Goal: Transaction & Acquisition: Purchase product/service

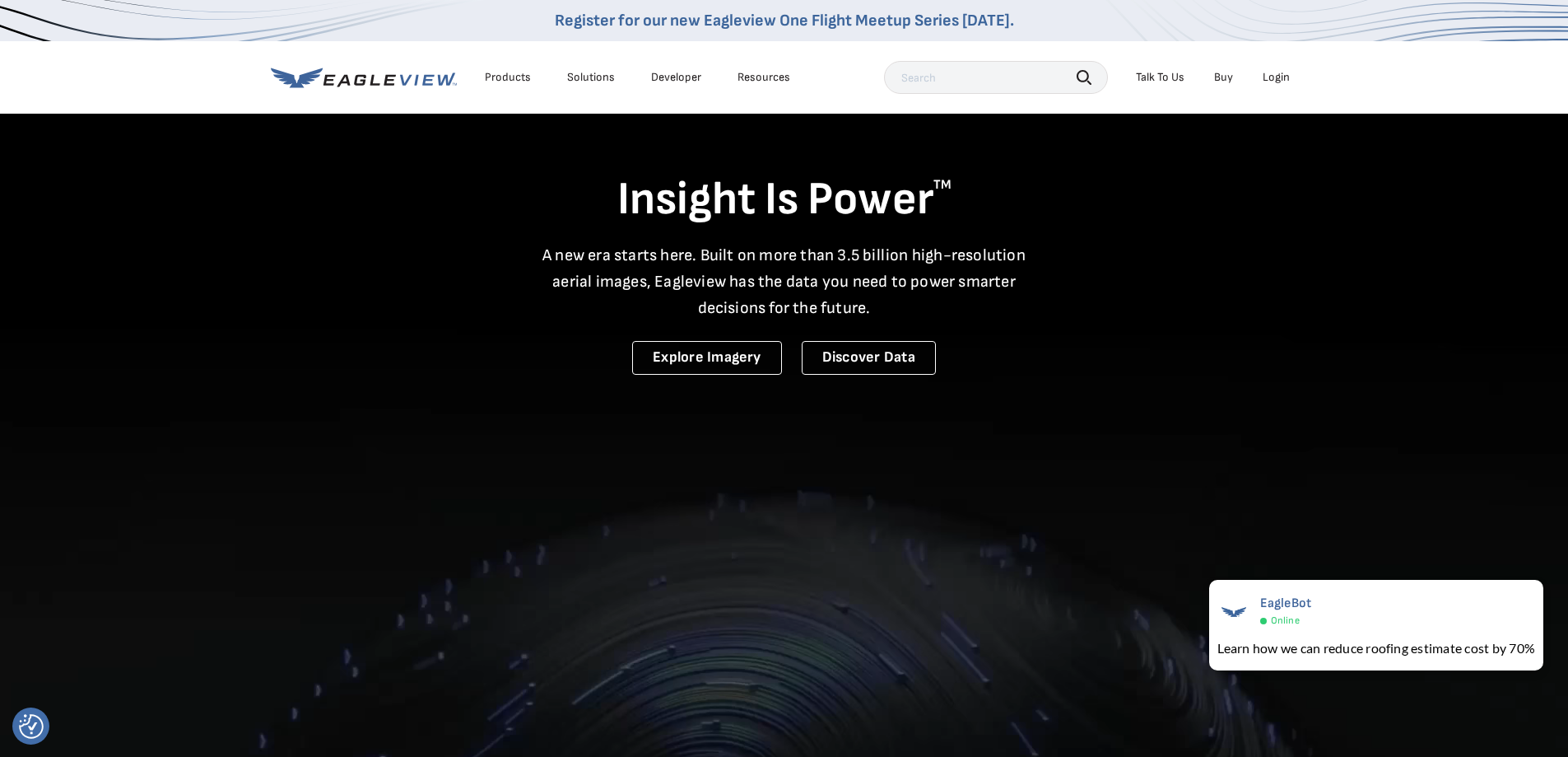
click at [1273, 76] on div "Login" at bounding box center [1276, 78] width 27 height 14
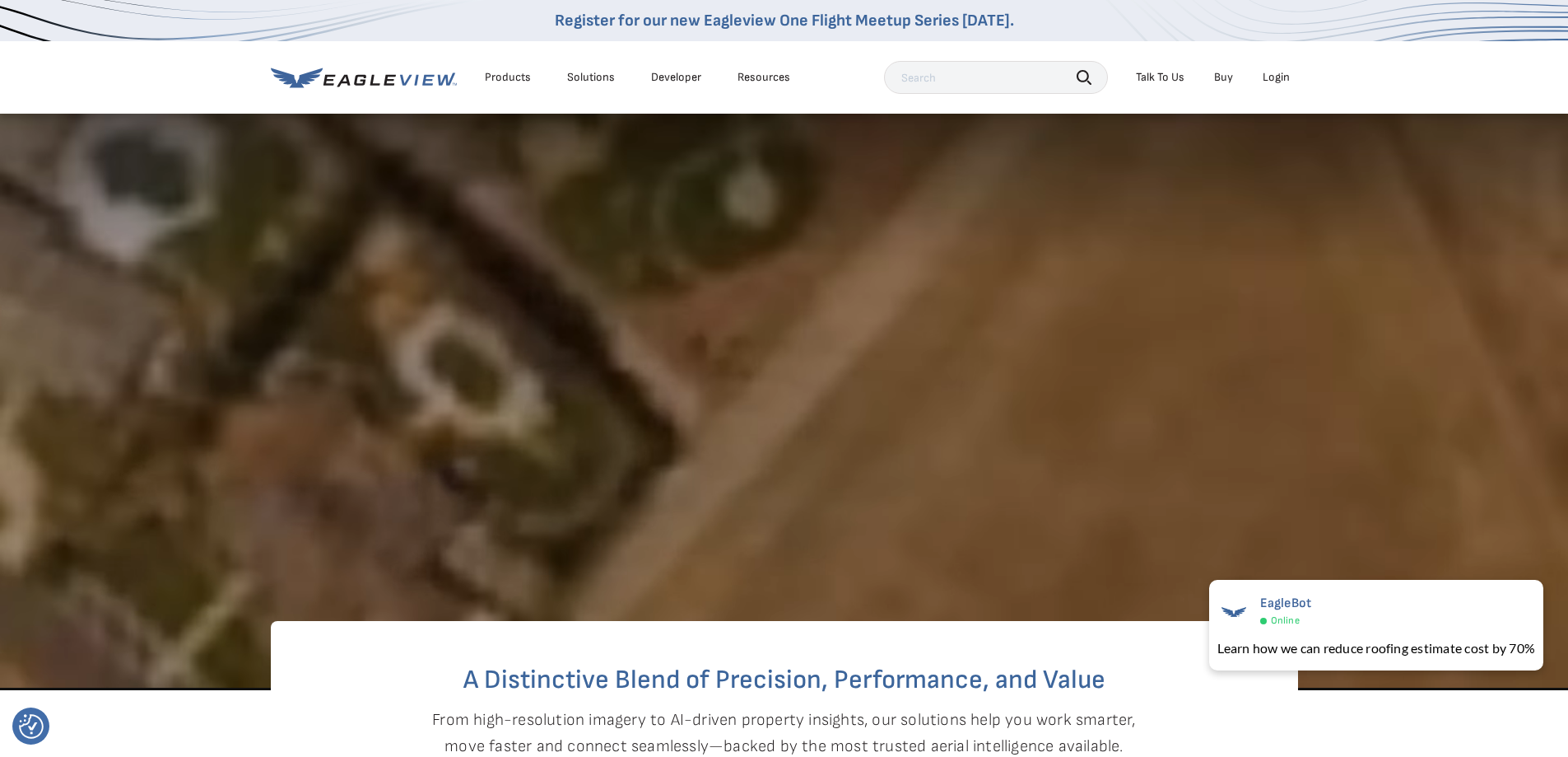
scroll to position [396, 0]
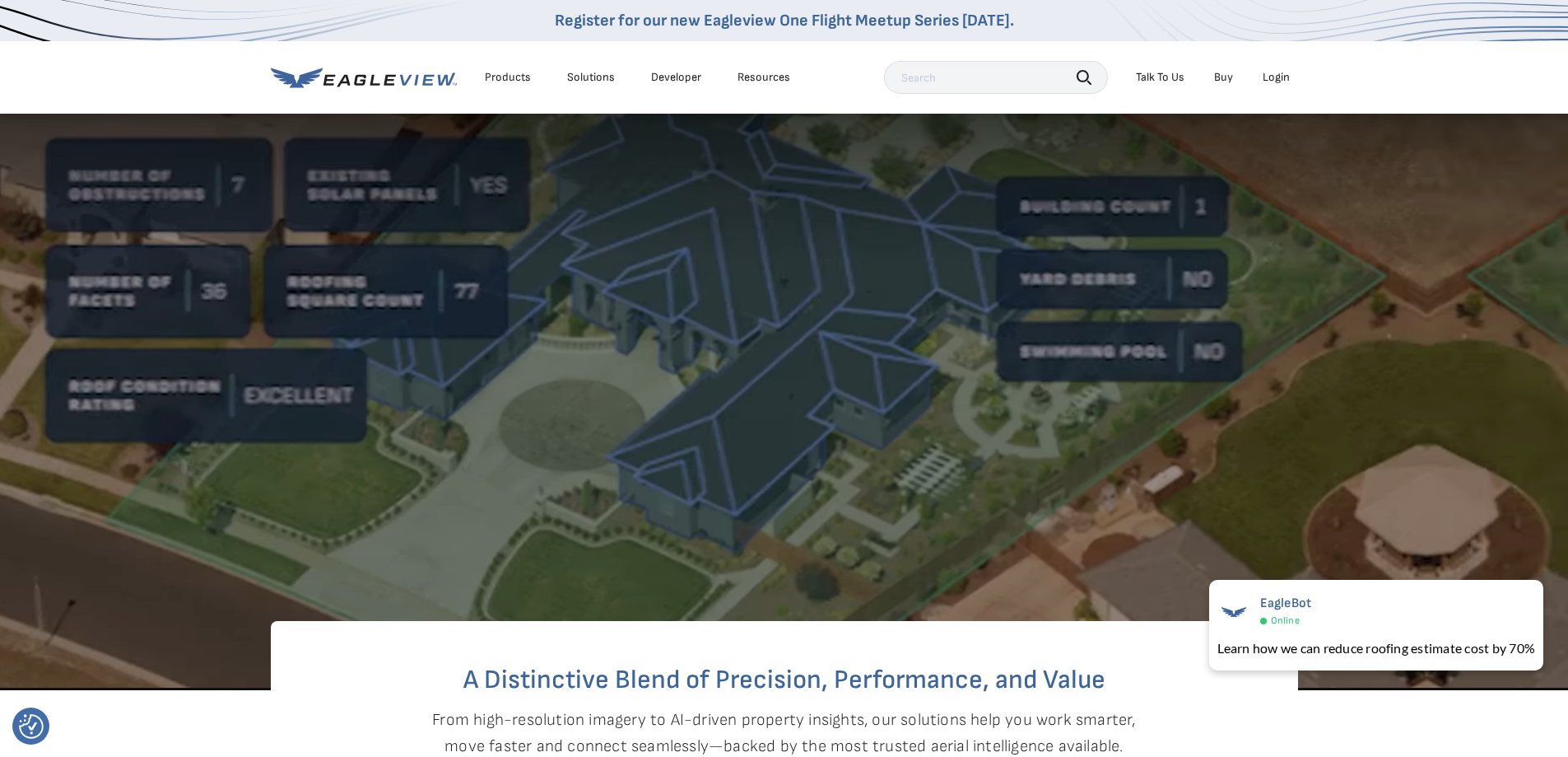
click at [1283, 78] on div "Login" at bounding box center [1276, 78] width 27 height 14
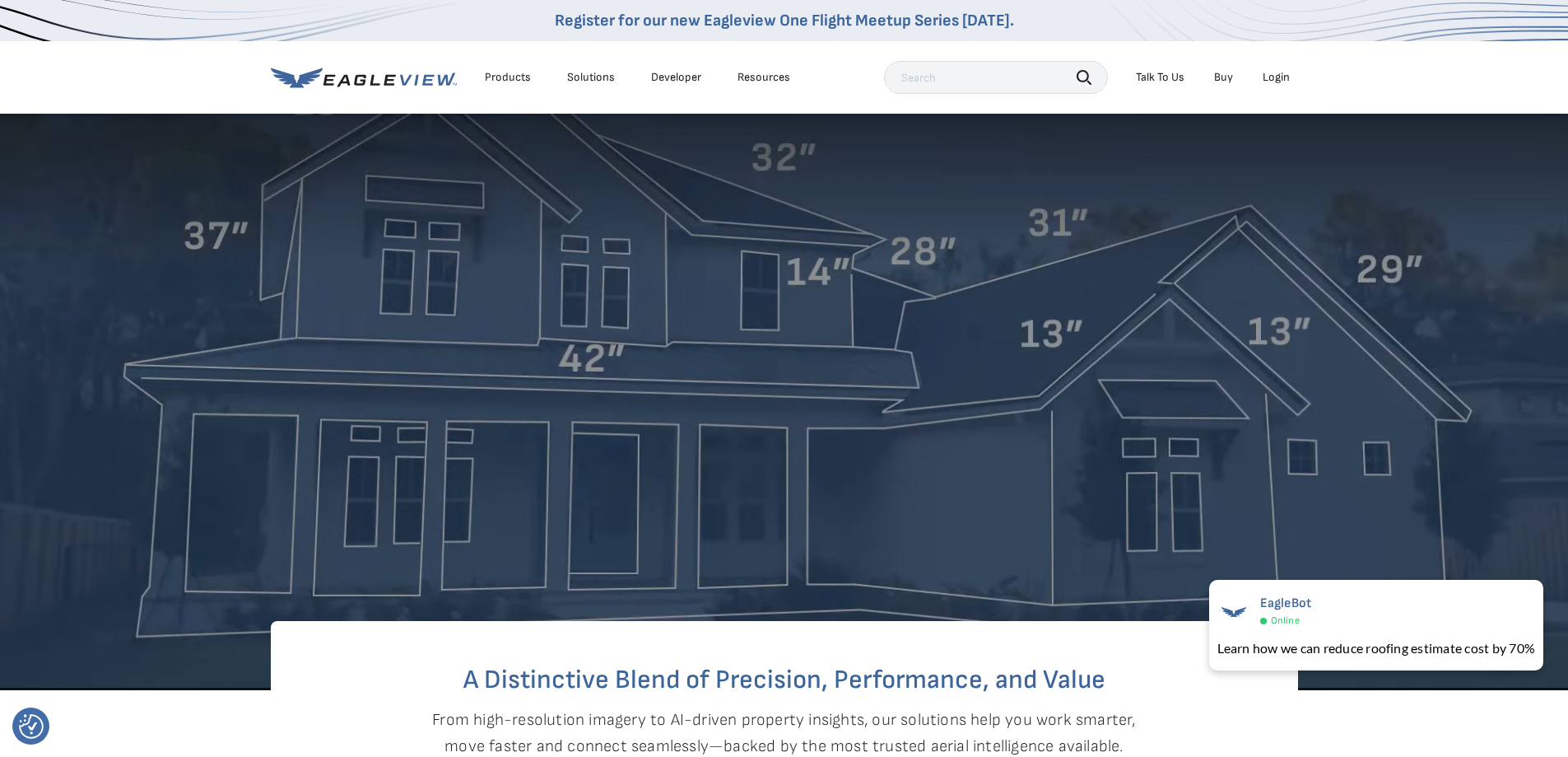
click at [1275, 75] on div "Login" at bounding box center [1276, 78] width 27 height 14
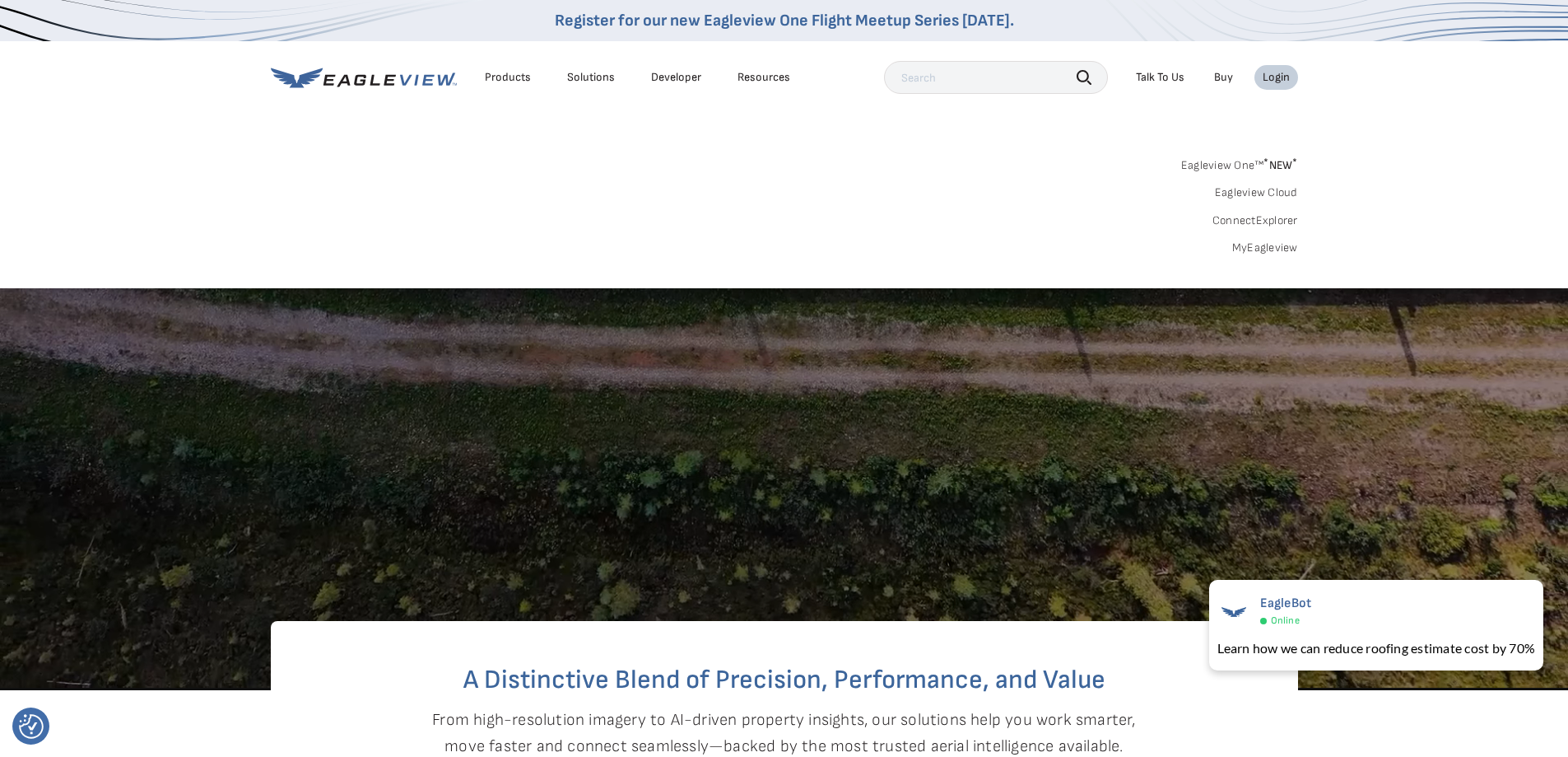
click at [1257, 253] on link "MyEagleview" at bounding box center [1264, 248] width 66 height 14
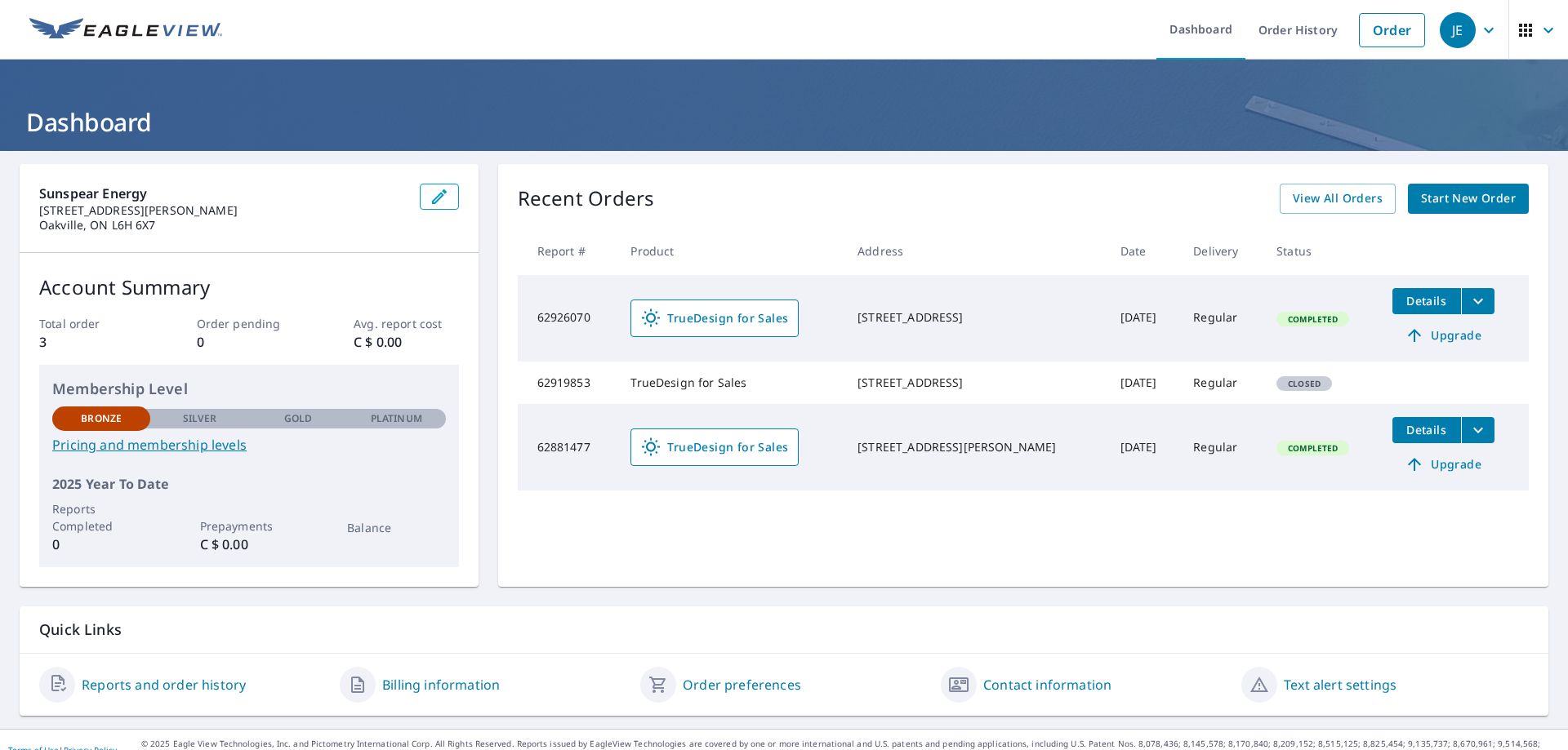
click at [1460, 207] on span "Start New Order" at bounding box center [1469, 198] width 95 height 21
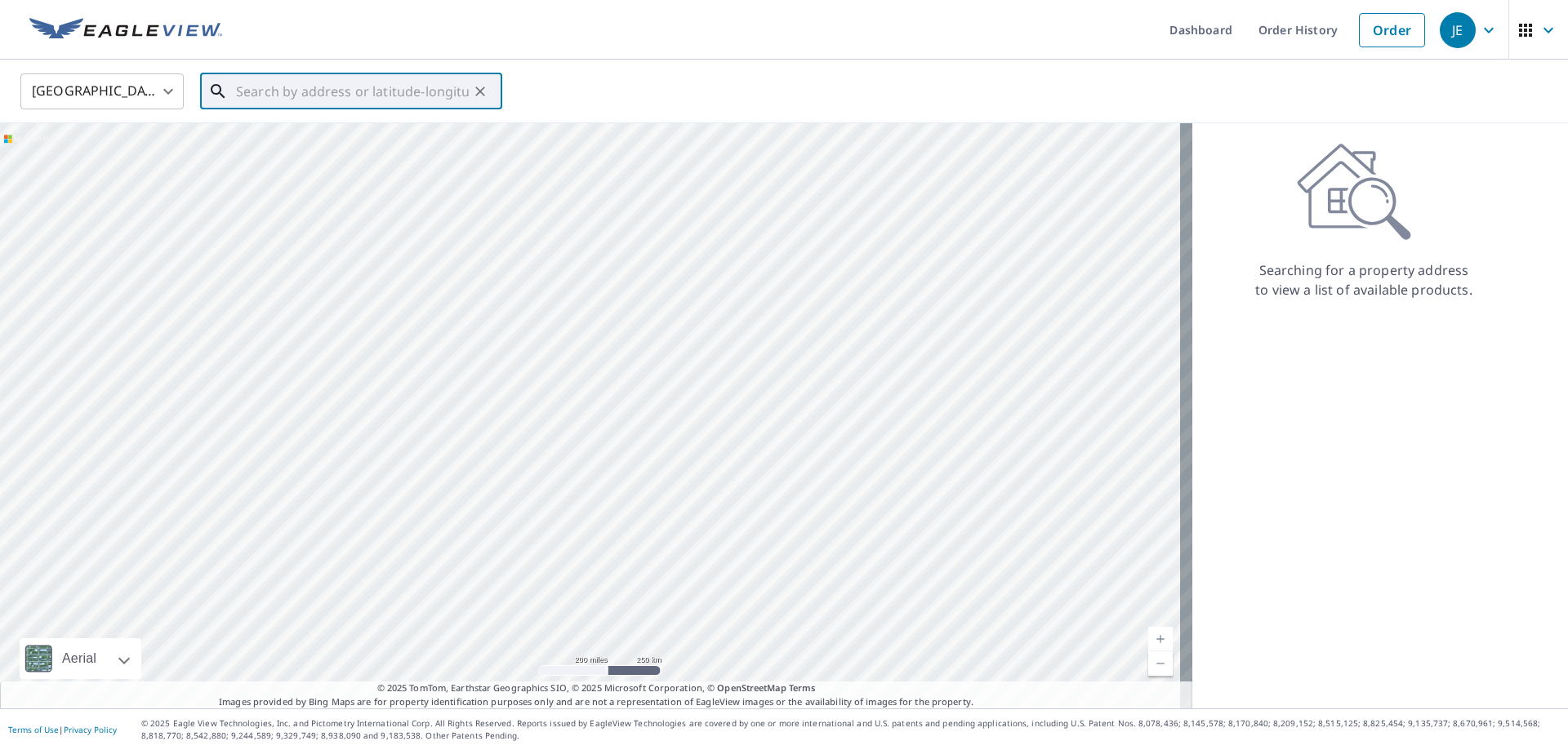
click at [429, 96] on input "text" at bounding box center [352, 91] width 233 height 46
paste input "1450 Ala Moana Boulevard"
click at [427, 97] on input "1450 Ala Moana Boulevard" at bounding box center [352, 91] width 233 height 46
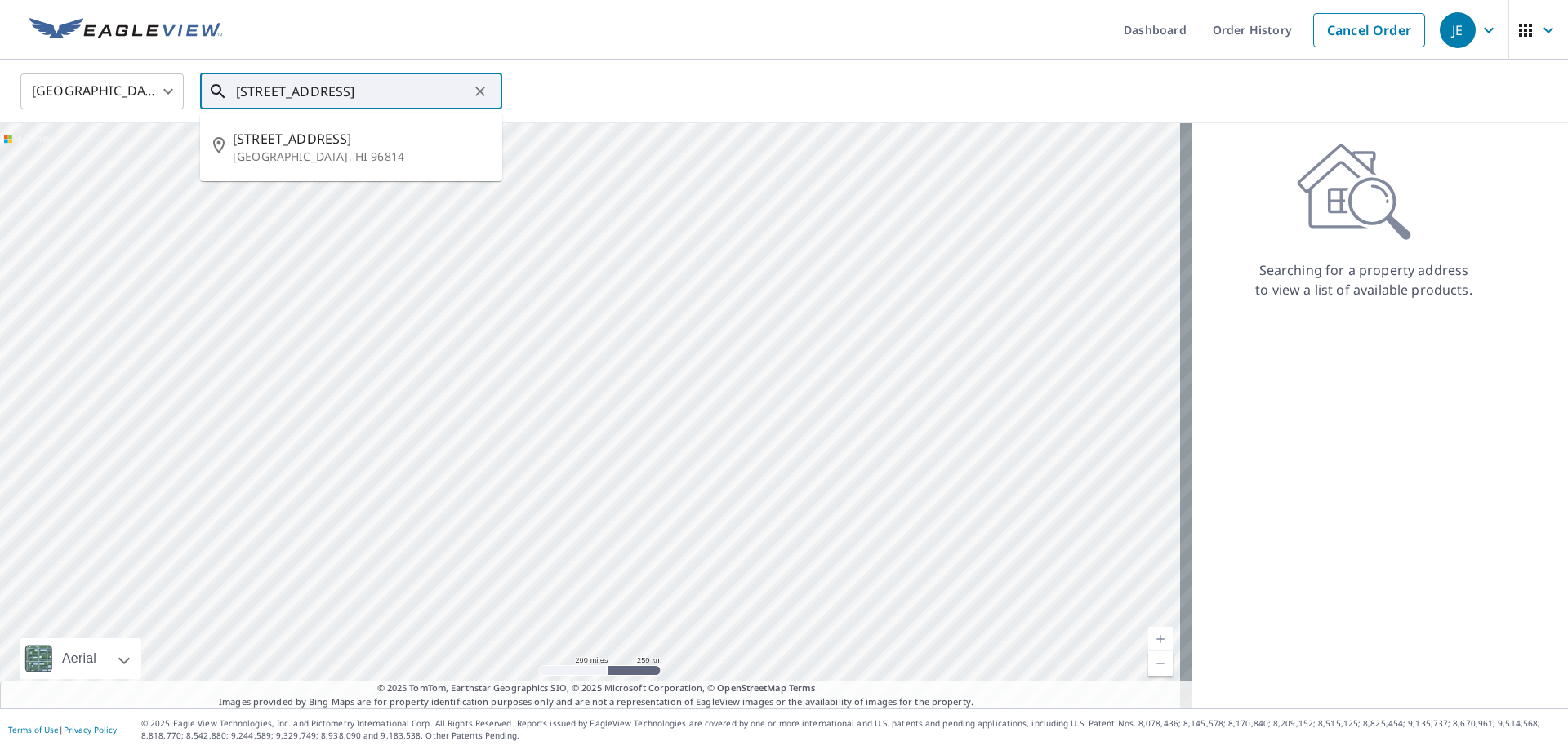
paste input "Ala Moana"
click at [400, 149] on p "Honolulu, HI 96814" at bounding box center [361, 156] width 256 height 16
type input "1450 Ala Moana Blvd Honolulu, HI 96814"
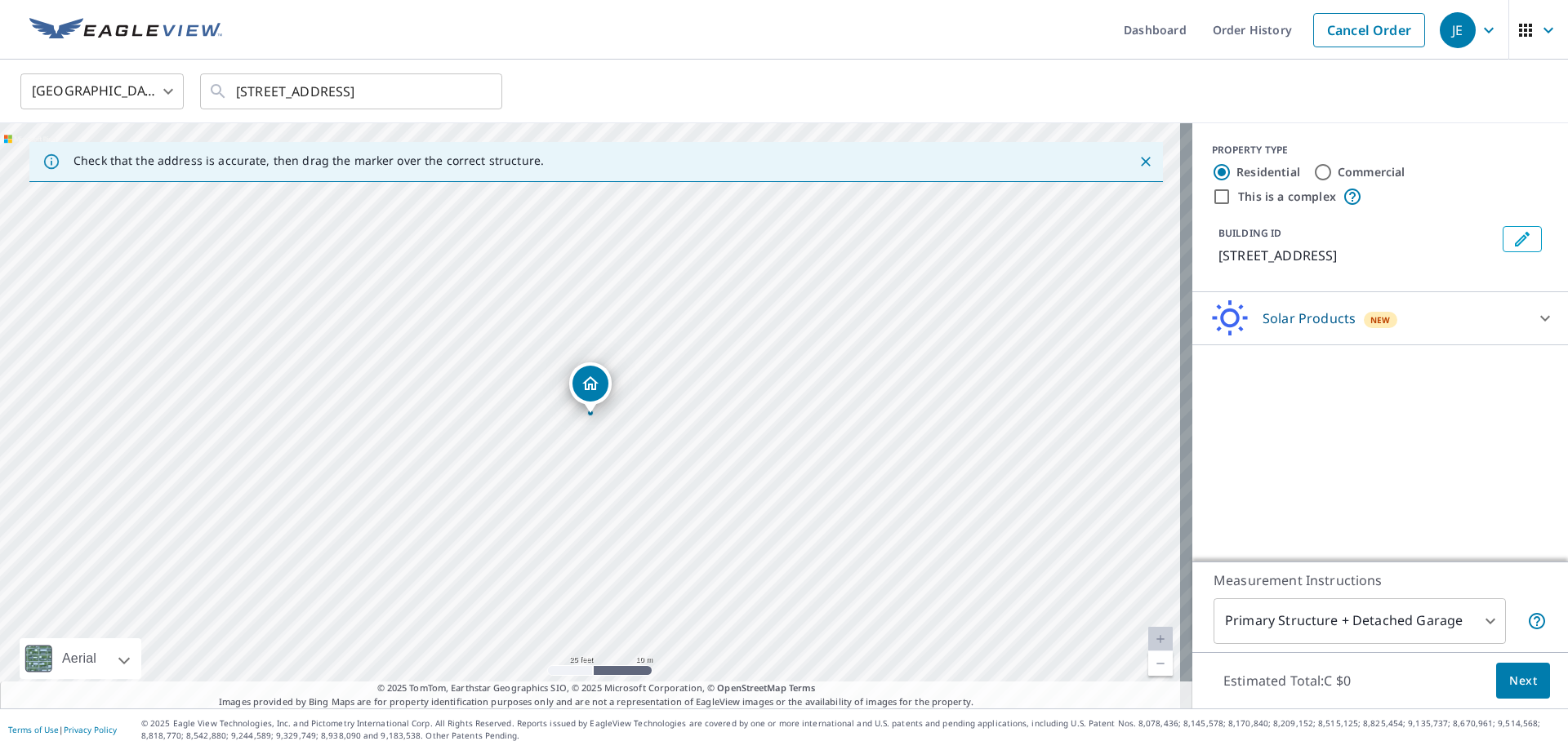
click at [589, 384] on icon "Dropped pin, building 1, Residential property, 1450 Ala Moana Blvd Honolulu, HI…" at bounding box center [591, 383] width 16 height 14
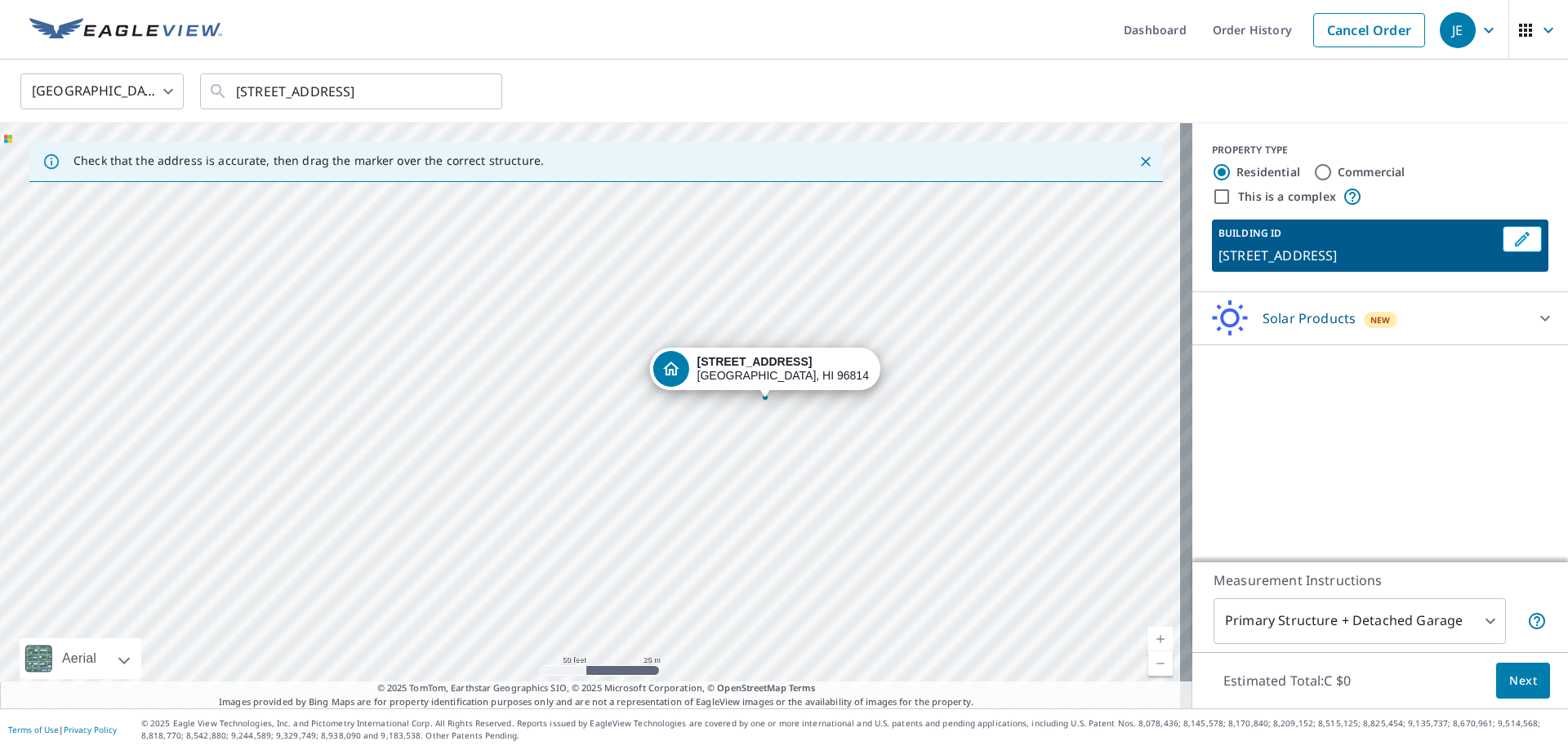
click at [1342, 319] on div "Solar Products New" at bounding box center [1365, 318] width 320 height 38
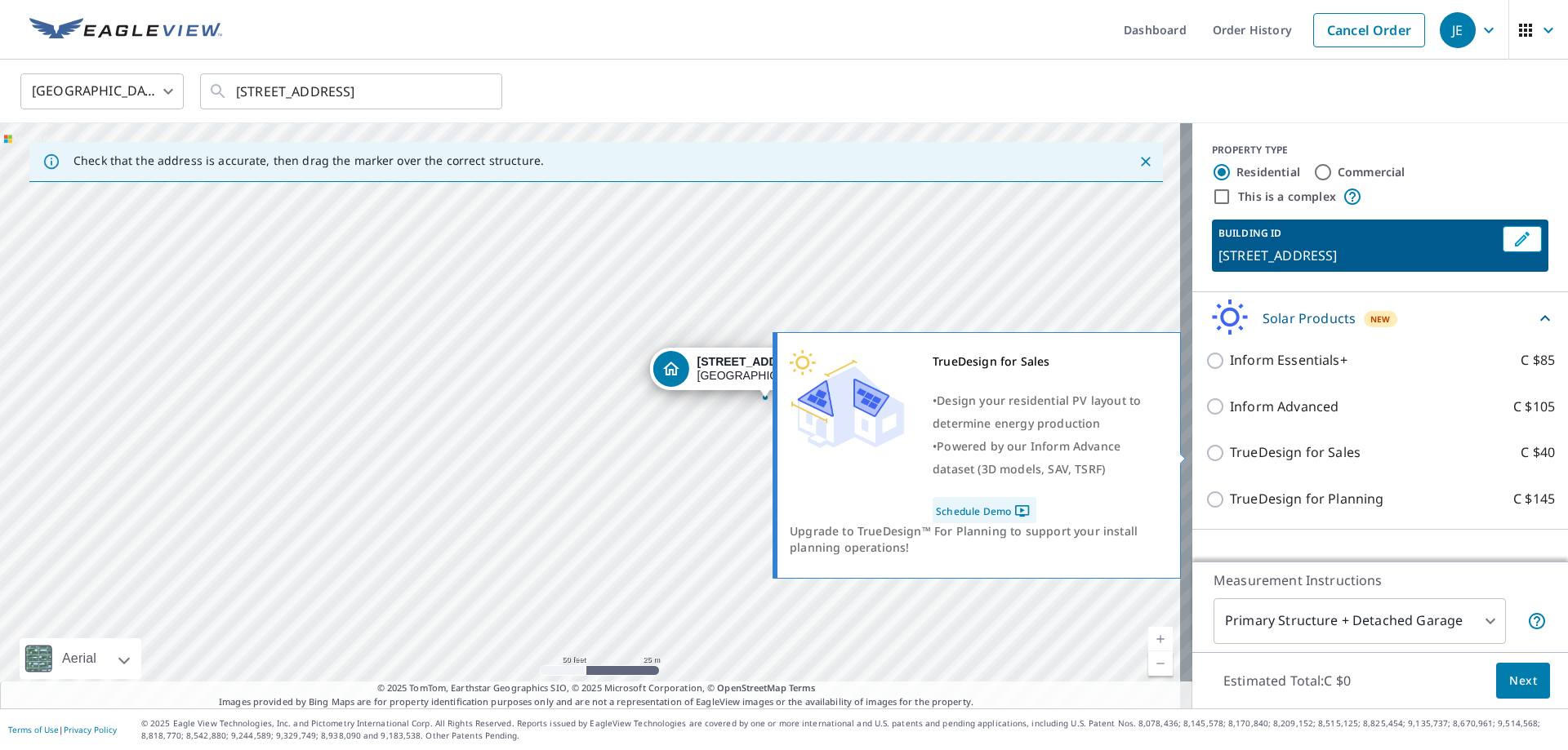
click at [1346, 450] on label "TrueDesign for Sales C $40" at bounding box center [1393, 452] width 325 height 21
click at [1230, 450] on input "TrueDesign for Sales C $40" at bounding box center [1217, 453] width 24 height 20
checkbox input "true"
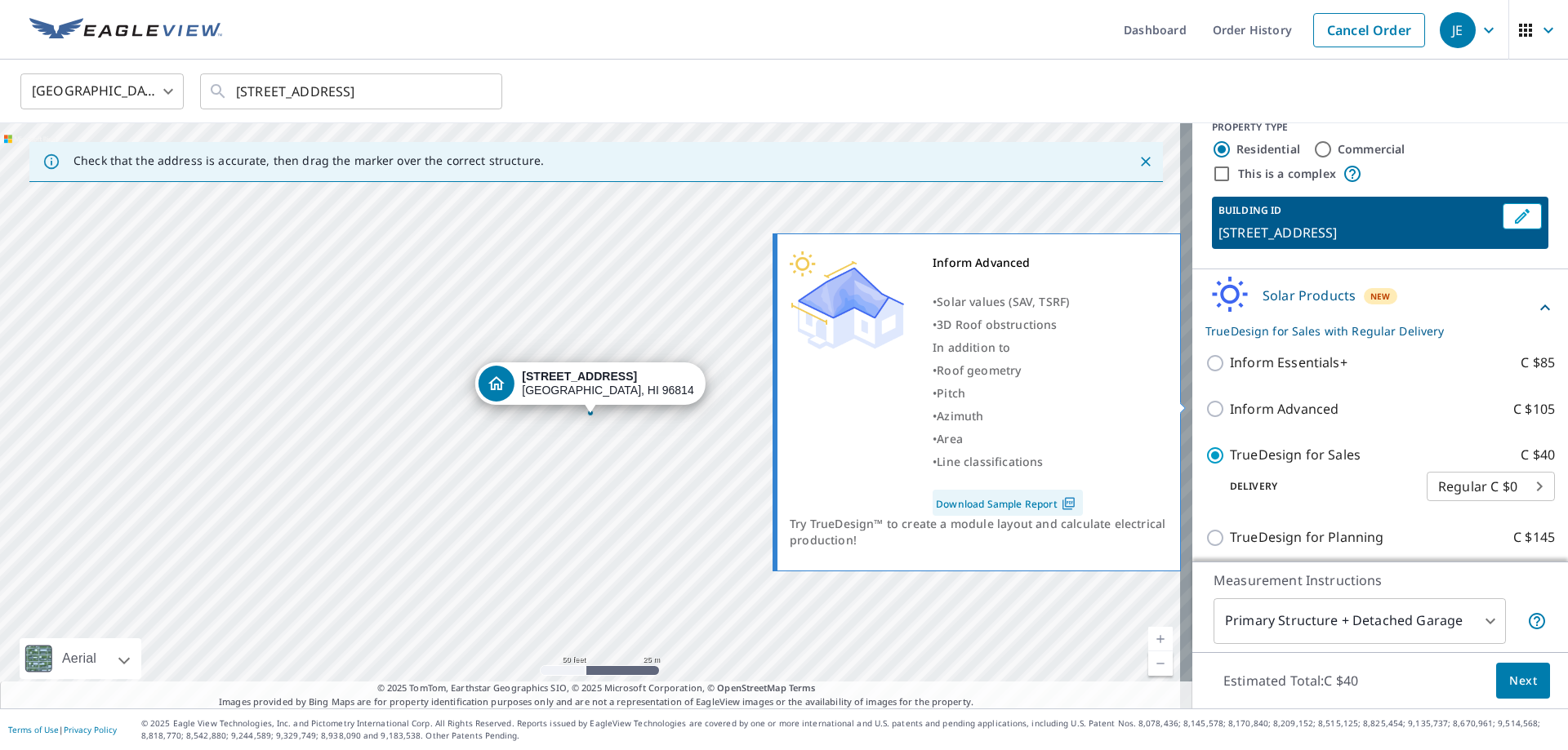
scroll to position [29, 0]
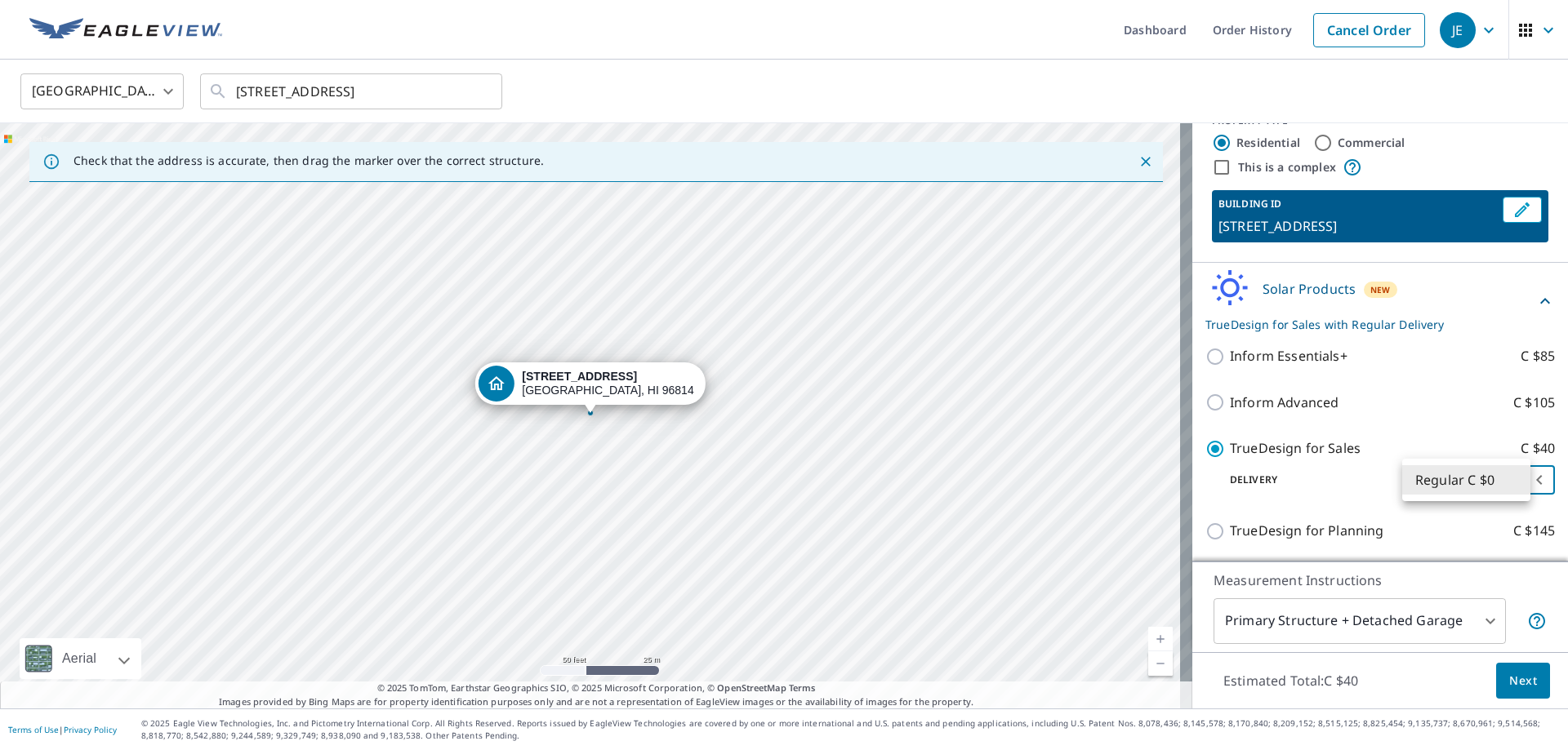
click at [1454, 483] on body "JE JE Dashboard Order History Cancel Order JE United States US ​ 1450 Ala Moana…" at bounding box center [784, 440] width 1568 height 880
click at [1454, 483] on li "Regular C $0" at bounding box center [1467, 479] width 129 height 29
click at [1396, 632] on body "JE JE Dashboard Order History Cancel Order JE United States US ​ 1450 Ala Moana…" at bounding box center [784, 440] width 1568 height 880
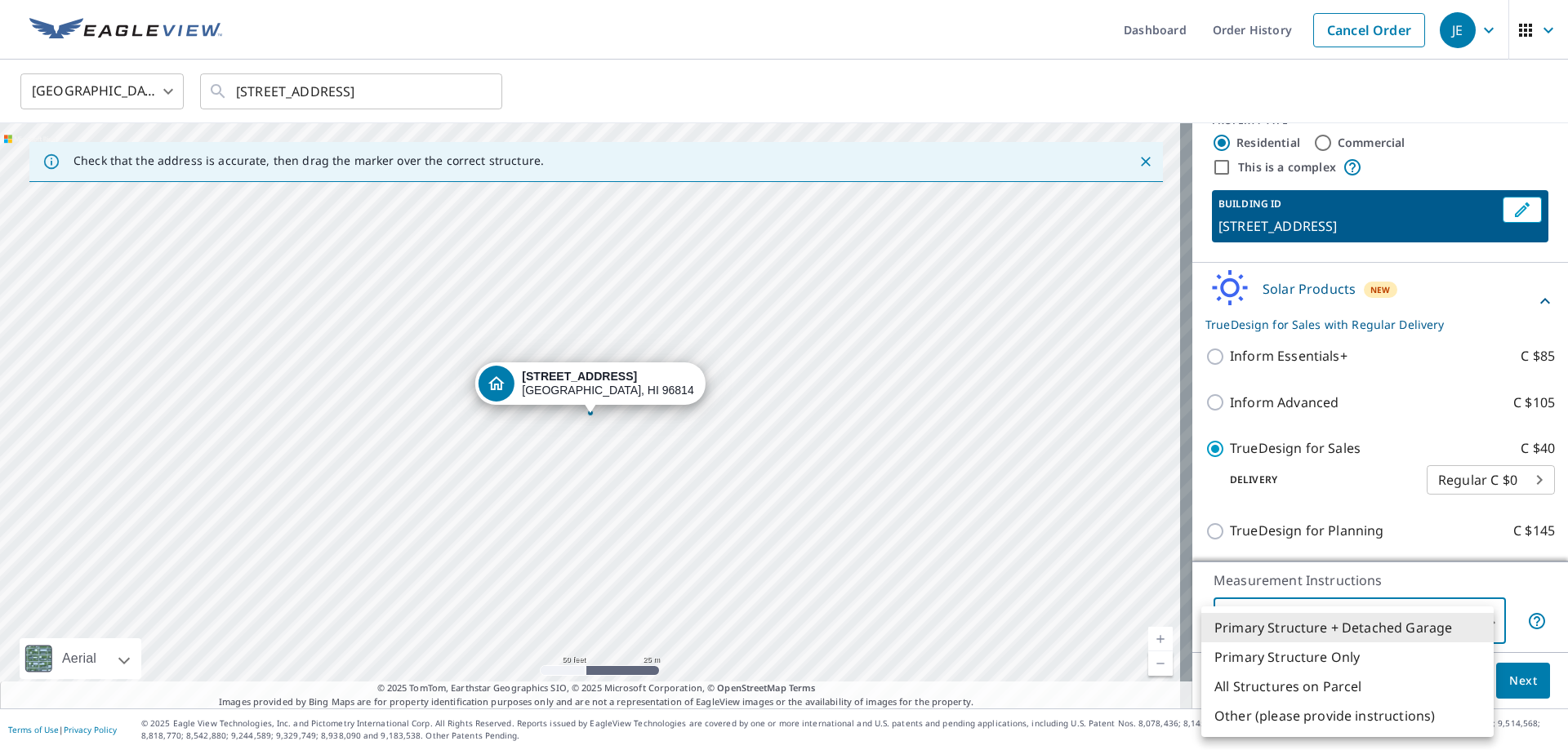
click at [1379, 576] on div at bounding box center [784, 375] width 1568 height 750
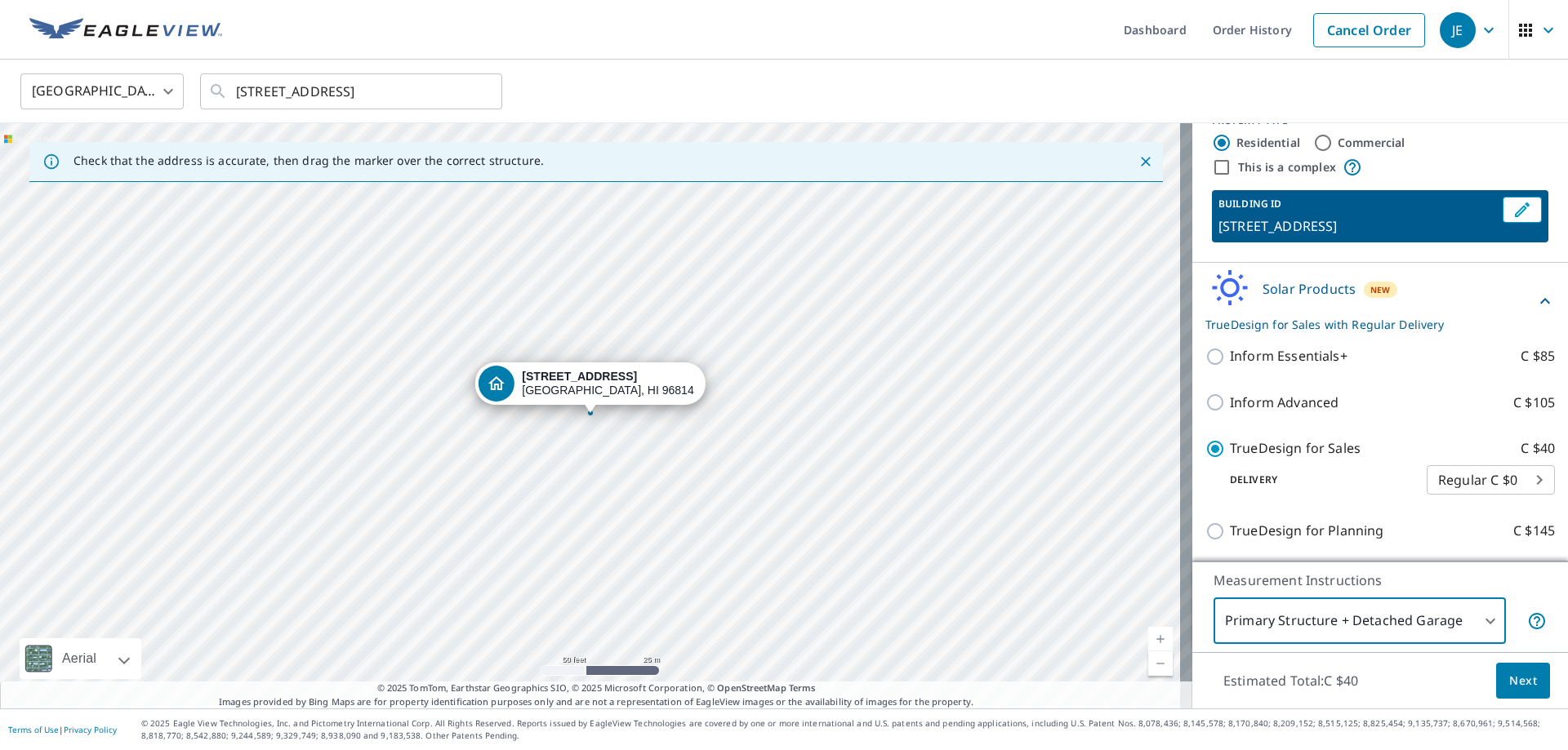
click at [1366, 623] on body "JE JE Dashboard Order History Cancel Order JE United States US ​ 1450 Ala Moana…" at bounding box center [784, 440] width 1568 height 880
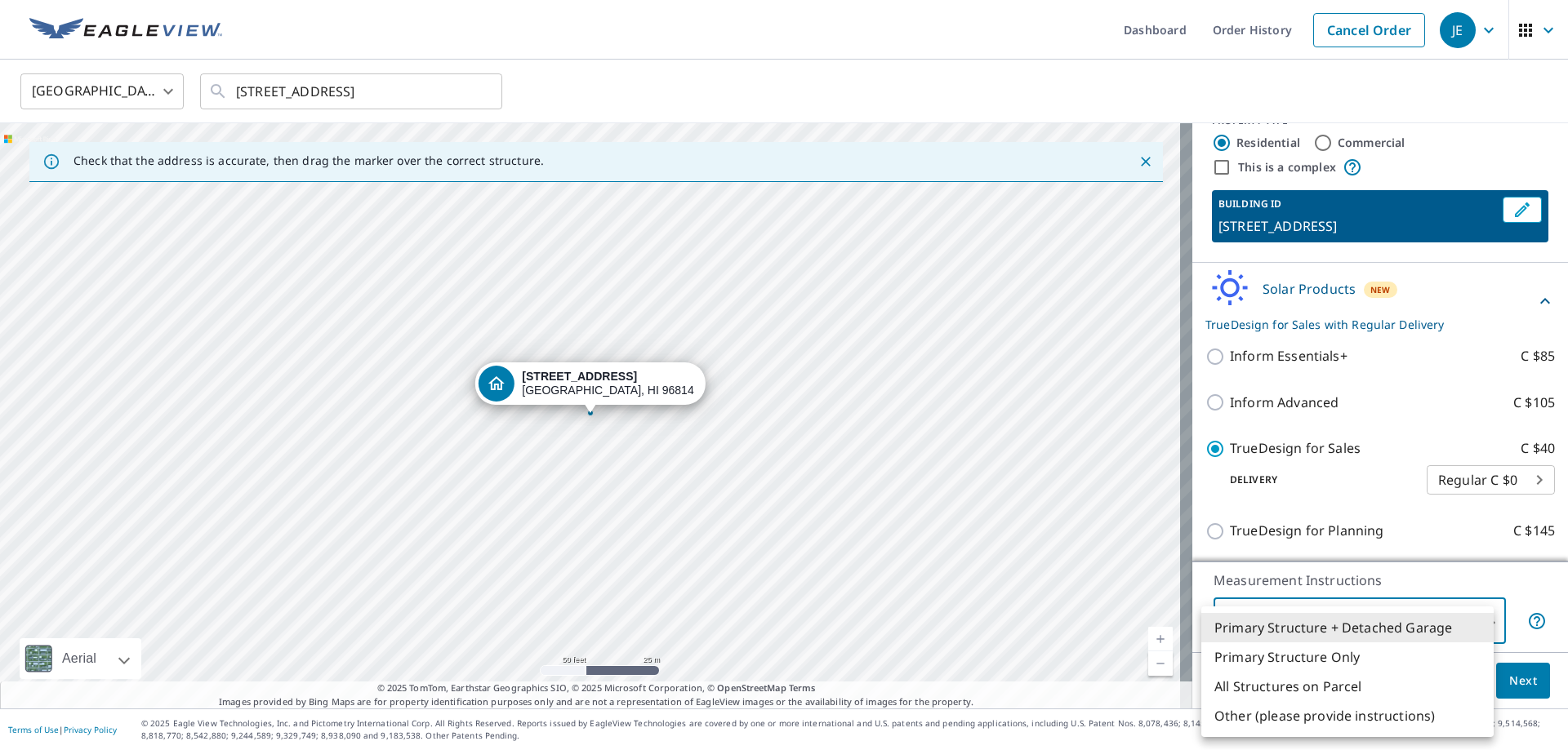
click at [1331, 688] on li "All Structures on Parcel" at bounding box center [1347, 686] width 292 height 29
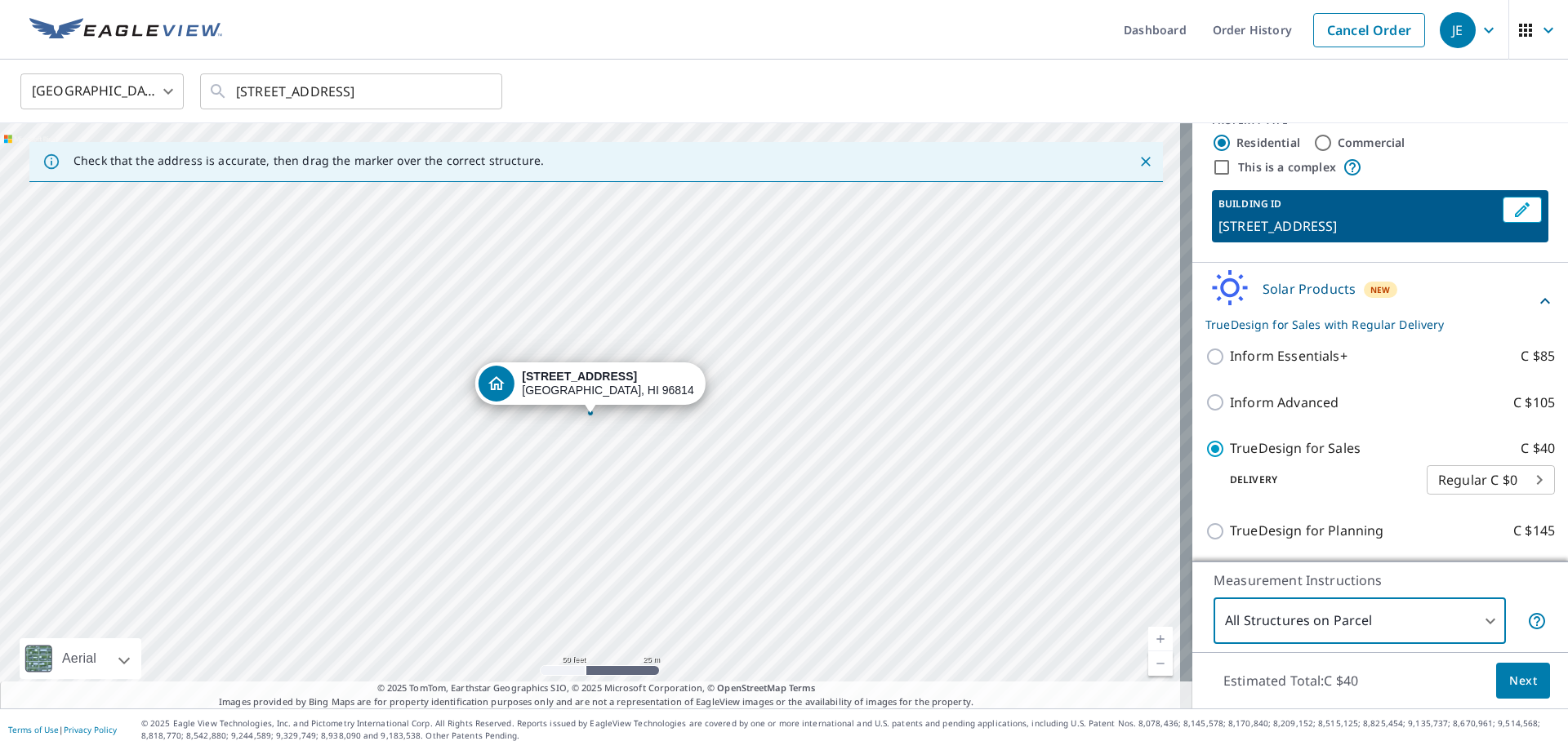
click at [1392, 627] on body "JE JE Dashboard Order History Cancel Order JE United States US ​ 1450 Ala Moana…" at bounding box center [784, 440] width 1568 height 880
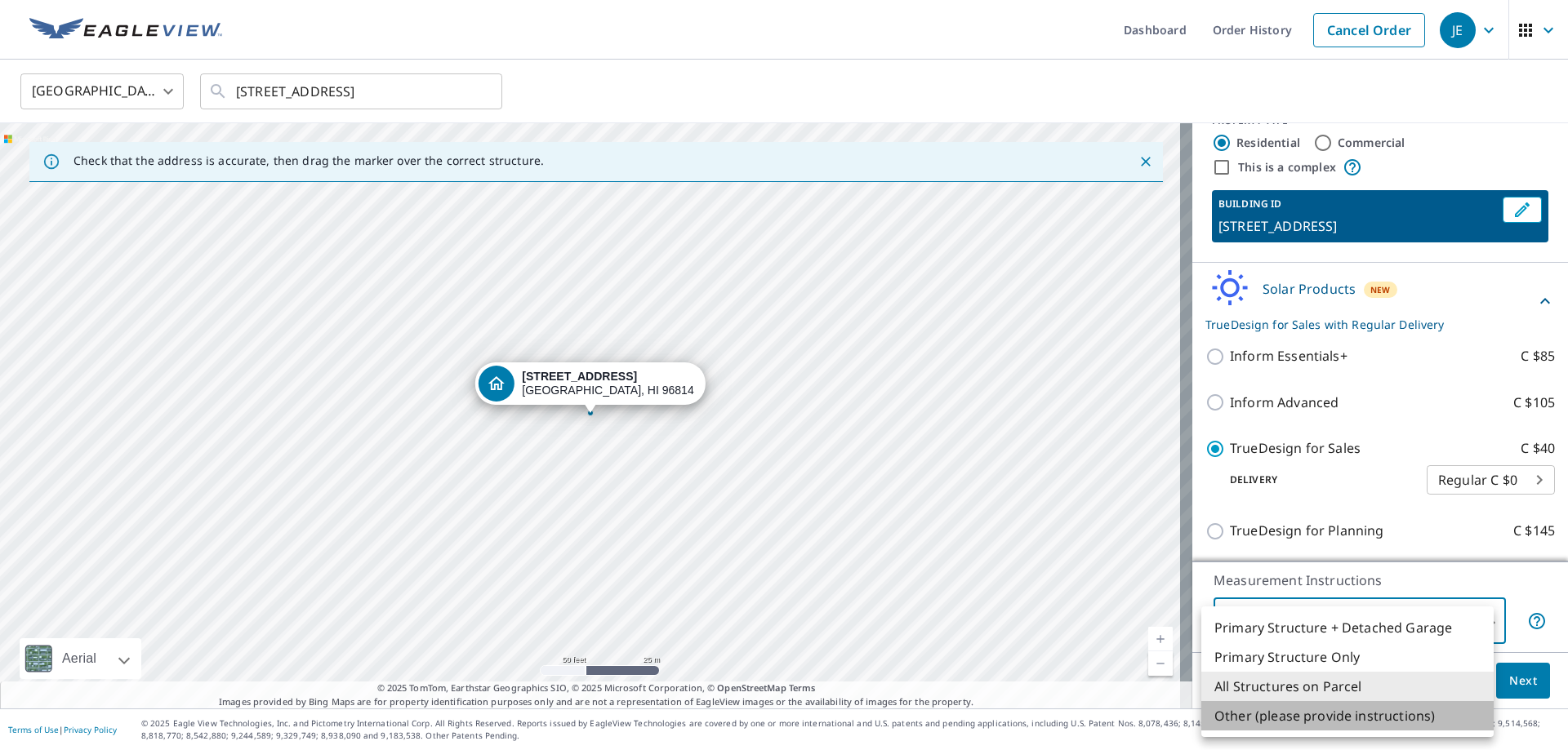
click at [1354, 718] on li "Other (please provide instructions)" at bounding box center [1347, 715] width 292 height 29
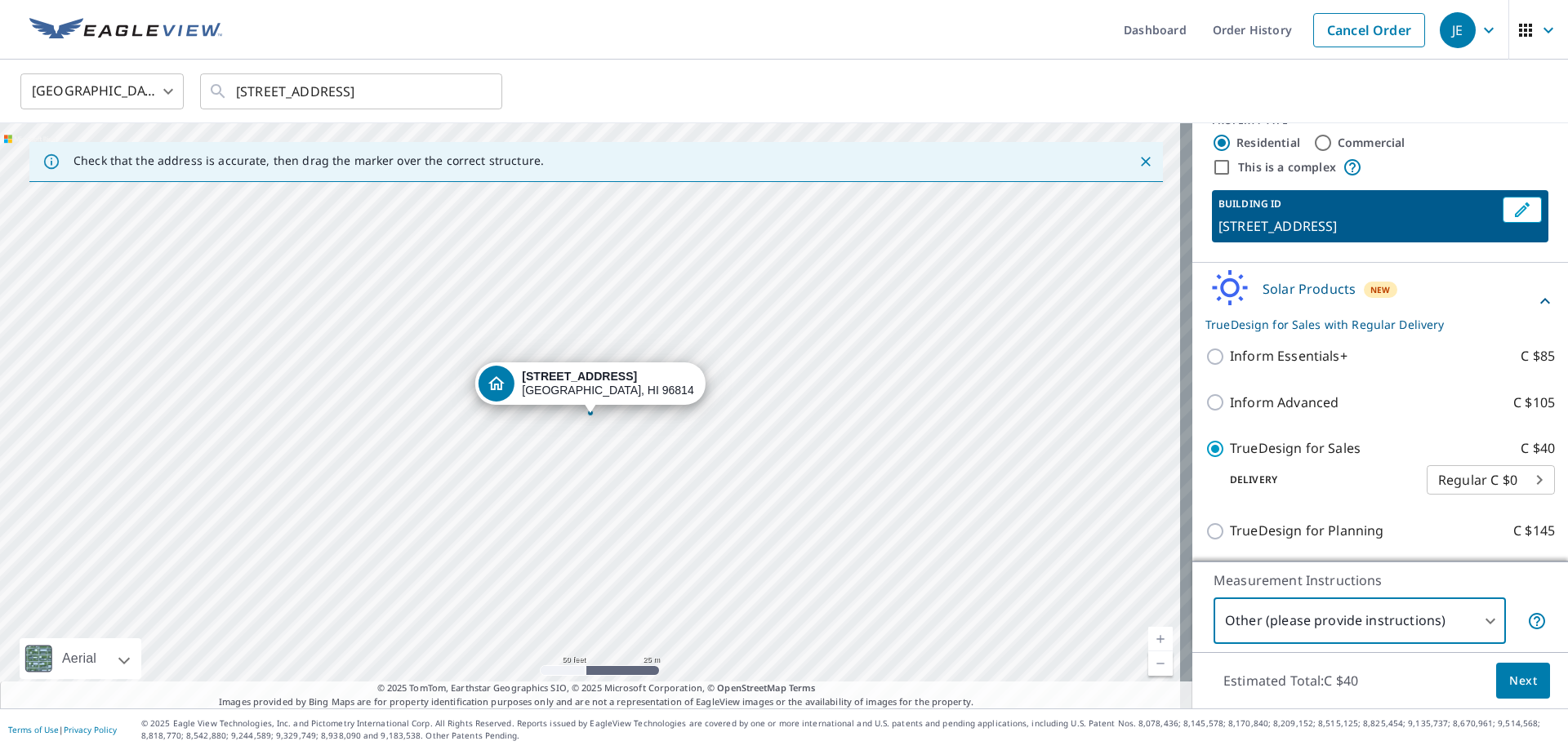
click at [1355, 614] on body "JE JE Dashboard Order History Cancel Order JE United States US ​ 1450 Ala Moana…" at bounding box center [784, 440] width 1568 height 880
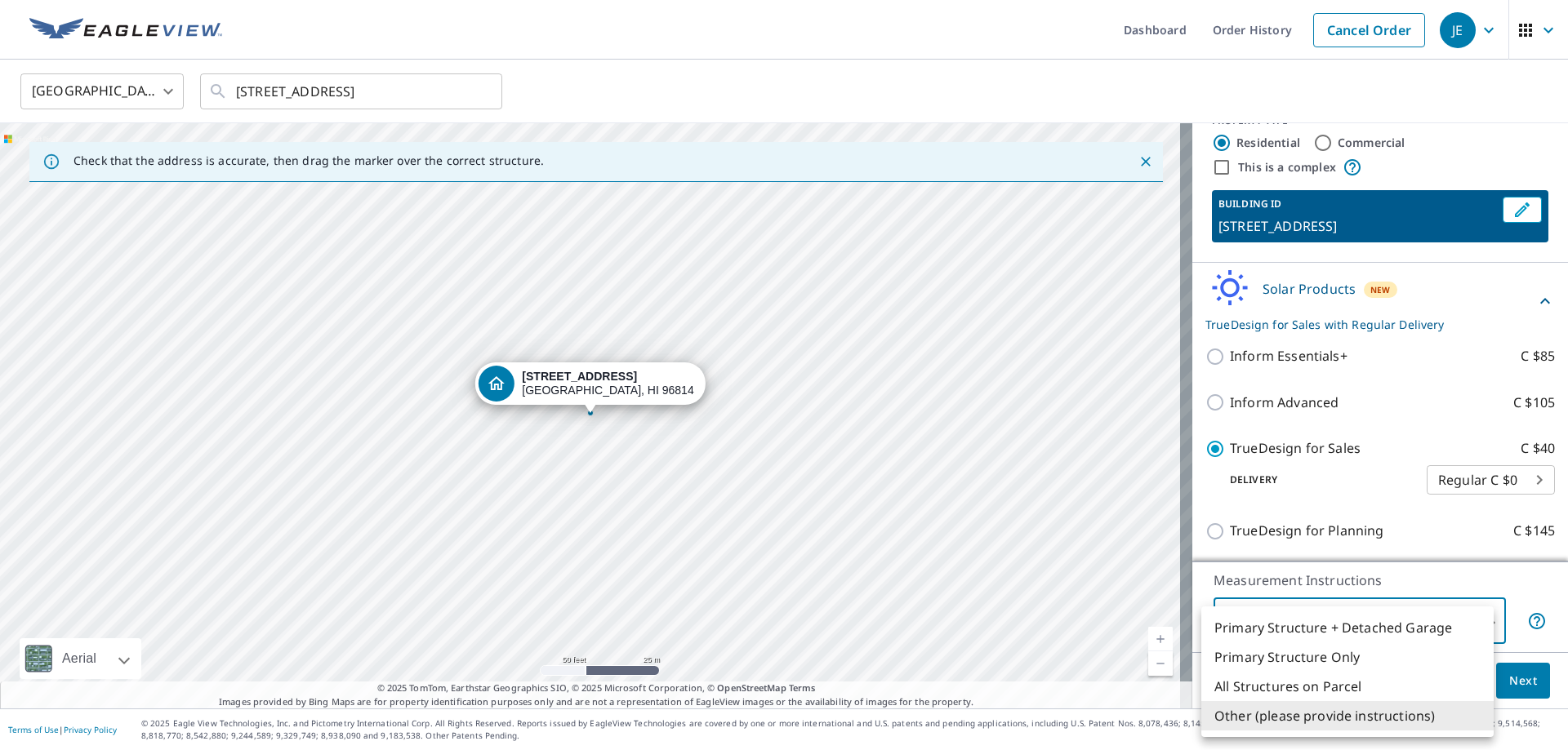
click at [1350, 654] on li "Primary Structure Only" at bounding box center [1347, 656] width 292 height 29
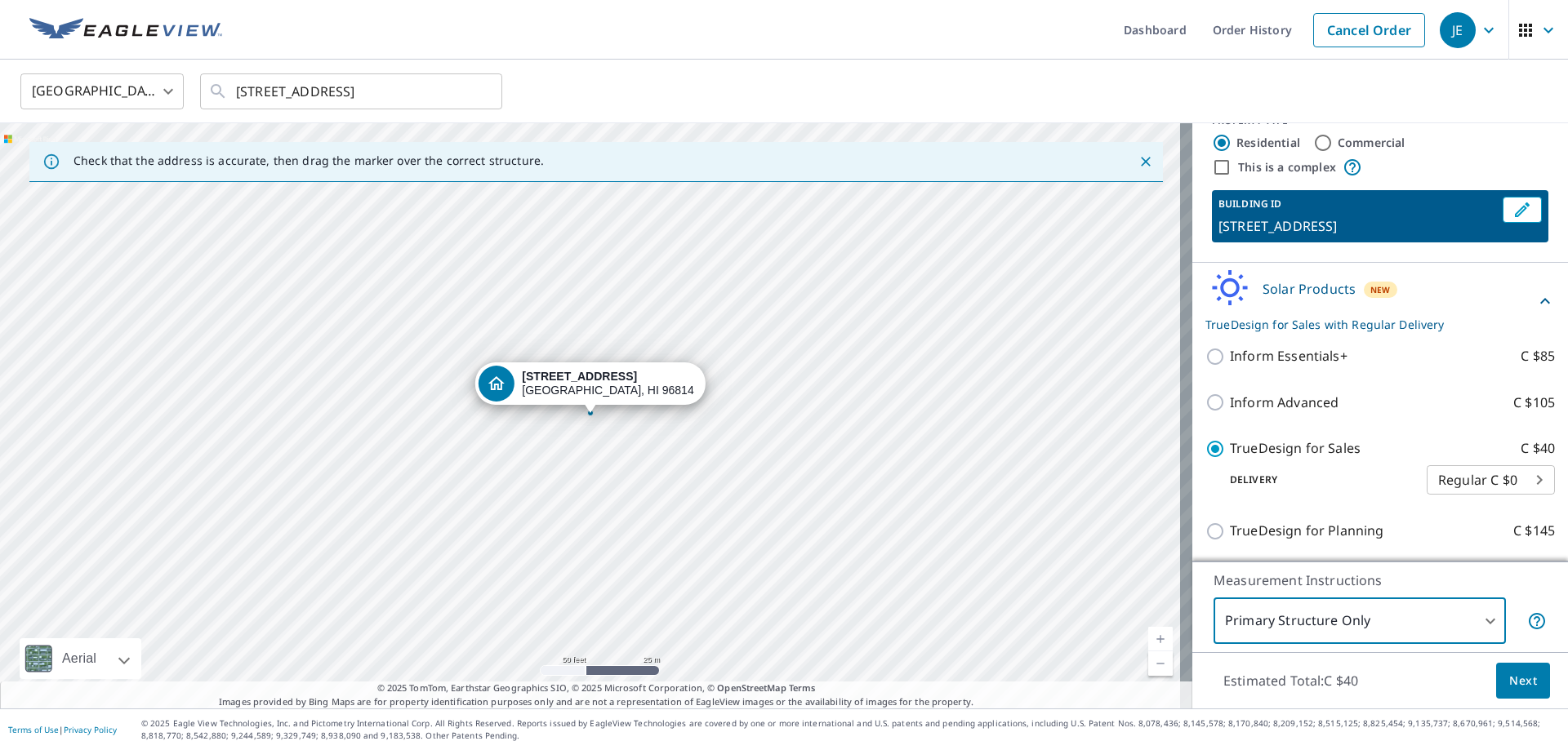
click at [1354, 622] on body "JE JE Dashboard Order History Cancel Order JE United States US ​ 1450 Ala Moana…" at bounding box center [784, 440] width 1568 height 880
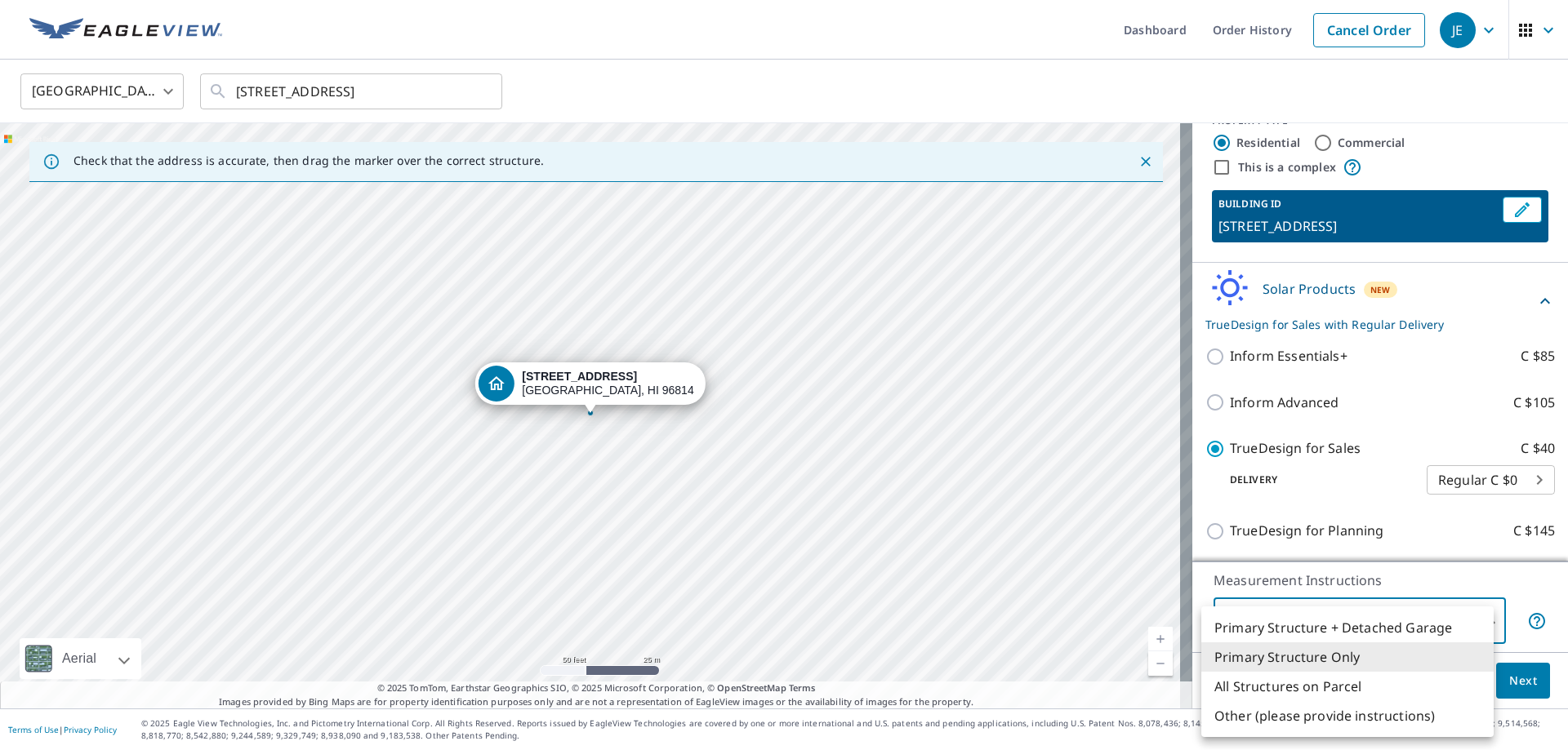
click at [1303, 685] on li "All Structures on Parcel" at bounding box center [1347, 686] width 292 height 29
click at [1363, 622] on body "JE JE Dashboard Order History Cancel Order JE United States US ​ 1450 Ala Moana…" at bounding box center [784, 440] width 1568 height 880
click at [1363, 622] on li "Primary Structure + Detached Garage" at bounding box center [1347, 628] width 292 height 29
type input "1"
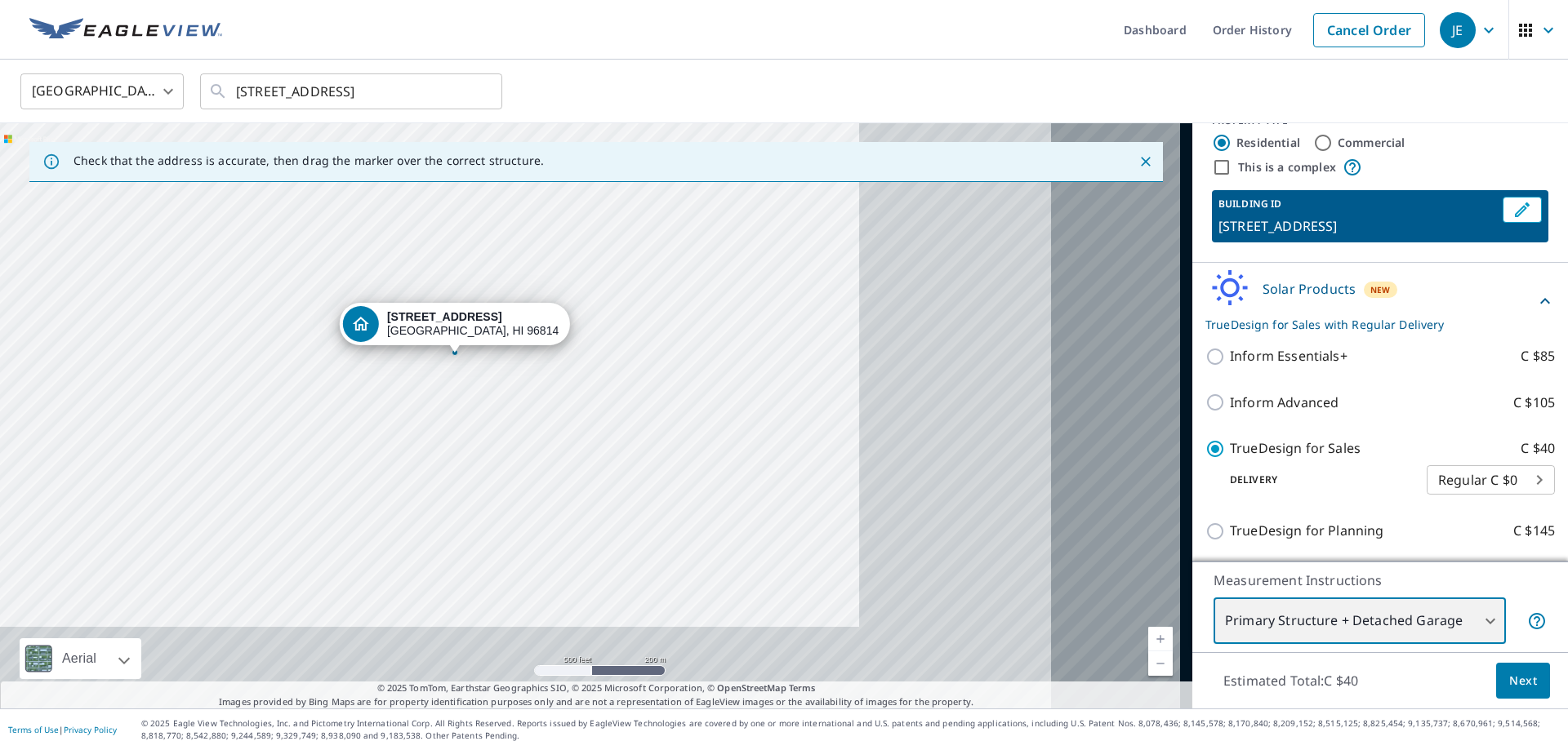
drag, startPoint x: 849, startPoint y: 471, endPoint x: 555, endPoint y: 396, distance: 303.4
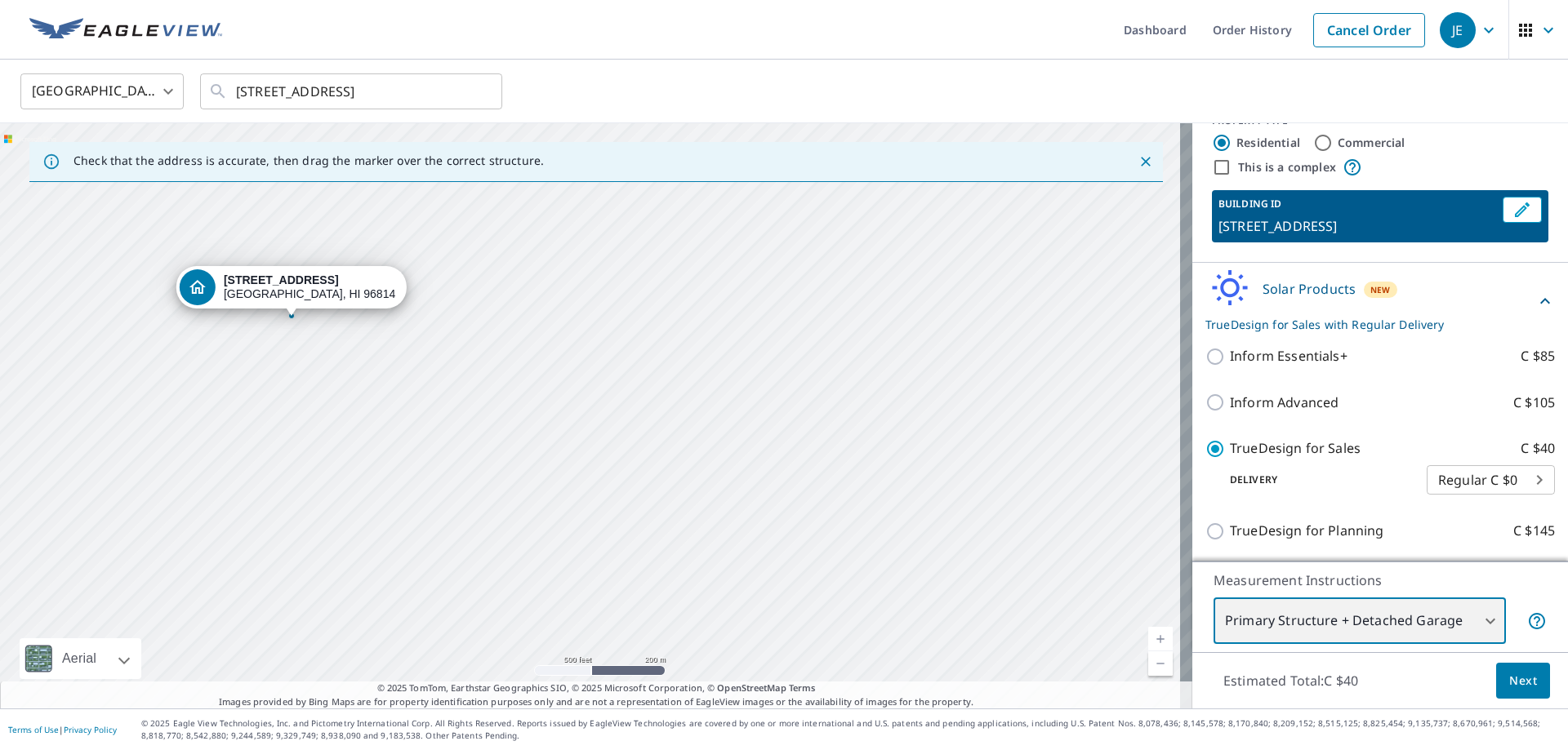
drag, startPoint x: 887, startPoint y: 431, endPoint x: 683, endPoint y: 382, distance: 209.8
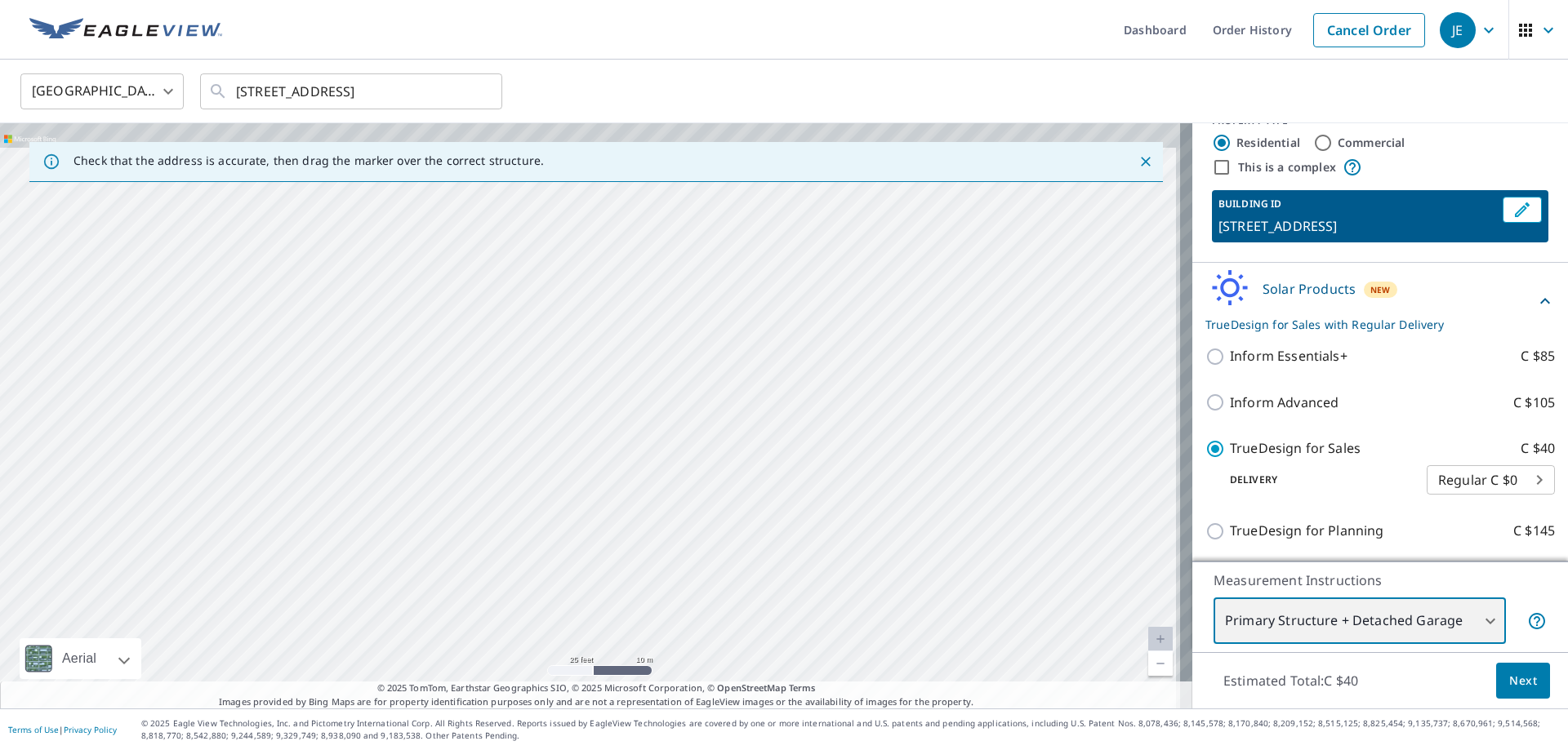
drag, startPoint x: 800, startPoint y: 304, endPoint x: 786, endPoint y: 363, distance: 60.6
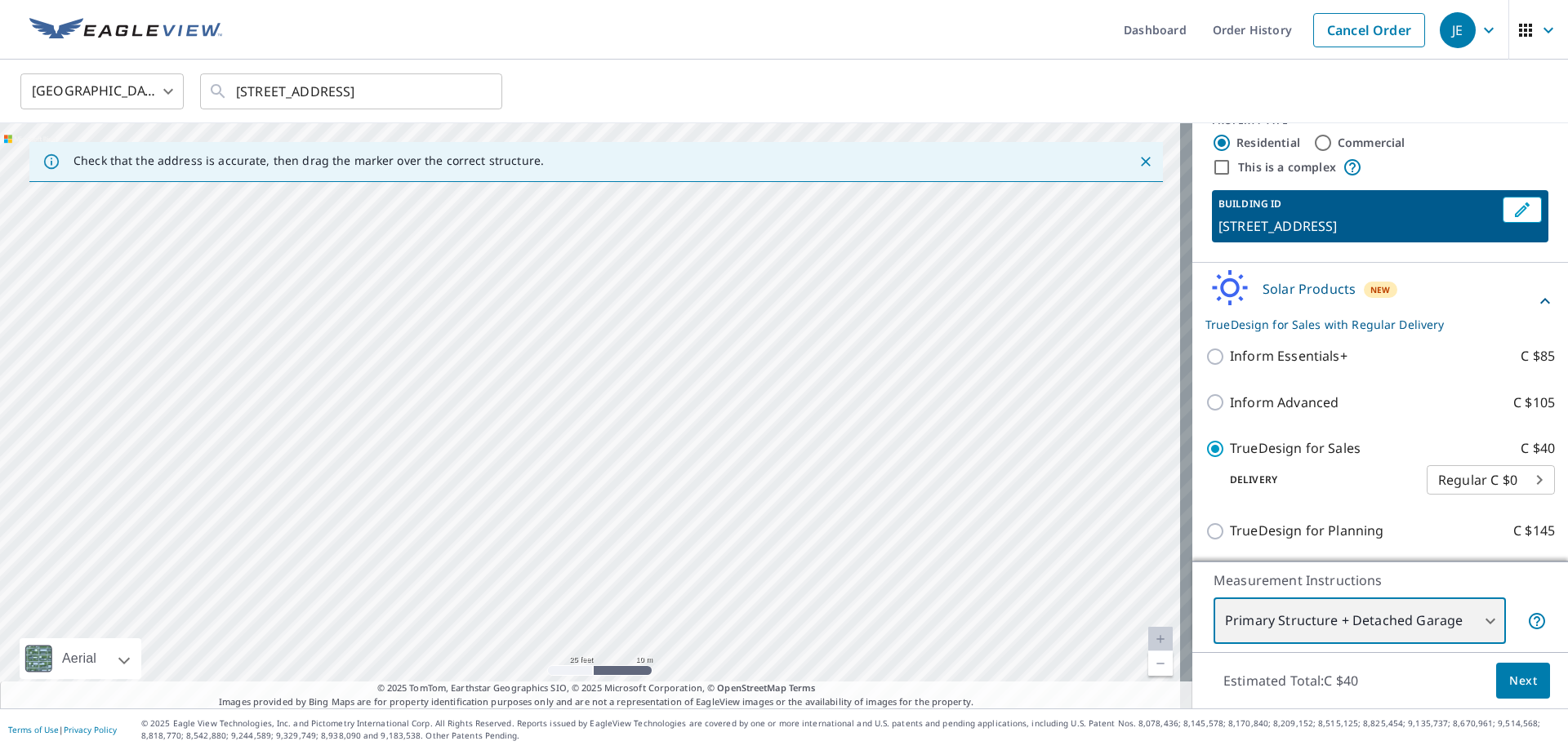
drag, startPoint x: 786, startPoint y: 385, endPoint x: 473, endPoint y: 425, distance: 315.5
click at [745, 425] on div "1450 Ala Moana Blvd Honolulu, HI 96814" at bounding box center [596, 415] width 1193 height 585
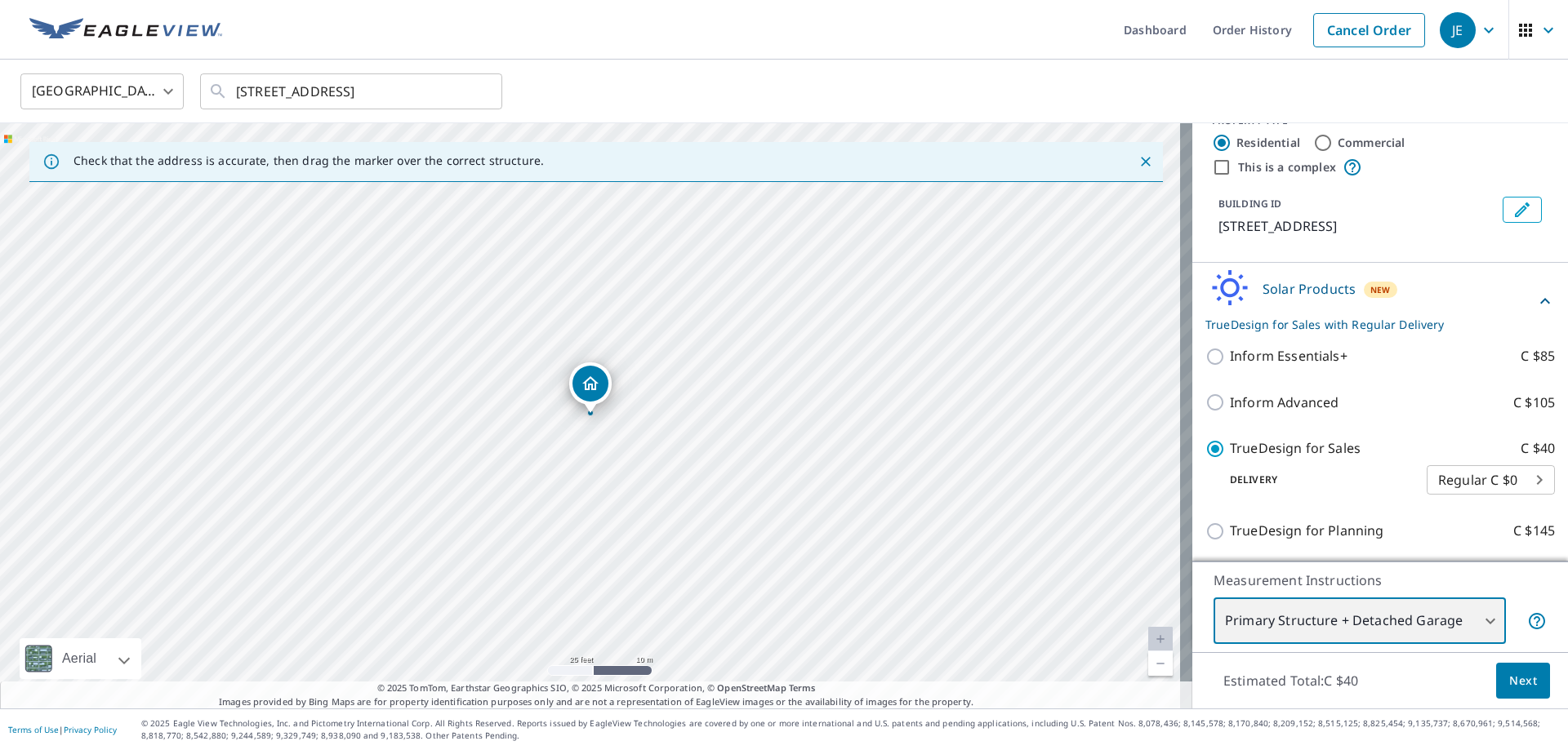
drag, startPoint x: 816, startPoint y: 419, endPoint x: 163, endPoint y: 286, distance: 666.4
drag, startPoint x: 715, startPoint y: 292, endPoint x: 173, endPoint y: 284, distance: 542.1
drag, startPoint x: 725, startPoint y: 345, endPoint x: 714, endPoint y: 356, distance: 15.6
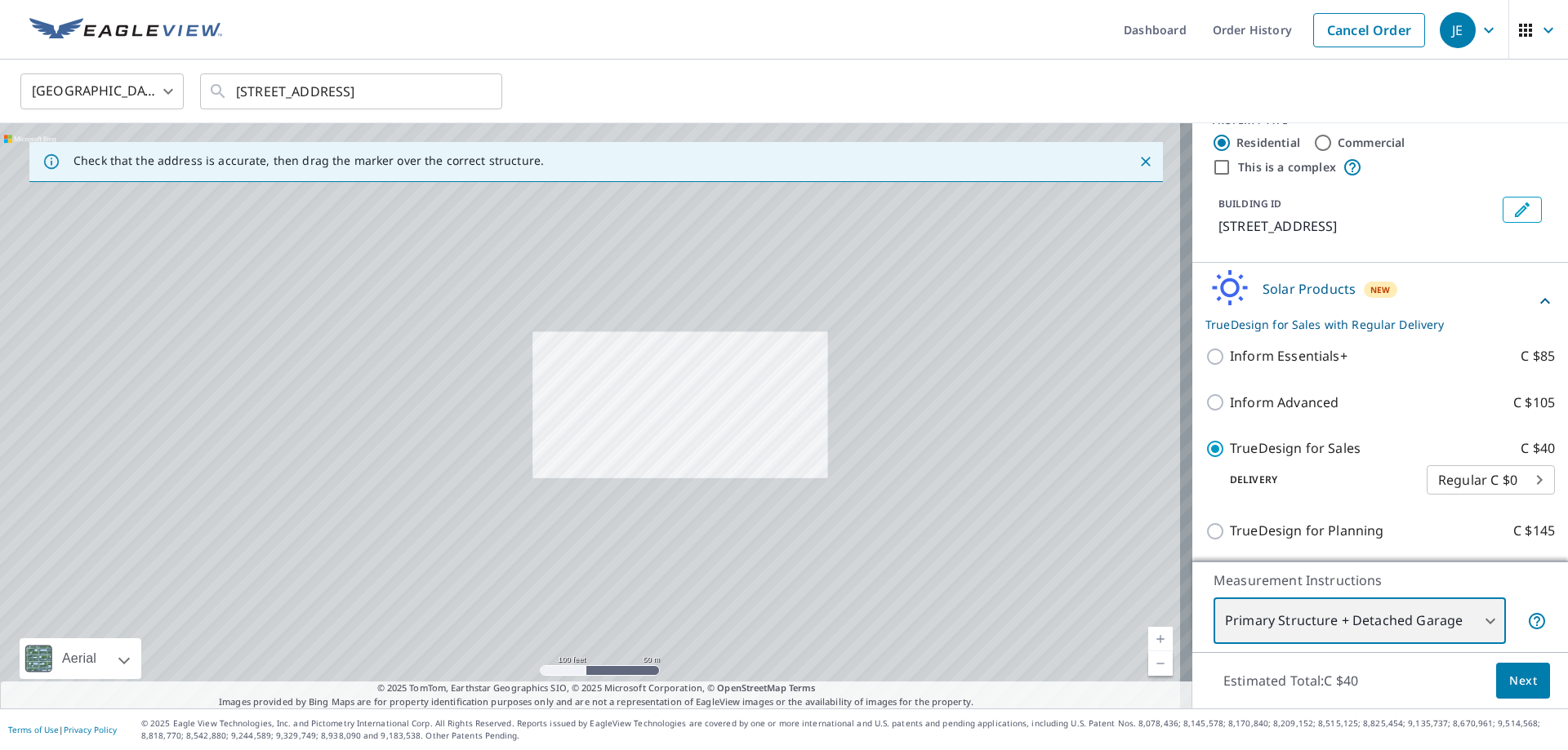
drag, startPoint x: 872, startPoint y: 345, endPoint x: 140, endPoint y: 520, distance: 752.6
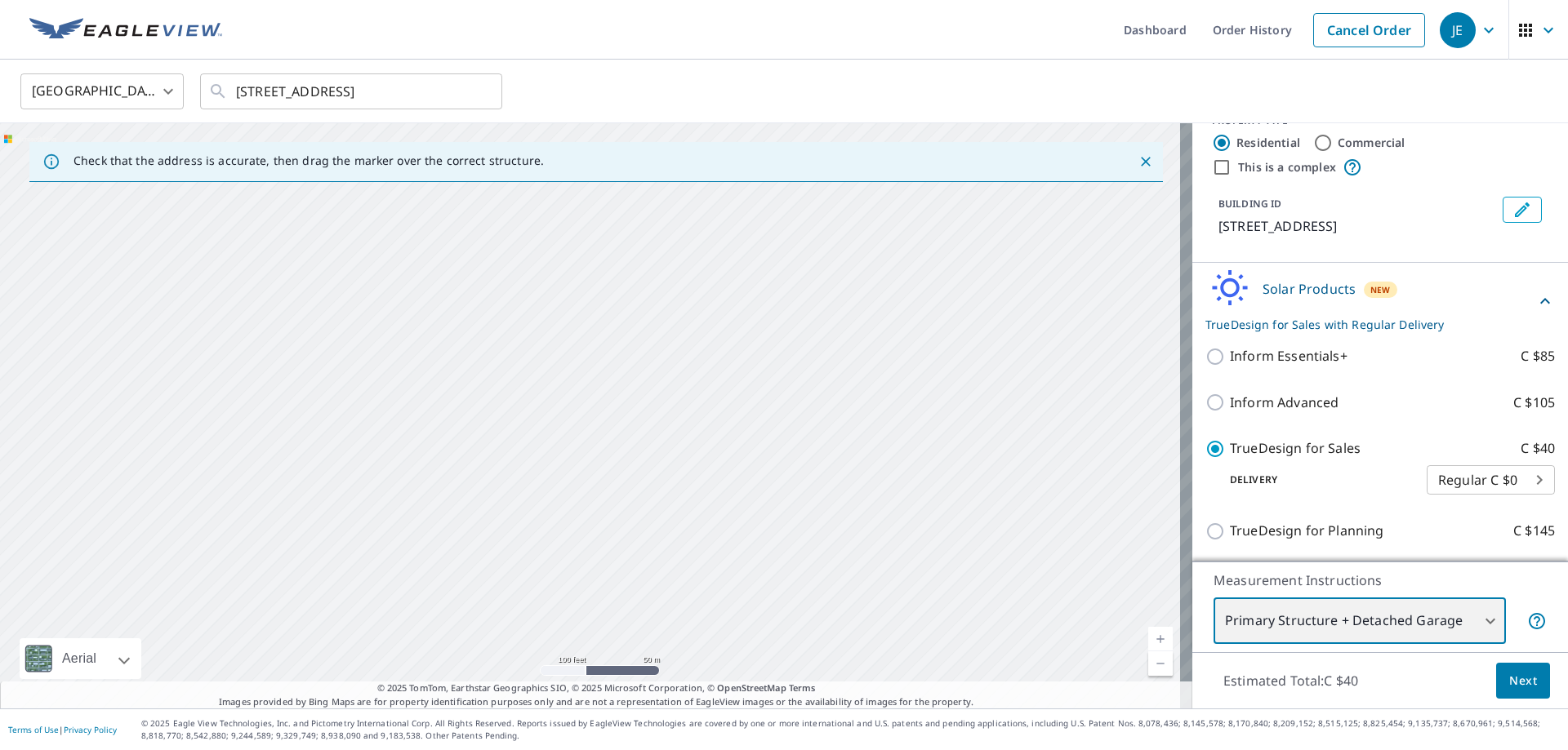
drag, startPoint x: 694, startPoint y: 430, endPoint x: 571, endPoint y: 512, distance: 147.8
drag, startPoint x: 661, startPoint y: 570, endPoint x: 648, endPoint y: 565, distance: 13.9
drag, startPoint x: 771, startPoint y: 455, endPoint x: 599, endPoint y: 569, distance: 206.3
drag, startPoint x: 652, startPoint y: 441, endPoint x: 603, endPoint y: 460, distance: 52.6
drag, startPoint x: 646, startPoint y: 462, endPoint x: 767, endPoint y: 551, distance: 150.2
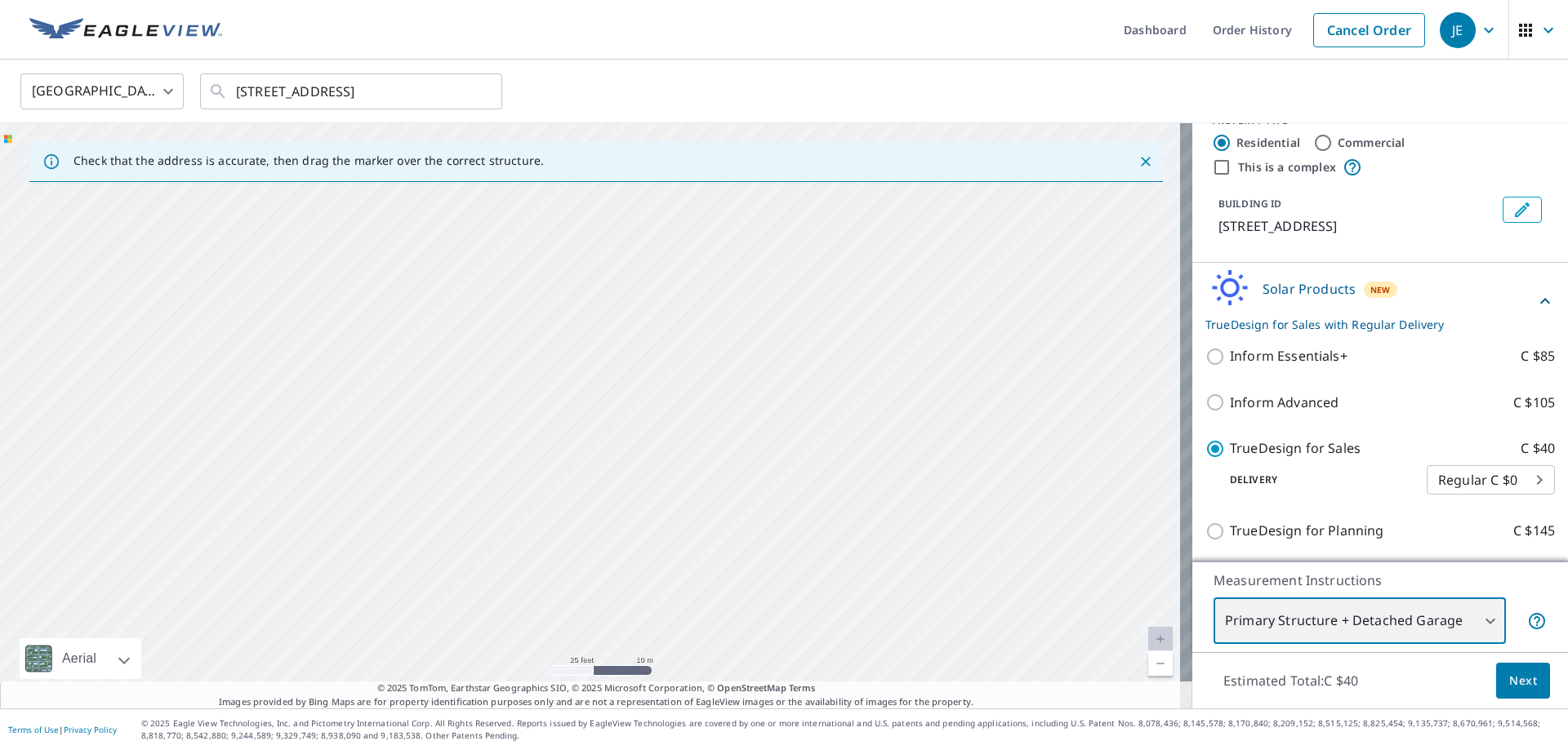
drag, startPoint x: 714, startPoint y: 283, endPoint x: 658, endPoint y: 464, distance: 189.5
drag, startPoint x: 672, startPoint y: 343, endPoint x: 862, endPoint y: 459, distance: 222.6
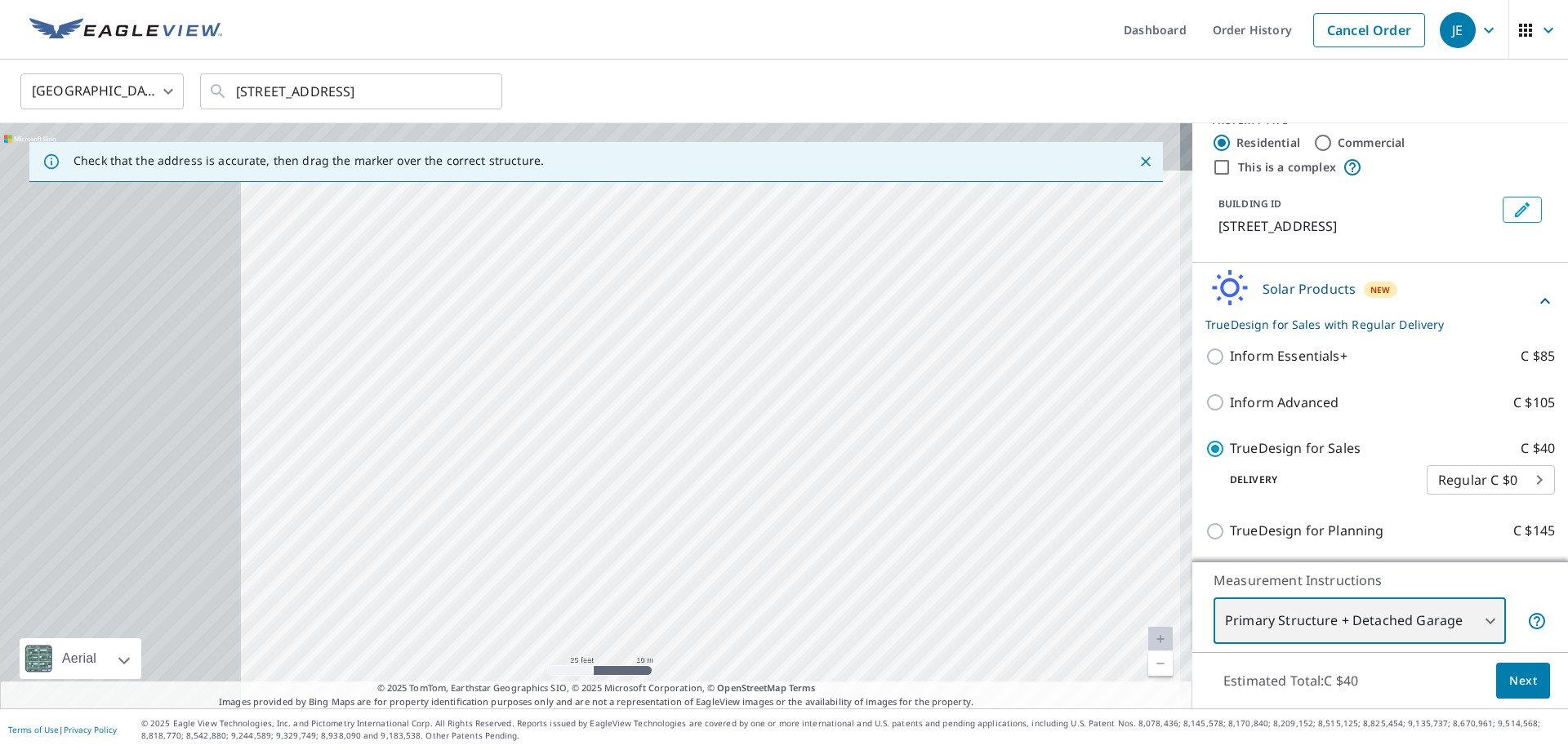
drag, startPoint x: 367, startPoint y: 296, endPoint x: 600, endPoint y: 338, distance: 236.8
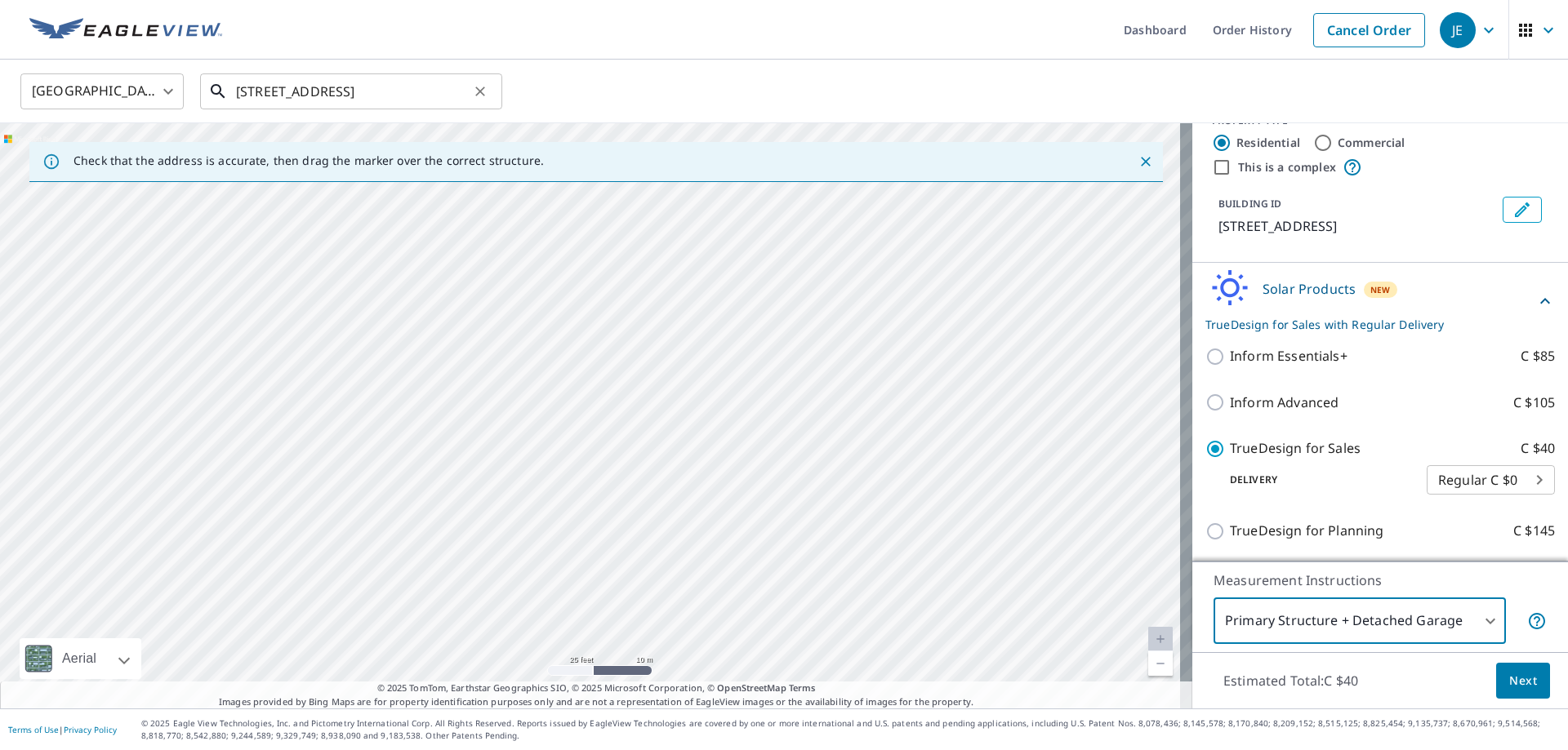
click at [258, 98] on input "1450 Ala Moana Blvd Honolulu, HI 96814" at bounding box center [352, 91] width 233 height 46
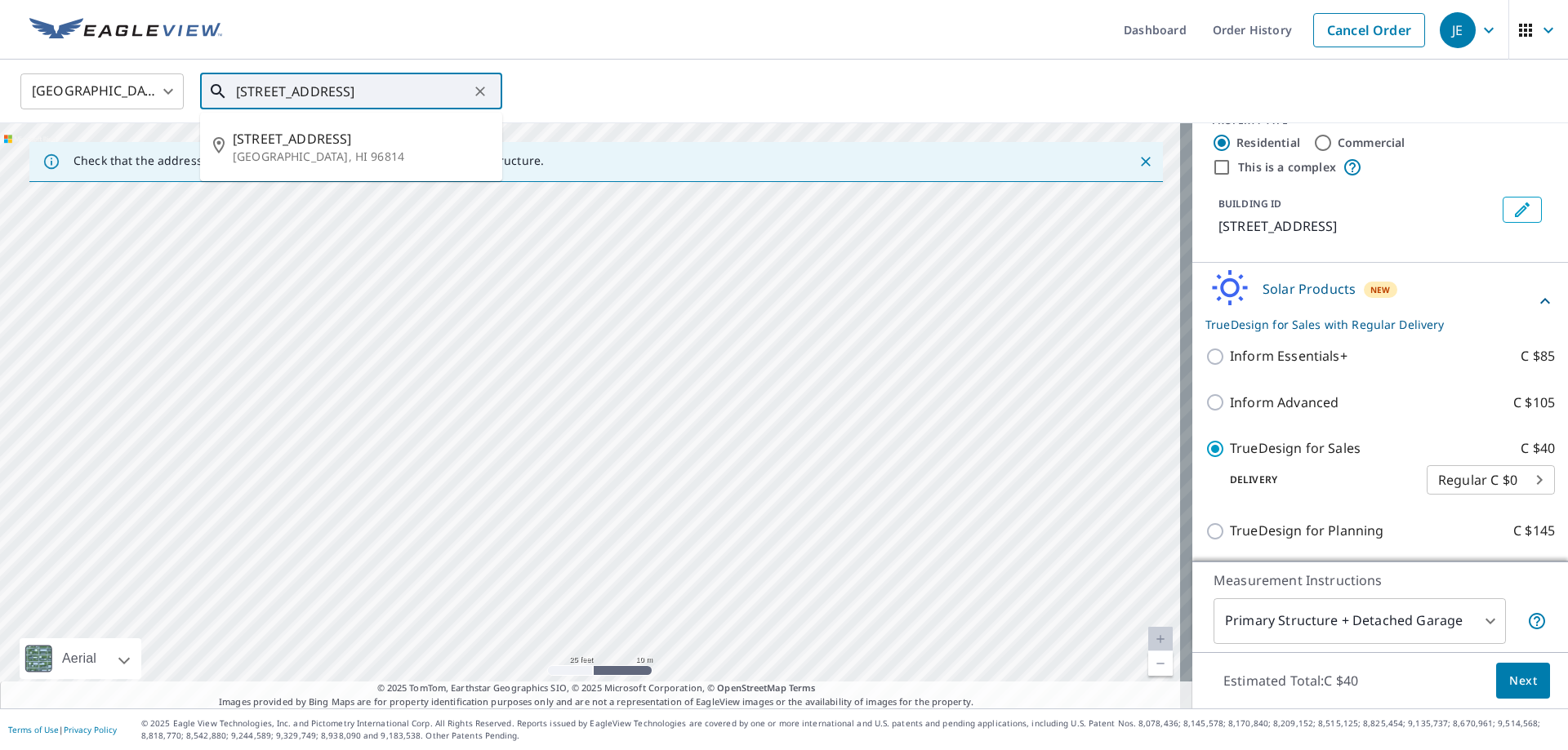
click at [264, 91] on input "1450 Ala Moana Blvd Honolulu, HI 96814" at bounding box center [352, 91] width 233 height 46
drag, startPoint x: 264, startPoint y: 91, endPoint x: 244, endPoint y: 88, distance: 20.2
click at [244, 88] on input "1450 Ala Moana Blvd Honolulu, HI 96814" at bounding box center [352, 91] width 233 height 46
drag, startPoint x: 258, startPoint y: 88, endPoint x: 267, endPoint y: 90, distance: 9.2
click at [259, 88] on input "1450 Ala Moana Blvd Honolulu, HI 96814" at bounding box center [352, 91] width 233 height 46
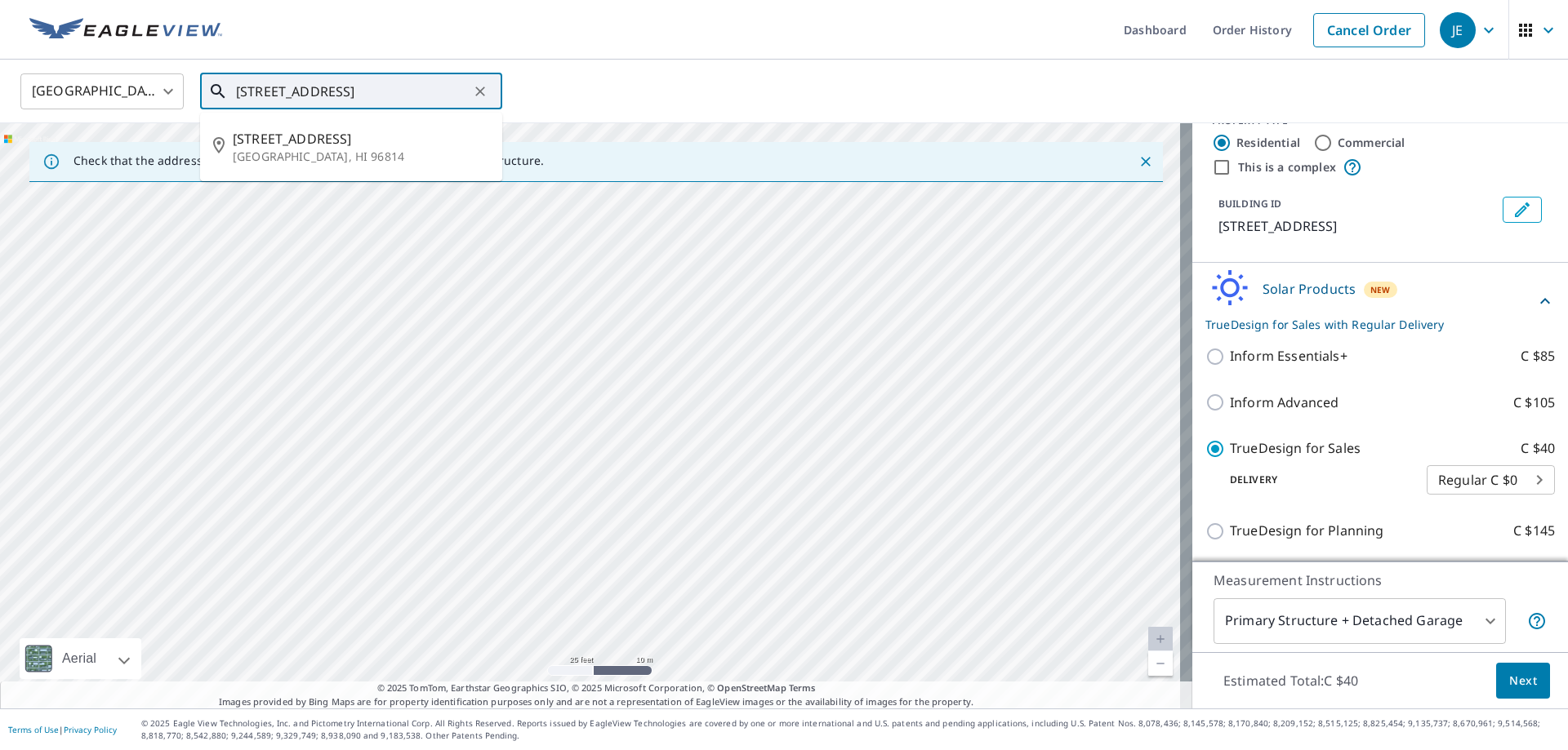
click at [269, 92] on input "1450 Ala Moana Blvd Honolulu, HI 96814" at bounding box center [352, 91] width 233 height 46
drag, startPoint x: 268, startPoint y: 97, endPoint x: 239, endPoint y: 93, distance: 29.3
click at [239, 93] on input "1450 Ala Moana Blvd Honolulu, HI 96814" at bounding box center [352, 91] width 233 height 46
drag, startPoint x: 417, startPoint y: 93, endPoint x: 315, endPoint y: 89, distance: 102.1
click at [273, 96] on input "750 Ala Moana Blvd Honolulu, HI 96814" at bounding box center [352, 91] width 233 height 46
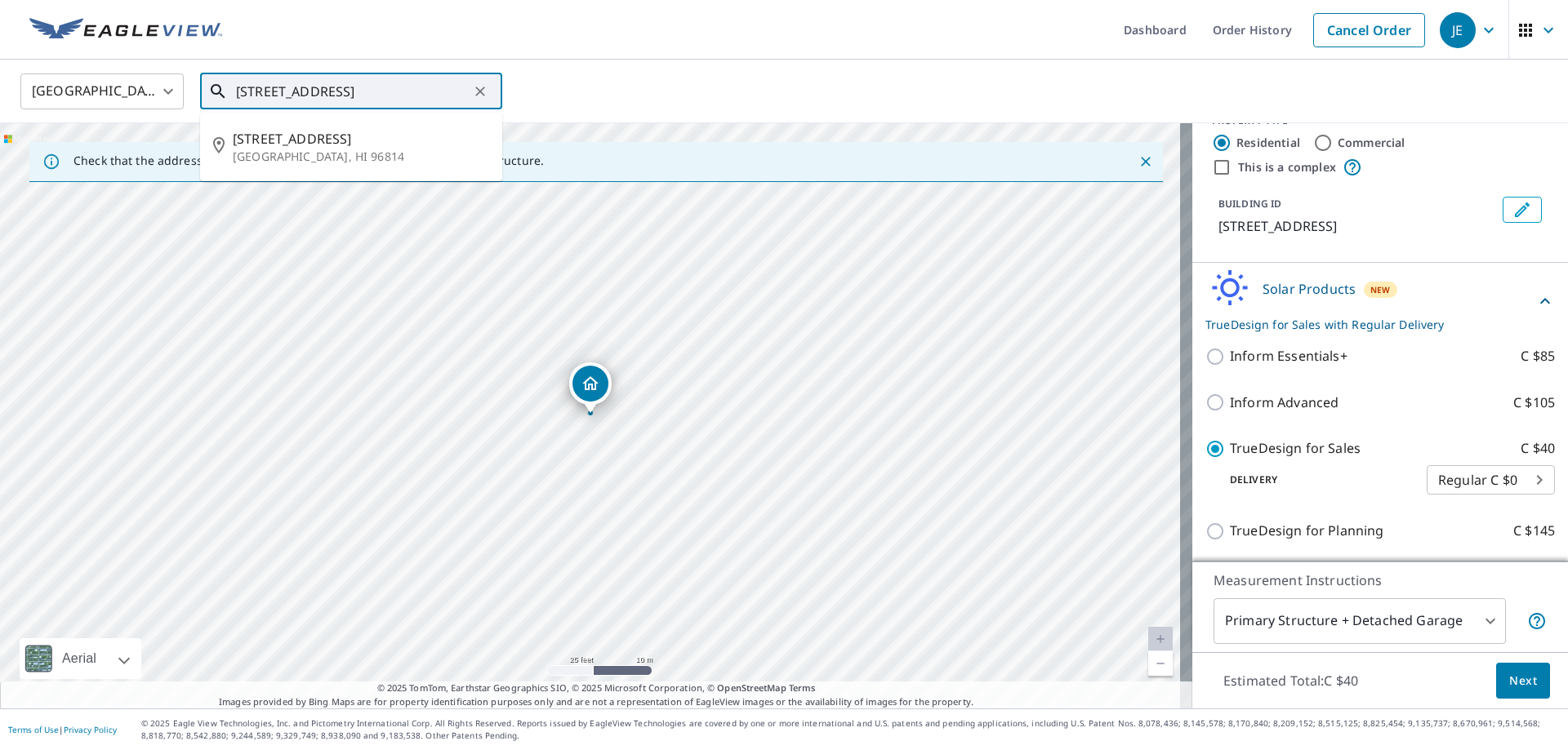
click at [340, 86] on input "750 Ala Moana Blvd Honolulu, HI 96814" at bounding box center [352, 91] width 233 height 46
drag, startPoint x: 363, startPoint y: 93, endPoint x: 264, endPoint y: 92, distance: 99.0
click at [264, 92] on input "750 Ala Moana Blvd Honolulu, HI 96814" at bounding box center [352, 91] width 233 height 46
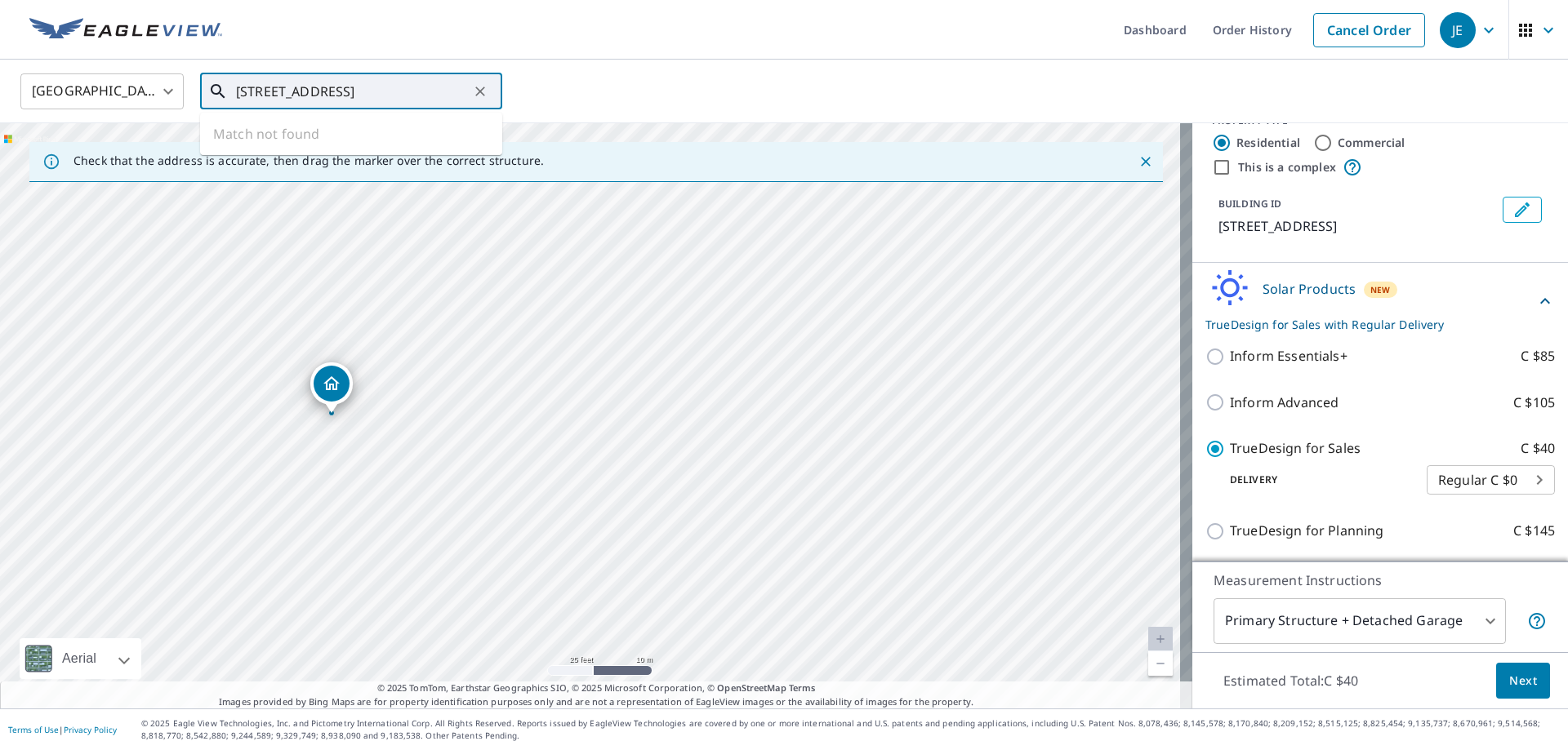
drag, startPoint x: 509, startPoint y: 350, endPoint x: 197, endPoint y: 350, distance: 312.0
drag, startPoint x: 747, startPoint y: 423, endPoint x: 0, endPoint y: 378, distance: 748.4
drag, startPoint x: 762, startPoint y: 412, endPoint x: 211, endPoint y: 253, distance: 573.5
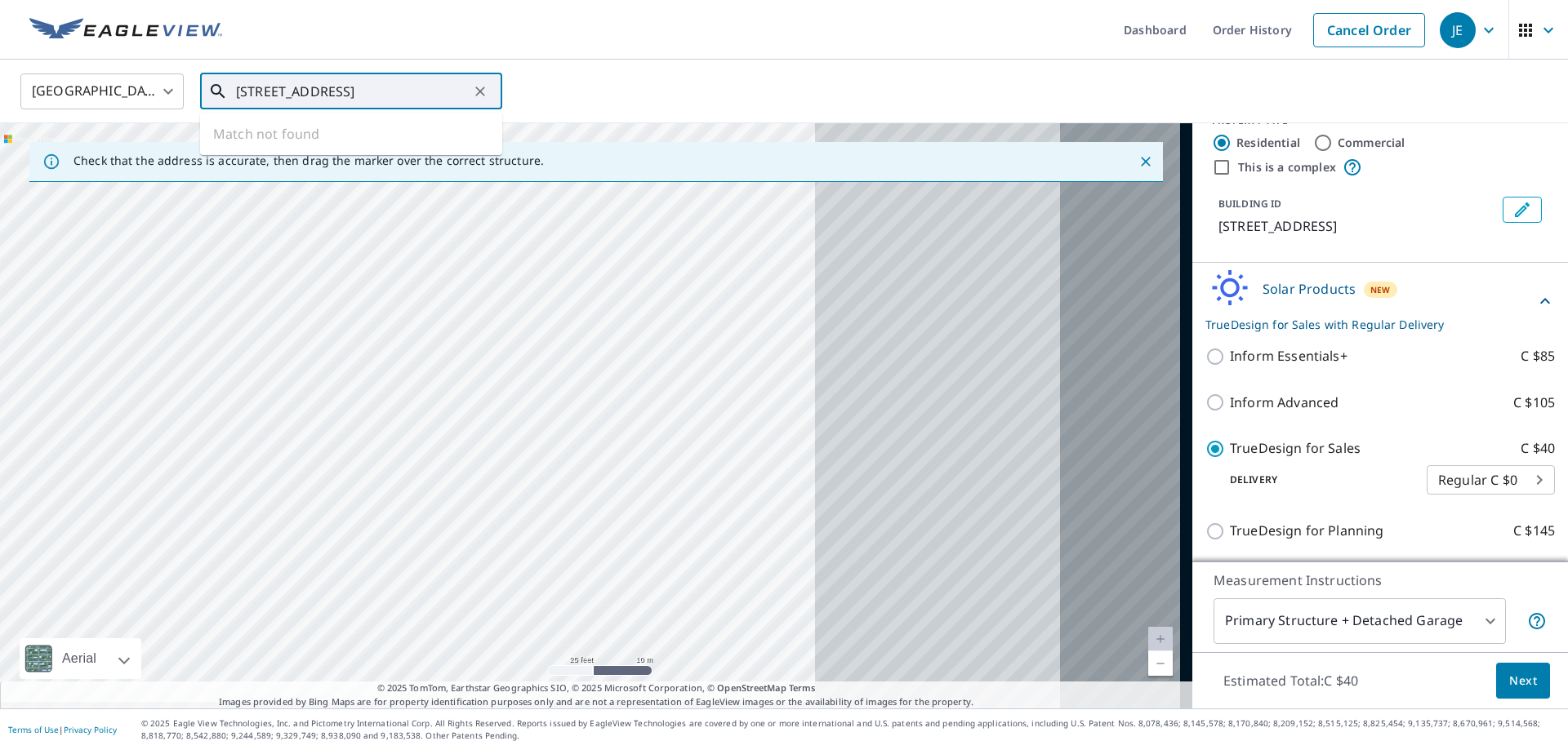
drag, startPoint x: 541, startPoint y: 372, endPoint x: 0, endPoint y: 362, distance: 541.1
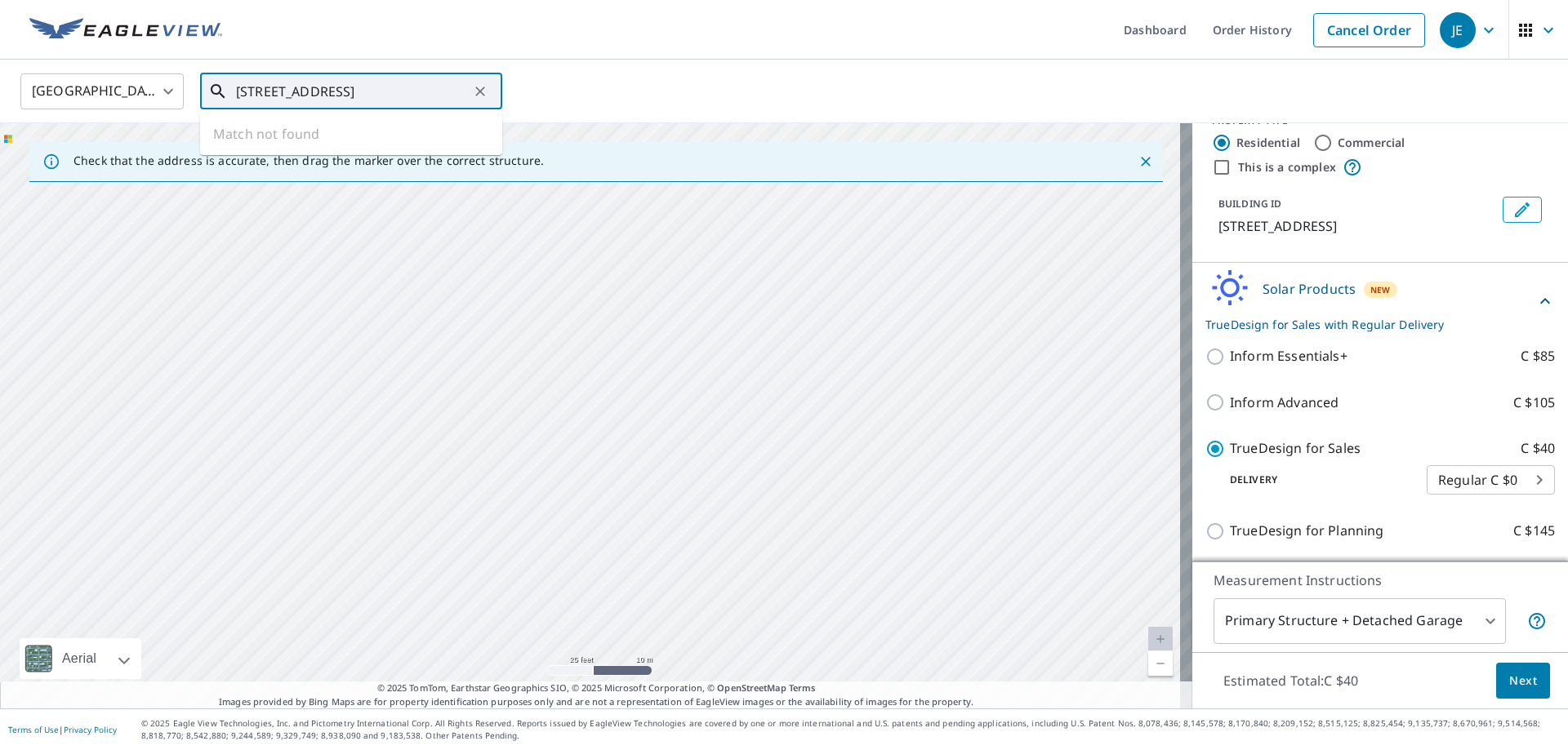
drag, startPoint x: 418, startPoint y: 379, endPoint x: 341, endPoint y: 379, distance: 77.0
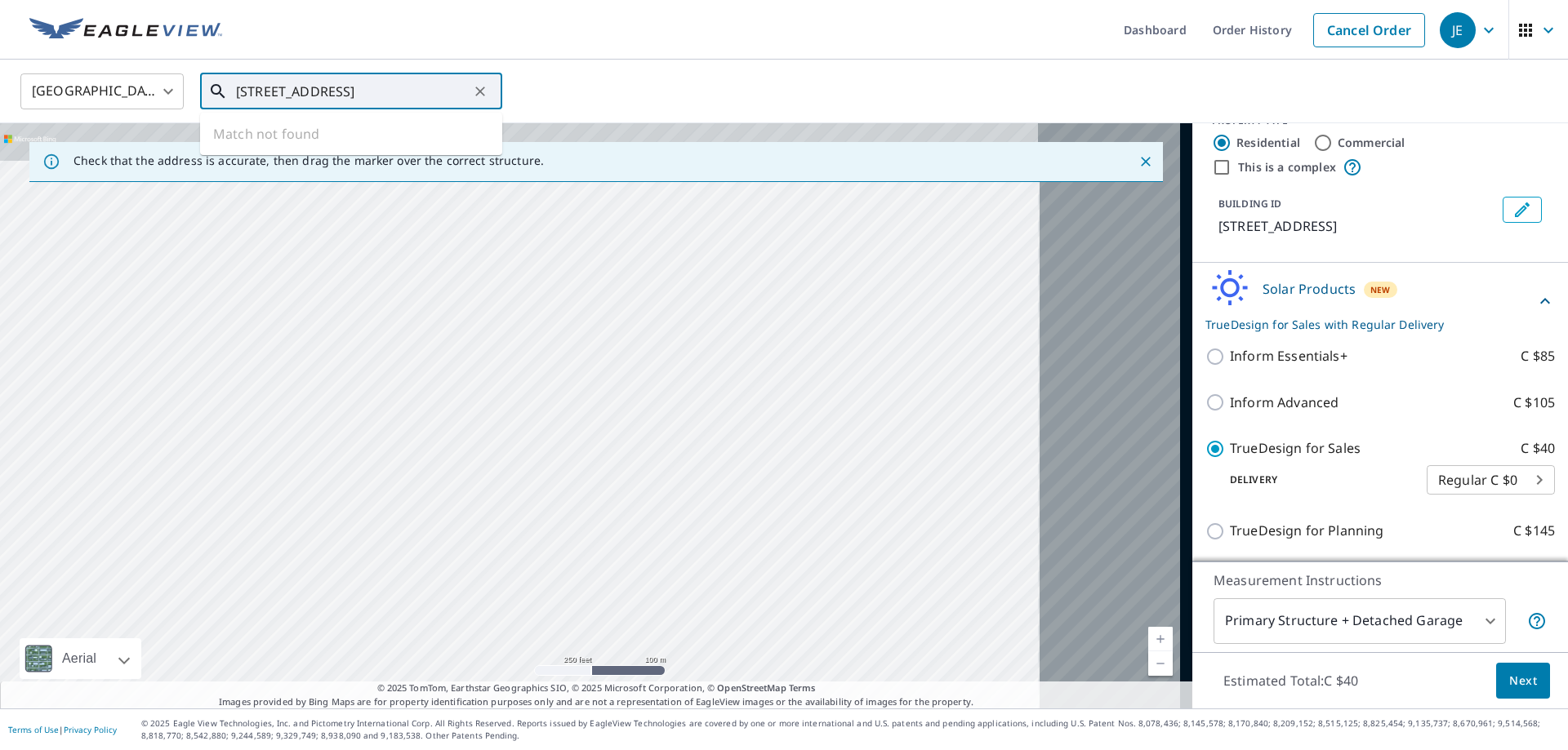
drag, startPoint x: 686, startPoint y: 459, endPoint x: 474, endPoint y: 513, distance: 218.8
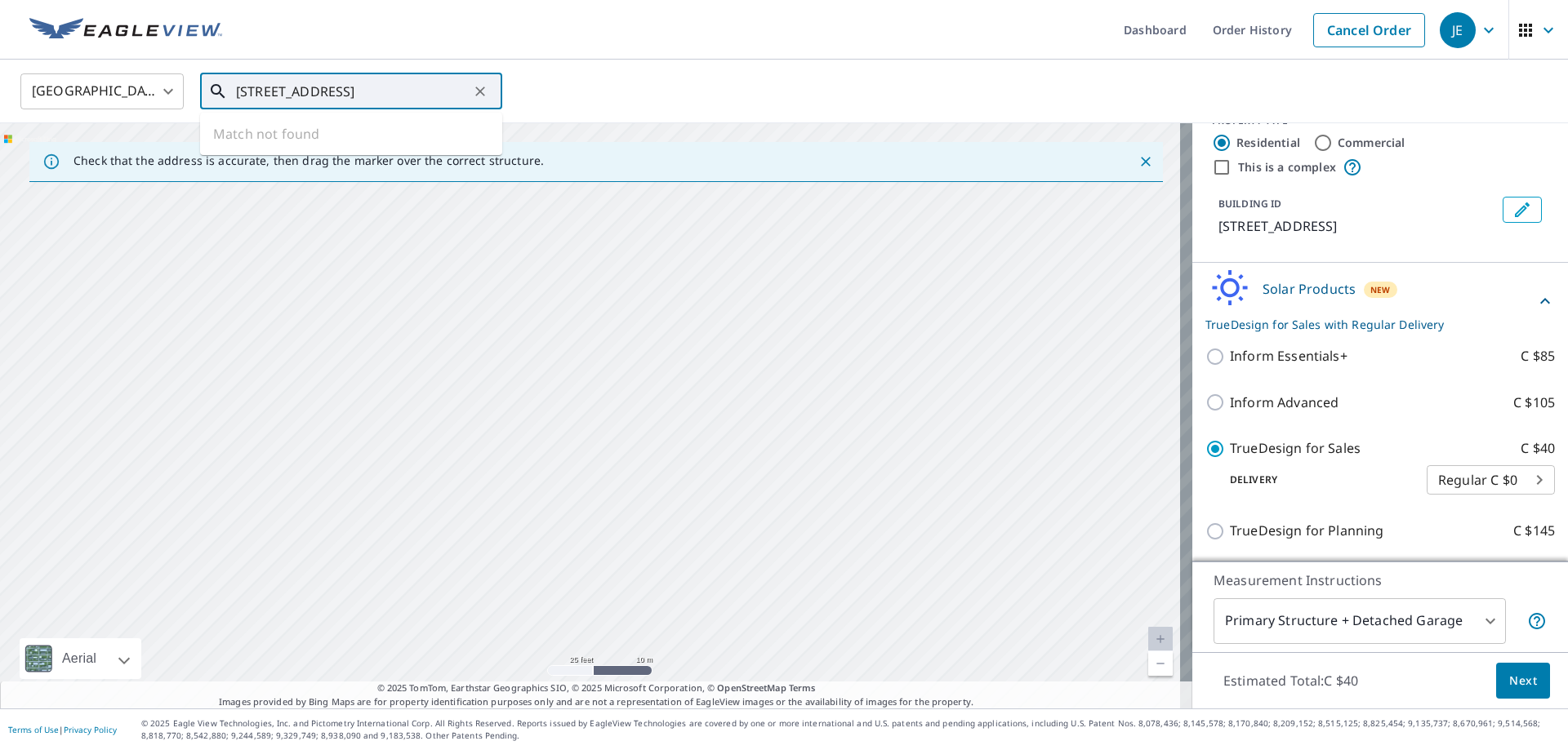
drag, startPoint x: 523, startPoint y: 410, endPoint x: 359, endPoint y: 529, distance: 202.6
drag, startPoint x: 553, startPoint y: 442, endPoint x: 360, endPoint y: 385, distance: 201.2
drag, startPoint x: 710, startPoint y: 489, endPoint x: 497, endPoint y: 435, distance: 219.7
drag, startPoint x: 661, startPoint y: 479, endPoint x: 703, endPoint y: 632, distance: 158.7
drag, startPoint x: 549, startPoint y: 385, endPoint x: 679, endPoint y: 509, distance: 179.7
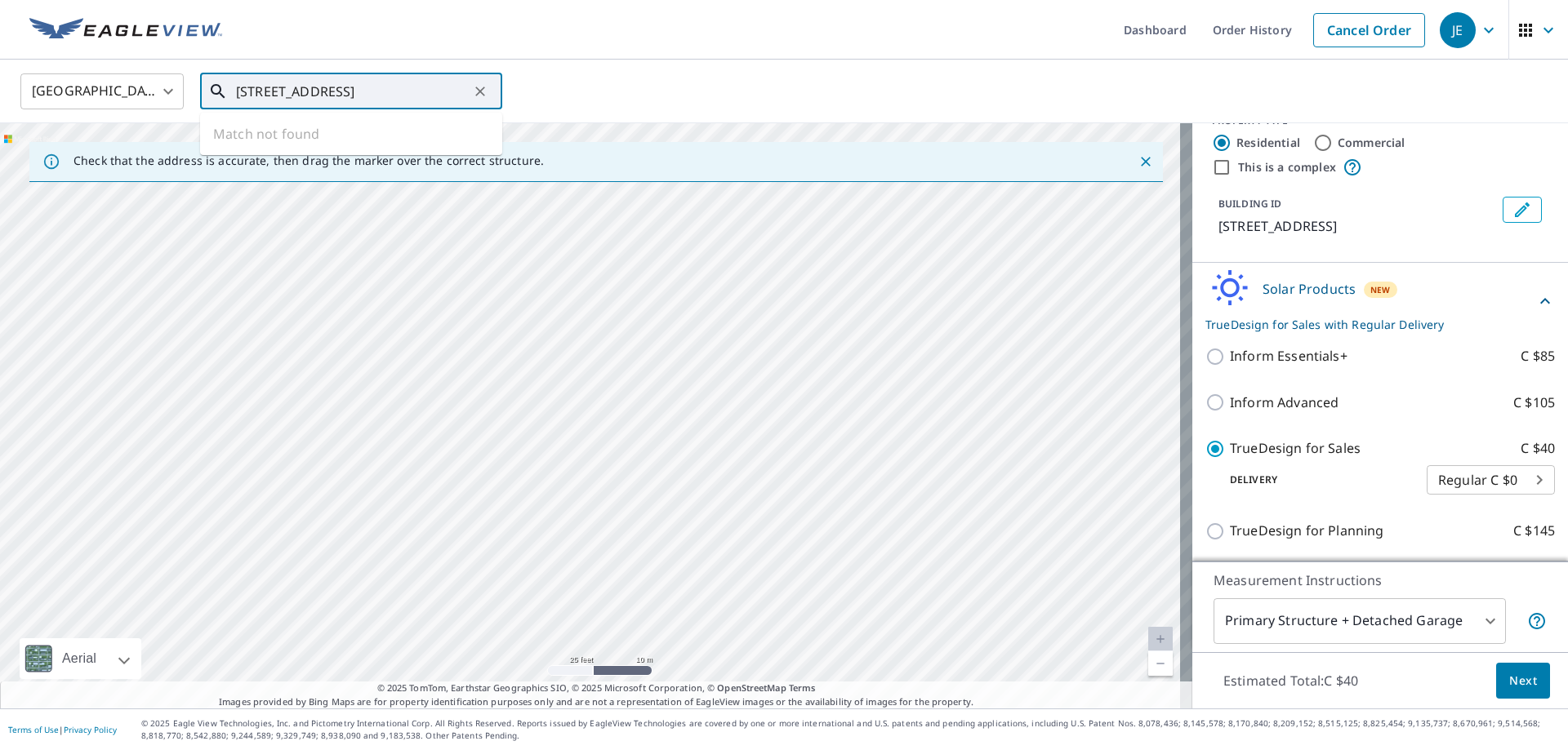
drag, startPoint x: 637, startPoint y: 493, endPoint x: 798, endPoint y: 556, distance: 172.9
click at [260, 94] on input "750 Honolulu, HI 96814" at bounding box center [352, 91] width 233 height 46
click at [261, 94] on input "750 Honolulu, HI 96814" at bounding box center [352, 91] width 233 height 46
click at [345, 148] on p "Honolulu, HI 96826" at bounding box center [361, 156] width 256 height 16
type input "750 Fern St Honolulu, HI 96826"
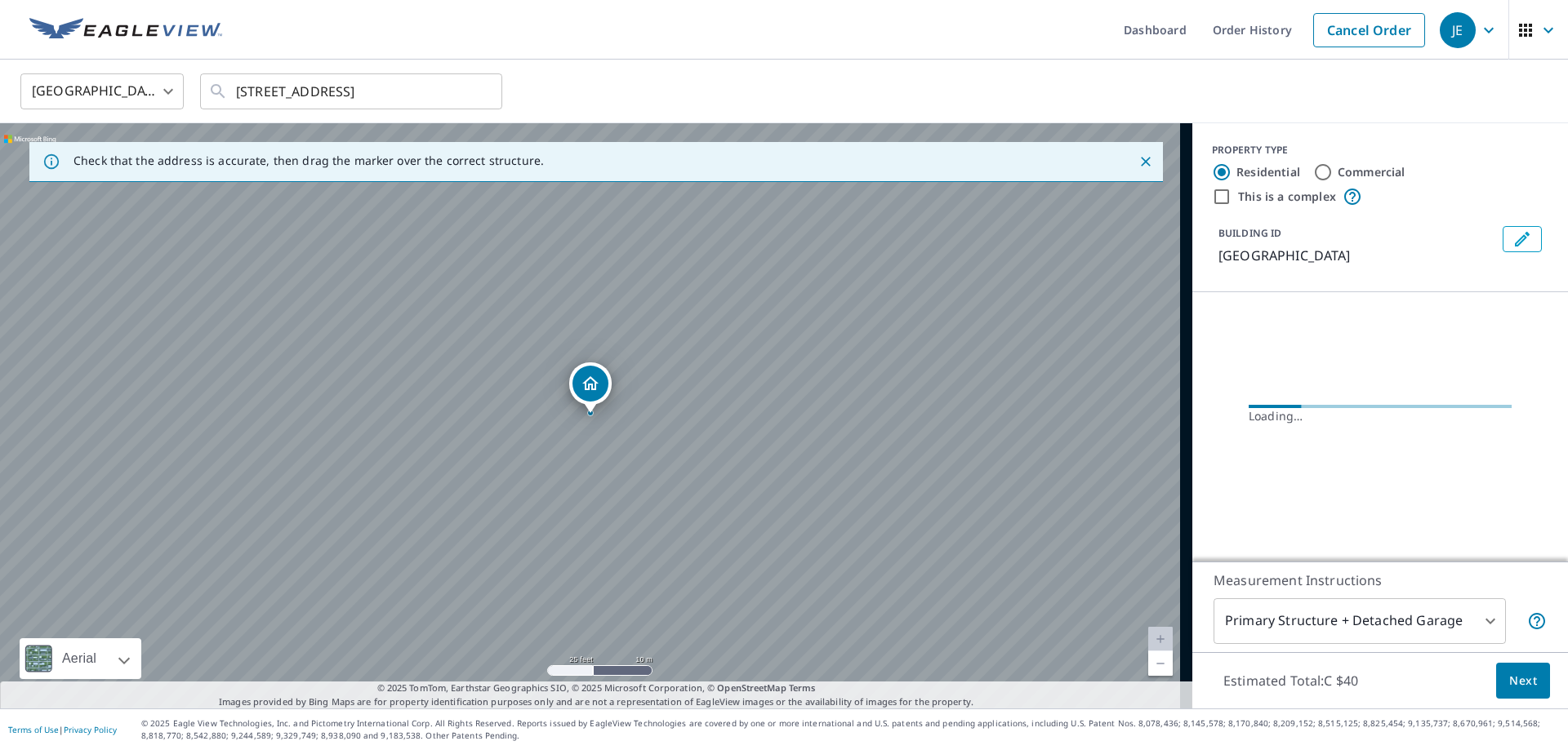
scroll to position [0, 0]
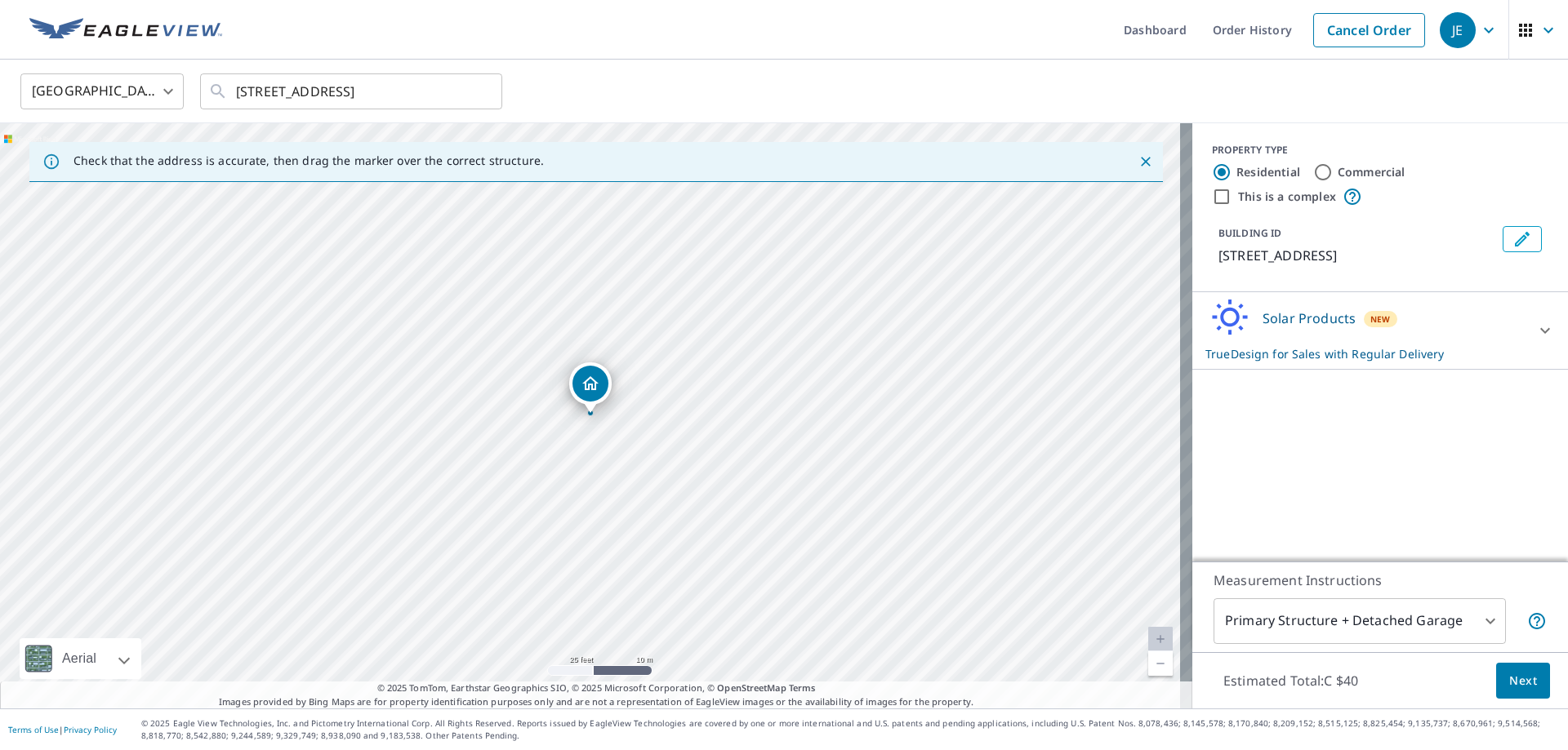
click at [581, 385] on icon "Dropped pin, building 1, Residential property, 1869 Fern St Honolulu, HI 96826" at bounding box center [591, 384] width 20 height 20
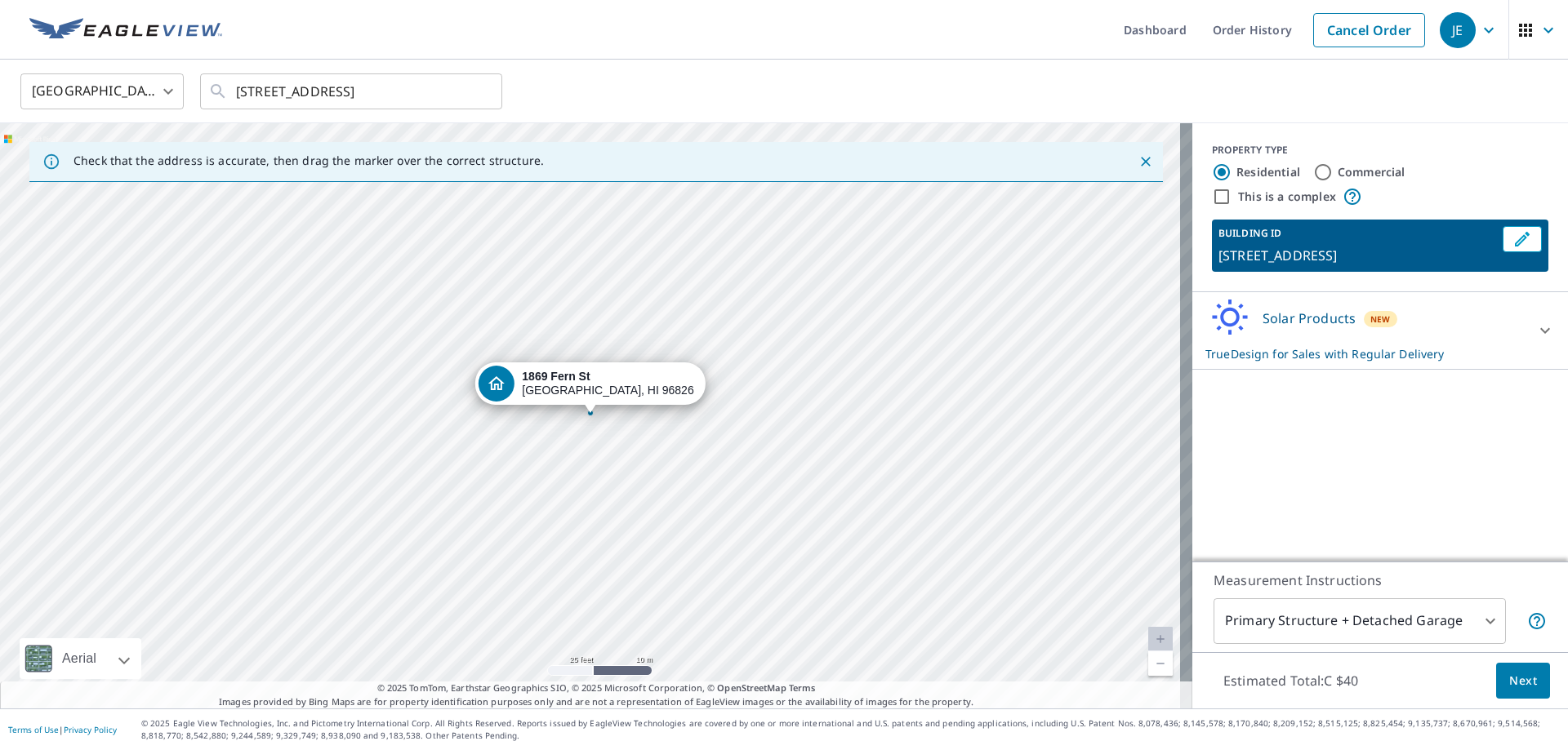
click at [625, 423] on div "1869 Fern St Honolulu, HI 96826" at bounding box center [596, 415] width 1193 height 585
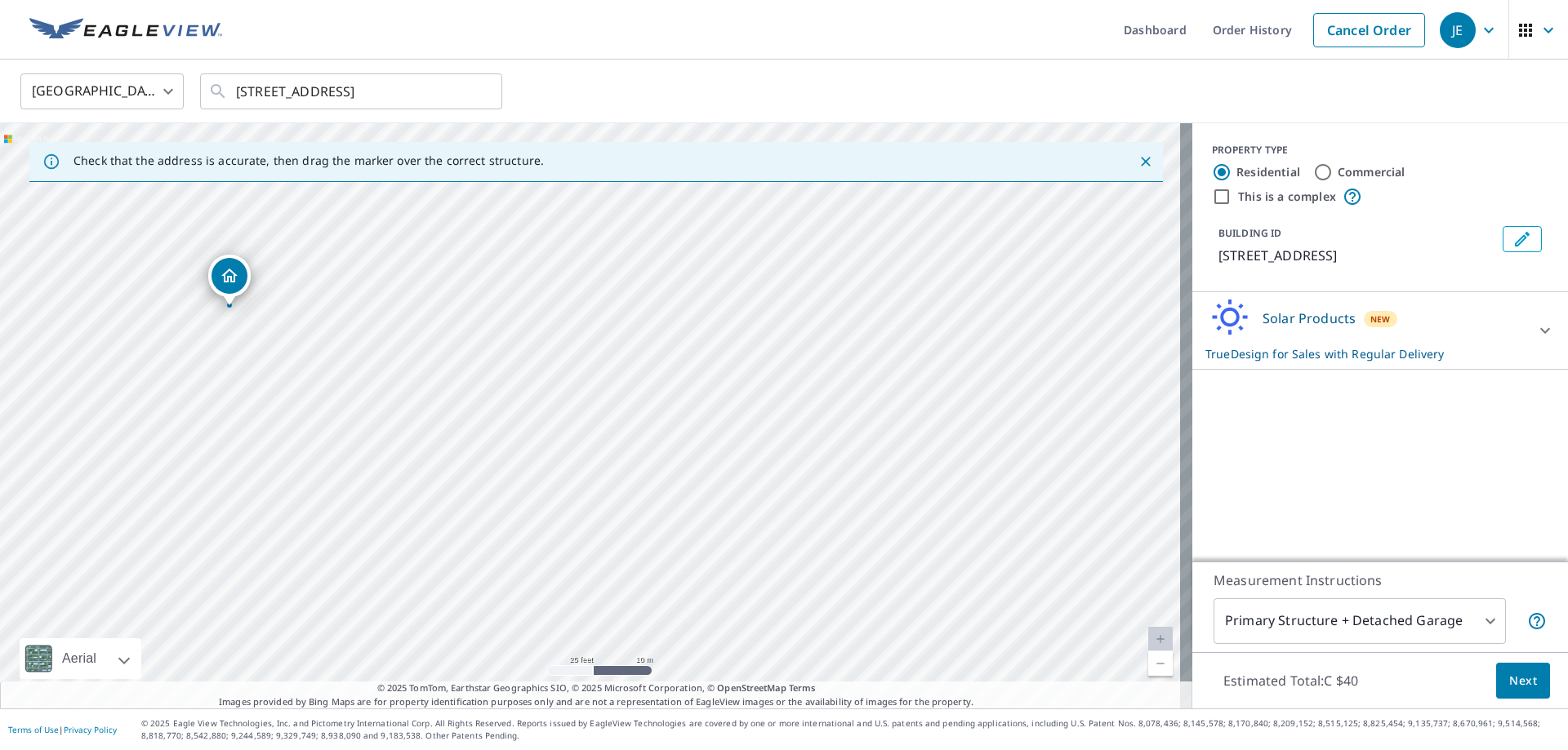
drag, startPoint x: 680, startPoint y: 497, endPoint x: 339, endPoint y: 410, distance: 351.9
drag, startPoint x: 655, startPoint y: 493, endPoint x: 645, endPoint y: 489, distance: 10.8
click at [742, 431] on div "1869 Fern St Honolulu, HI 96826" at bounding box center [596, 415] width 1193 height 585
drag, startPoint x: 681, startPoint y: 488, endPoint x: 656, endPoint y: 481, distance: 26.0
click at [907, 503] on div "1869 Fern St Honolulu, HI 96826" at bounding box center [596, 415] width 1193 height 585
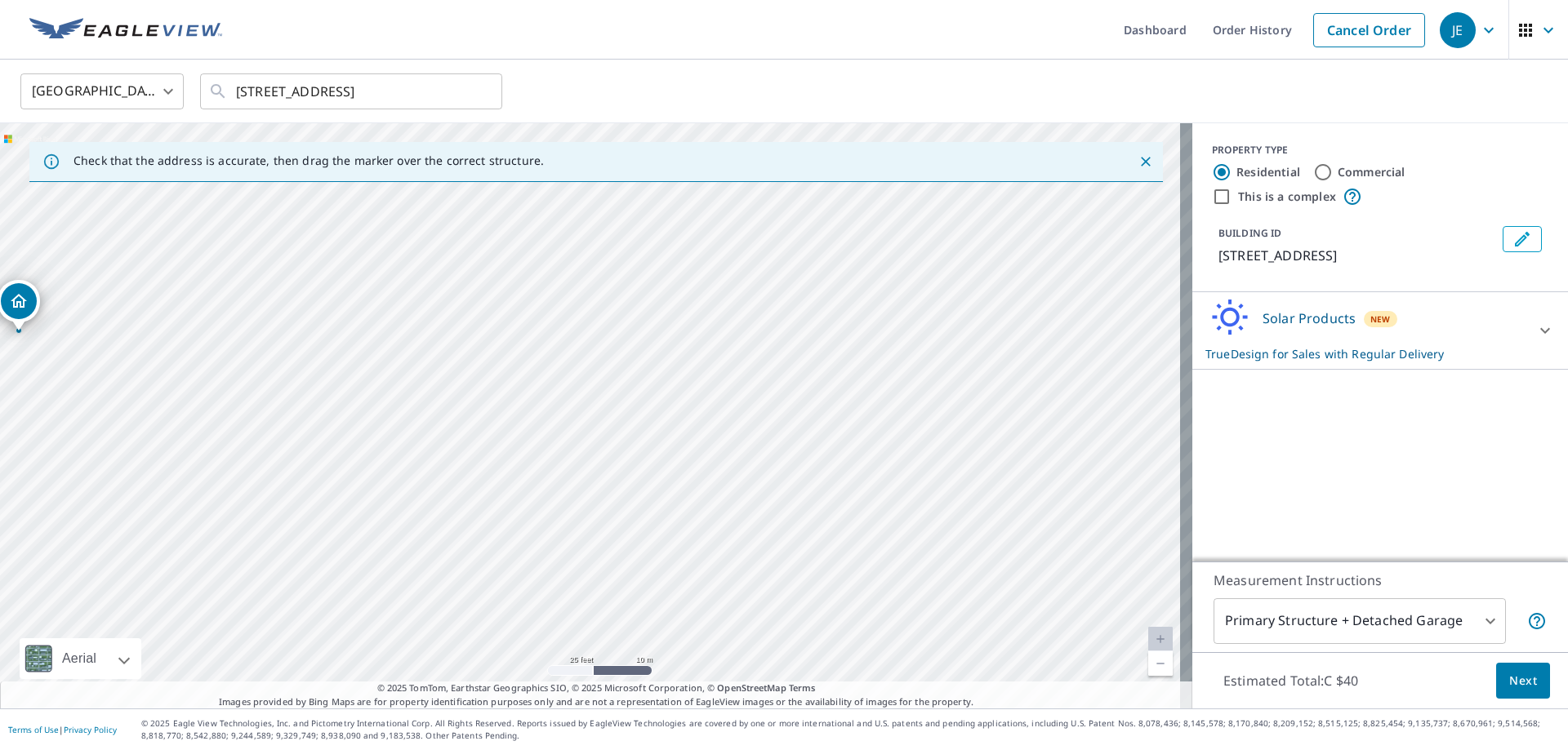
drag, startPoint x: 722, startPoint y: 452, endPoint x: 665, endPoint y: 438, distance: 58.7
click at [805, 537] on div "1869 Fern St Honolulu, HI 96826" at bounding box center [596, 415] width 1193 height 585
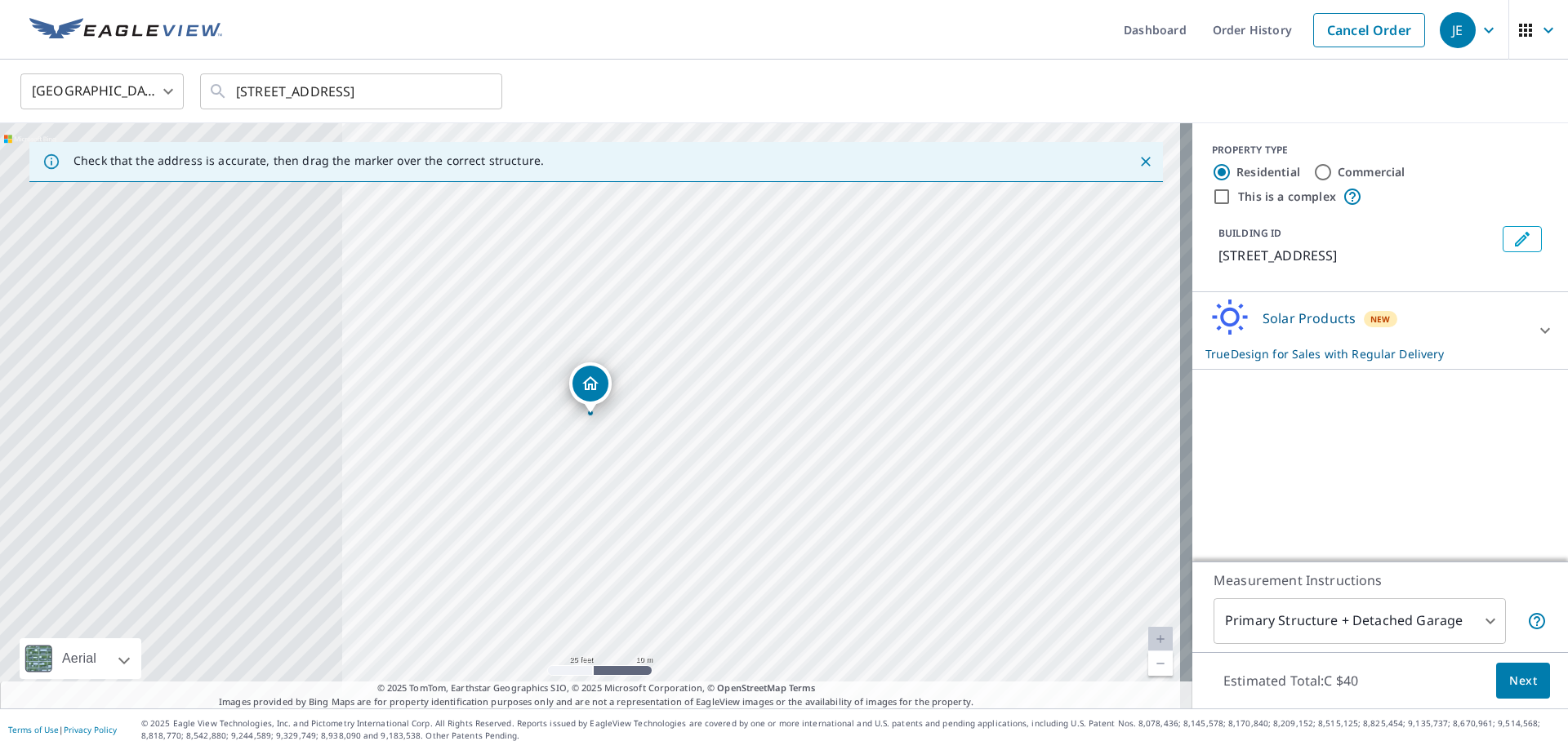
click at [805, 537] on div "1869 Fern St Honolulu, HI 96826" at bounding box center [596, 415] width 1193 height 585
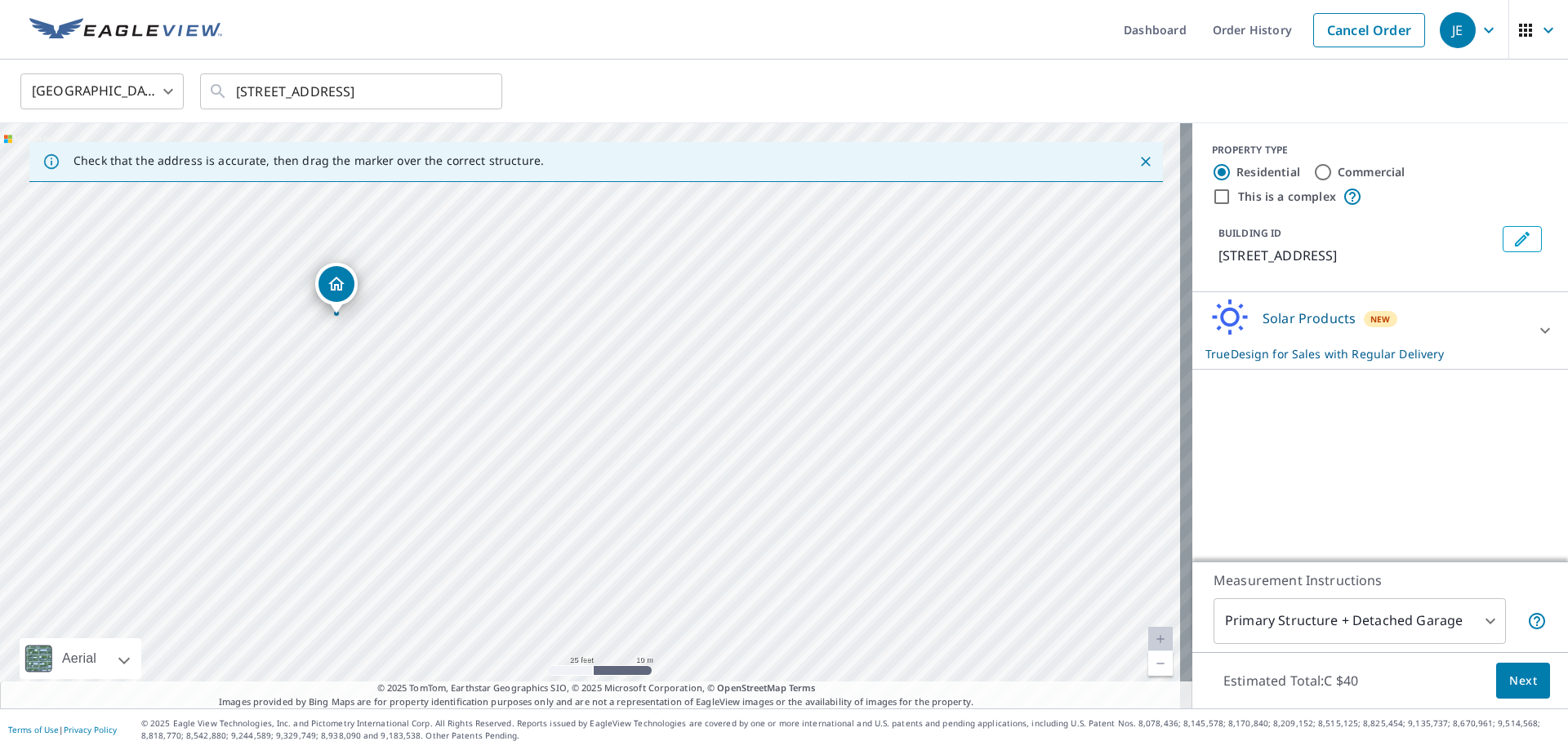
drag, startPoint x: 861, startPoint y: 535, endPoint x: 604, endPoint y: 388, distance: 296.1
drag, startPoint x: 596, startPoint y: 408, endPoint x: 677, endPoint y: 355, distance: 96.8
drag, startPoint x: 413, startPoint y: 412, endPoint x: 699, endPoint y: 504, distance: 300.4
drag, startPoint x: 662, startPoint y: 425, endPoint x: 580, endPoint y: 415, distance: 82.6
drag, startPoint x: 762, startPoint y: 449, endPoint x: 713, endPoint y: 368, distance: 94.7
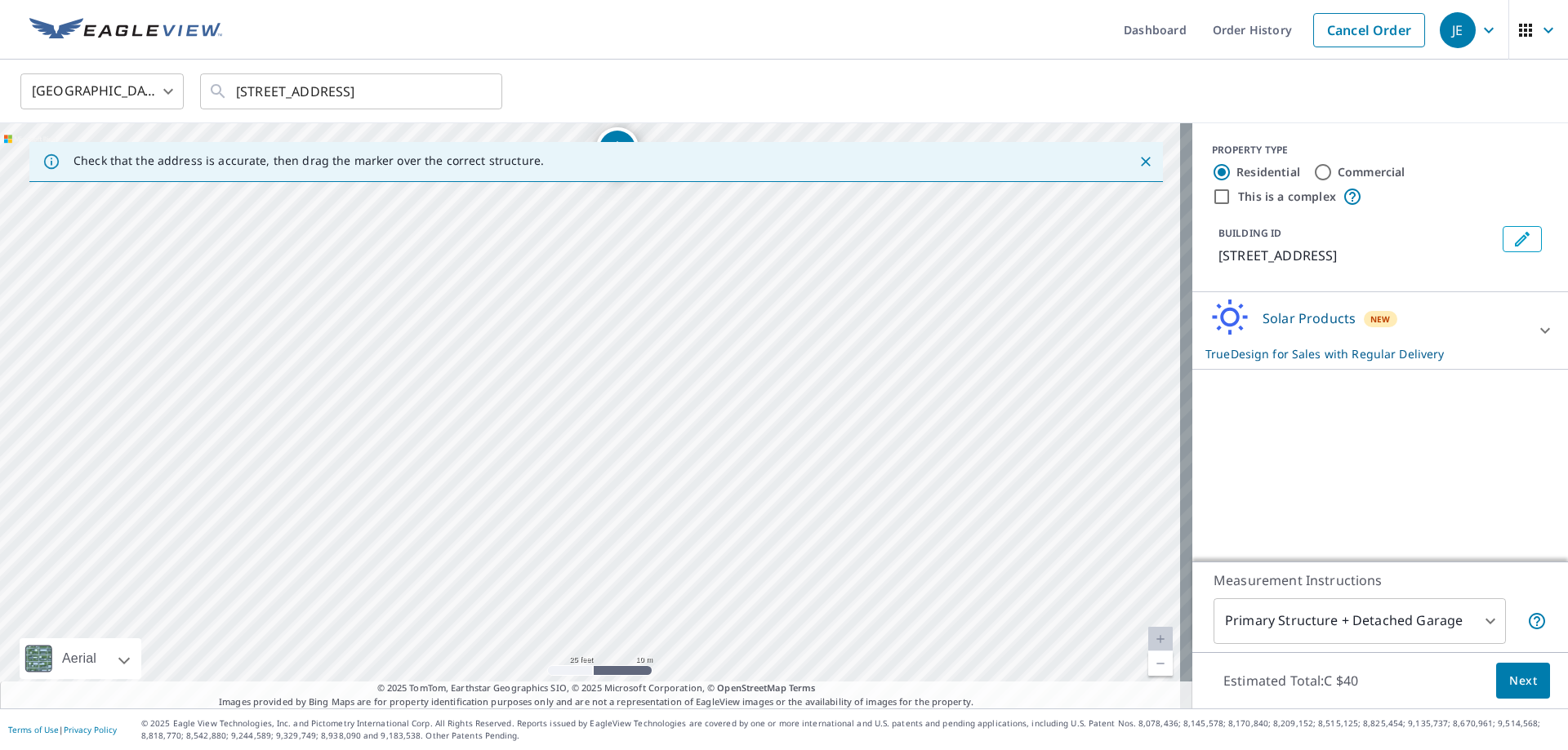
drag, startPoint x: 759, startPoint y: 438, endPoint x: 640, endPoint y: 400, distance: 124.9
drag, startPoint x: 702, startPoint y: 412, endPoint x: 847, endPoint y: 226, distance: 235.8
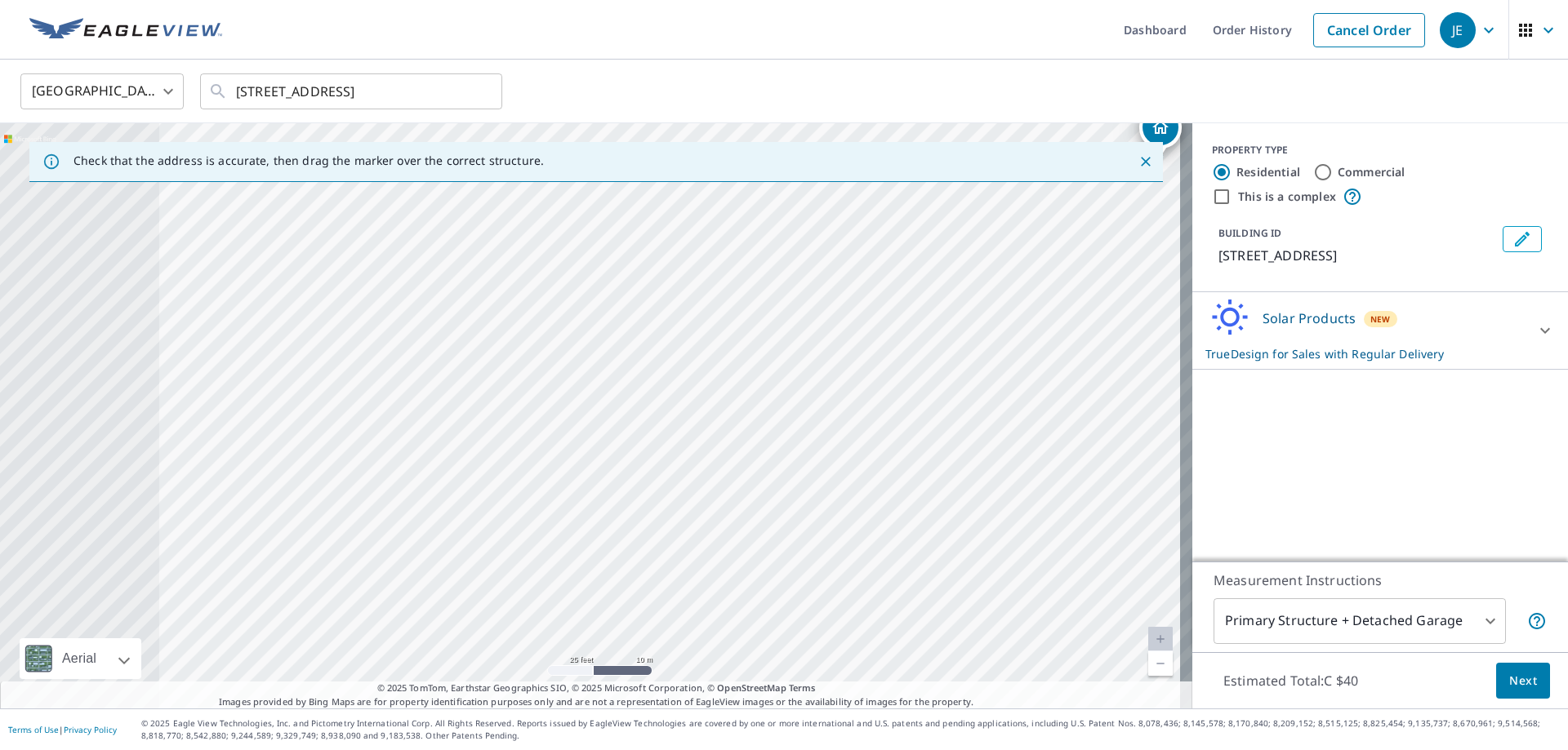
drag, startPoint x: 585, startPoint y: 481, endPoint x: 841, endPoint y: 601, distance: 282.7
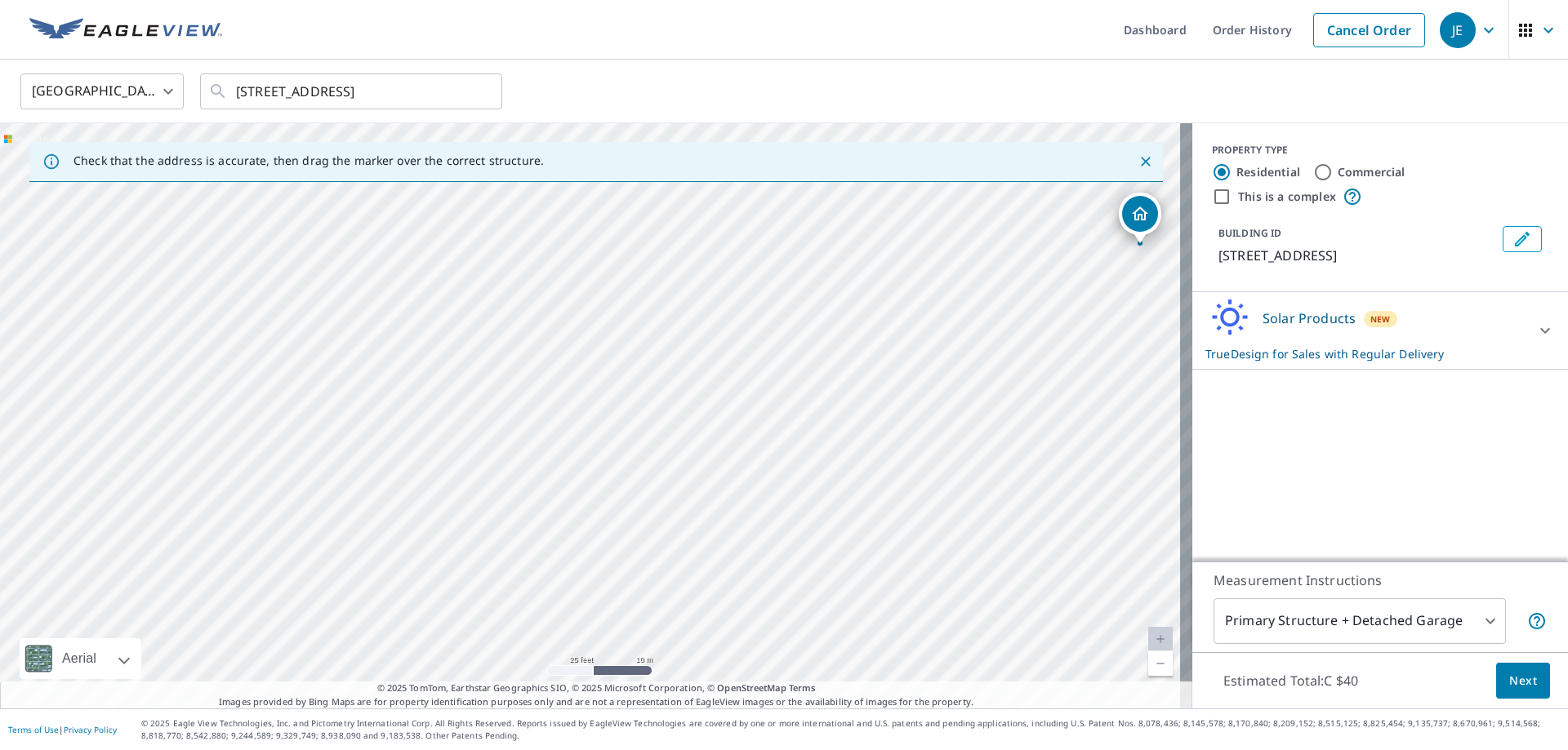
drag, startPoint x: 491, startPoint y: 388, endPoint x: 467, endPoint y: 476, distance: 91.2
drag, startPoint x: 530, startPoint y: 407, endPoint x: 430, endPoint y: 457, distance: 111.8
drag, startPoint x: 785, startPoint y: 358, endPoint x: 617, endPoint y: 416, distance: 177.7
drag, startPoint x: 754, startPoint y: 417, endPoint x: 652, endPoint y: 447, distance: 106.3
drag, startPoint x: 859, startPoint y: 455, endPoint x: 776, endPoint y: 479, distance: 86.4
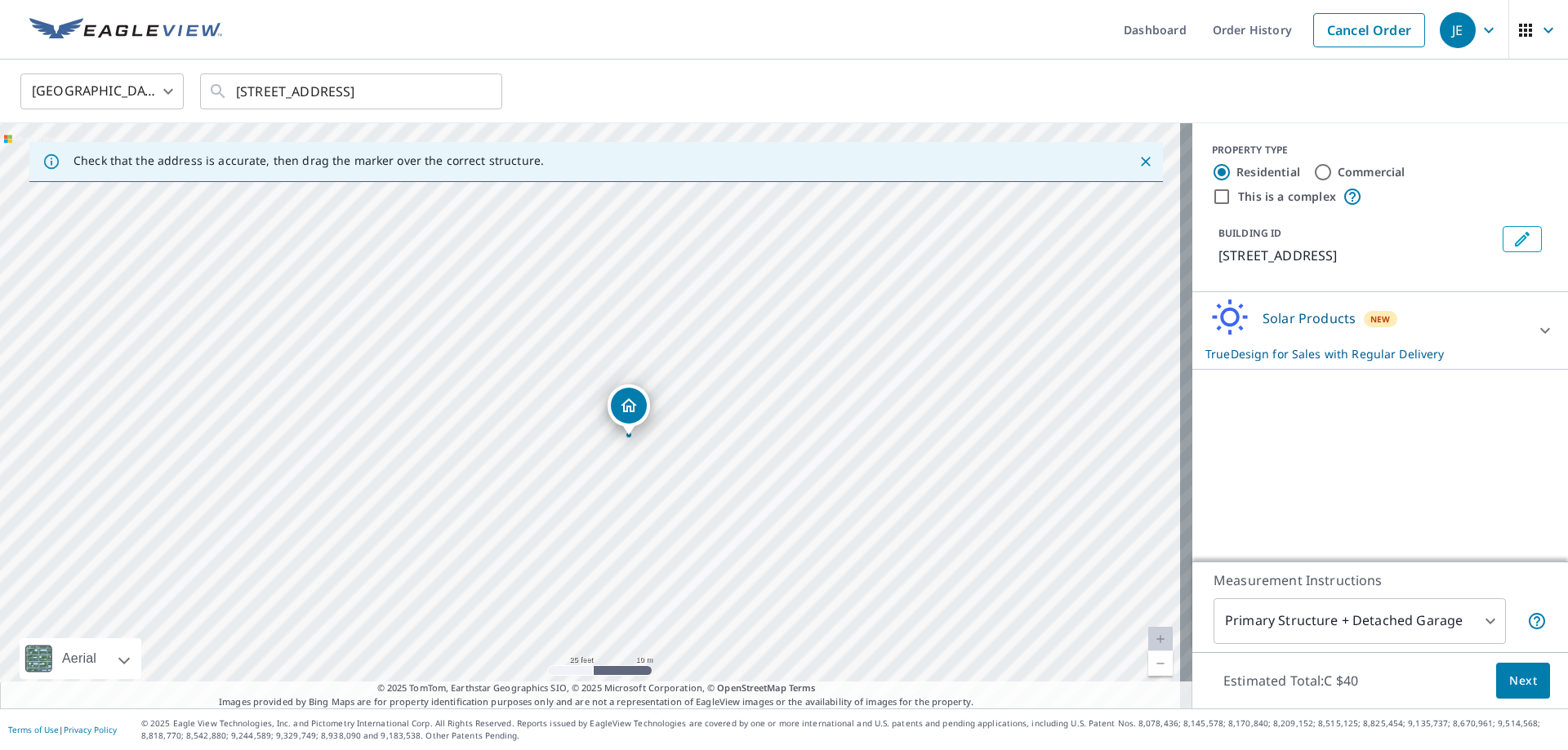
drag, startPoint x: 818, startPoint y: 484, endPoint x: 585, endPoint y: 440, distance: 237.1
drag, startPoint x: 675, startPoint y: 421, endPoint x: 652, endPoint y: 415, distance: 23.8
drag, startPoint x: 887, startPoint y: 479, endPoint x: 623, endPoint y: 405, distance: 274.2
click at [1137, 161] on icon "Close" at bounding box center [1145, 162] width 16 height 16
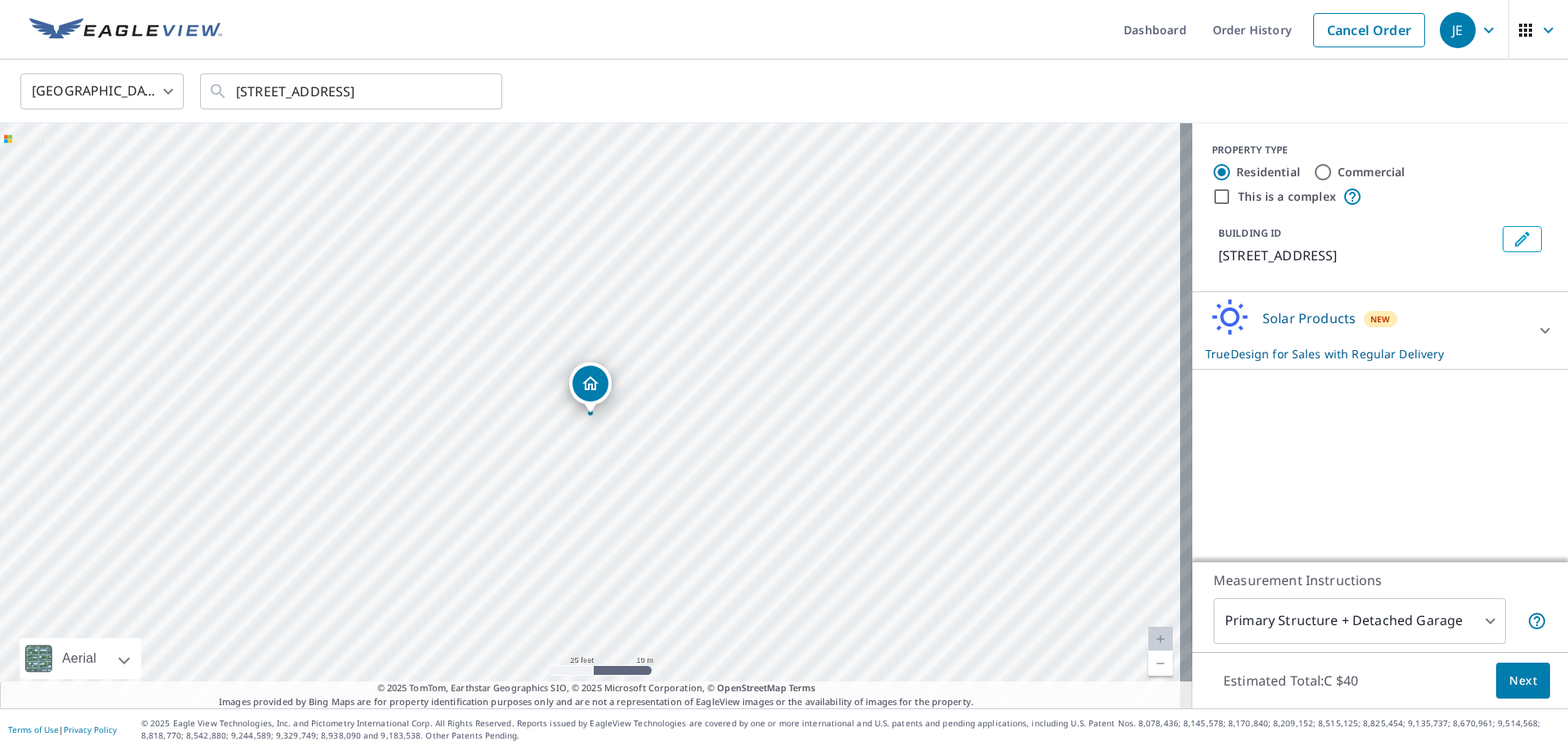
click at [1365, 253] on p "1869 Fern St, Honolulu, HI, 96826" at bounding box center [1357, 255] width 278 height 20
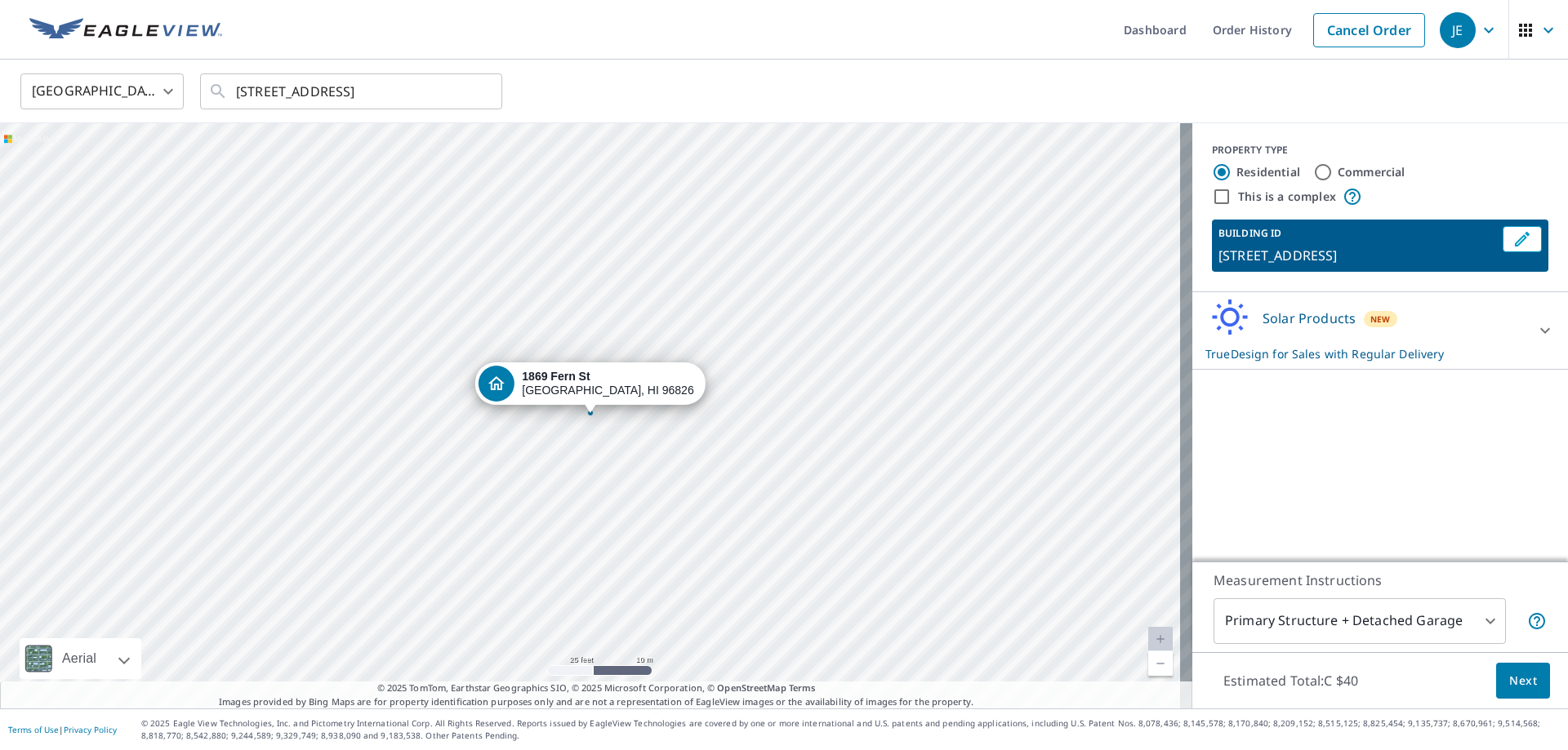
click at [1255, 254] on p "1869 Fern St, Honolulu, HI, 96826" at bounding box center [1357, 255] width 278 height 20
click at [1247, 254] on p "1869 Fern St, Honolulu, HI, 96826" at bounding box center [1357, 255] width 278 height 20
click at [1513, 238] on icon "Edit building 1" at bounding box center [1522, 239] width 20 height 20
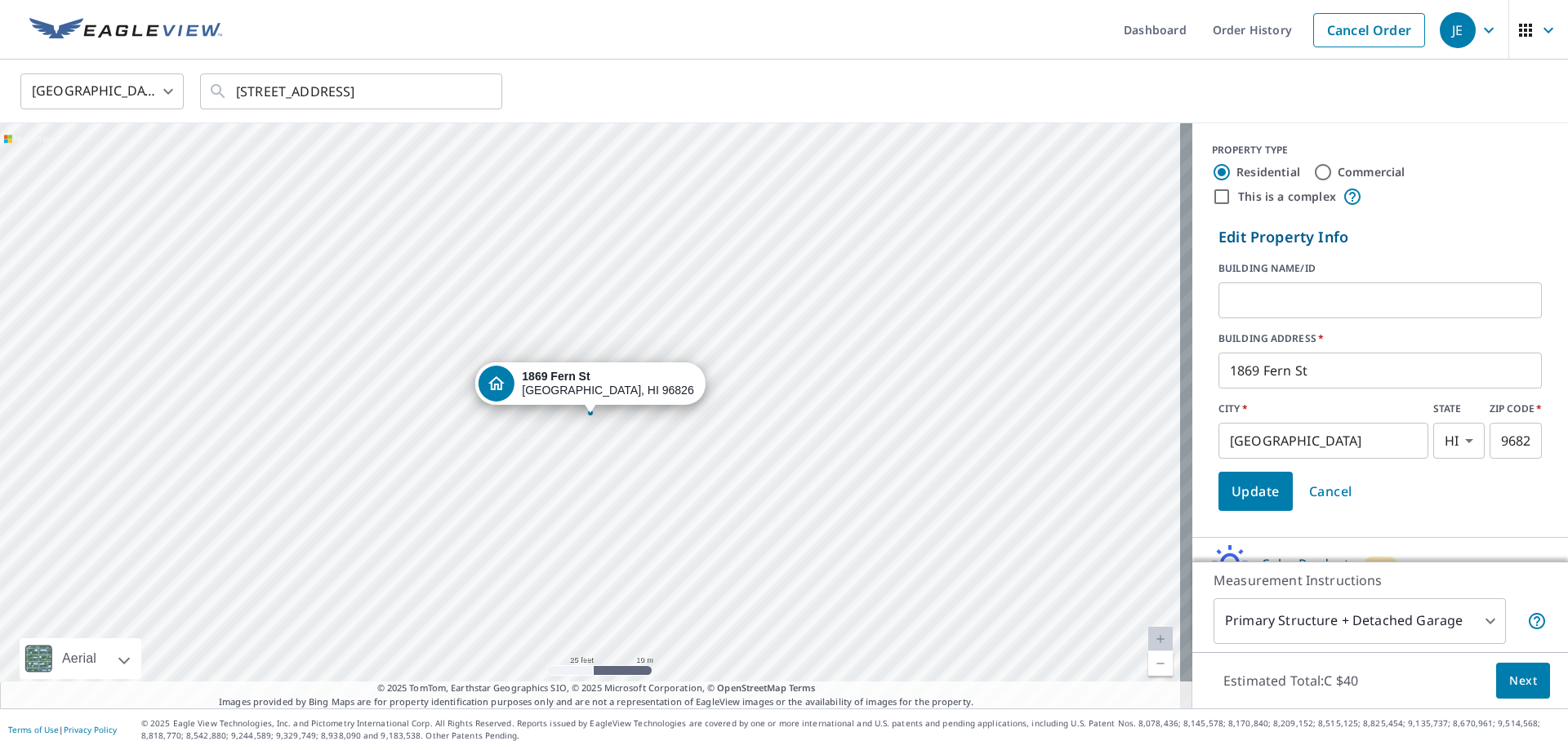
click at [1232, 384] on input "1869 Fern St" at bounding box center [1380, 370] width 323 height 46
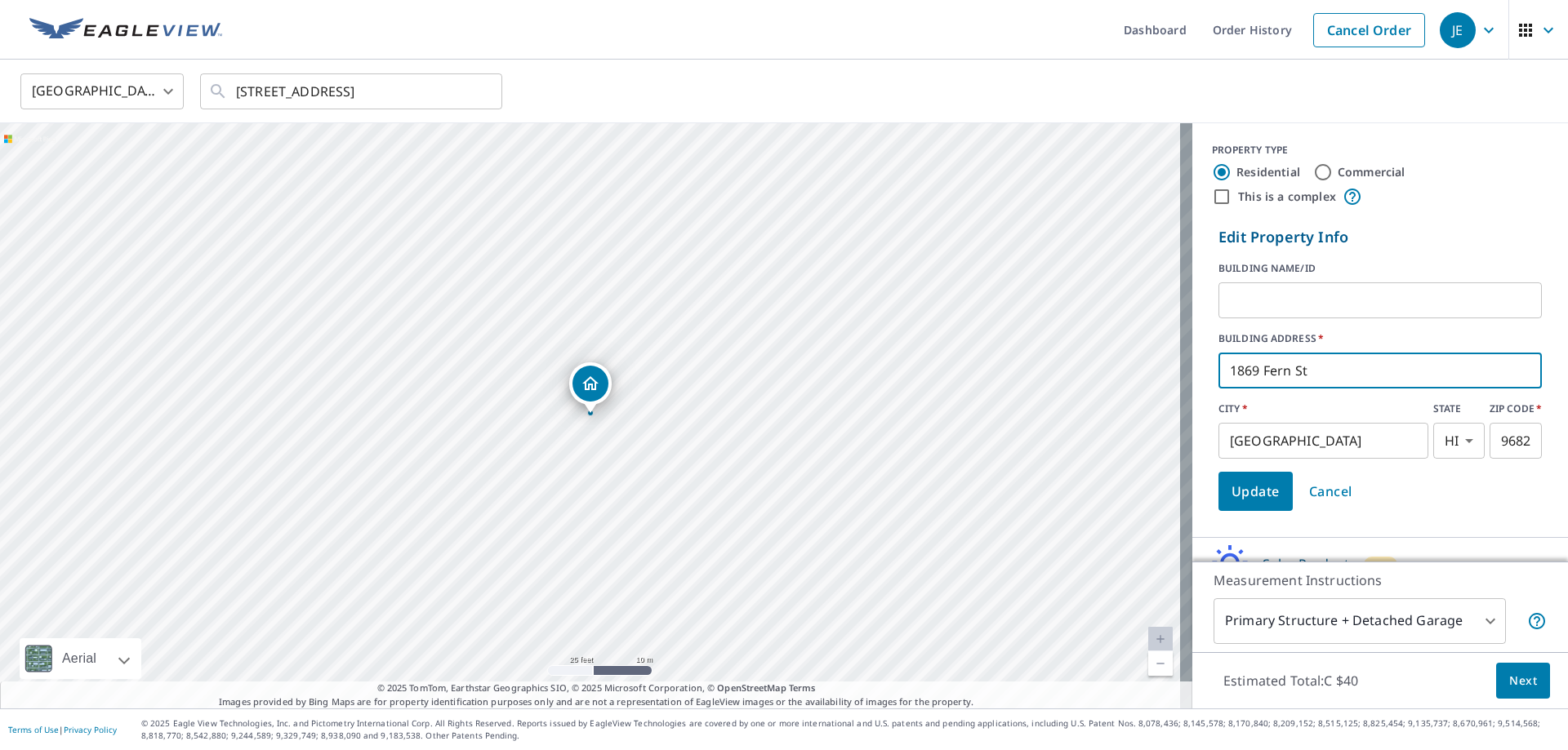
click at [1250, 370] on input "1869 Fern St" at bounding box center [1380, 370] width 323 height 46
drag, startPoint x: 1251, startPoint y: 372, endPoint x: 1238, endPoint y: 388, distance: 20.6
click at [1219, 366] on input "1869 Fern St" at bounding box center [1380, 370] width 323 height 46
type input "750 Fern St"
click at [1259, 496] on span "Update" at bounding box center [1256, 492] width 48 height 23
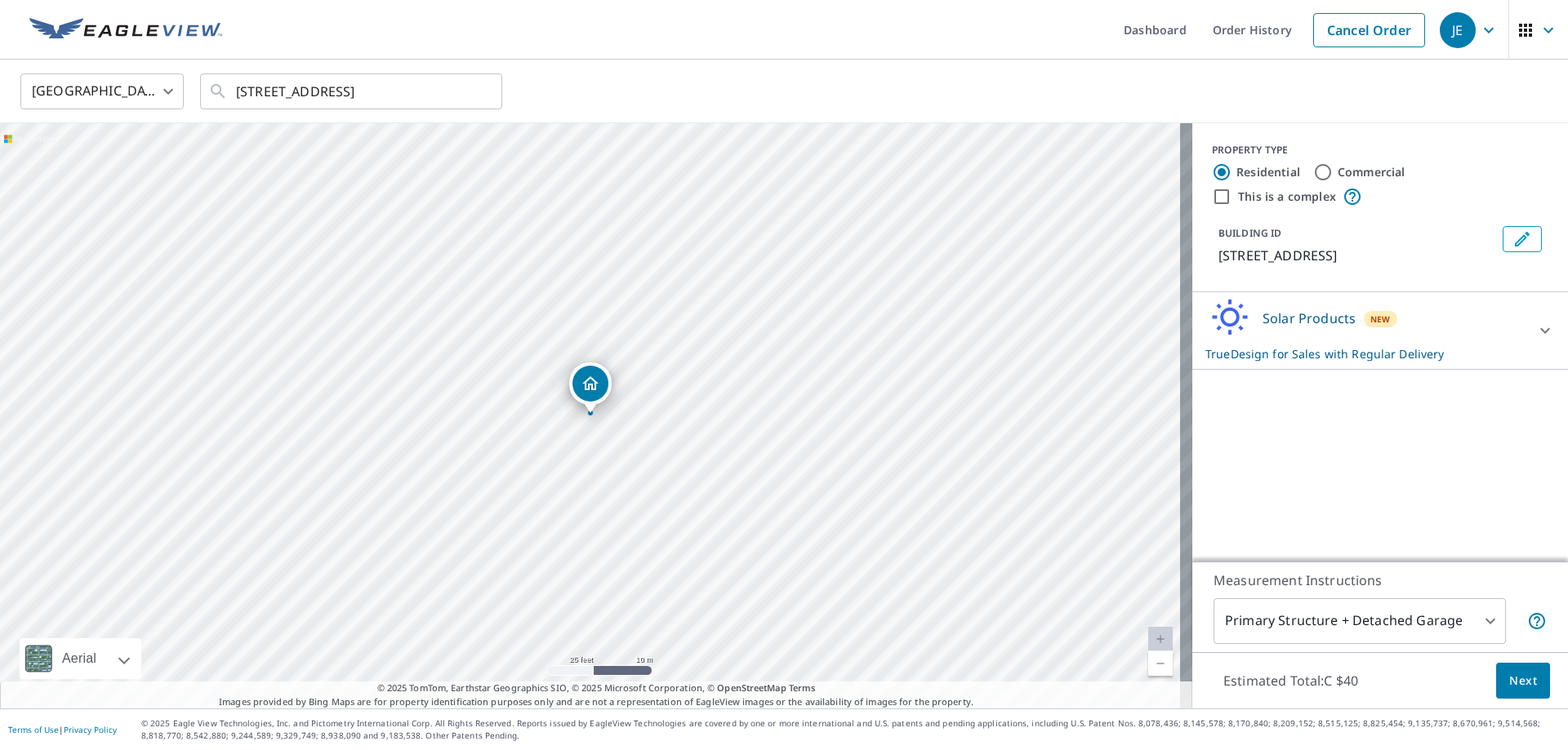
click at [1468, 325] on div "Solar Products New TrueDesign for Sales with Regular Delivery" at bounding box center [1365, 330] width 320 height 63
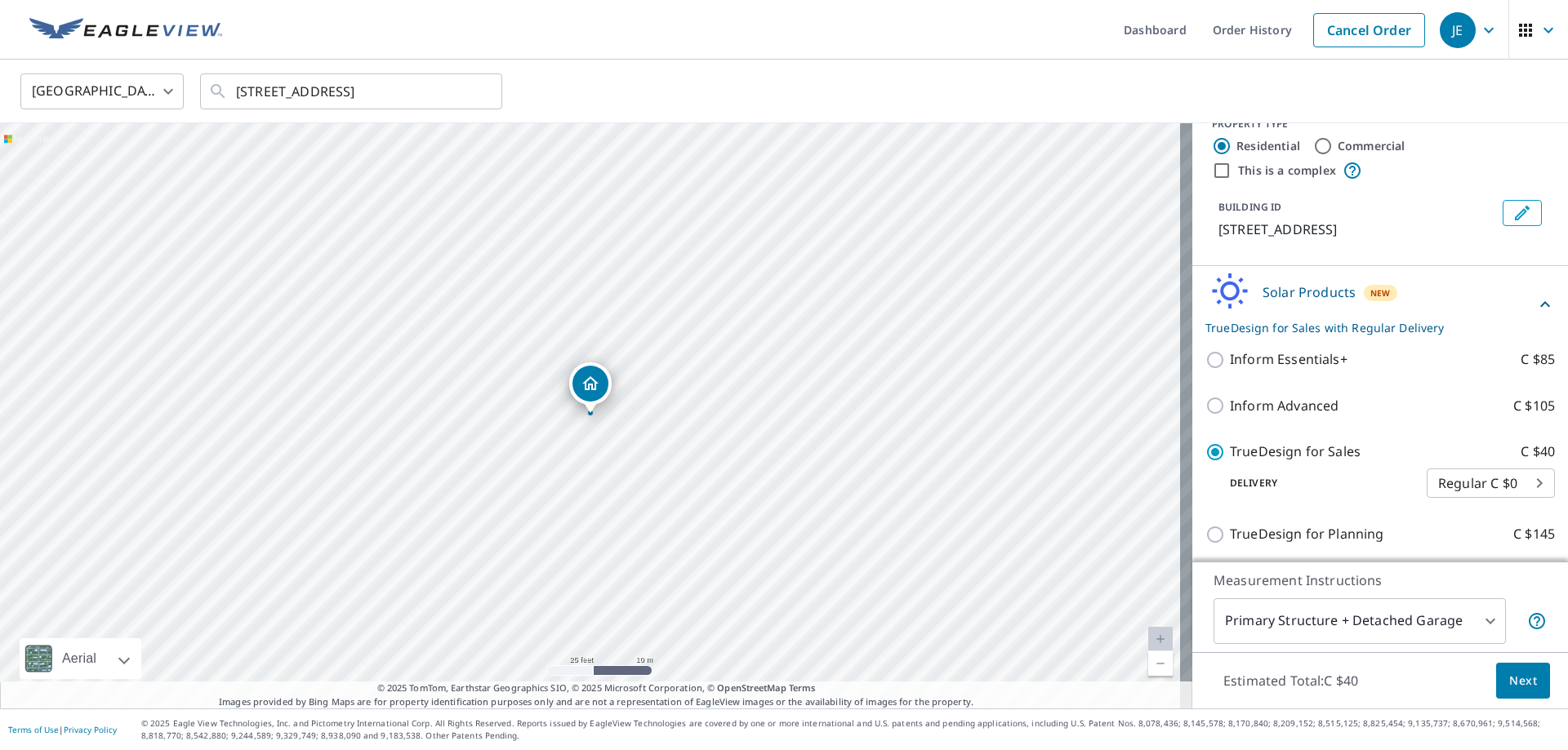
scroll to position [29, 0]
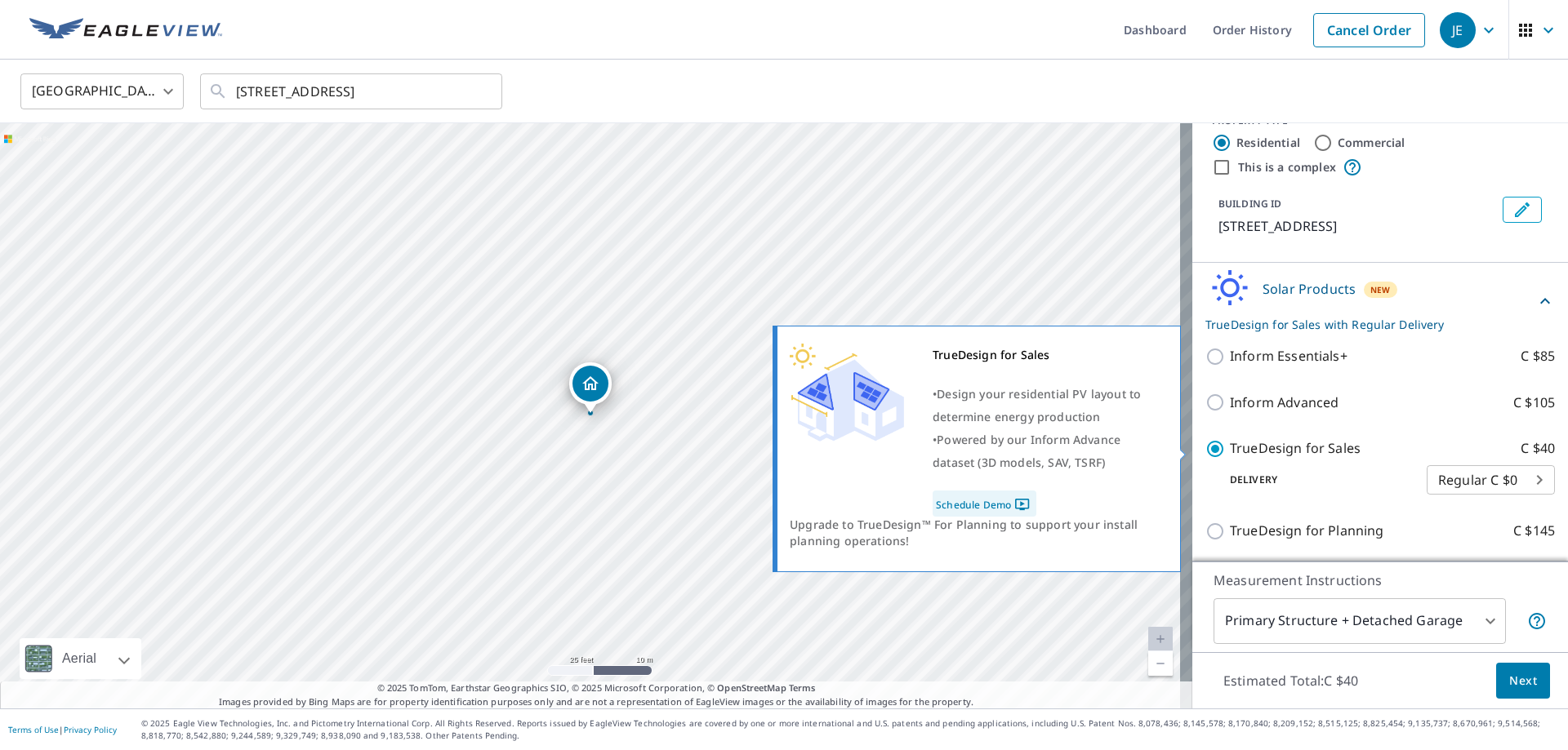
click at [984, 605] on div "750 Fern St Honolulu, HI 96826" at bounding box center [596, 415] width 1193 height 585
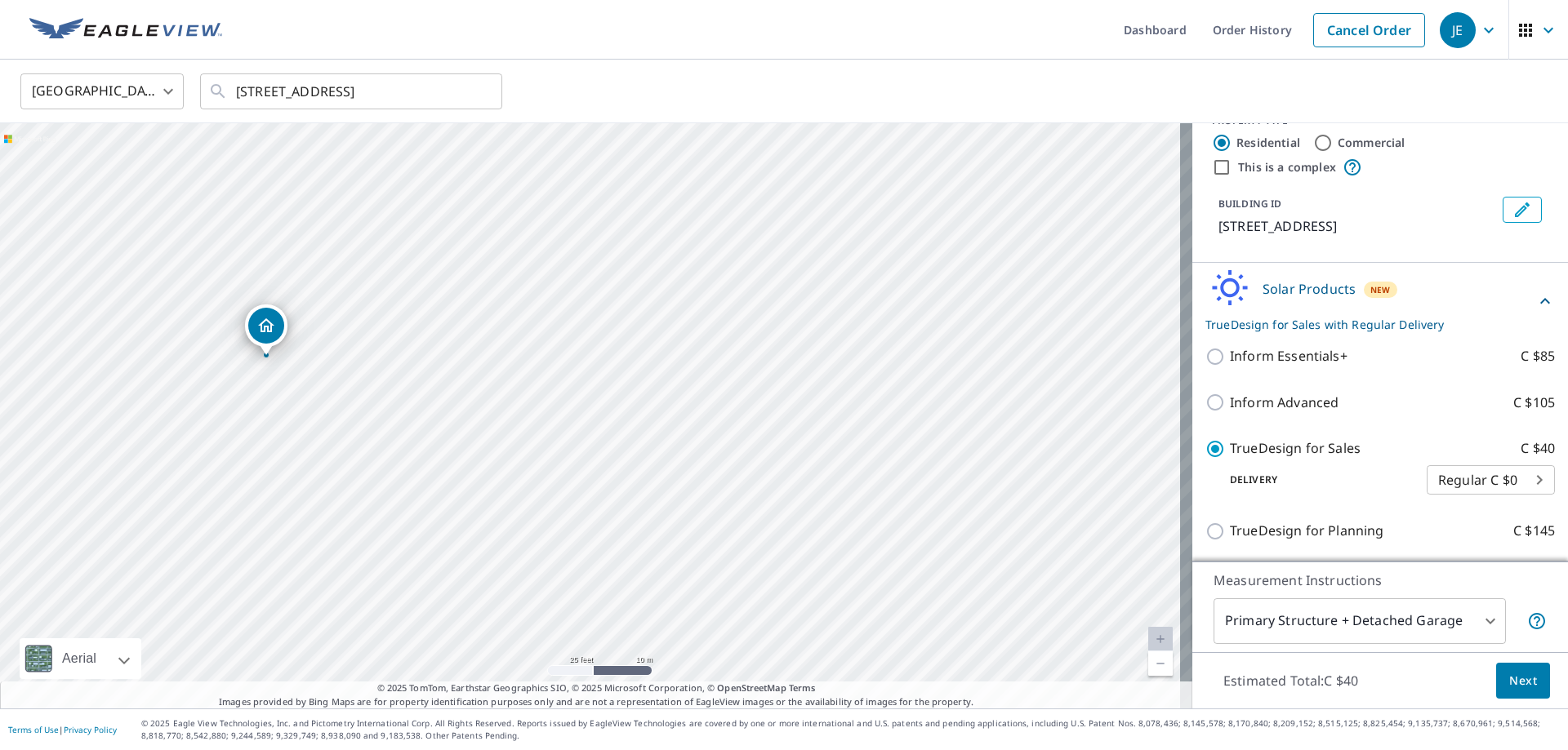
drag, startPoint x: 967, startPoint y: 447, endPoint x: 683, endPoint y: 396, distance: 288.5
click at [1539, 39] on icon "button" at bounding box center [1548, 30] width 20 height 20
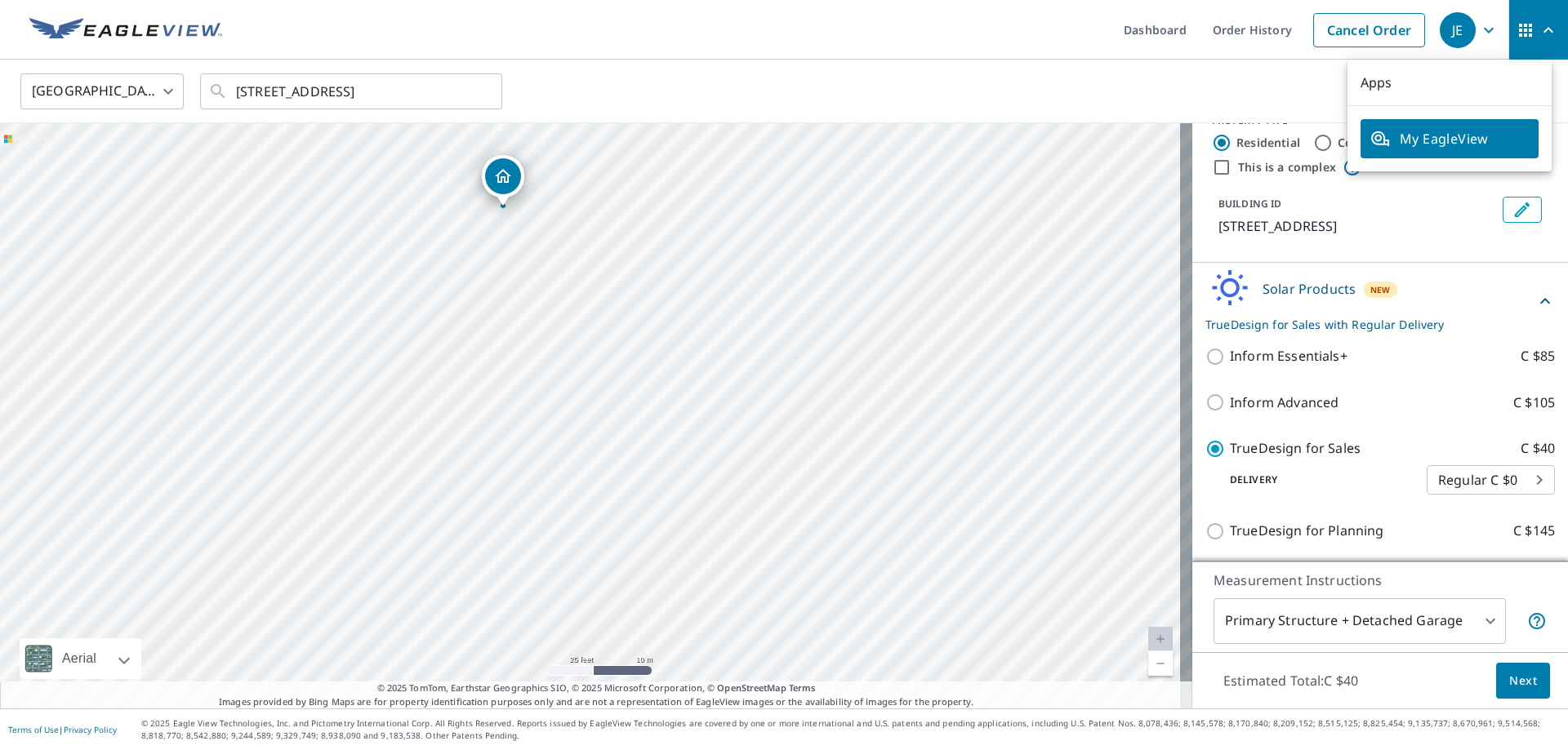
drag, startPoint x: 937, startPoint y: 424, endPoint x: 901, endPoint y: 389, distance: 50.2
click at [1174, 121] on div "United States US ​ 750 Fern St Honolulu, HI 96826 ​" at bounding box center [784, 91] width 1568 height 63
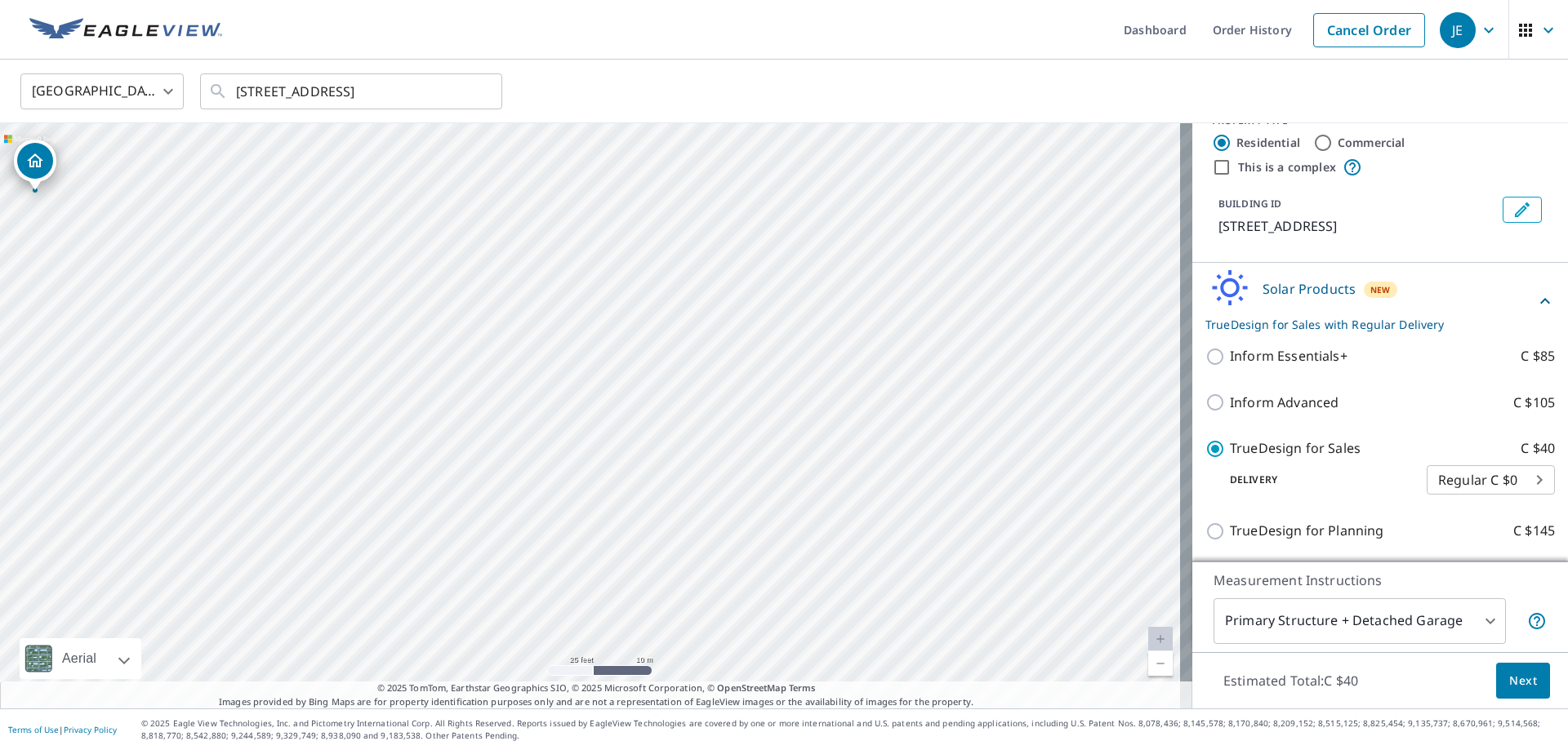
drag, startPoint x: 845, startPoint y: 363, endPoint x: 474, endPoint y: 362, distance: 371.0
drag, startPoint x: 756, startPoint y: 440, endPoint x: 682, endPoint y: 480, distance: 84.1
drag, startPoint x: 768, startPoint y: 456, endPoint x: 771, endPoint y: 492, distance: 36.1
drag, startPoint x: 800, startPoint y: 445, endPoint x: 801, endPoint y: 454, distance: 9.1
drag, startPoint x: 774, startPoint y: 427, endPoint x: 810, endPoint y: 478, distance: 62.4
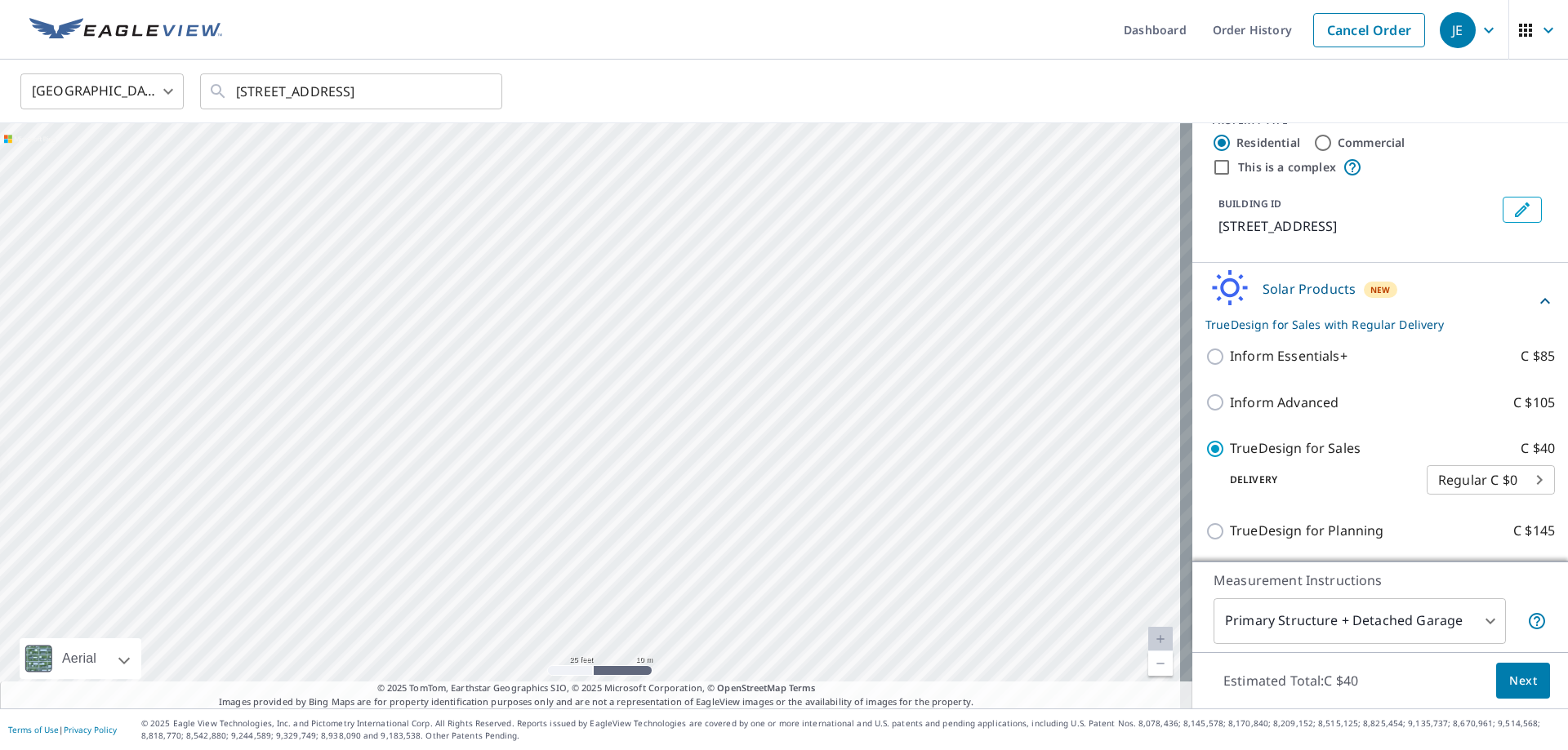
drag, startPoint x: 738, startPoint y: 398, endPoint x: 749, endPoint y: 425, distance: 29.2
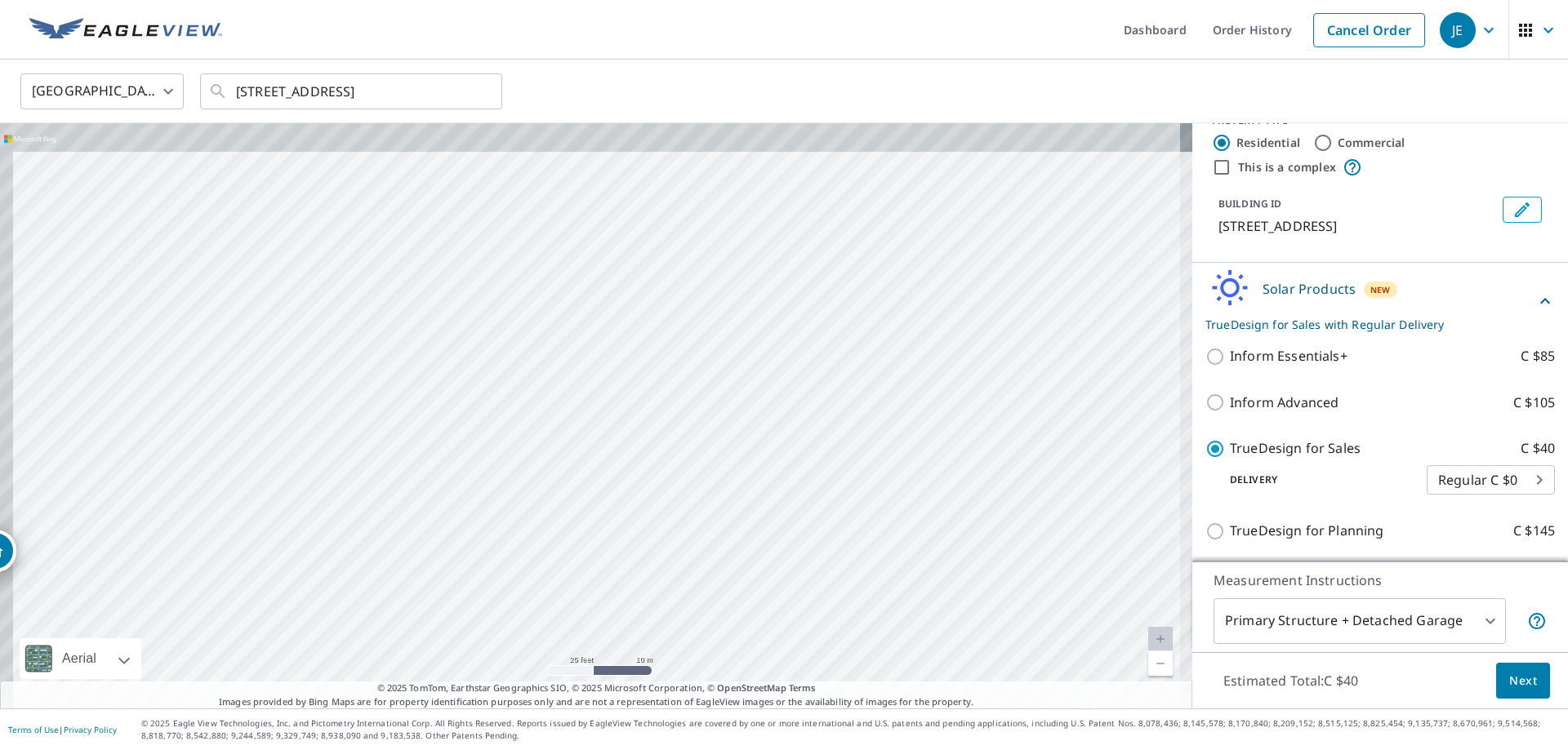
drag, startPoint x: 701, startPoint y: 417, endPoint x: 717, endPoint y: 433, distance: 22.6
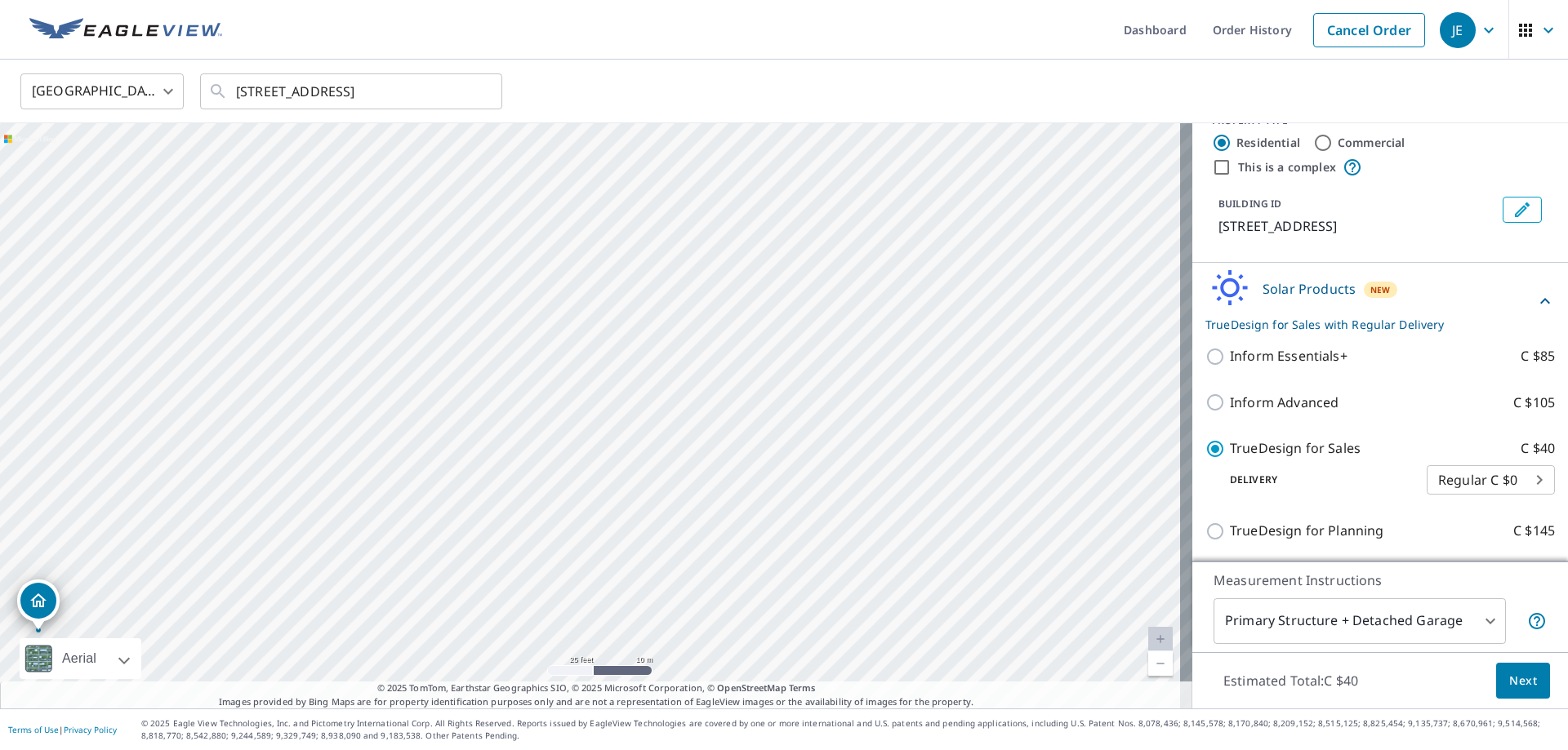
drag, startPoint x: 674, startPoint y: 430, endPoint x: 729, endPoint y: 468, distance: 66.9
drag, startPoint x: 775, startPoint y: 423, endPoint x: 685, endPoint y: 447, distance: 93.1
drag, startPoint x: 907, startPoint y: 417, endPoint x: 604, endPoint y: 432, distance: 303.4
drag, startPoint x: 918, startPoint y: 519, endPoint x: 712, endPoint y: 441, distance: 220.3
drag, startPoint x: 804, startPoint y: 565, endPoint x: 757, endPoint y: 414, distance: 158.1
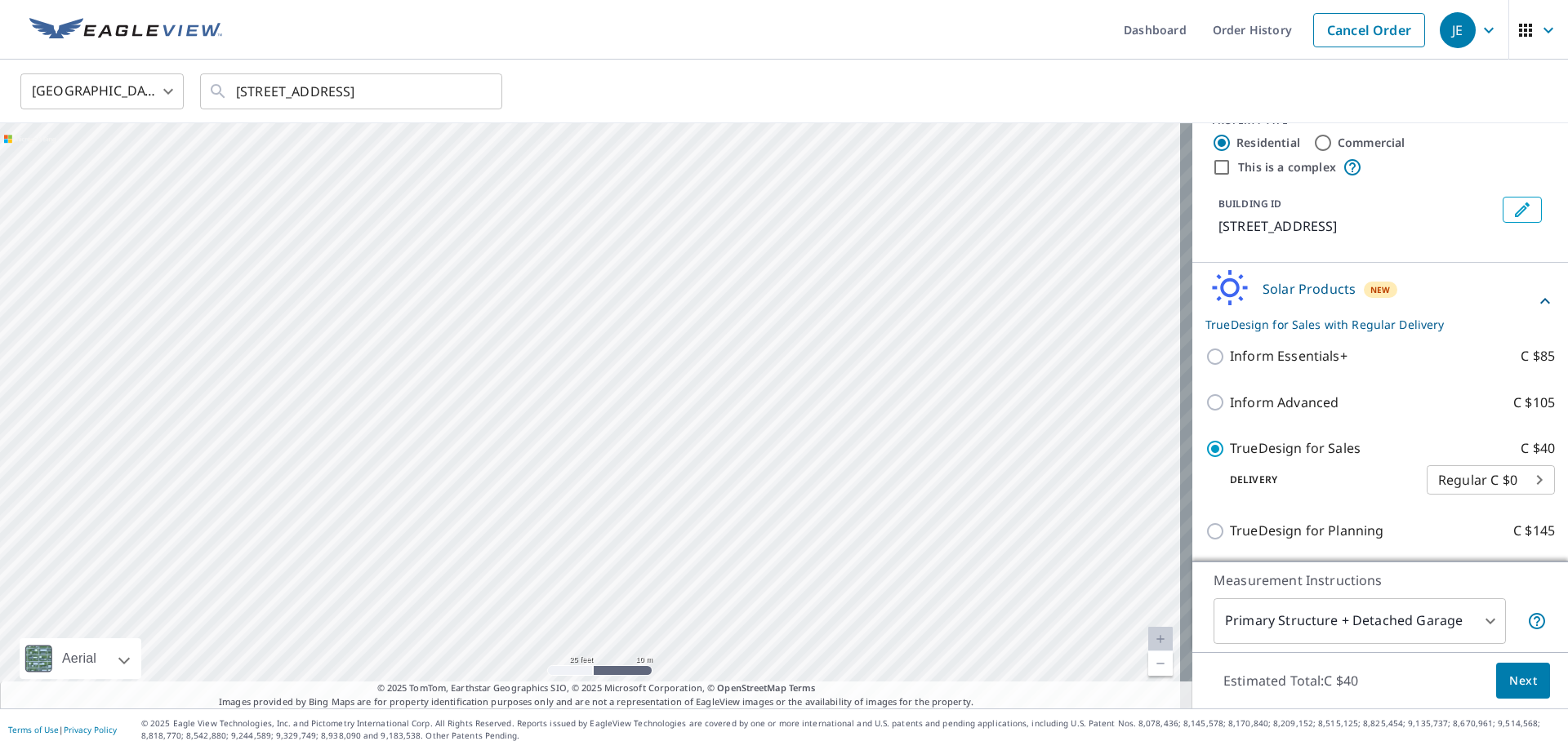
drag, startPoint x: 857, startPoint y: 538, endPoint x: 918, endPoint y: 475, distance: 87.7
click at [311, 100] on input "750 Fern St Honolulu, HI 96826" at bounding box center [352, 91] width 233 height 46
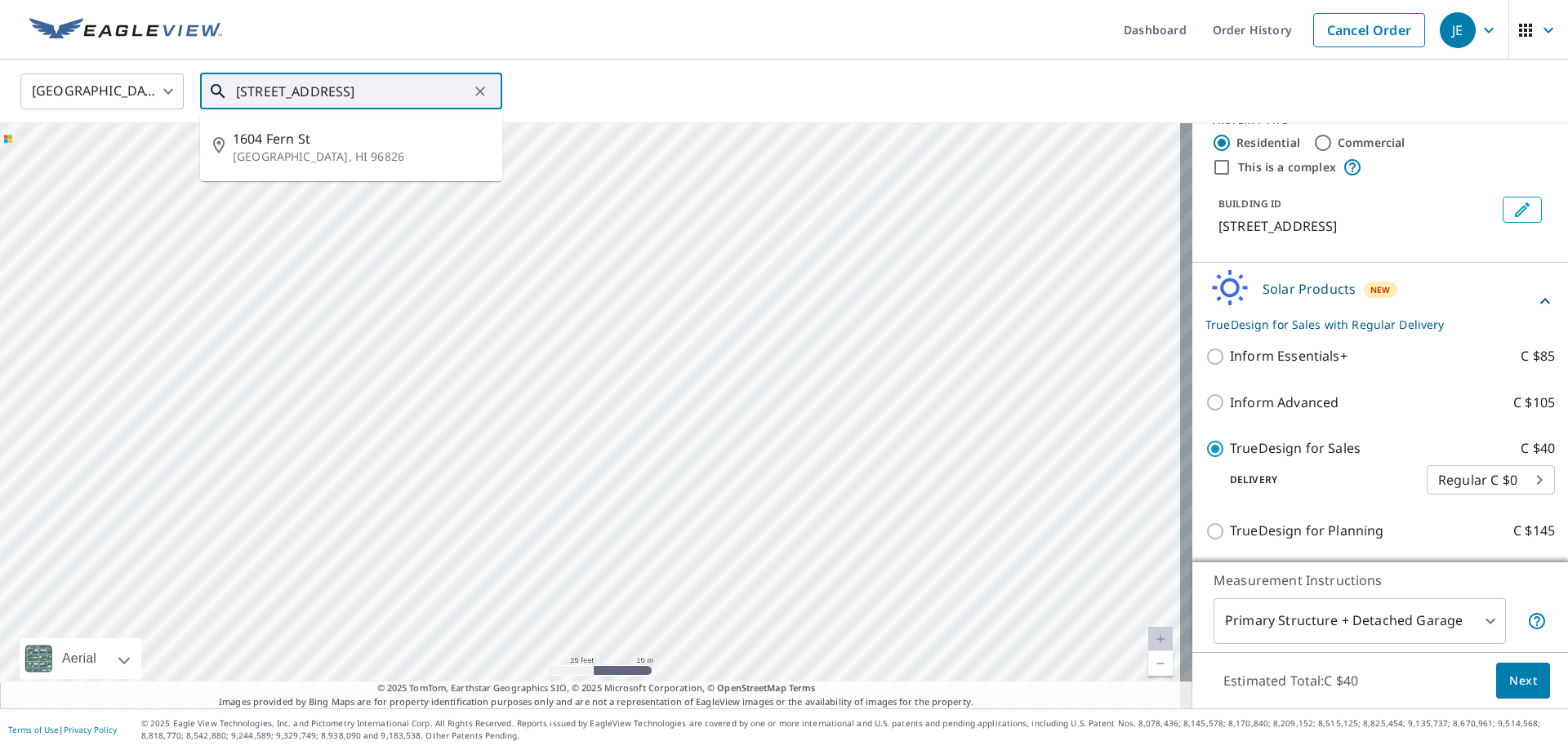
click at [313, 96] on input "750 Fern St Honolulu, HI 96826" at bounding box center [352, 91] width 233 height 46
click at [305, 112] on ul "1604 Fern St Honolulu, HI 96826" at bounding box center [351, 146] width 302 height 69
click at [305, 212] on p "Honolulu, HI 96826" at bounding box center [361, 212] width 256 height 16
type input "1913 Date St Honolulu, HI 96826"
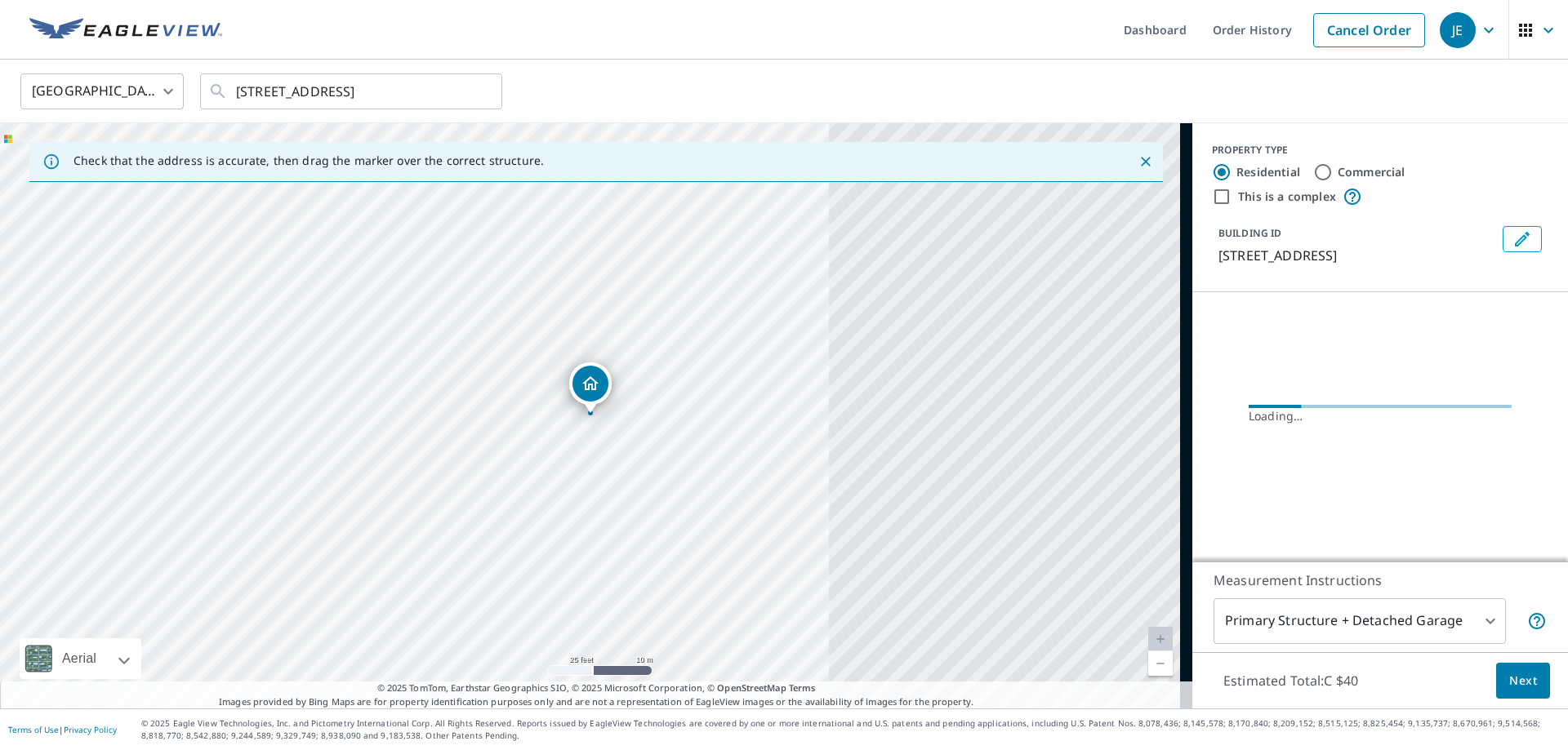
scroll to position [0, 0]
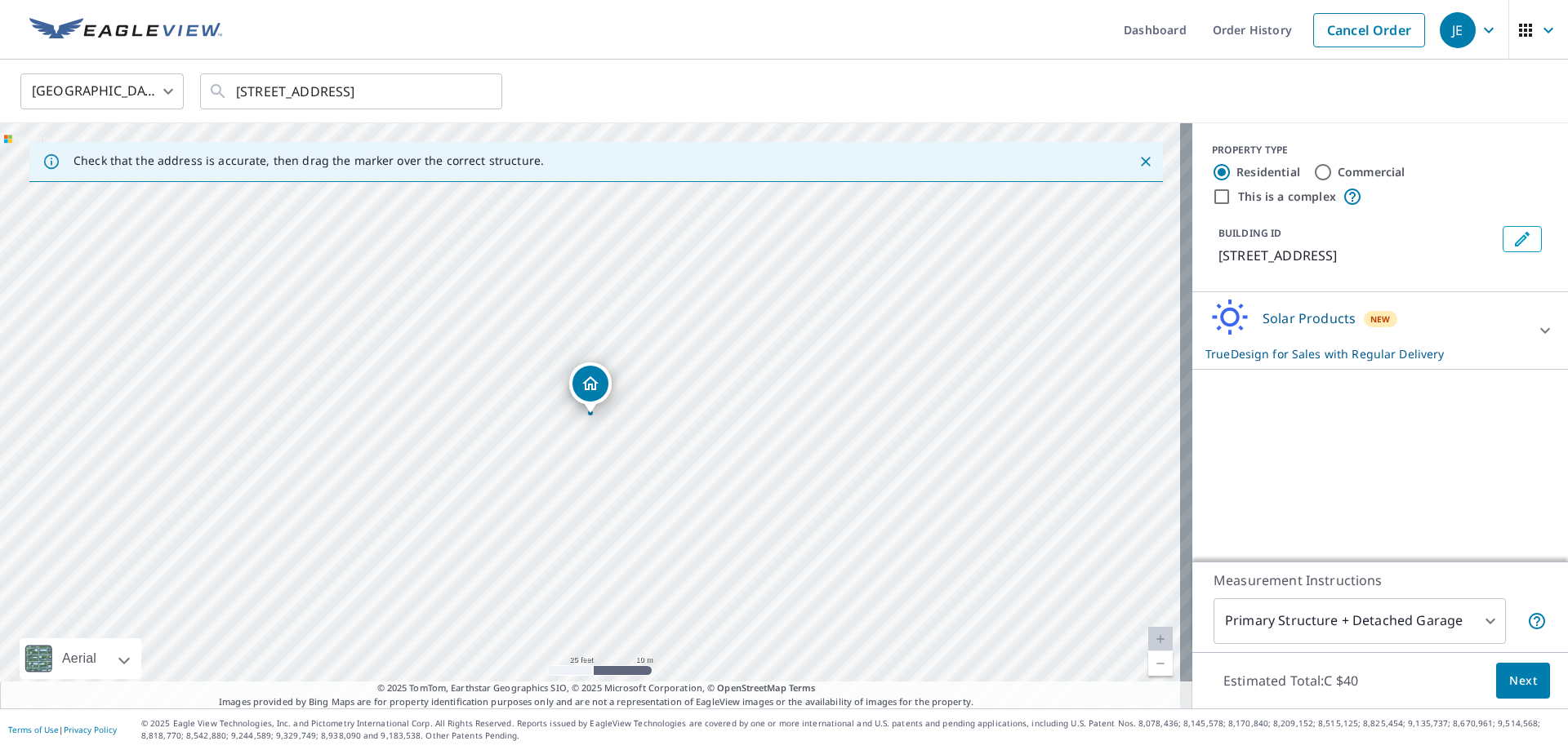
click at [597, 399] on div "Dropped pin, building 1, Residential property, 1913 Date St Honolulu, HI 96826" at bounding box center [591, 384] width 36 height 36
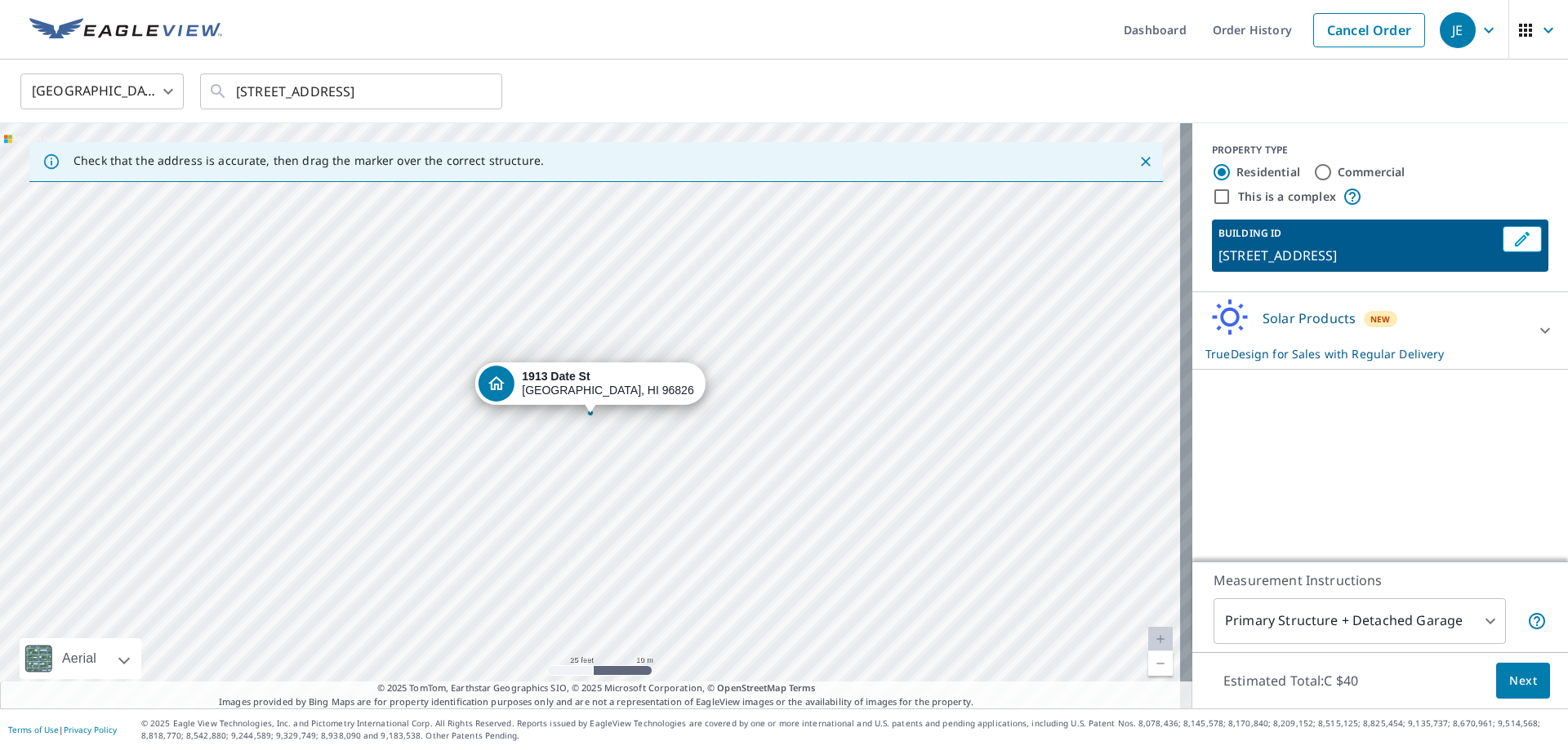
click at [1459, 456] on div "PROPERTY TYPE Residential Commercial This is a complex BUILDING ID 1913 Date St…" at bounding box center [1380, 342] width 376 height 438
click at [1441, 602] on body "JE JE Dashboard Order History Cancel Order JE United States US ​ 1913 Date St H…" at bounding box center [784, 440] width 1568 height 880
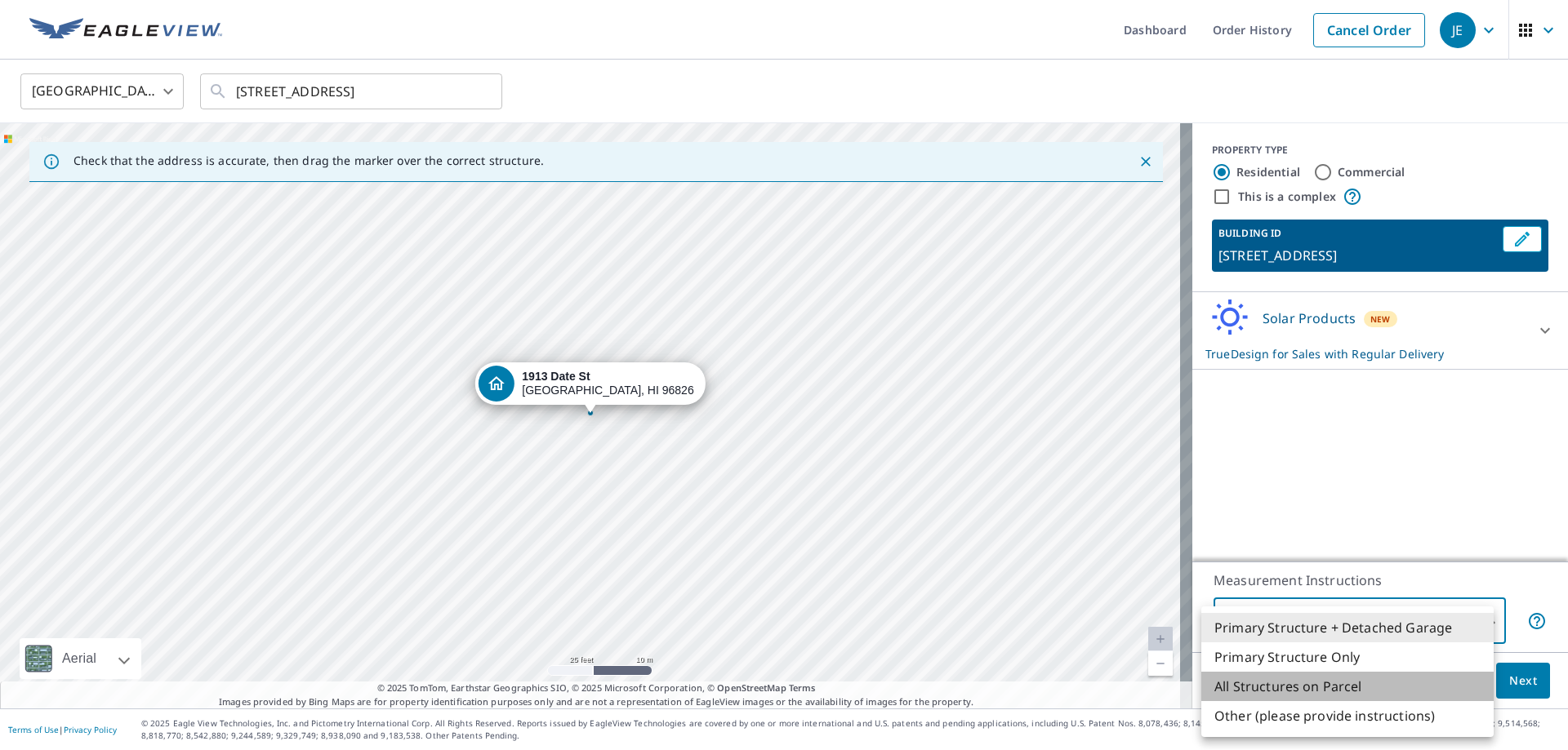
click at [1372, 688] on li "All Structures on Parcel" at bounding box center [1347, 686] width 292 height 29
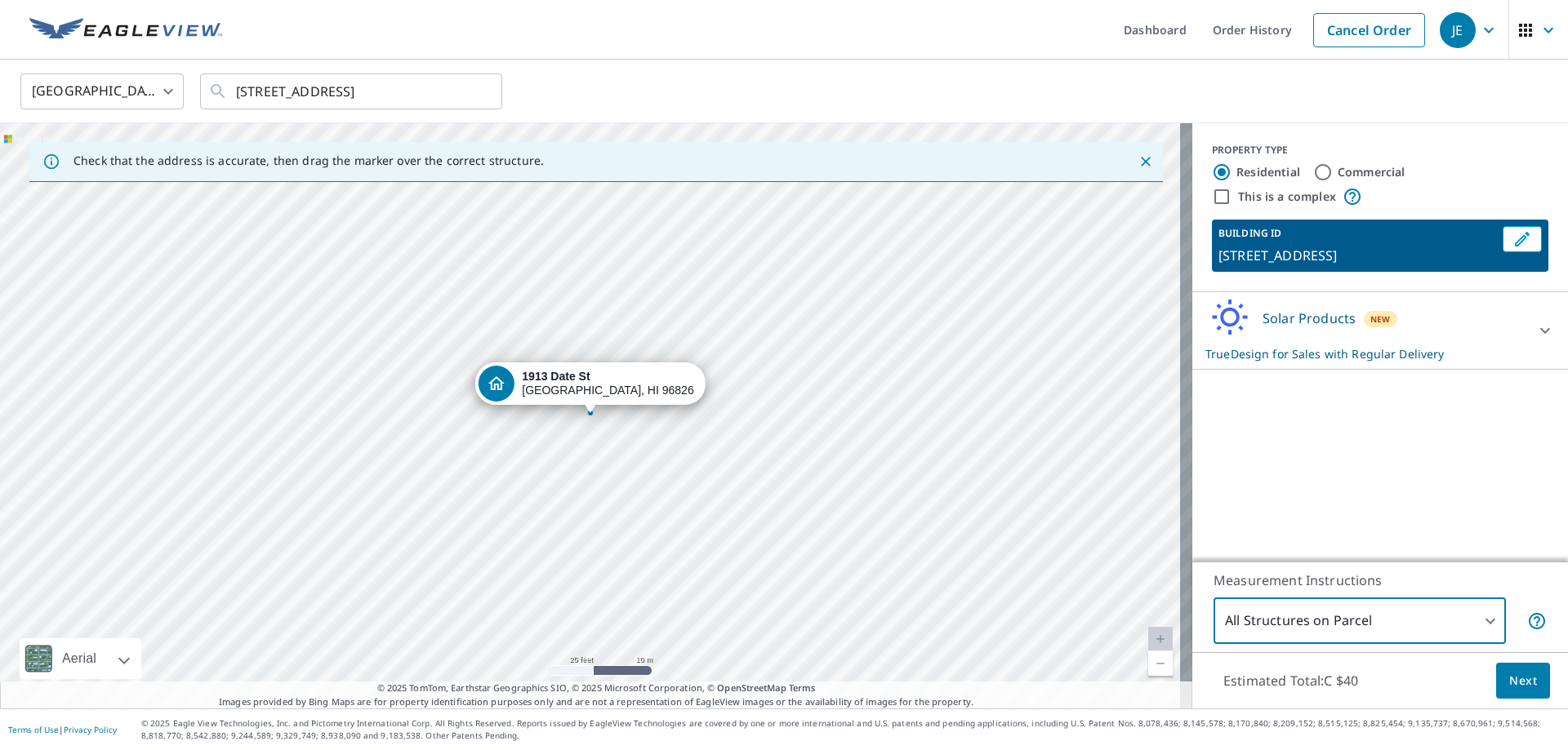
click at [1346, 620] on body "JE JE Dashboard Order History Cancel Order JE United States US ​ 1913 Date St H…" at bounding box center [784, 440] width 1568 height 880
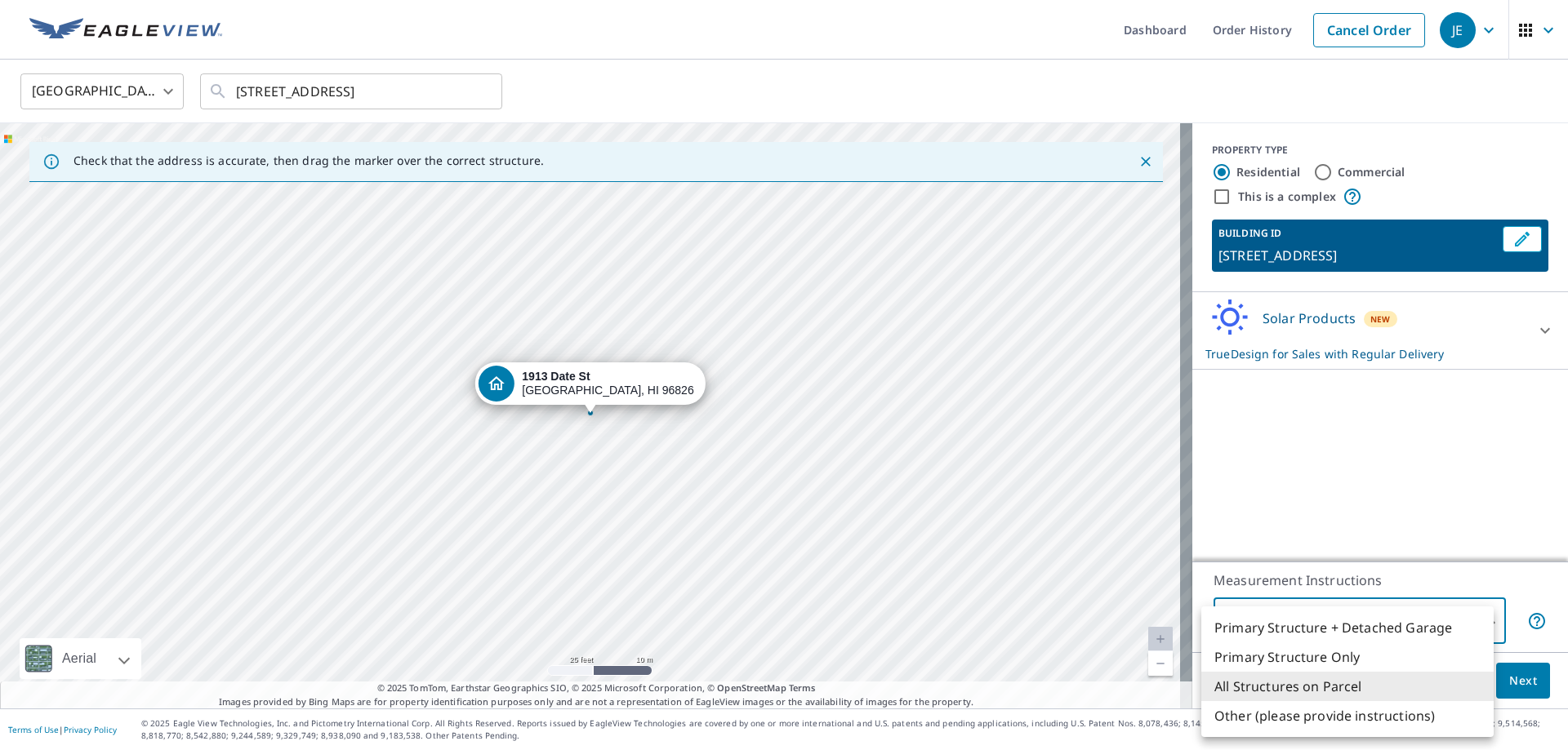
click at [1332, 657] on li "Primary Structure Only" at bounding box center [1347, 656] width 292 height 29
type input "2"
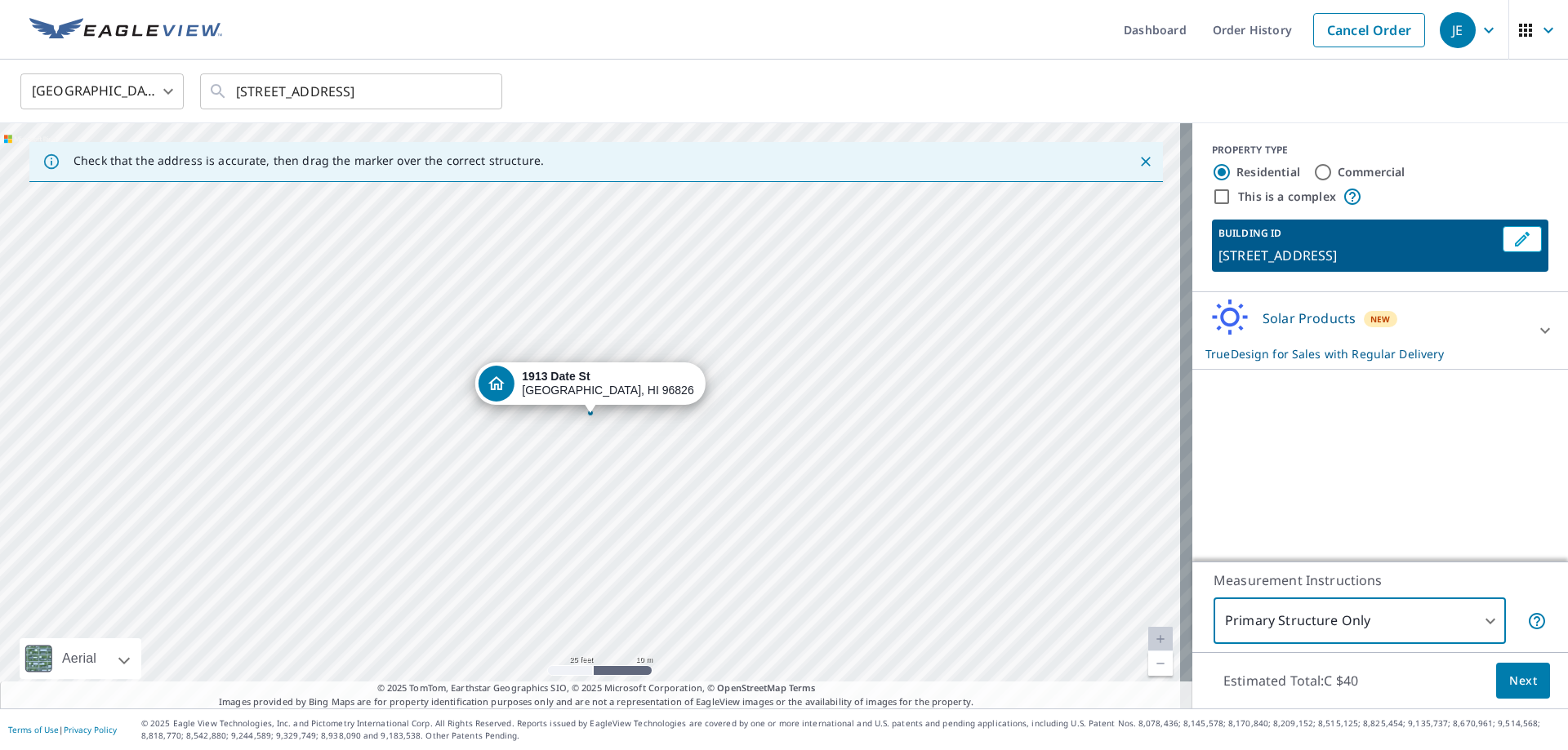
click at [1444, 299] on div "Solar Products New TrueDesign for Sales with Regular Delivery" at bounding box center [1365, 330] width 320 height 63
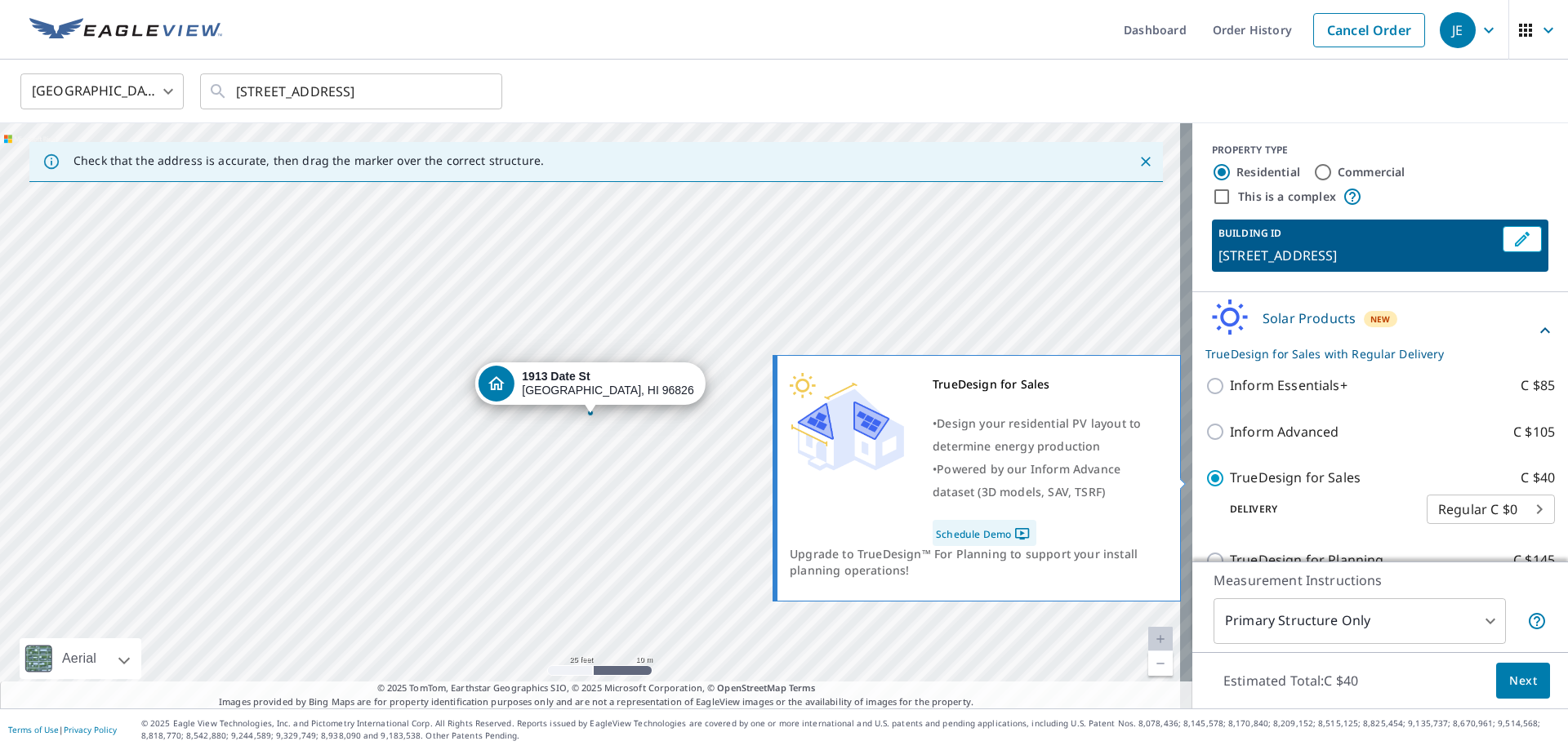
scroll to position [29, 0]
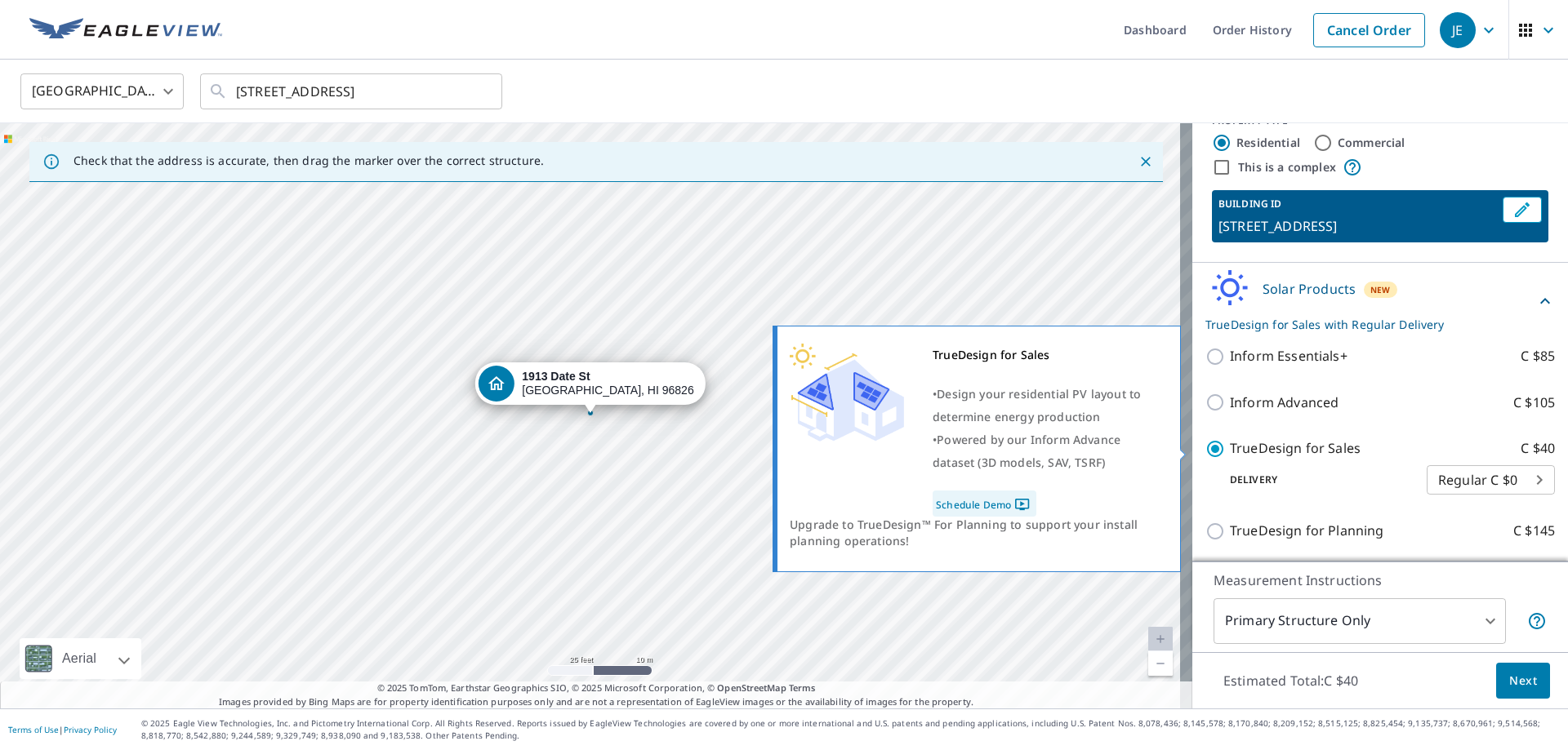
click at [1297, 444] on p "TrueDesign for Sales" at bounding box center [1295, 448] width 130 height 21
click at [1230, 444] on input "TrueDesign for Sales C $40" at bounding box center [1217, 449] width 24 height 20
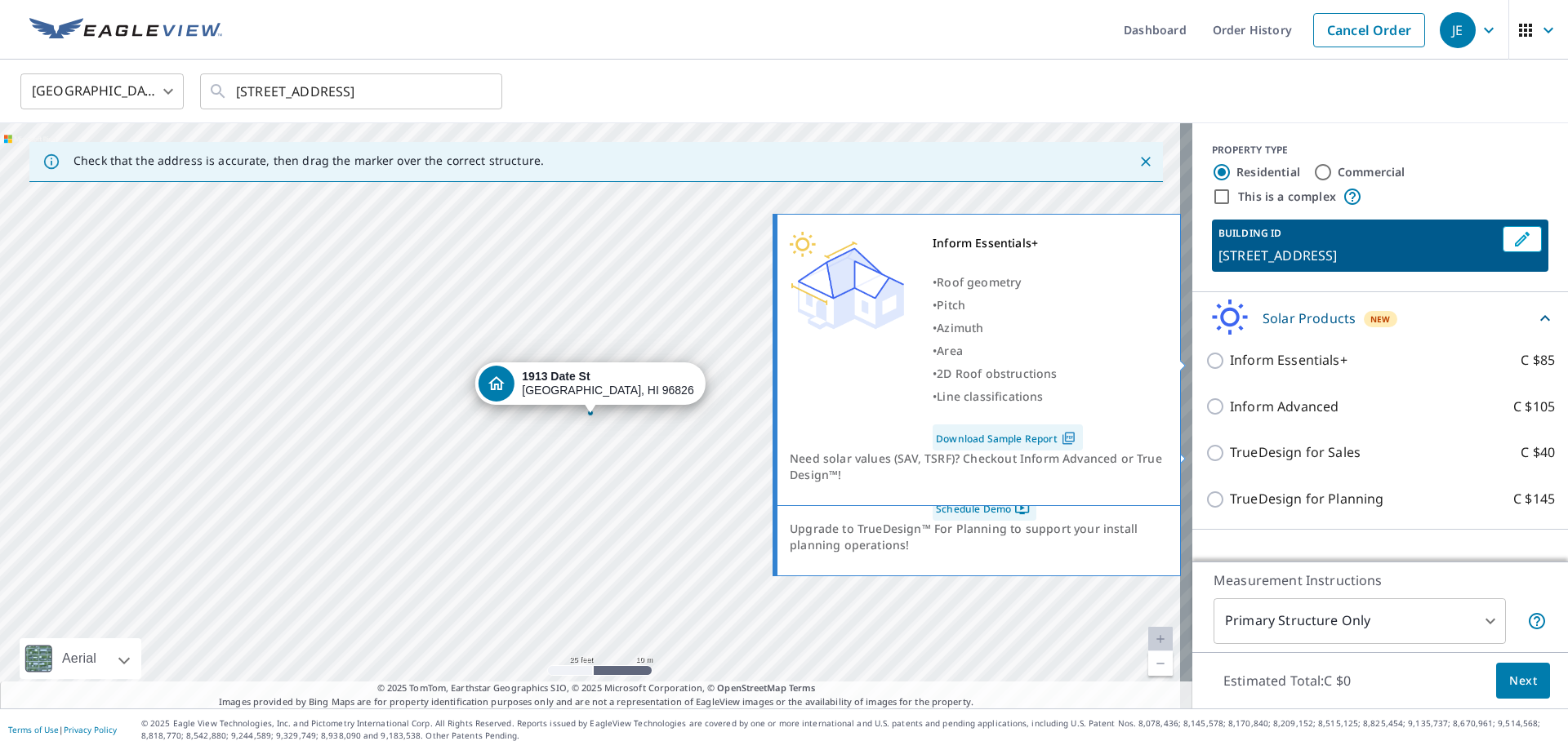
scroll to position [0, 0]
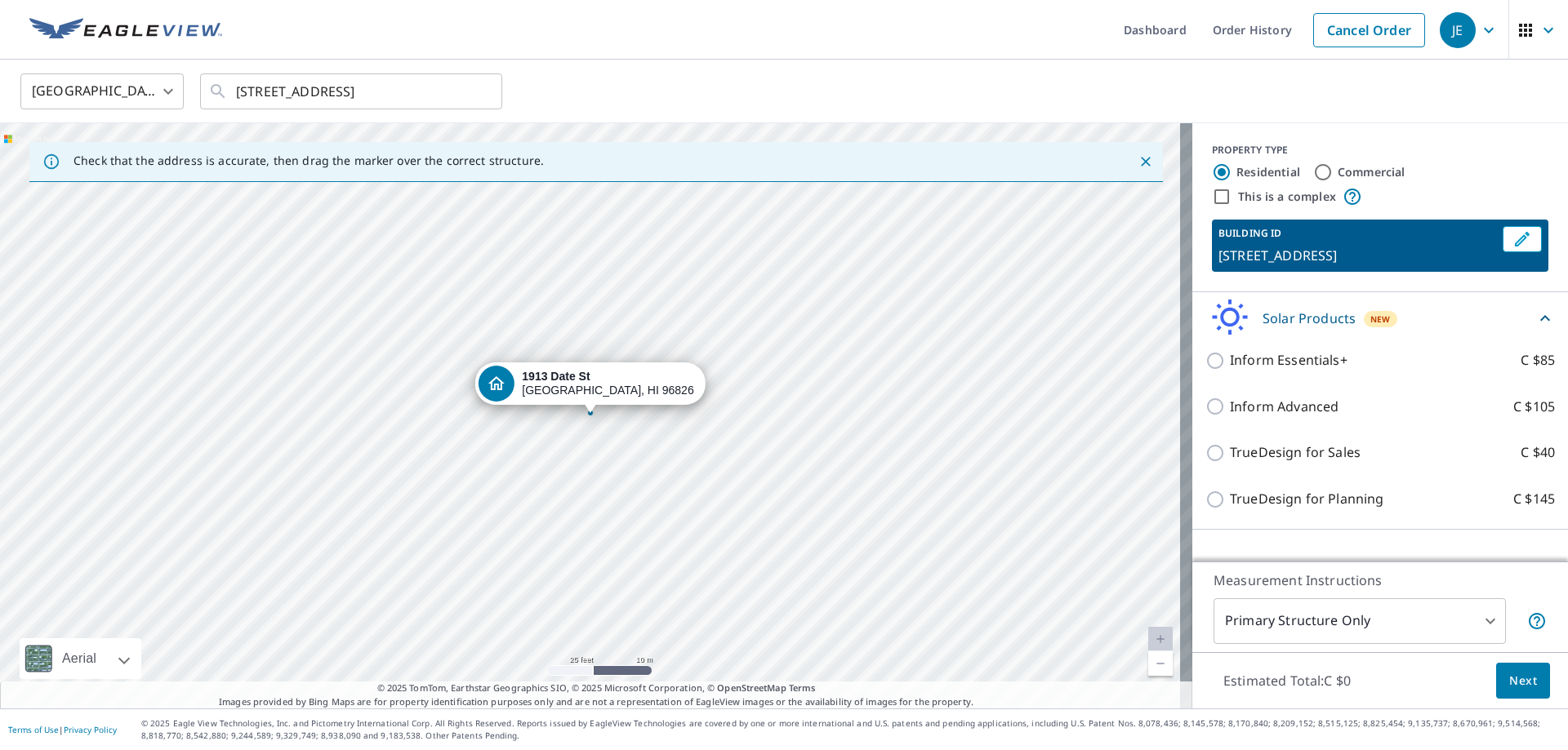
click at [1265, 456] on p "TrueDesign for Sales" at bounding box center [1295, 452] width 130 height 21
click at [1230, 456] on input "TrueDesign for Sales C $40" at bounding box center [1217, 453] width 24 height 20
checkbox input "true"
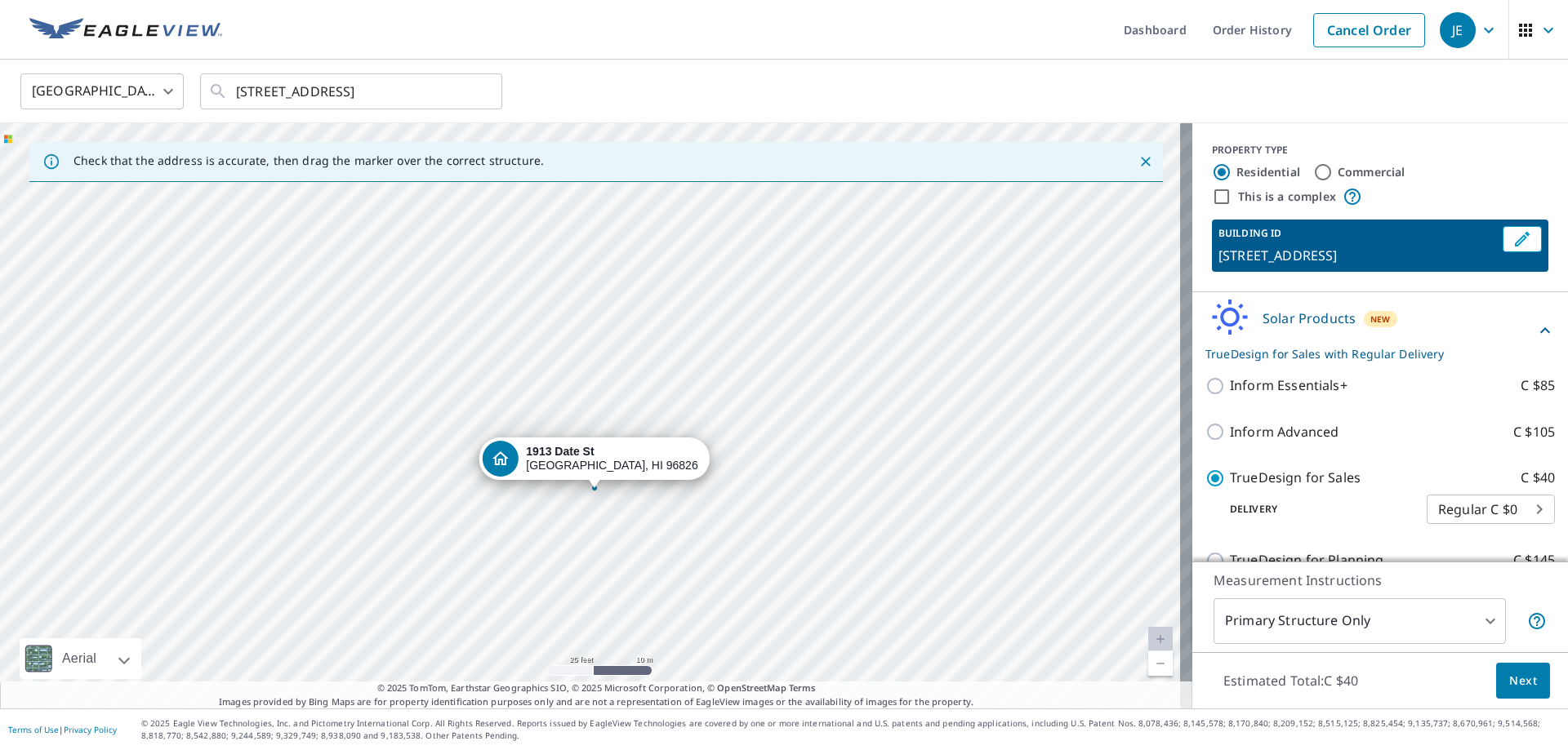
drag, startPoint x: 768, startPoint y: 446, endPoint x: 909, endPoint y: 483, distance: 145.8
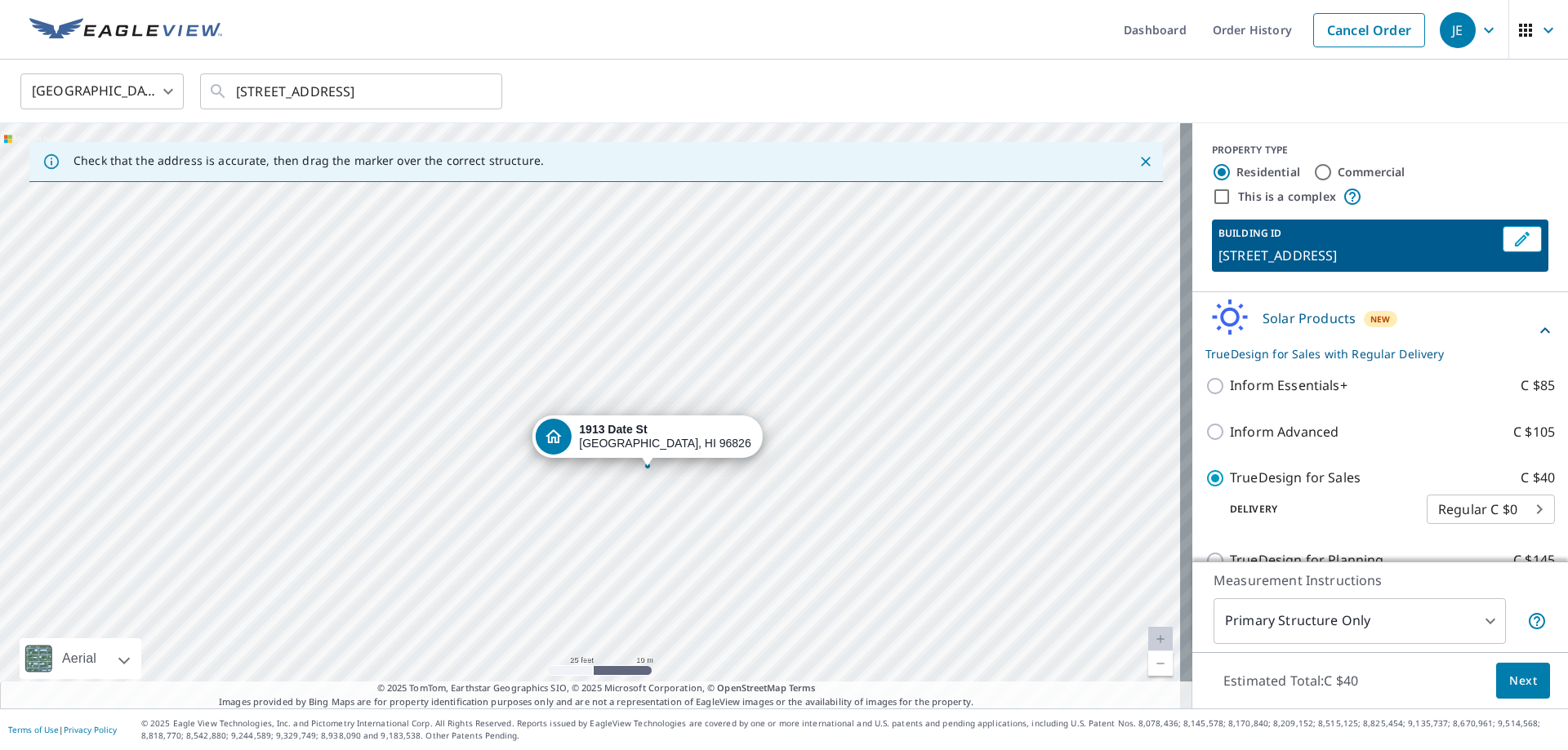
drag, startPoint x: 551, startPoint y: 381, endPoint x: 604, endPoint y: 359, distance: 57.4
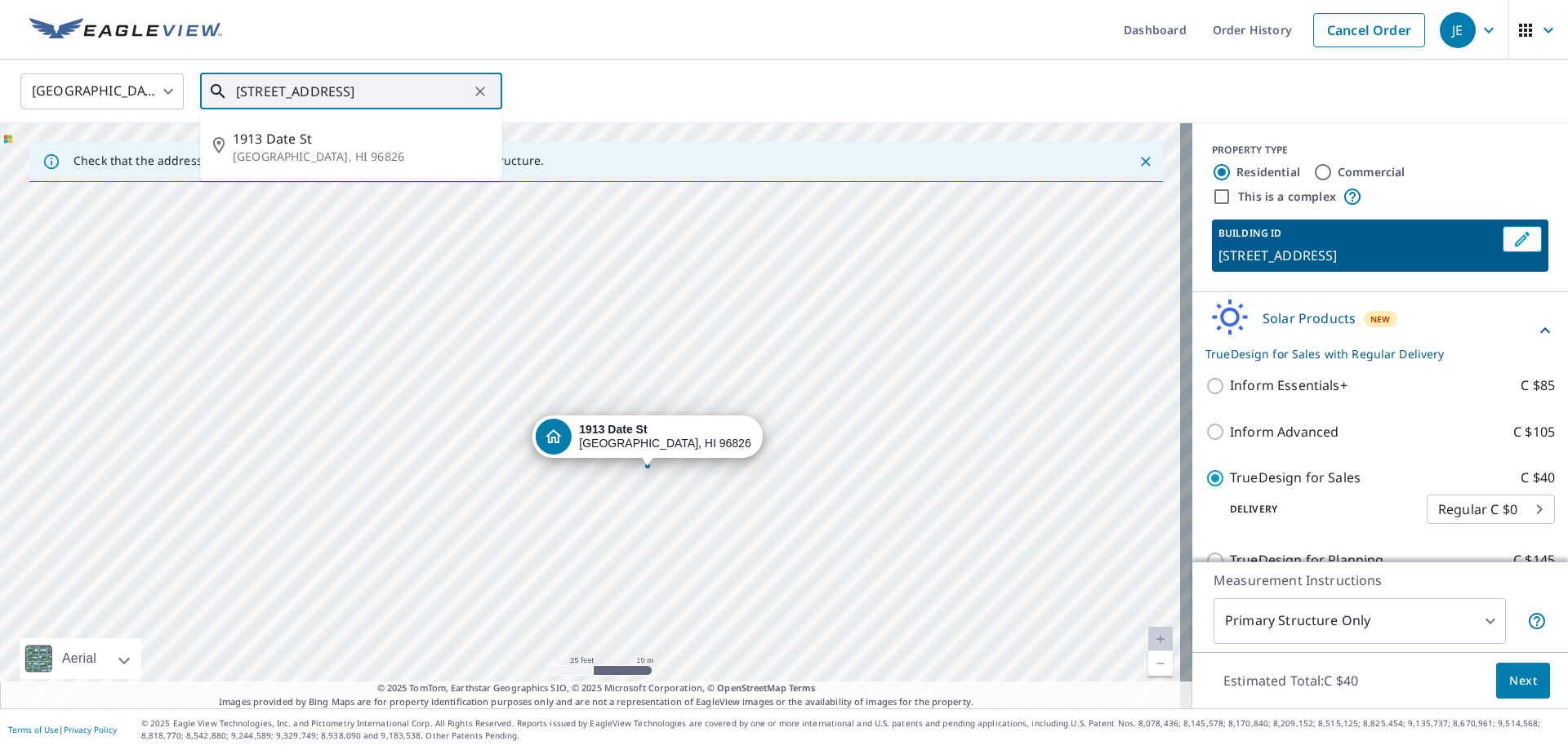
click at [264, 90] on input "1913 Date St Honolulu, HI 96826" at bounding box center [352, 91] width 233 height 46
click at [267, 87] on input "1913 Date St Honolulu, HI 96826" at bounding box center [352, 91] width 233 height 46
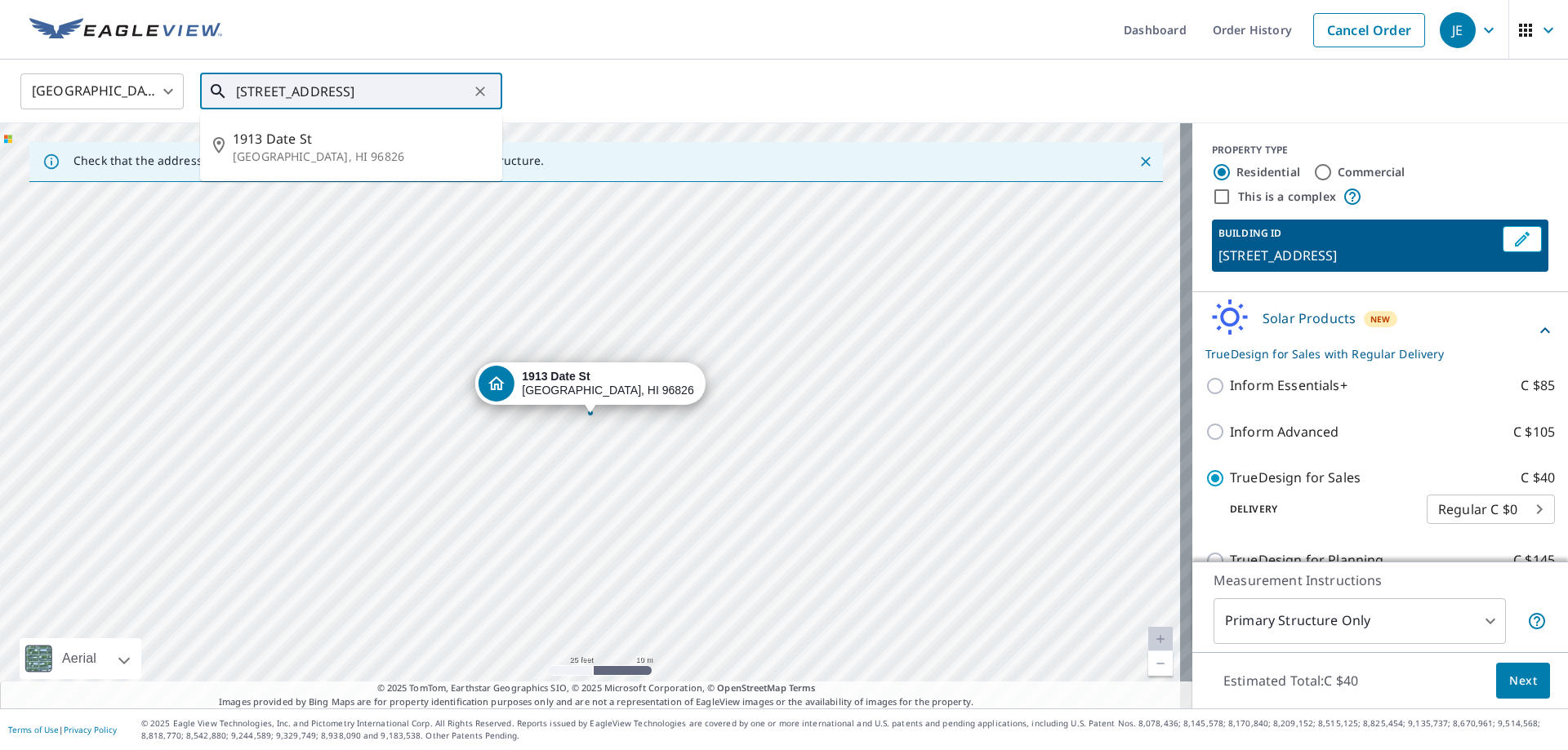
type input "763 Date St Honolulu, HI 96826"
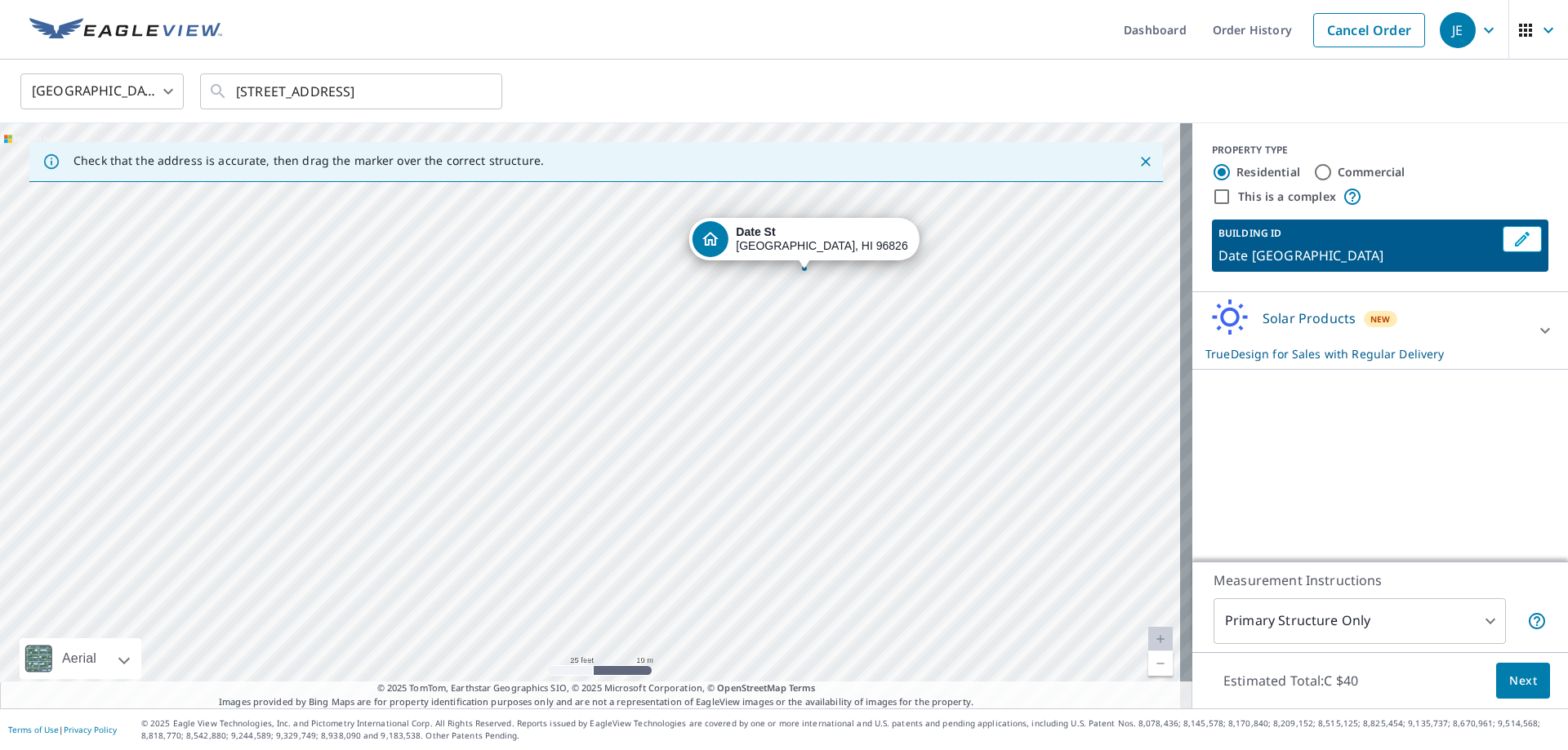
drag, startPoint x: 381, startPoint y: 412, endPoint x: 593, endPoint y: 270, distance: 255.2
click at [1141, 163] on icon "Close" at bounding box center [1145, 162] width 10 height 10
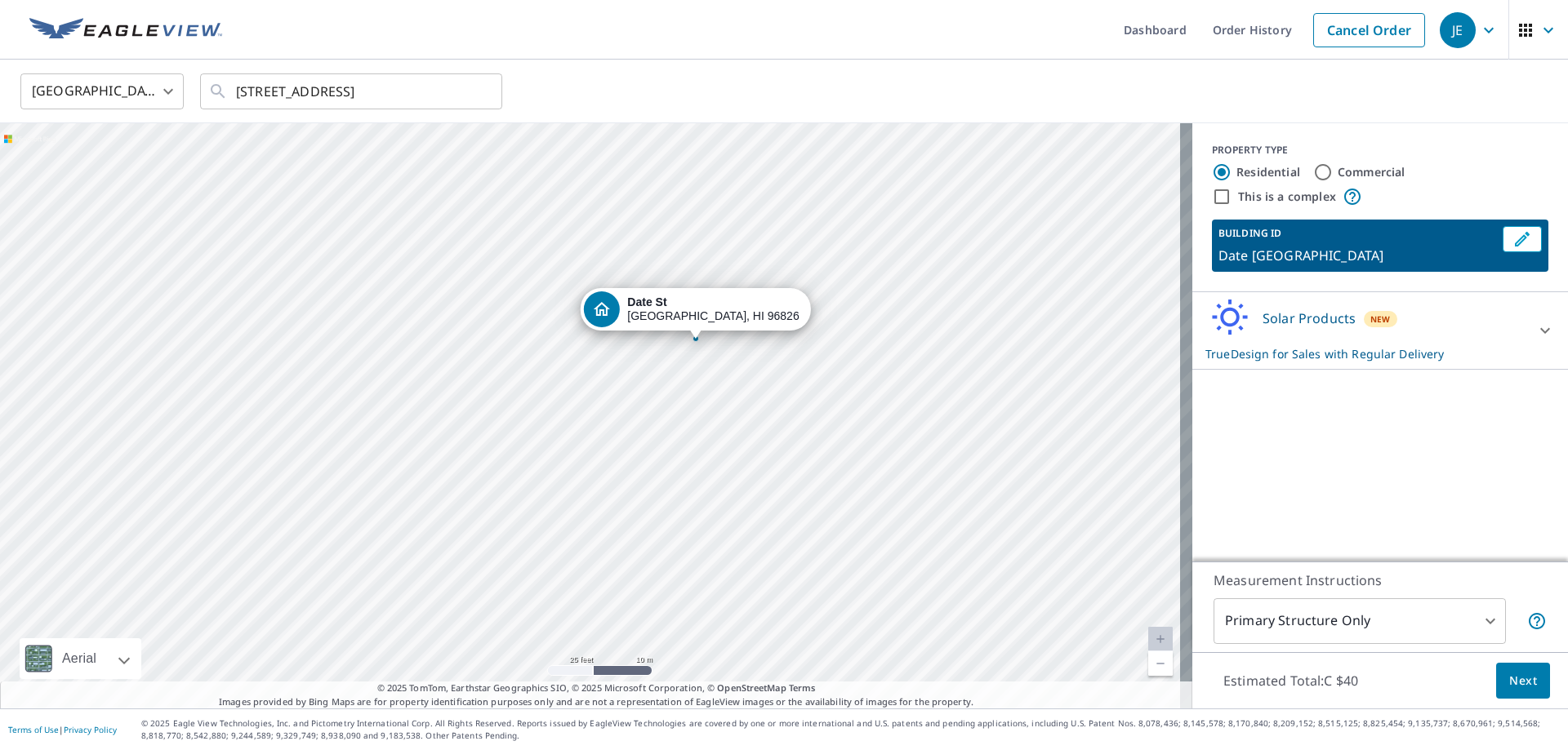
click at [403, 406] on div "Date St Honolulu, HI 96826" at bounding box center [596, 415] width 1193 height 585
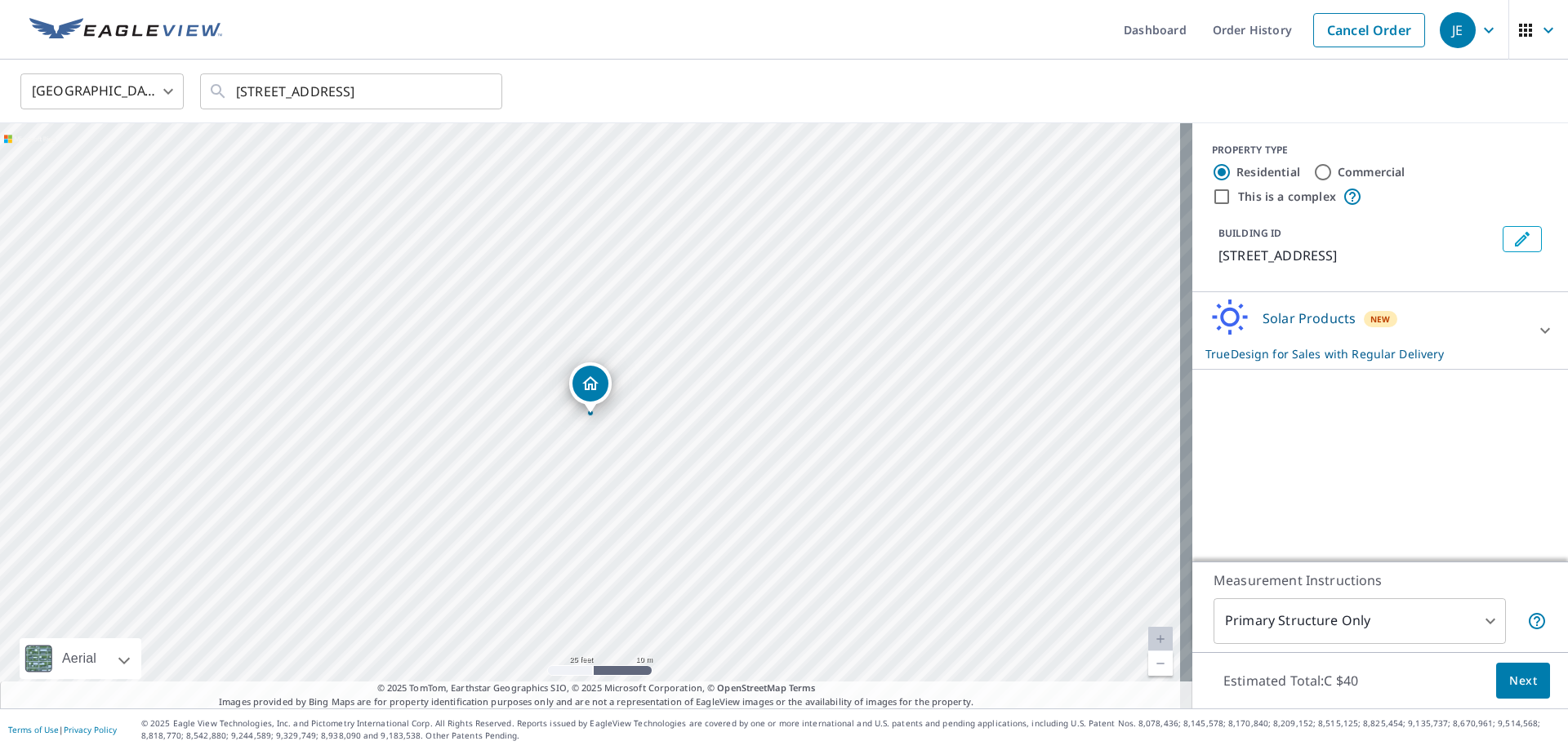
drag, startPoint x: 663, startPoint y: 330, endPoint x: 603, endPoint y: 438, distance: 123.5
click at [603, 438] on div "1913 Date St Honolulu, HI 96826" at bounding box center [596, 415] width 1193 height 585
click at [1515, 240] on icon "Edit building 1" at bounding box center [1522, 239] width 20 height 20
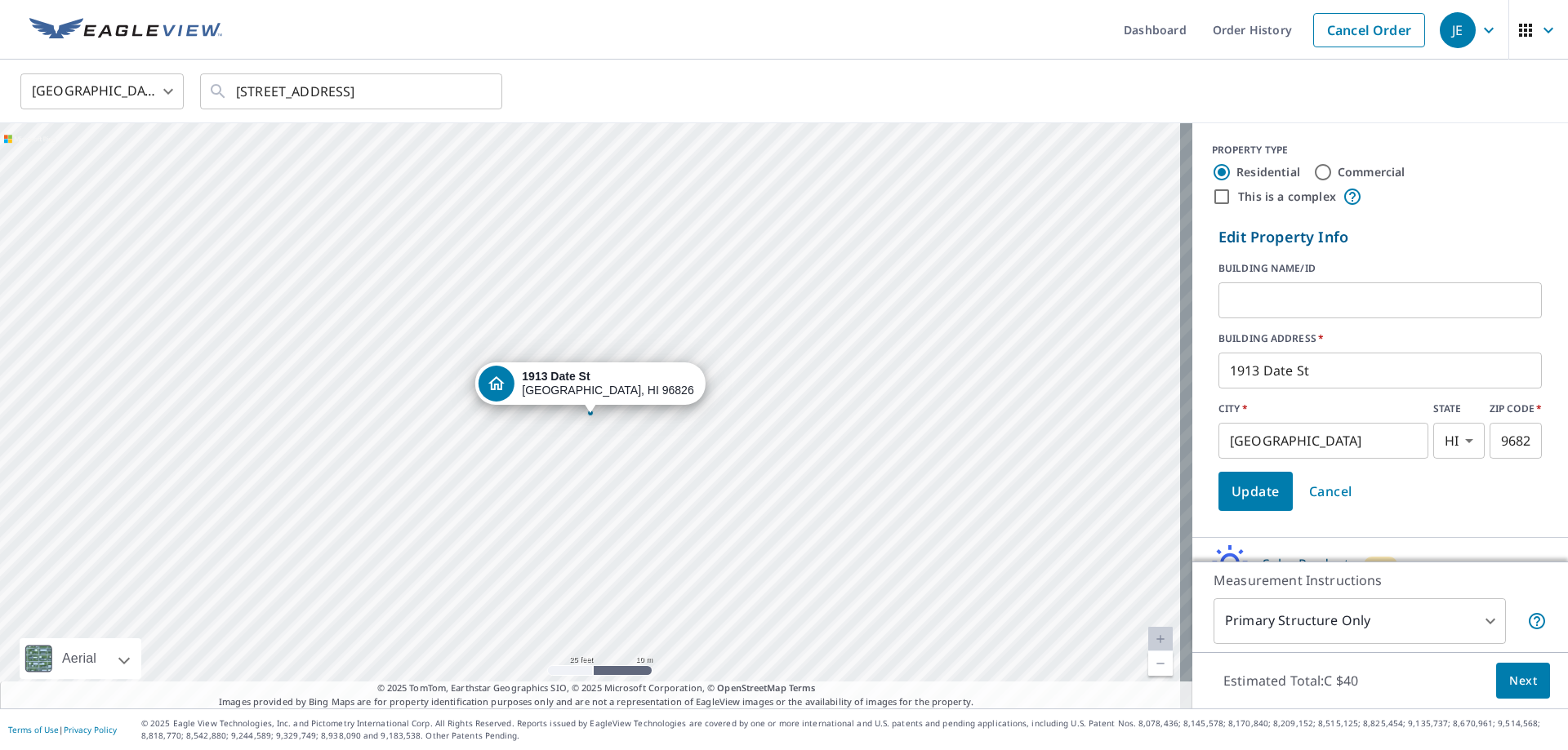
scroll to position [54, 0]
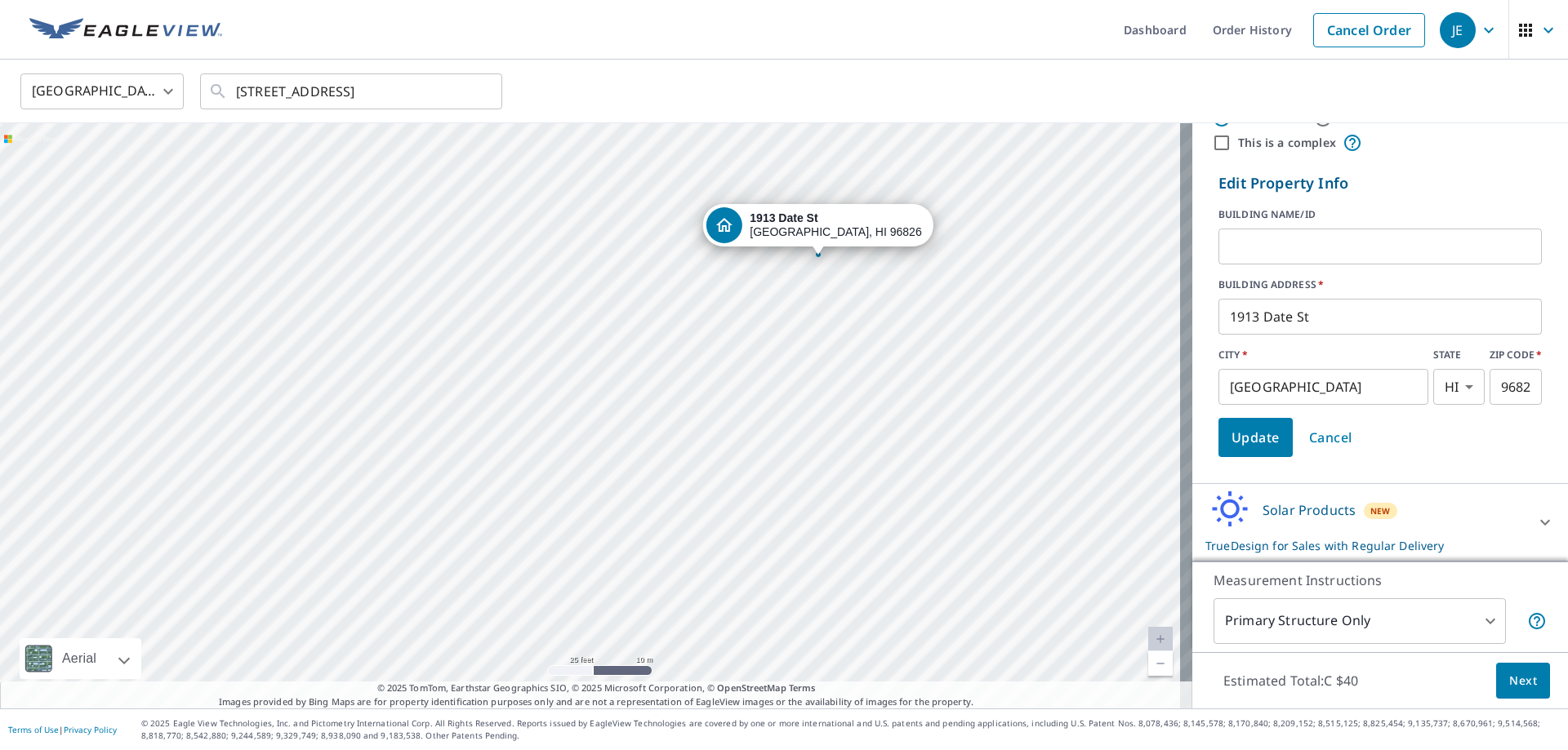
drag, startPoint x: 364, startPoint y: 361, endPoint x: 567, endPoint y: 218, distance: 248.3
drag, startPoint x: 853, startPoint y: 37, endPoint x: 868, endPoint y: 60, distance: 27.5
click at [853, 36] on ul "Dashboard Order History Cancel Order" at bounding box center [833, 29] width 1202 height 60
click at [871, 65] on div "United States US ​ 763 Date St Honolulu, HI 96826 ​" at bounding box center [784, 91] width 1568 height 63
click at [885, 34] on ul "Dashboard Order History Cancel Order" at bounding box center [833, 29] width 1202 height 60
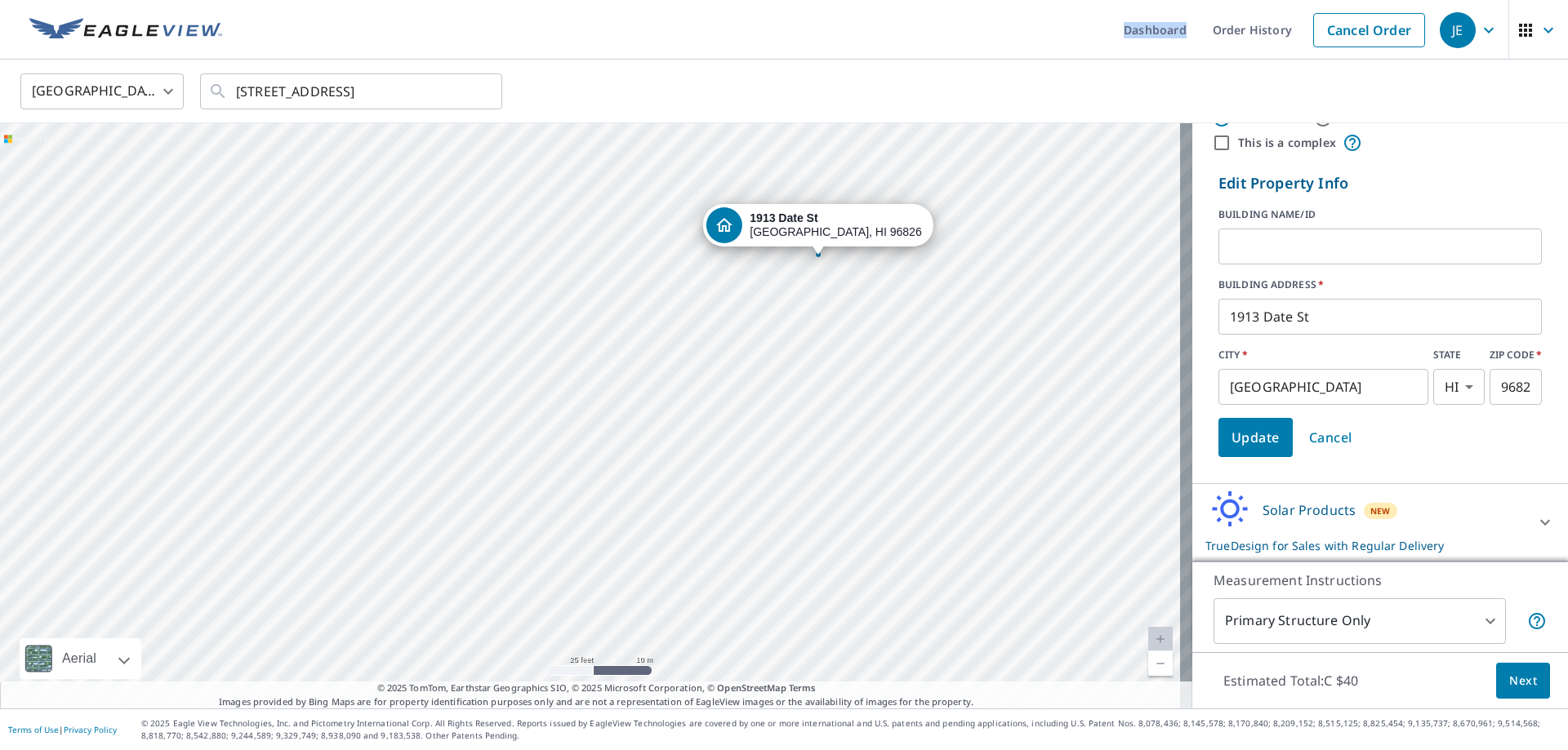
click at [885, 37] on ul "Dashboard Order History Cancel Order" at bounding box center [833, 29] width 1202 height 60
click at [885, 53] on ul "Dashboard Order History Cancel Order" at bounding box center [833, 29] width 1202 height 60
click at [890, 38] on ul "Dashboard Order History Cancel Order" at bounding box center [833, 29] width 1202 height 60
click at [875, 67] on div "United States US ​ 763 Date St Honolulu, HI 96826 ​" at bounding box center [784, 91] width 1568 height 63
click at [888, 37] on ul "Dashboard Order History Cancel Order" at bounding box center [833, 29] width 1202 height 60
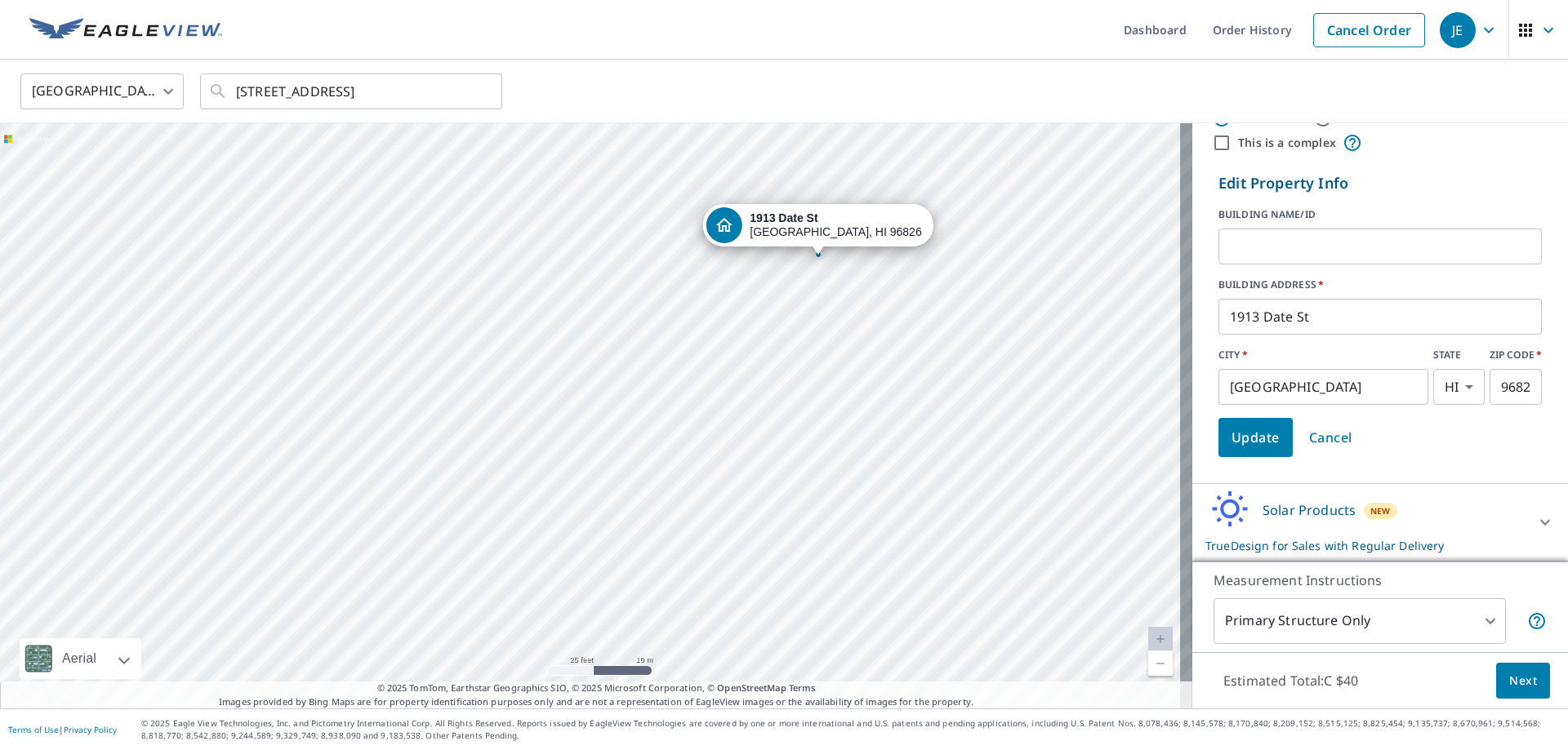
click at [880, 55] on ul "Dashboard Order History Cancel Order" at bounding box center [833, 29] width 1202 height 60
click at [896, 31] on ul "Dashboard Order History Cancel Order" at bounding box center [833, 29] width 1202 height 60
click at [883, 48] on ul "Dashboard Order History Cancel Order" at bounding box center [833, 29] width 1202 height 60
click at [911, 21] on ul "Dashboard Order History Cancel Order" at bounding box center [833, 29] width 1202 height 60
click at [888, 53] on ul "Dashboard Order History Cancel Order" at bounding box center [833, 29] width 1202 height 60
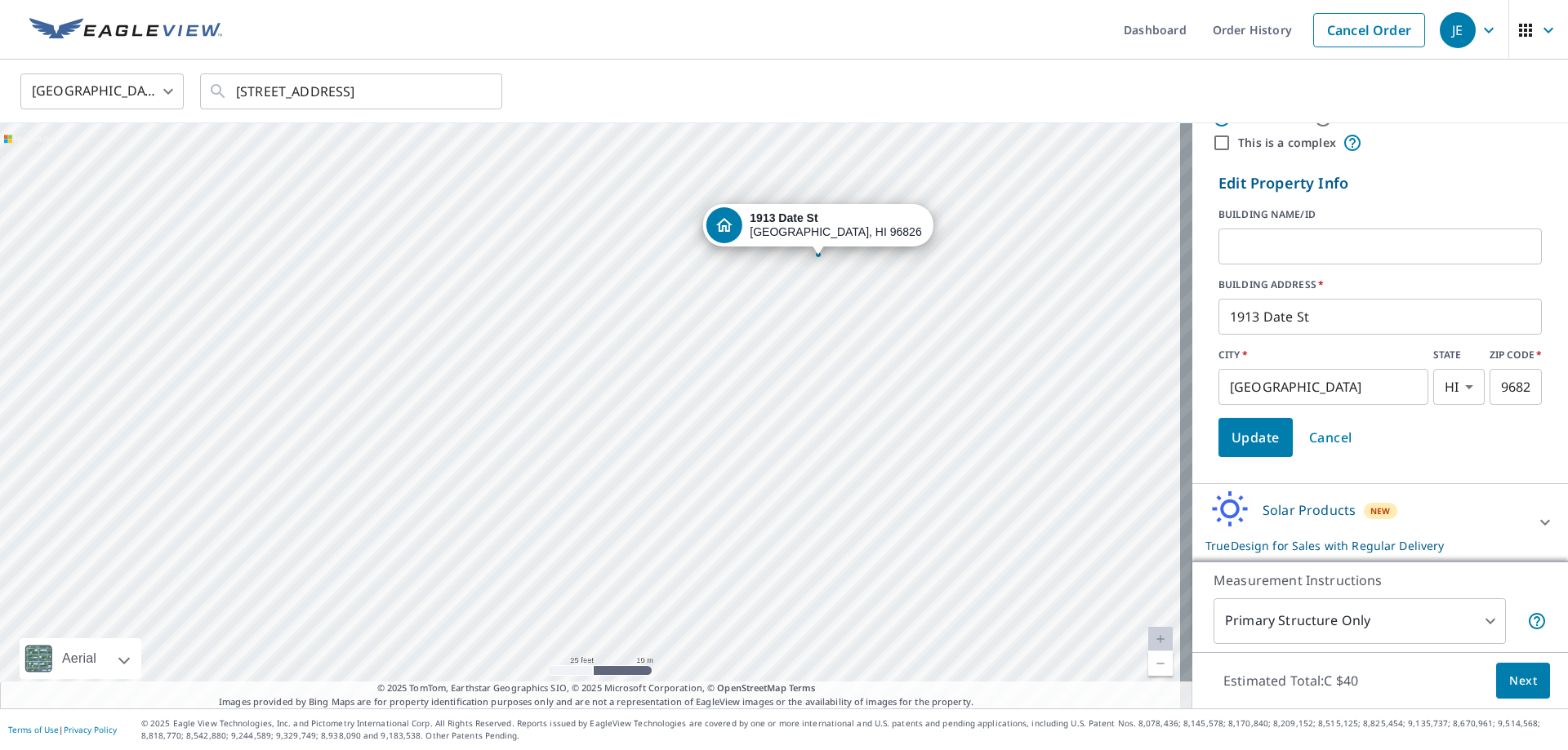
click at [906, 34] on ul "Dashboard Order History Cancel Order" at bounding box center [833, 29] width 1202 height 60
click at [891, 71] on div "United States US ​ 763 Date St Honolulu, HI 96826 ​" at bounding box center [784, 91] width 1568 height 63
click at [911, 37] on ul "Dashboard Order History Cancel Order" at bounding box center [833, 29] width 1202 height 60
click at [890, 83] on div "United States US ​ 763 Date St Honolulu, HI 96826 ​" at bounding box center [778, 90] width 1540 height 38
click at [909, 38] on ul "Dashboard Order History Cancel Order" at bounding box center [833, 29] width 1202 height 60
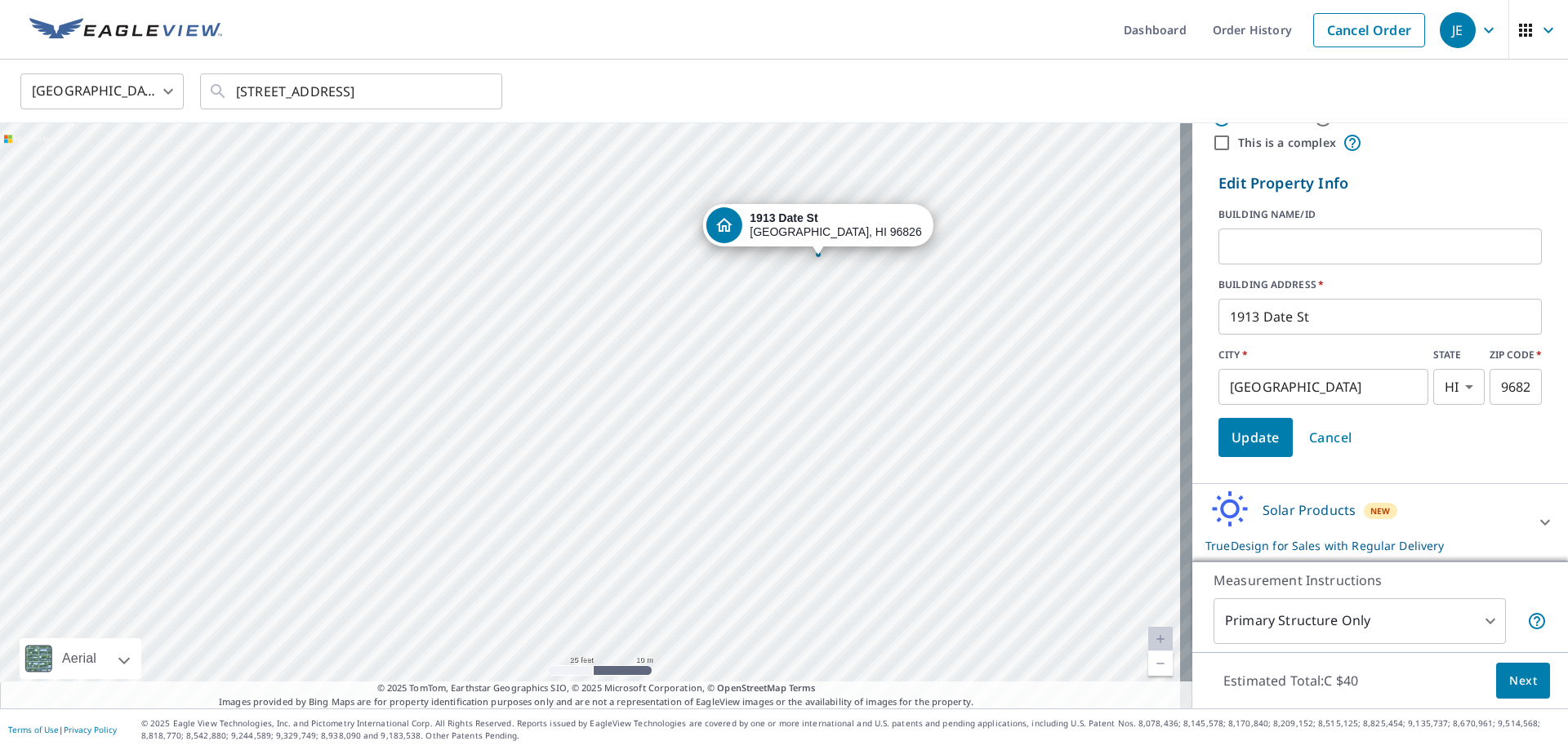
click at [883, 89] on div "United States US ​ 763 Date St Honolulu, HI 96826 ​" at bounding box center [778, 90] width 1540 height 38
click at [899, 60] on div "United States US ​ 763 Date St Honolulu, HI 96826 ​" at bounding box center [784, 91] width 1568 height 63
drag, startPoint x: 885, startPoint y: 65, endPoint x: 909, endPoint y: 41, distance: 33.9
click at [885, 66] on div "United States US ​ 763 Date St Honolulu, HI 96826 ​" at bounding box center [784, 91] width 1568 height 63
click at [909, 42] on ul "Dashboard Order History Cancel Order" at bounding box center [833, 29] width 1202 height 60
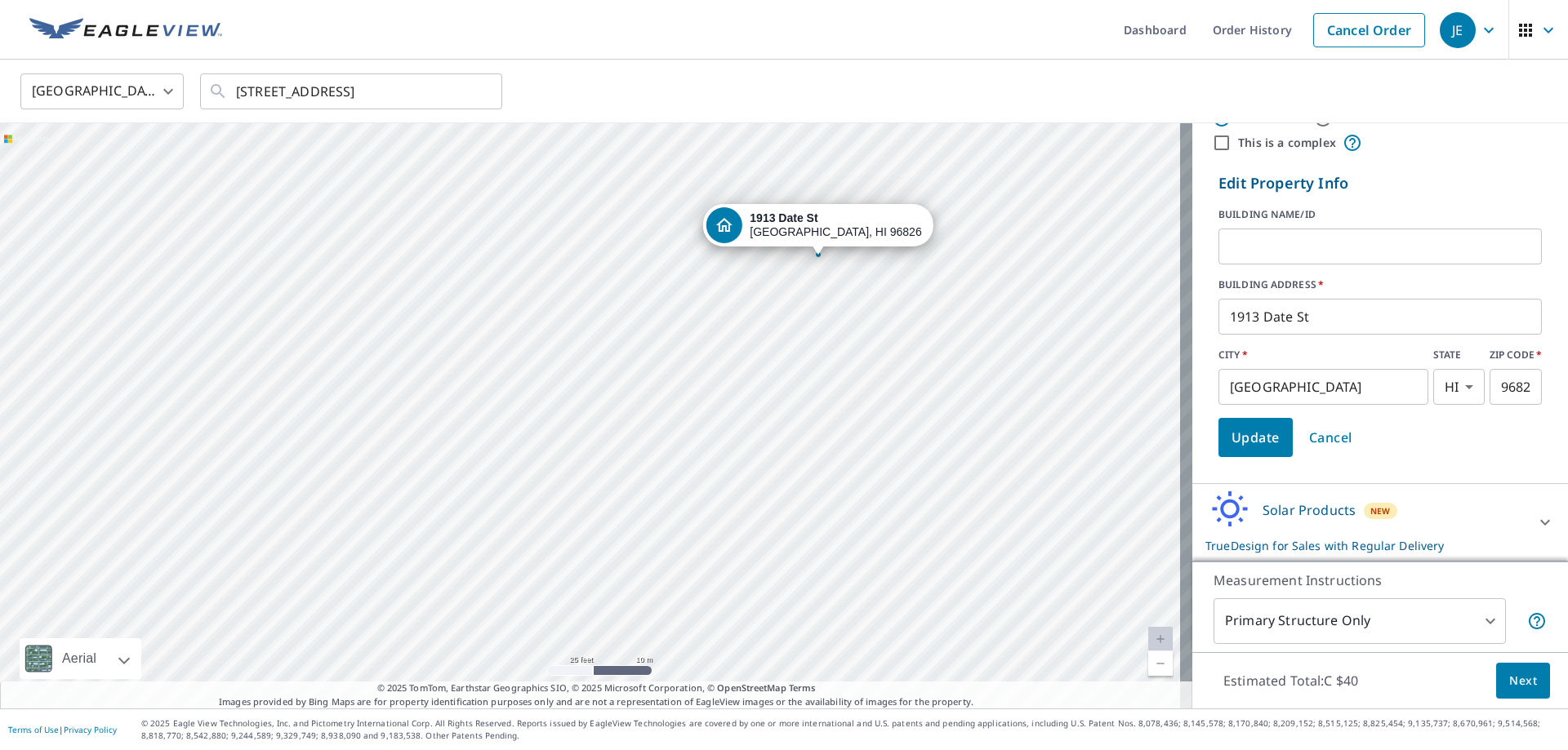
drag, startPoint x: 905, startPoint y: 73, endPoint x: 919, endPoint y: 57, distance: 21.3
click at [904, 76] on div "United States US ​ 763 Date St Honolulu, HI 96826 ​" at bounding box center [778, 90] width 1540 height 38
click at [920, 56] on ul "Dashboard Order History Cancel Order" at bounding box center [833, 29] width 1202 height 60
click at [921, 56] on ul "Dashboard Order History Cancel Order" at bounding box center [833, 29] width 1202 height 60
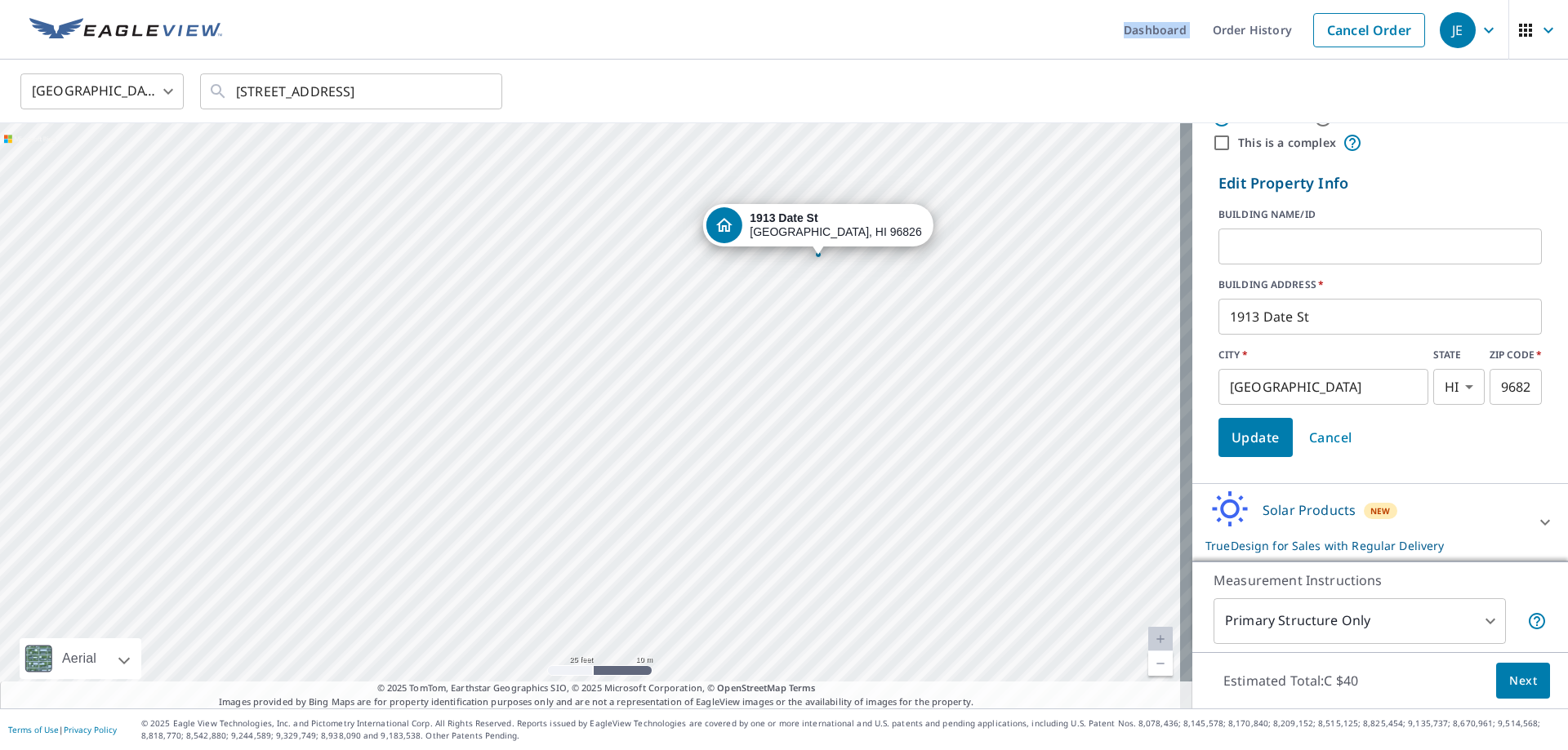
click at [921, 56] on ul "Dashboard Order History Cancel Order" at bounding box center [833, 29] width 1202 height 60
click at [918, 54] on ul "Dashboard Order History Cancel Order" at bounding box center [833, 29] width 1202 height 60
click at [913, 52] on ul "Dashboard Order History Cancel Order" at bounding box center [833, 29] width 1202 height 60
click at [911, 50] on ul "Dashboard Order History Cancel Order" at bounding box center [833, 29] width 1202 height 60
click at [910, 50] on ul "Dashboard Order History Cancel Order" at bounding box center [833, 29] width 1202 height 60
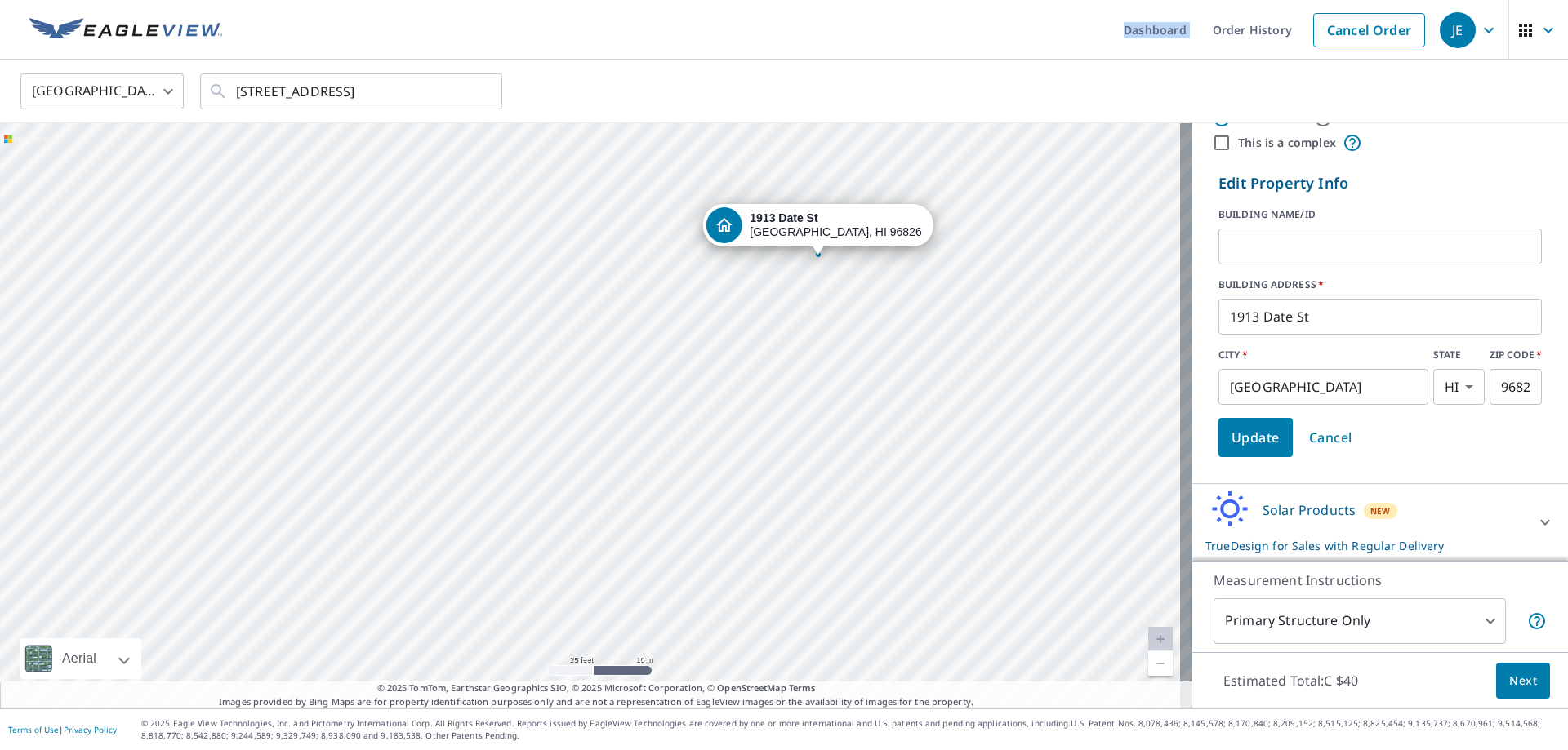
click at [910, 50] on ul "Dashboard Order History Cancel Order" at bounding box center [833, 29] width 1202 height 60
click at [910, 48] on ul "Dashboard Order History Cancel Order" at bounding box center [833, 29] width 1202 height 60
click at [910, 62] on div "Dashboard Order History Cancel Order JE United States US ​ 763 Date St Honolulu…" at bounding box center [784, 375] width 1568 height 750
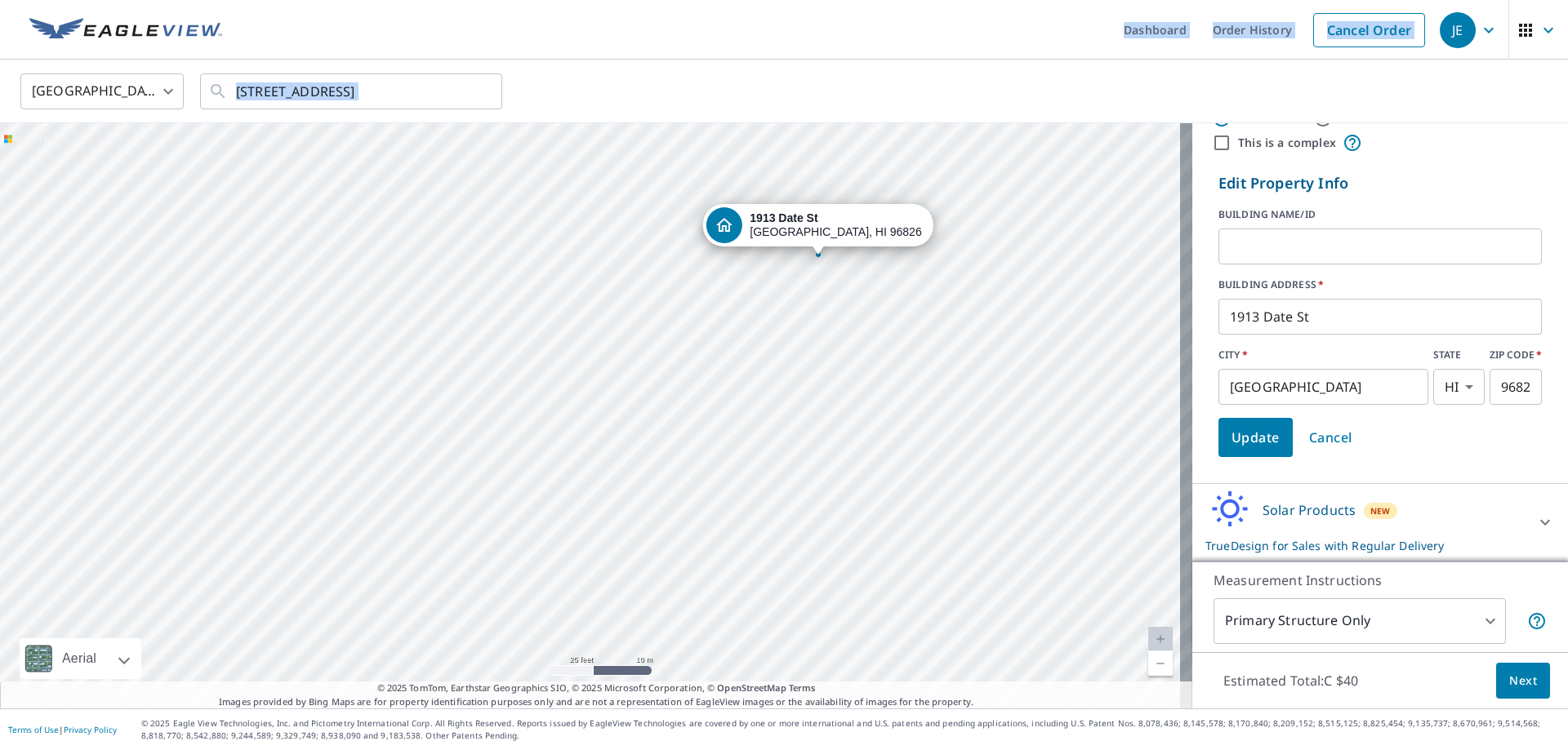
click at [909, 58] on div "Dashboard Order History Cancel Order JE United States US ​ 763 Date St Honolulu…" at bounding box center [784, 375] width 1568 height 750
click at [909, 59] on ul "Dashboard Order History Cancel Order" at bounding box center [833, 29] width 1202 height 60
click at [886, 79] on div "United States US ​ 763 Date St Honolulu, HI 96826 ​" at bounding box center [778, 90] width 1540 height 38
click at [876, 53] on ul "Dashboard Order History Cancel Order" at bounding box center [833, 29] width 1202 height 60
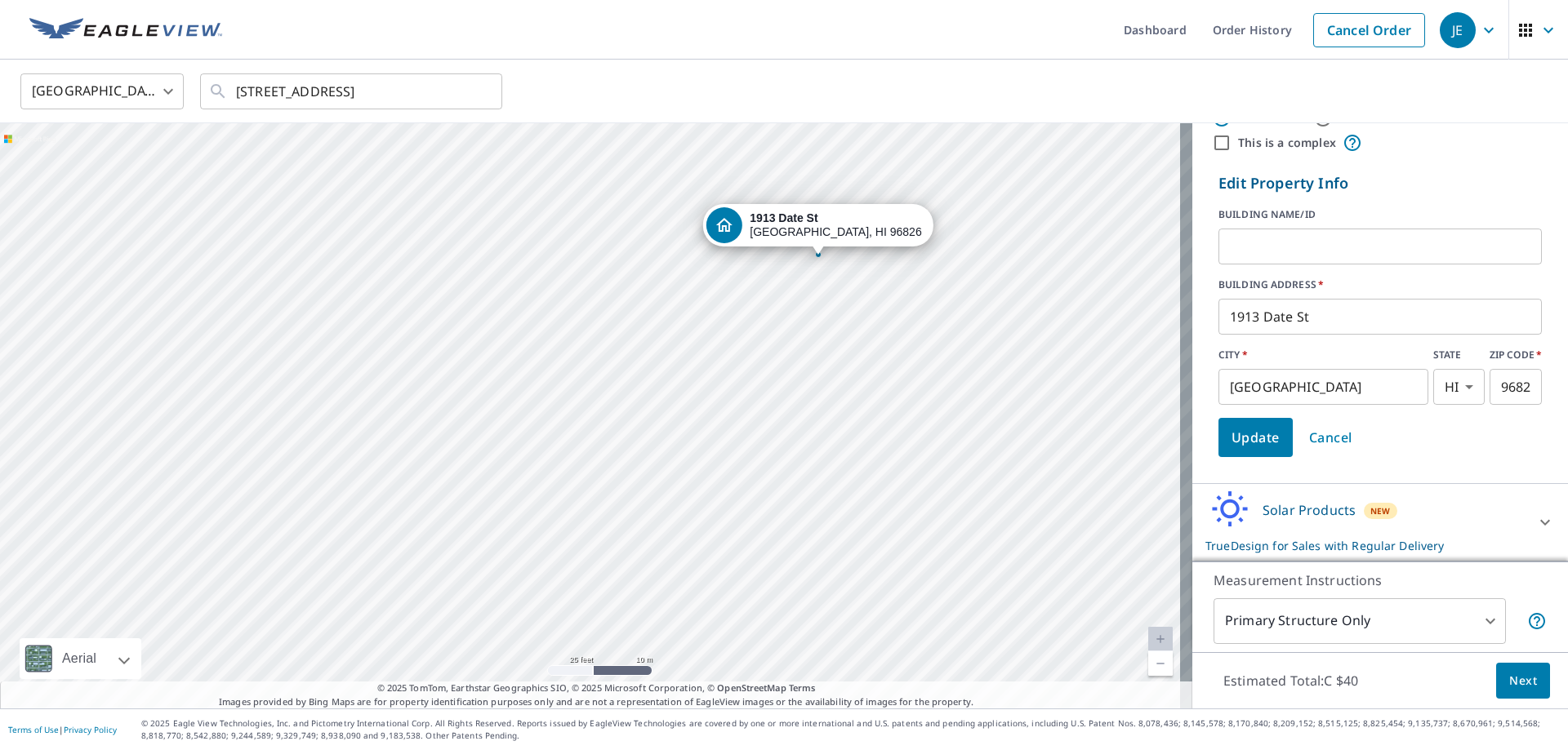
click at [862, 75] on div "United States US ​ 763 Date St Honolulu, HI 96826 ​" at bounding box center [778, 90] width 1540 height 38
click at [856, 61] on div "United States US ​ 763 Date St Honolulu, HI 96826 ​" at bounding box center [784, 91] width 1568 height 63
drag, startPoint x: 852, startPoint y: 49, endPoint x: 845, endPoint y: 53, distance: 8.1
click at [852, 48] on ul "Dashboard Order History Cancel Order" at bounding box center [833, 29] width 1202 height 60
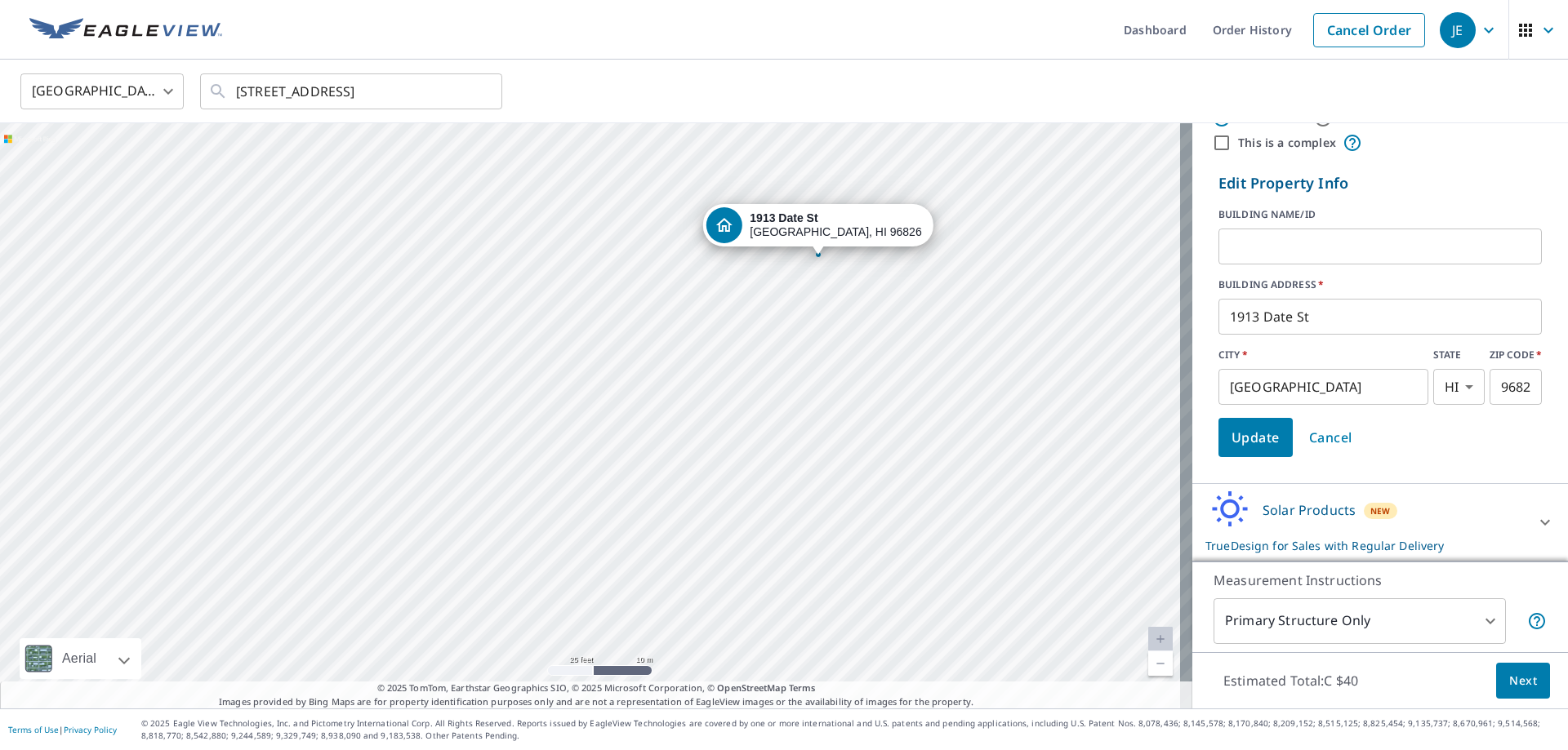
click at [829, 67] on div "United States US ​ 763 Date St Honolulu, HI 96826 ​" at bounding box center [784, 91] width 1568 height 63
click at [838, 58] on ul "Dashboard Order History Cancel Order" at bounding box center [833, 29] width 1202 height 60
click at [810, 83] on div "United States US ​ 763 Date St Honolulu, HI 96826 ​" at bounding box center [778, 90] width 1540 height 38
click at [828, 67] on div "United States US ​ 763 Date St Honolulu, HI 96826 ​" at bounding box center [784, 91] width 1568 height 63
click at [818, 73] on div "United States US ​ 763 Date St Honolulu, HI 96826 ​" at bounding box center [778, 90] width 1540 height 38
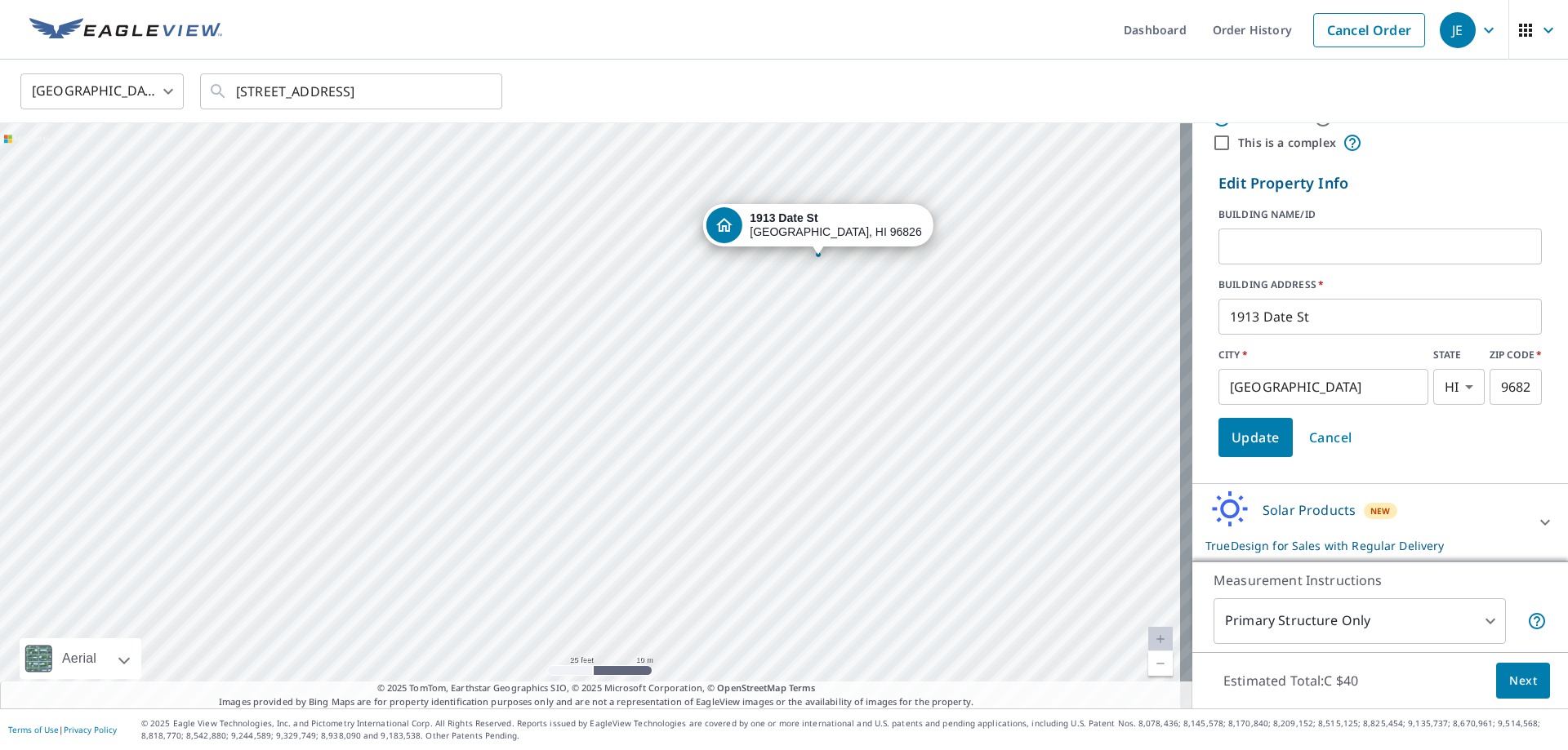
click at [861, 46] on ul "Dashboard Order History Cancel Order" at bounding box center [833, 29] width 1202 height 60
click at [837, 60] on div "Dashboard Order History Cancel Order JE United States US ​ 763 Date St Honolulu…" at bounding box center [784, 375] width 1568 height 750
click at [848, 53] on ul "Dashboard Order History Cancel Order" at bounding box center [833, 29] width 1202 height 60
click at [851, 40] on ul "Dashboard Order History Cancel Order" at bounding box center [833, 29] width 1202 height 60
click at [823, 62] on div "United States US ​ 763 Date St Honolulu, HI 96826 ​" at bounding box center [784, 91] width 1568 height 63
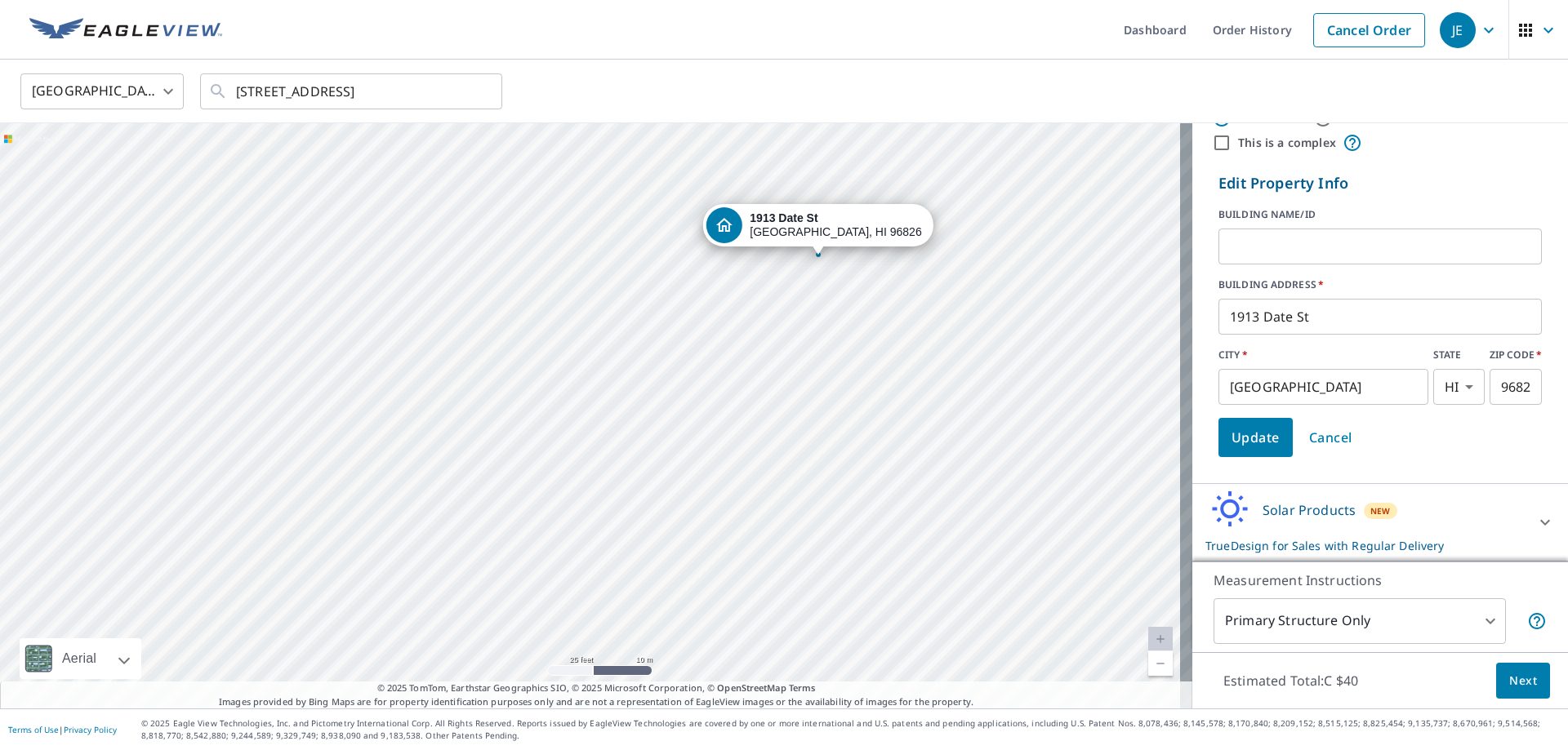
click at [839, 46] on ul "Dashboard Order History Cancel Order" at bounding box center [833, 29] width 1202 height 60
click at [825, 62] on div "United States US ​ 763 Date St Honolulu, HI 96826 ​" at bounding box center [784, 91] width 1568 height 63
drag, startPoint x: 850, startPoint y: 46, endPoint x: 825, endPoint y: 62, distance: 29.7
click at [850, 46] on ul "Dashboard Order History Cancel Order" at bounding box center [833, 29] width 1202 height 60
click at [809, 71] on div "United States US ​ 763 Date St Honolulu, HI 96826 ​" at bounding box center [778, 90] width 1540 height 38
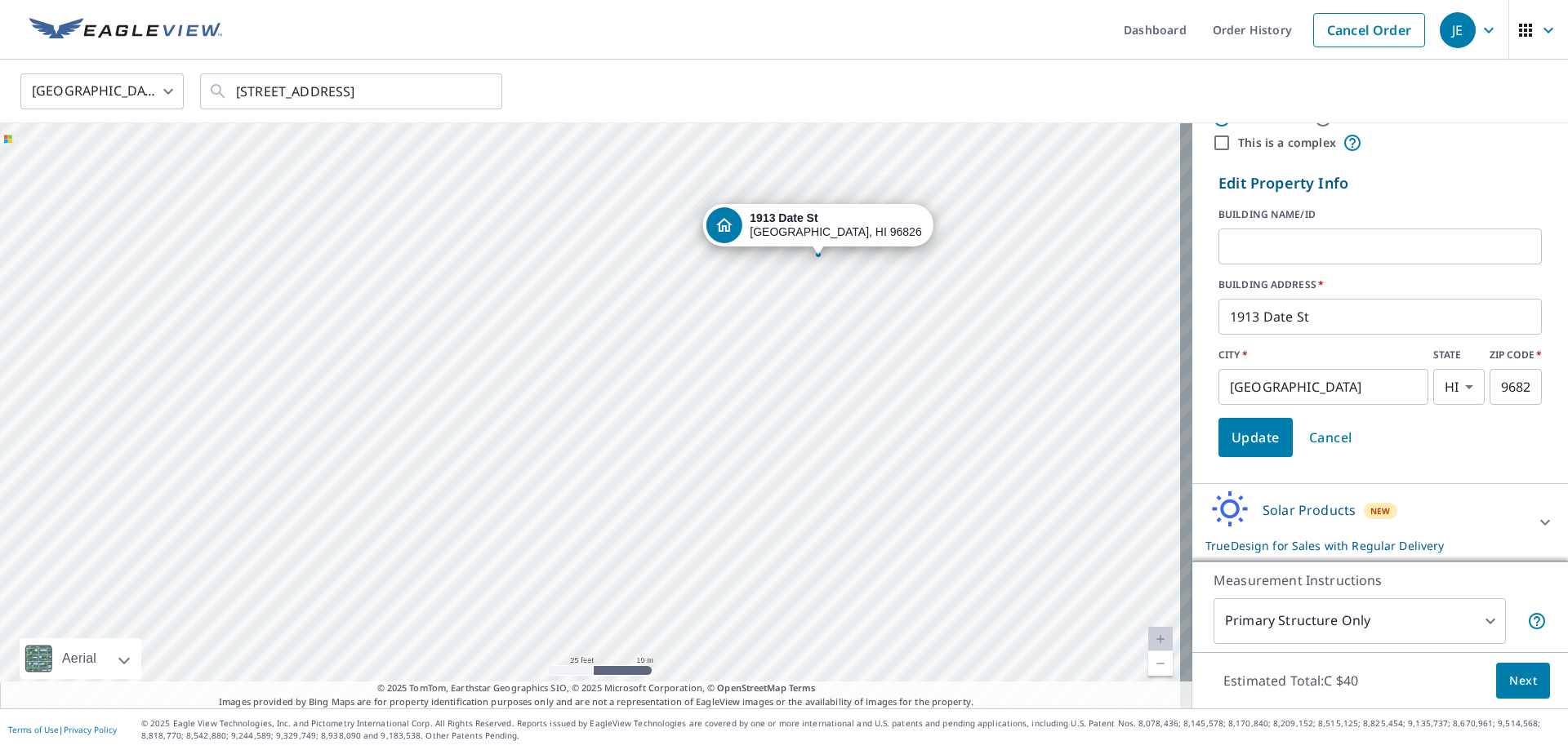
click at [834, 54] on ul "Dashboard Order History Cancel Order" at bounding box center [833, 29] width 1202 height 60
click at [798, 81] on div "United States US ​ 763 Date St Honolulu, HI 96826 ​" at bounding box center [778, 90] width 1540 height 38
click at [832, 56] on ul "Dashboard Order History Cancel Order" at bounding box center [833, 29] width 1202 height 60
click at [806, 77] on div "United States US ​ 763 Date St Honolulu, HI 96826 ​" at bounding box center [778, 90] width 1540 height 38
drag, startPoint x: 862, startPoint y: 39, endPoint x: 829, endPoint y: 67, distance: 43.3
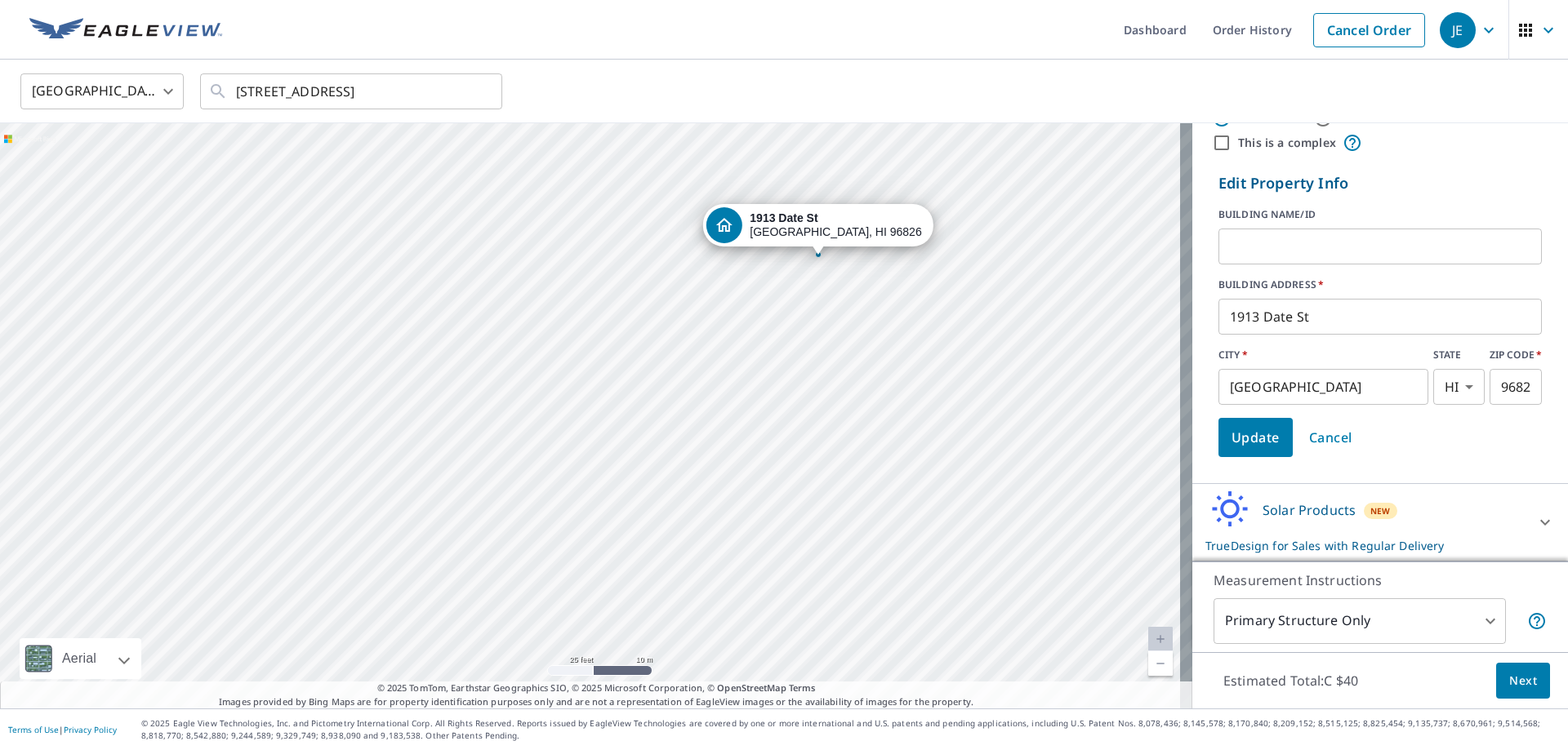
click at [862, 38] on ul "Dashboard Order History Cancel Order" at bounding box center [833, 29] width 1202 height 60
click at [827, 68] on div "United States US ​ 763 Date St Honolulu, HI 96826 ​" at bounding box center [784, 91] width 1568 height 63
click at [831, 67] on div "United States US ​ 763 Date St Honolulu, HI 96826 ​" at bounding box center [784, 91] width 1568 height 63
click at [842, 63] on div "United States US ​ 763 Date St Honolulu, HI 96826 ​" at bounding box center [784, 91] width 1568 height 63
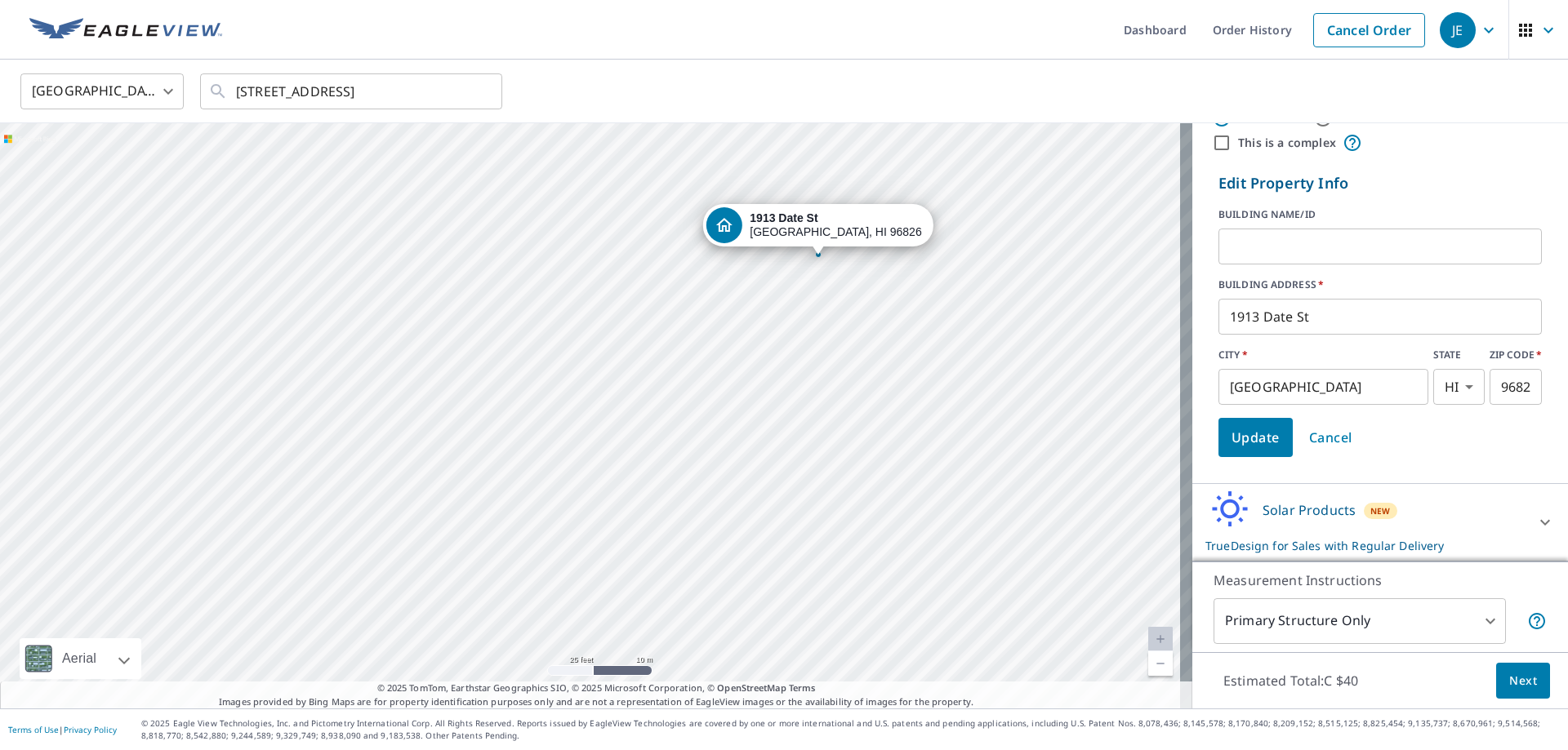
click at [833, 72] on div "United States US ​ 763 Date St Honolulu, HI 96826 ​" at bounding box center [784, 91] width 1568 height 63
click at [866, 53] on ul "Dashboard Order History Cancel Order" at bounding box center [833, 29] width 1202 height 60
click at [837, 75] on div "United States US ​ 763 Date St Honolulu, HI 96826 ​" at bounding box center [778, 90] width 1540 height 38
click at [874, 47] on ul "Dashboard Order History Cancel Order" at bounding box center [833, 29] width 1202 height 60
click at [815, 93] on div "United States US ​ 763 Date St Honolulu, HI 96826 ​" at bounding box center [778, 90] width 1540 height 38
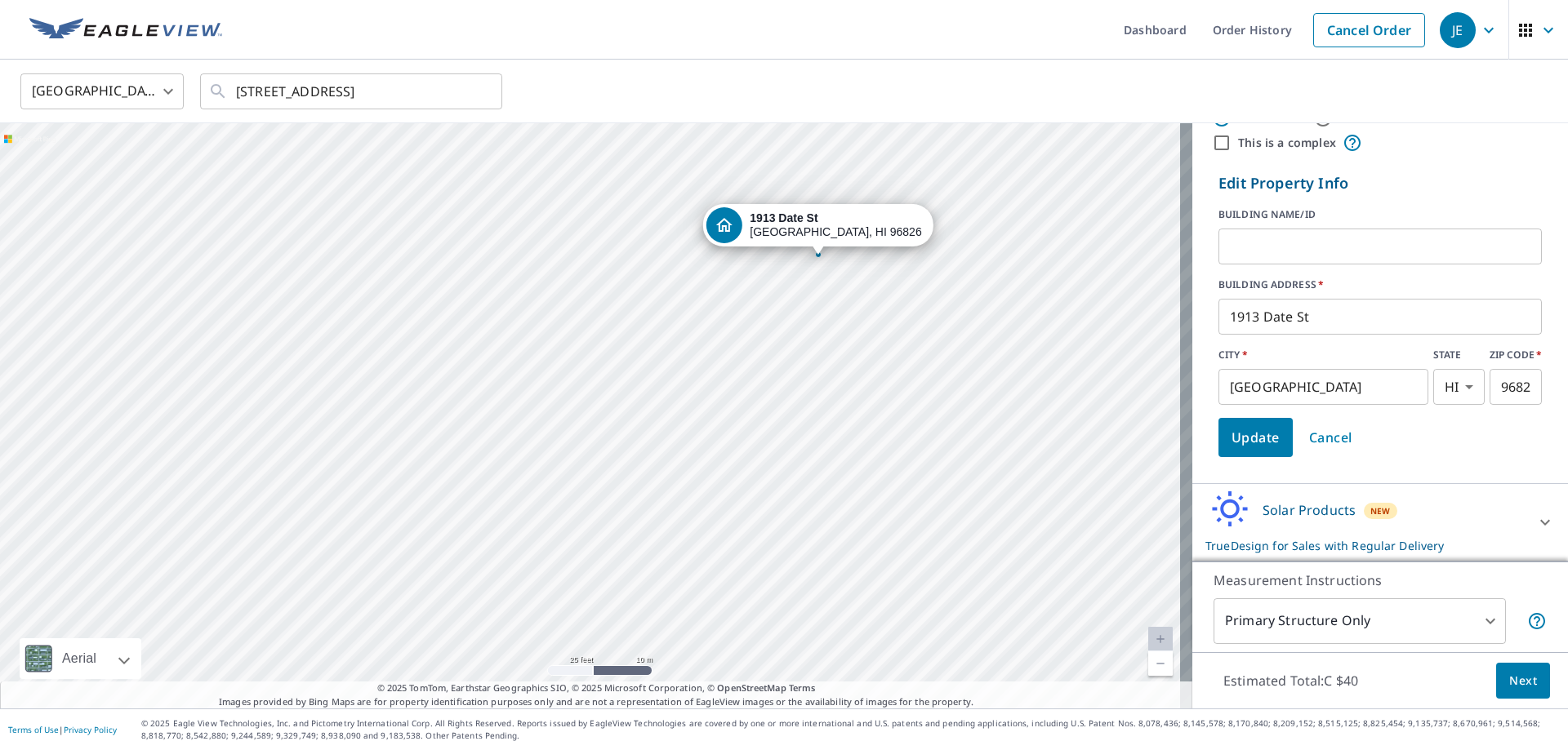
click at [860, 61] on div "United States US ​ 763 Date St Honolulu, HI 96826 ​" at bounding box center [784, 91] width 1568 height 63
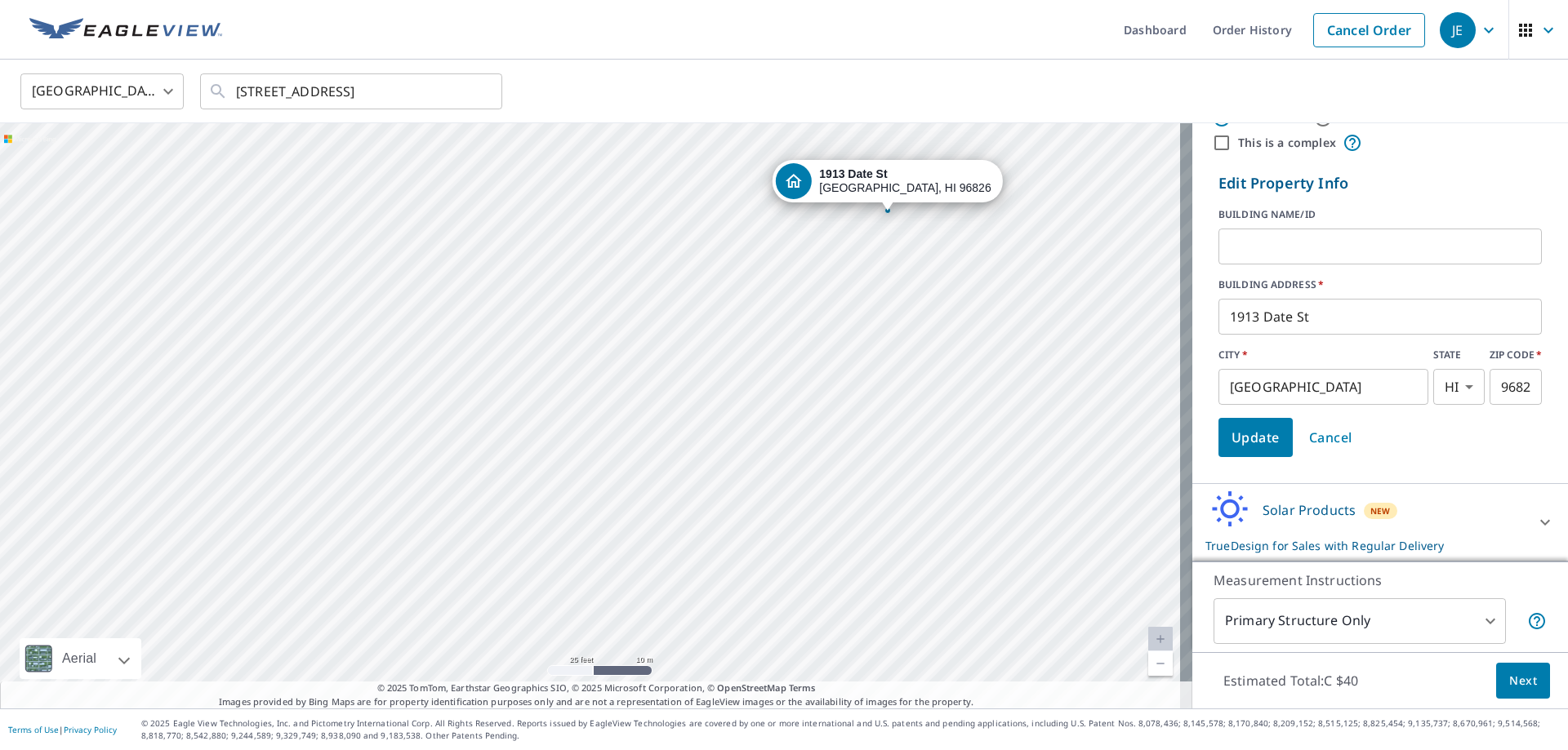
drag, startPoint x: 867, startPoint y: 353, endPoint x: 936, endPoint y: 309, distance: 81.8
drag, startPoint x: 678, startPoint y: 319, endPoint x: 670, endPoint y: 357, distance: 38.8
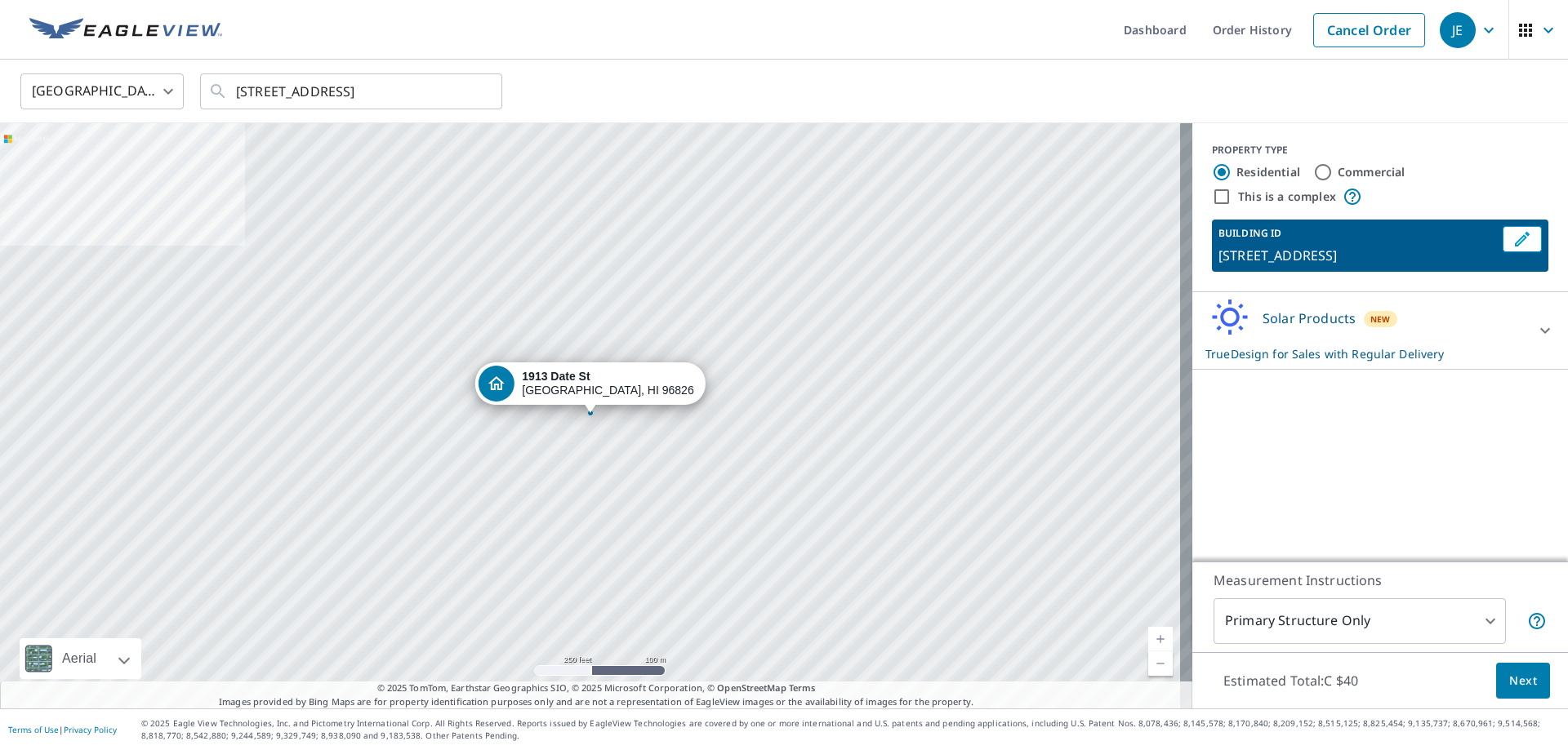
click at [950, 98] on div "United States US ​ 763 Date St Honolulu, HI 96826 ​" at bounding box center [778, 90] width 1540 height 38
click at [969, 44] on ul "Dashboard Order History Cancel Order" at bounding box center [833, 29] width 1202 height 60
click at [955, 51] on ul "Dashboard Order History Cancel Order" at bounding box center [833, 29] width 1202 height 60
click at [963, 43] on ul "Dashboard Order History Cancel Order" at bounding box center [833, 29] width 1202 height 60
click at [946, 56] on ul "Dashboard Order History Cancel Order" at bounding box center [833, 29] width 1202 height 60
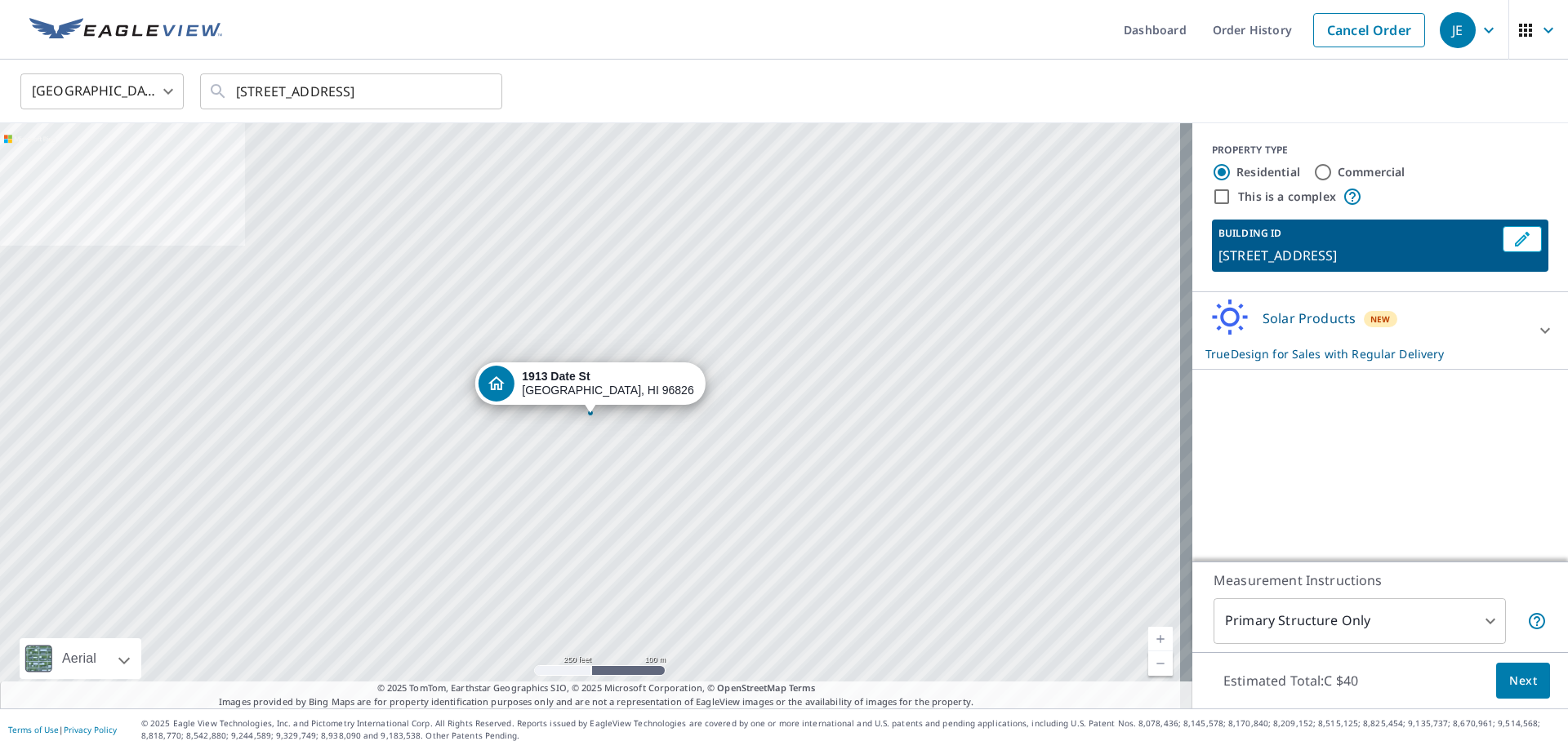
click at [959, 43] on ul "Dashboard Order History Cancel Order" at bounding box center [833, 29] width 1202 height 60
click at [941, 54] on ul "Dashboard Order History Cancel Order" at bounding box center [833, 29] width 1202 height 60
click at [952, 45] on ul "Dashboard Order History Cancel Order" at bounding box center [833, 29] width 1202 height 60
click at [931, 61] on div "United States US ​ 763 Date St Honolulu, HI 96826 ​" at bounding box center [784, 91] width 1568 height 63
click at [943, 52] on ul "Dashboard Order History Cancel Order" at bounding box center [833, 29] width 1202 height 60
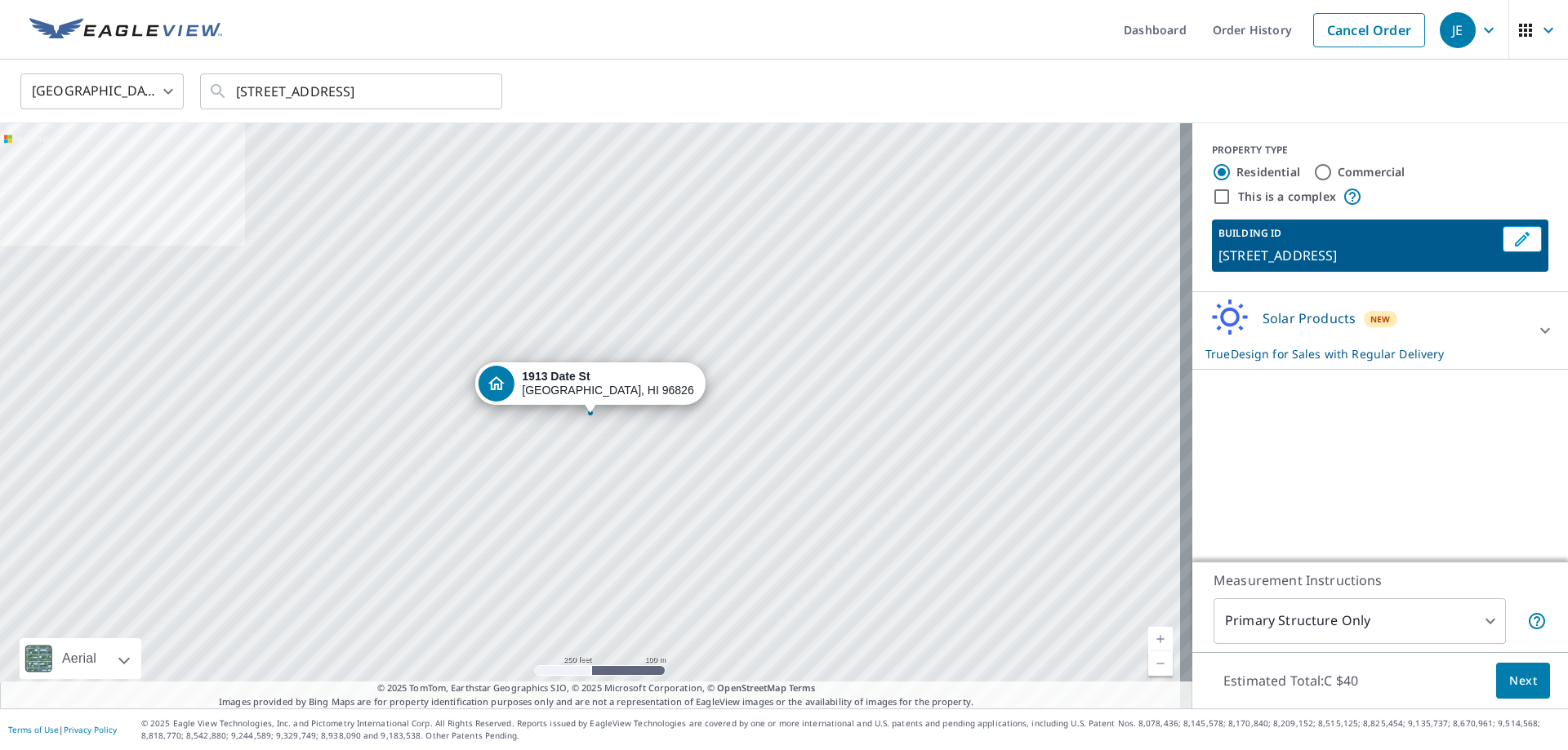
click at [927, 62] on div "United States US ​ 763 Date St Honolulu, HI 96826 ​" at bounding box center [784, 91] width 1568 height 63
click at [948, 47] on ul "Dashboard Order History Cancel Order" at bounding box center [833, 29] width 1202 height 60
click at [918, 66] on div "United States US ​ 763 Date St Honolulu, HI 96826 ​" at bounding box center [784, 91] width 1568 height 63
click at [943, 50] on ul "Dashboard Order History Cancel Order" at bounding box center [833, 29] width 1202 height 60
click at [925, 62] on div "United States US ​ 763 Date St Honolulu, HI 96826 ​" at bounding box center [784, 91] width 1568 height 63
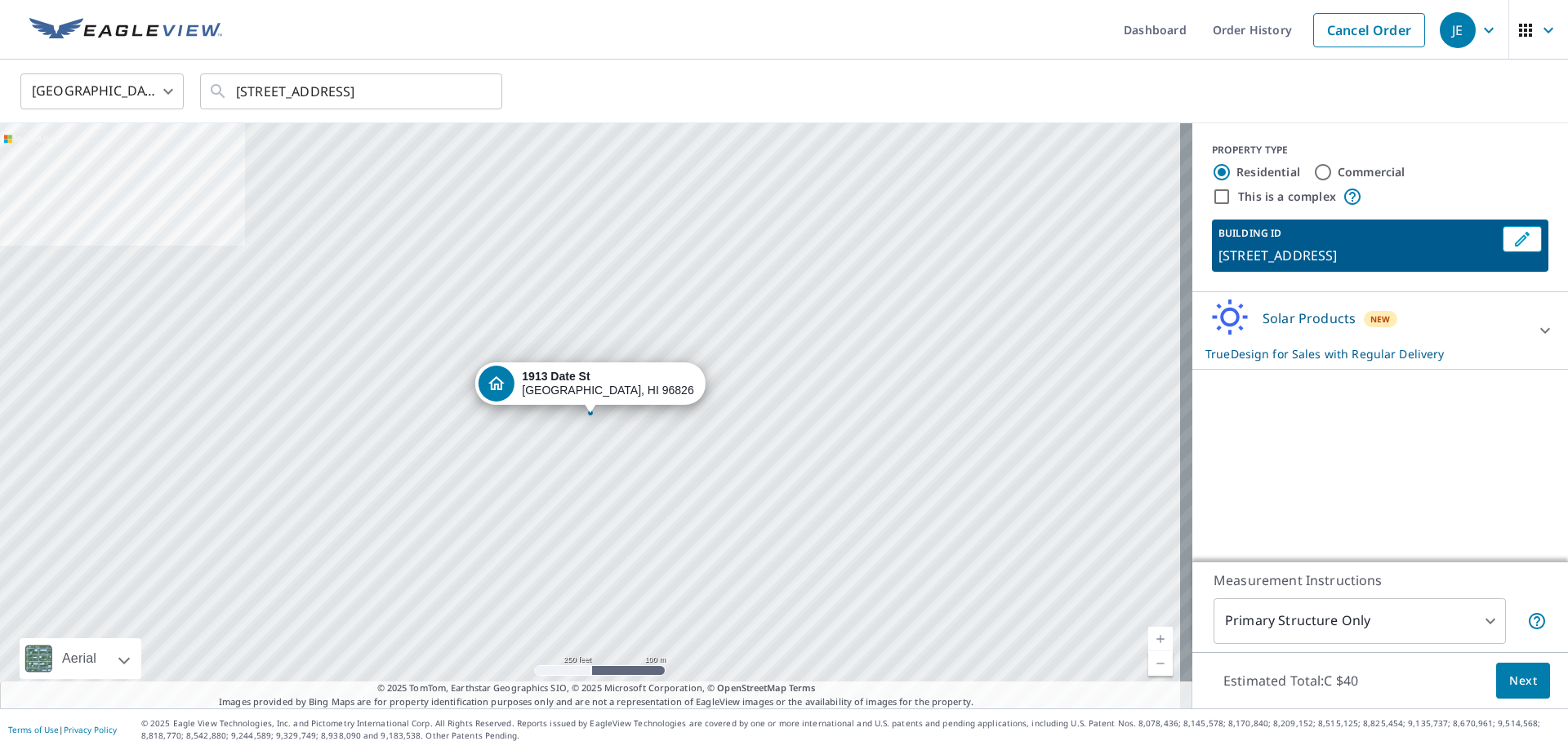
click at [947, 46] on ul "Dashboard Order History Cancel Order" at bounding box center [833, 29] width 1202 height 60
click at [925, 60] on div "Dashboard Order History Cancel Order JE United States US ​ 763 Date St Honolulu…" at bounding box center [784, 375] width 1568 height 750
click at [952, 42] on ul "Dashboard Order History Cancel Order" at bounding box center [833, 29] width 1202 height 60
click at [927, 57] on ul "Dashboard Order History Cancel Order" at bounding box center [833, 29] width 1202 height 60
click at [928, 52] on ul "Dashboard Order History Cancel Order" at bounding box center [833, 29] width 1202 height 60
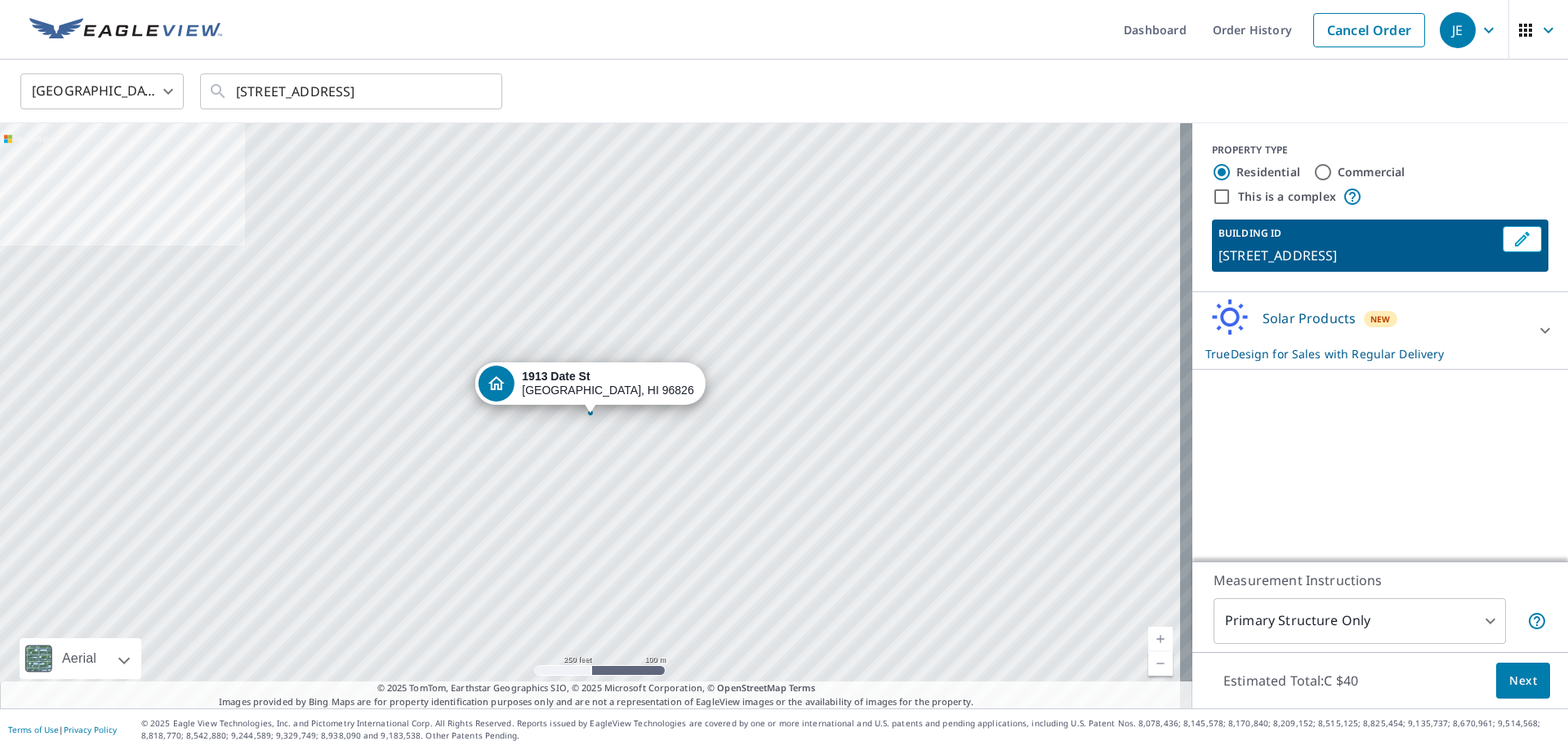
click at [946, 37] on ul "Dashboard Order History Cancel Order" at bounding box center [833, 29] width 1202 height 60
click at [899, 58] on ul "Dashboard Order History Cancel Order" at bounding box center [833, 29] width 1202 height 60
click at [910, 48] on ul "Dashboard Order History Cancel Order" at bounding box center [833, 29] width 1202 height 60
click at [860, 84] on div "United States US ​ 763 Date St Honolulu, HI 96826 ​" at bounding box center [778, 90] width 1540 height 38
click at [892, 56] on ul "Dashboard Order History Cancel Order" at bounding box center [833, 29] width 1202 height 60
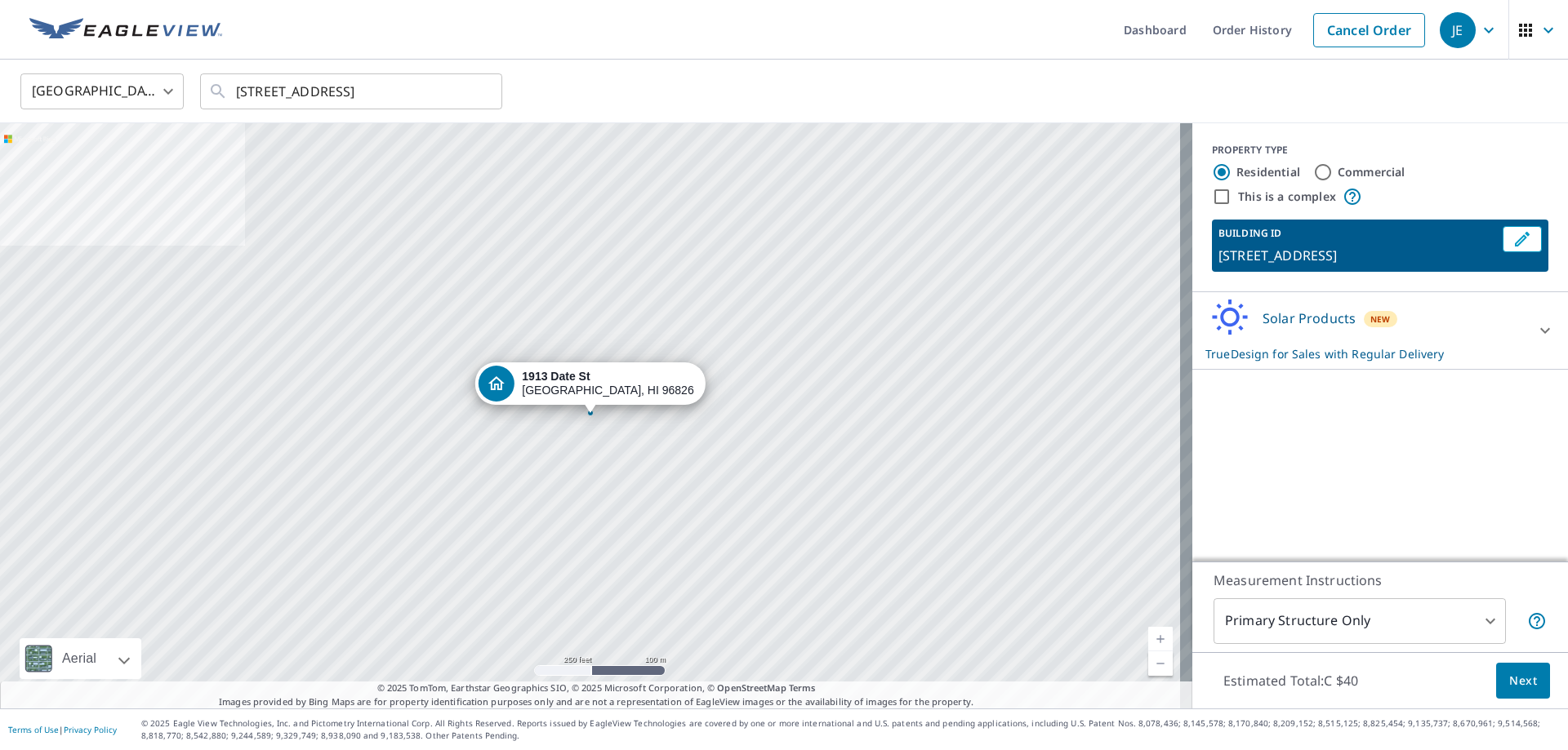
click at [864, 81] on div "United States US ​ 763 Date St Honolulu, HI 96826 ​" at bounding box center [778, 90] width 1540 height 38
click at [901, 54] on ul "Dashboard Order History Cancel Order" at bounding box center [833, 29] width 1202 height 60
click at [900, 54] on ul "Dashboard Order History Cancel Order" at bounding box center [833, 29] width 1202 height 60
click at [928, 43] on ul "Dashboard Order History Cancel Order" at bounding box center [833, 29] width 1202 height 60
click at [931, 70] on div "United States US ​ 763 Date St Honolulu, HI 96826 ​" at bounding box center [784, 91] width 1568 height 63
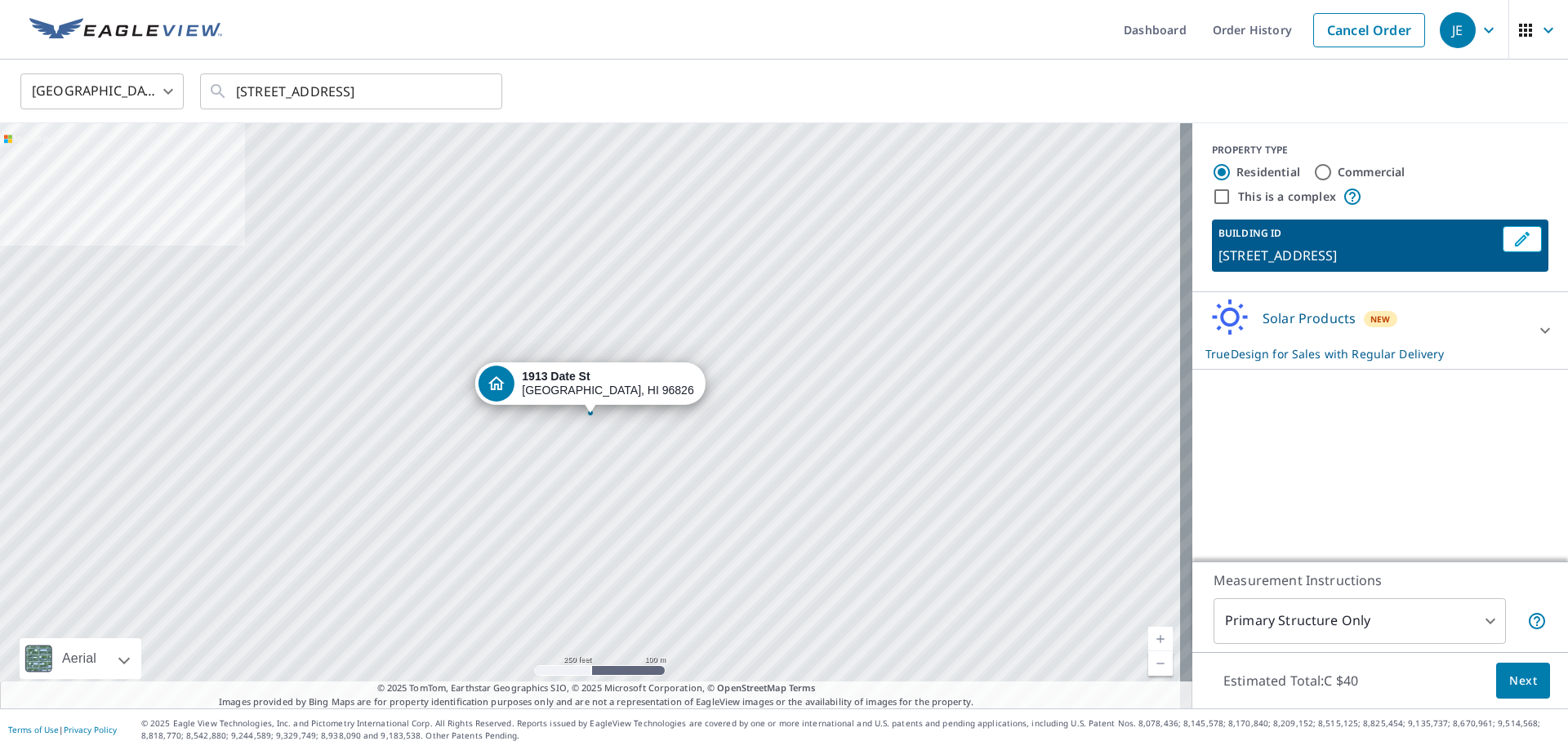
click at [935, 63] on div "United States US ​ 763 Date St Honolulu, HI 96826 ​" at bounding box center [784, 91] width 1568 height 63
click at [934, 62] on div "United States US ​ 763 Date St Honolulu, HI 96826 ​" at bounding box center [784, 91] width 1568 height 63
click at [944, 51] on ul "Dashboard Order History Cancel Order" at bounding box center [833, 29] width 1202 height 60
click at [943, 62] on div "United States US ​ 763 Date St Honolulu, HI 96826 ​" at bounding box center [784, 91] width 1568 height 63
click at [951, 59] on ul "Dashboard Order History Cancel Order" at bounding box center [833, 29] width 1202 height 60
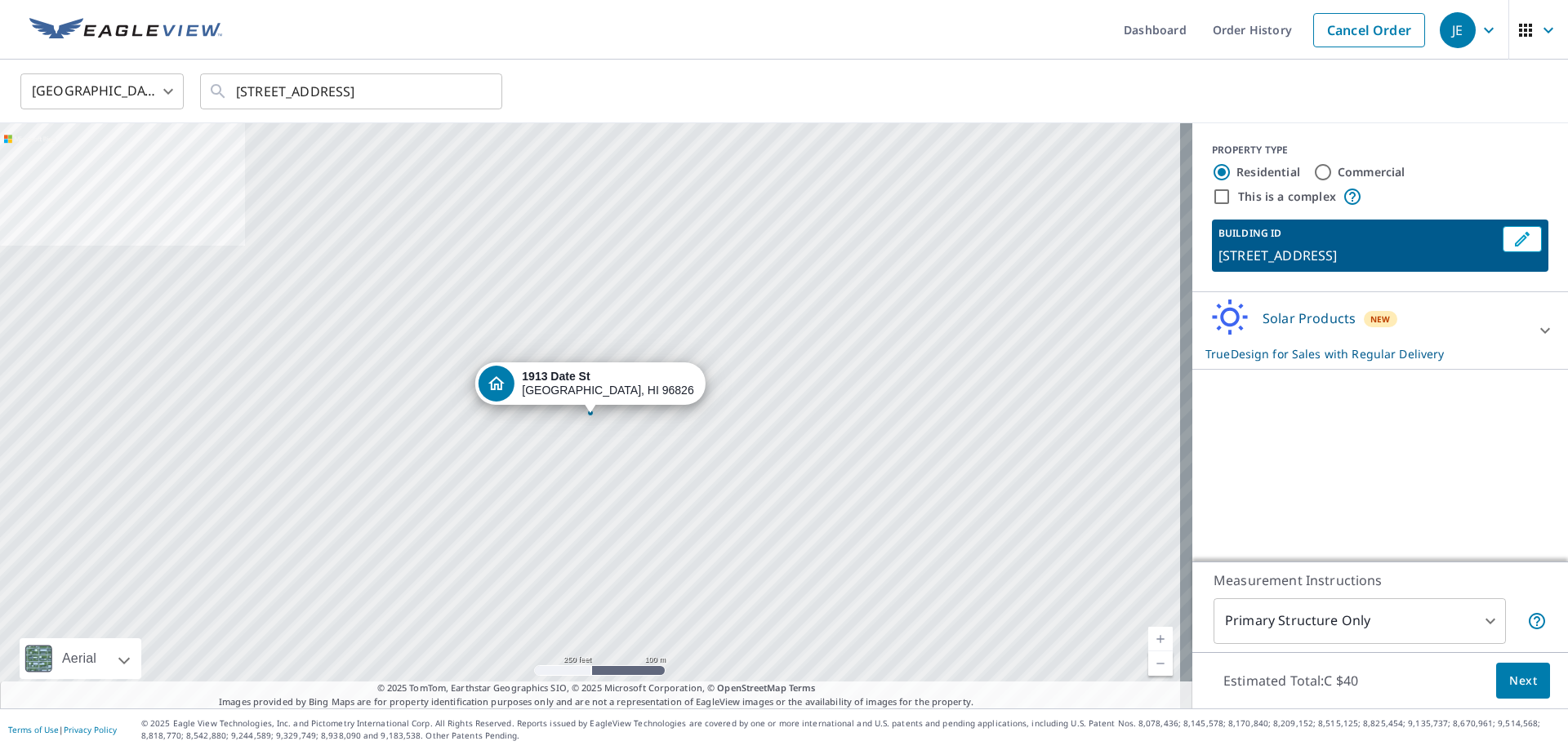
click at [941, 63] on div "United States US ​ 763 Date St Honolulu, HI 96826 ​" at bounding box center [784, 91] width 1568 height 63
click at [944, 54] on ul "Dashboard Order History Cancel Order" at bounding box center [833, 29] width 1202 height 60
click at [938, 64] on div "United States US ​ 763 Date St Honolulu, HI 96826 ​" at bounding box center [784, 91] width 1568 height 63
click at [951, 50] on ul "Dashboard Order History Cancel Order" at bounding box center [833, 29] width 1202 height 60
click at [945, 53] on ul "Dashboard Order History Cancel Order" at bounding box center [833, 29] width 1202 height 60
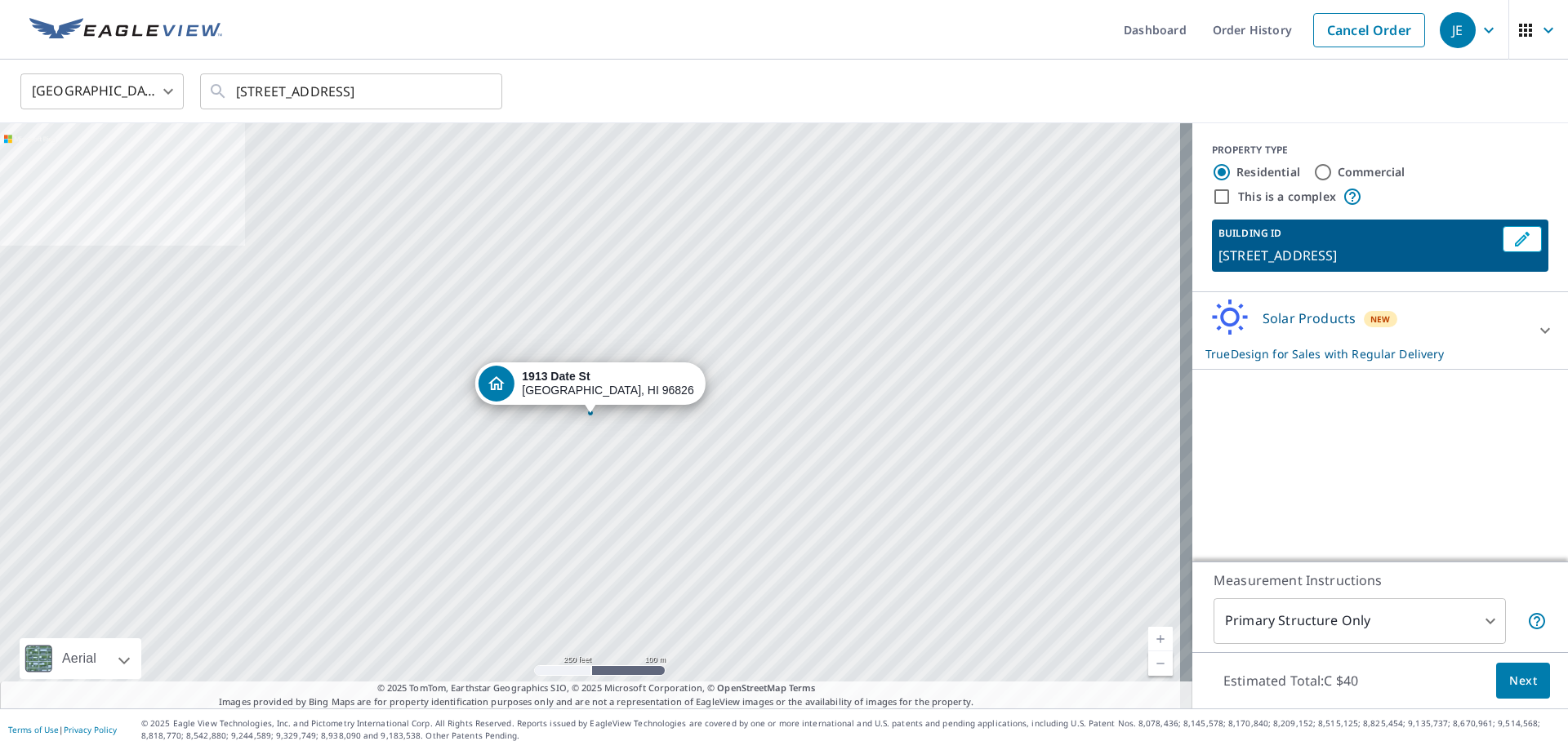
click at [924, 58] on ul "Dashboard Order History Cancel Order" at bounding box center [833, 29] width 1202 height 60
click at [925, 58] on ul "Dashboard Order History Cancel Order" at bounding box center [833, 29] width 1202 height 60
click at [917, 75] on div "United States US ​ 763 Date St Honolulu, HI 96826 ​" at bounding box center [778, 90] width 1540 height 38
click at [931, 53] on ul "Dashboard Order History Cancel Order" at bounding box center [833, 29] width 1202 height 60
click at [921, 81] on div "United States US ​ 763 Date St Honolulu, HI 96826 ​" at bounding box center [778, 90] width 1540 height 38
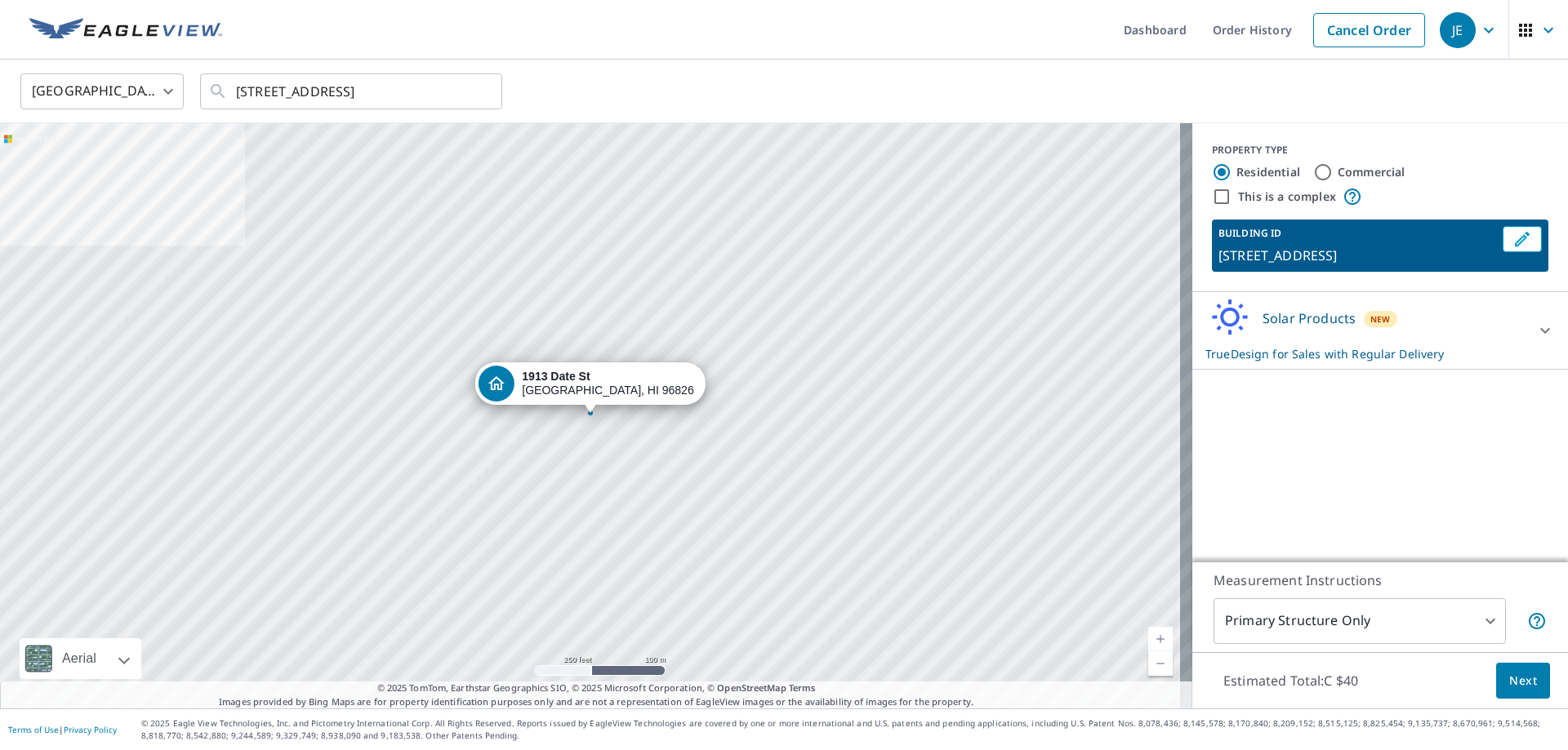
click at [919, 48] on ul "Dashboard Order History Cancel Order" at bounding box center [833, 29] width 1202 height 60
click at [1294, 458] on div "PROPERTY TYPE Residential Commercial This is a complex BUILDING ID 1913 Date St…" at bounding box center [1380, 342] width 376 height 438
click at [1301, 456] on div "PROPERTY TYPE Residential Commercial This is a complex BUILDING ID 1913 Date St…" at bounding box center [1380, 342] width 376 height 438
click at [1305, 455] on div "PROPERTY TYPE Residential Commercial This is a complex BUILDING ID 1913 Date St…" at bounding box center [1380, 342] width 376 height 438
click at [1295, 476] on div "PROPERTY TYPE Residential Commercial This is a complex BUILDING ID 1913 Date St…" at bounding box center [1380, 342] width 376 height 438
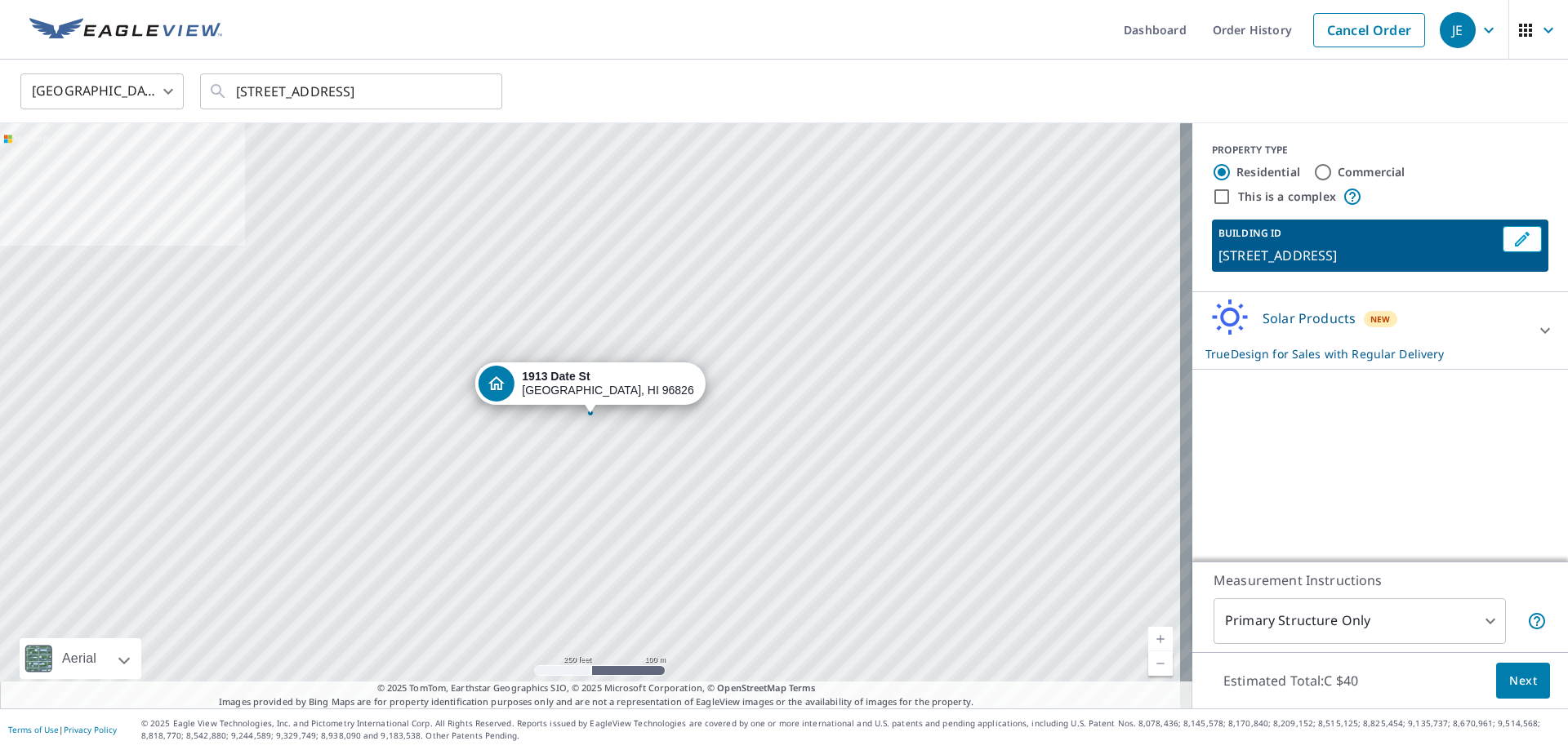
click at [1308, 456] on div "PROPERTY TYPE Residential Commercial This is a complex BUILDING ID 1913 Date St…" at bounding box center [1380, 342] width 376 height 438
click at [1323, 443] on div "PROPERTY TYPE Residential Commercial This is a complex BUILDING ID 1913 Date St…" at bounding box center [1380, 342] width 376 height 438
click at [1329, 449] on div "PROPERTY TYPE Residential Commercial This is a complex BUILDING ID 1913 Date St…" at bounding box center [1380, 342] width 376 height 438
click at [1343, 453] on div "PROPERTY TYPE Residential Commercial This is a complex BUILDING ID 1913 Date St…" at bounding box center [1380, 342] width 376 height 438
click at [1361, 444] on div "PROPERTY TYPE Residential Commercial This is a complex BUILDING ID 1913 Date St…" at bounding box center [1380, 342] width 376 height 438
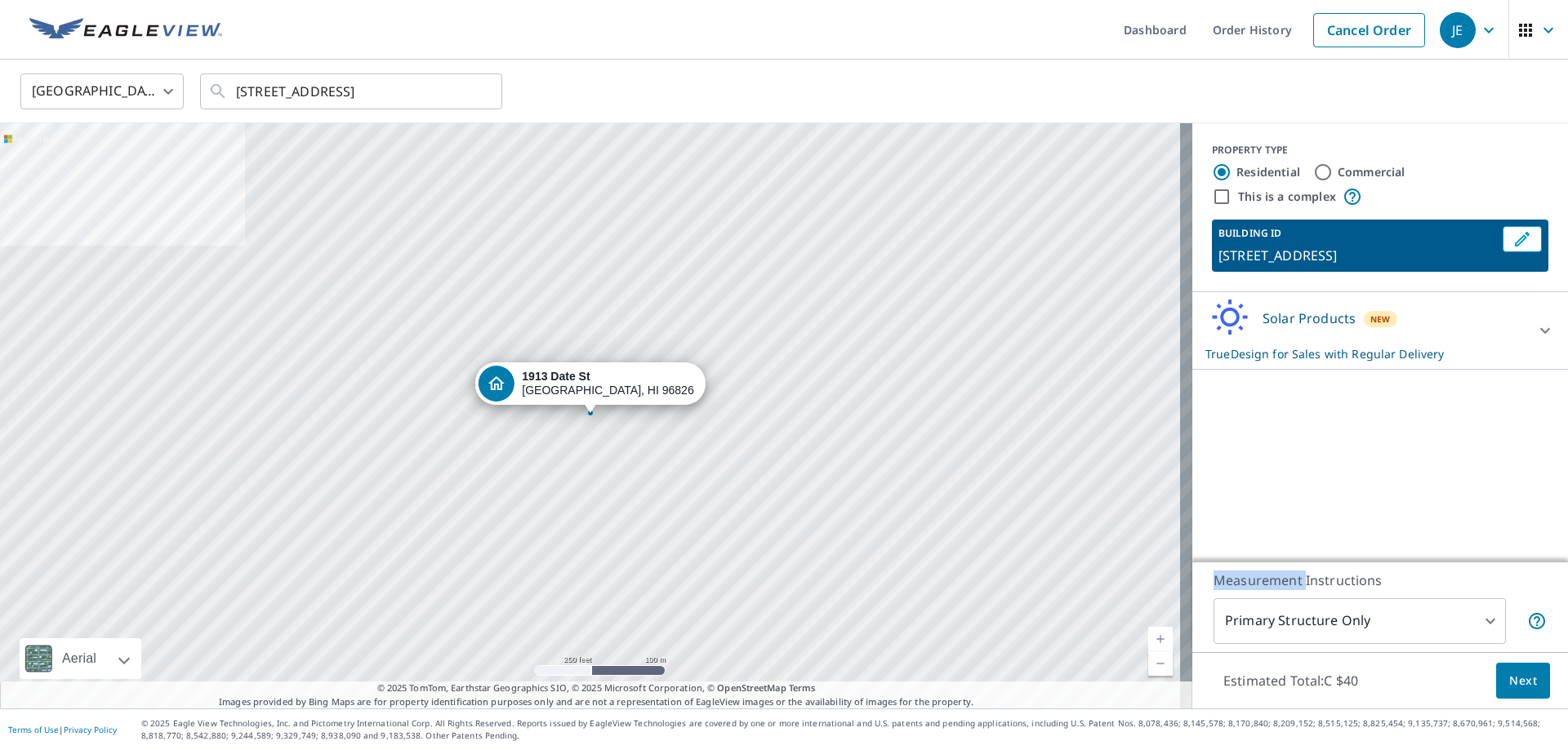
click at [1363, 443] on div "PROPERTY TYPE Residential Commercial This is a complex BUILDING ID 1913 Date St…" at bounding box center [1380, 342] width 376 height 438
click at [1363, 442] on div "PROPERTY TYPE Residential Commercial This is a complex BUILDING ID 1913 Date St…" at bounding box center [1380, 342] width 376 height 438
click at [1372, 433] on div "PROPERTY TYPE Residential Commercial This is a complex BUILDING ID 1913 Date St…" at bounding box center [1380, 342] width 376 height 438
click at [1378, 435] on div "PROPERTY TYPE Residential Commercial This is a complex BUILDING ID 1913 Date St…" at bounding box center [1380, 342] width 376 height 438
click at [1394, 446] on div "PROPERTY TYPE Residential Commercial This is a complex BUILDING ID 1913 Date St…" at bounding box center [1380, 342] width 376 height 438
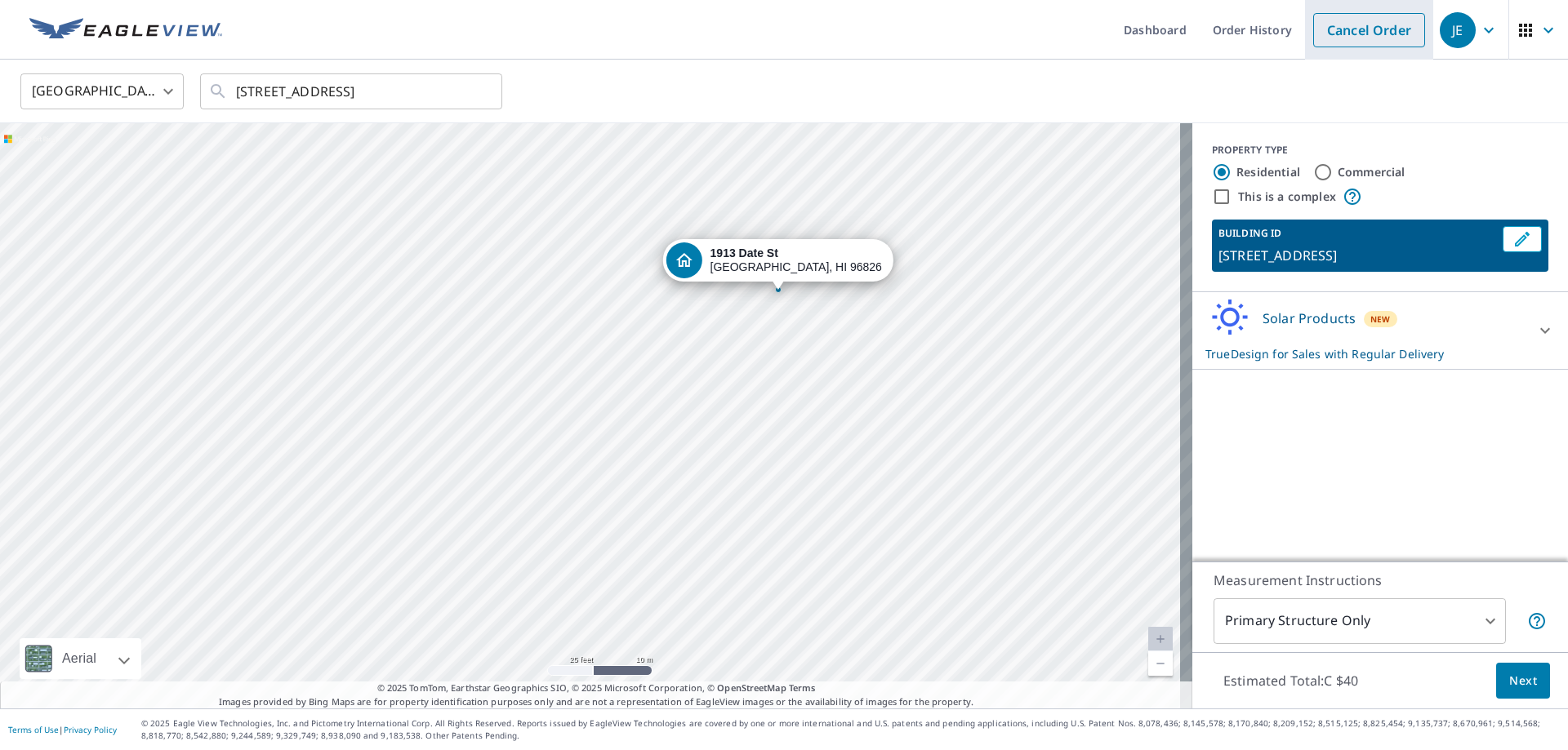
click at [1352, 42] on link "Cancel Order" at bounding box center [1369, 30] width 112 height 34
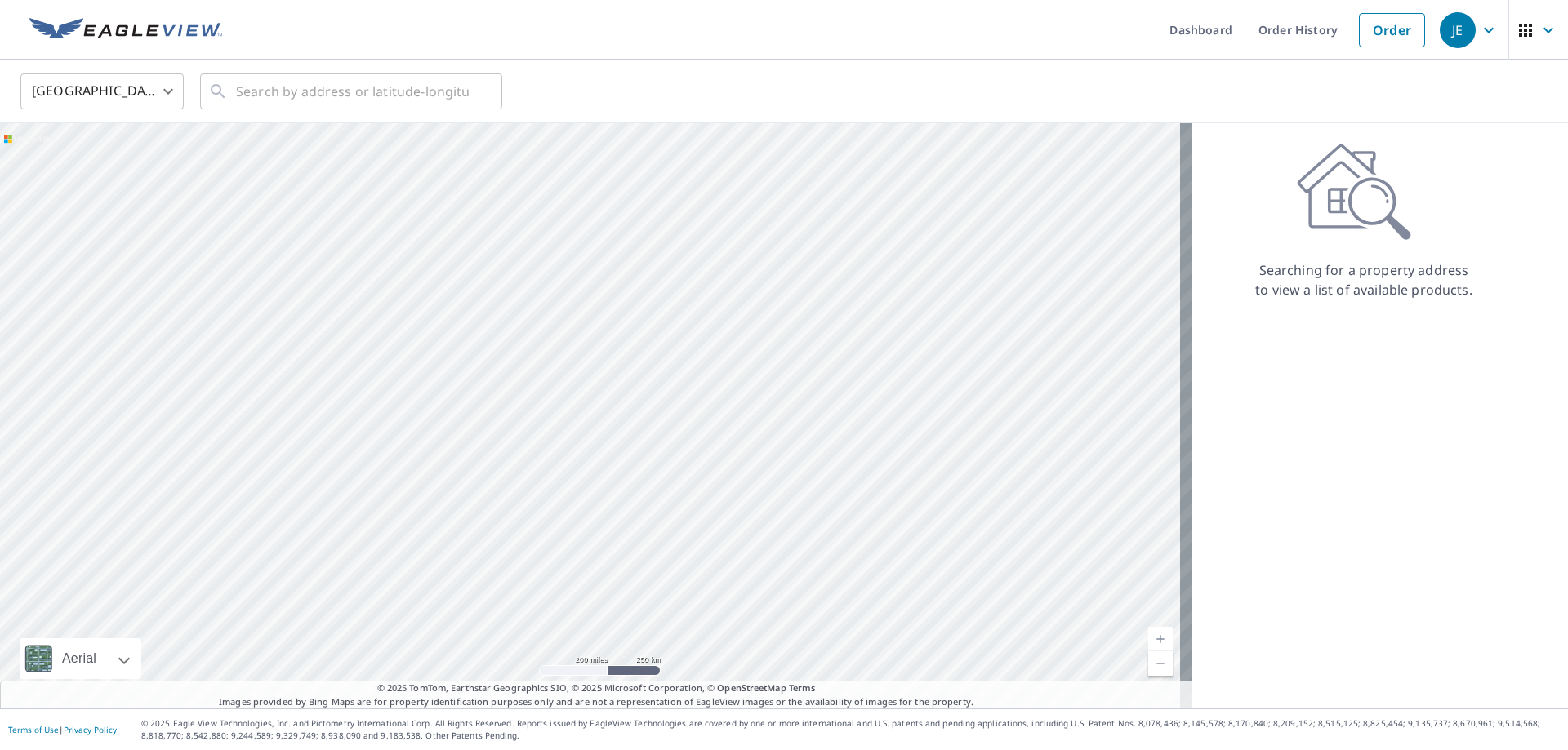
drag, startPoint x: 926, startPoint y: 279, endPoint x: 966, endPoint y: 218, distance: 72.9
drag, startPoint x: 910, startPoint y: 185, endPoint x: 951, endPoint y: 127, distance: 71.0
drag, startPoint x: 787, startPoint y: 233, endPoint x: 769, endPoint y: 412, distance: 179.9
drag, startPoint x: 385, startPoint y: 447, endPoint x: 769, endPoint y: 330, distance: 401.4
click at [769, 330] on div at bounding box center [596, 415] width 1193 height 585
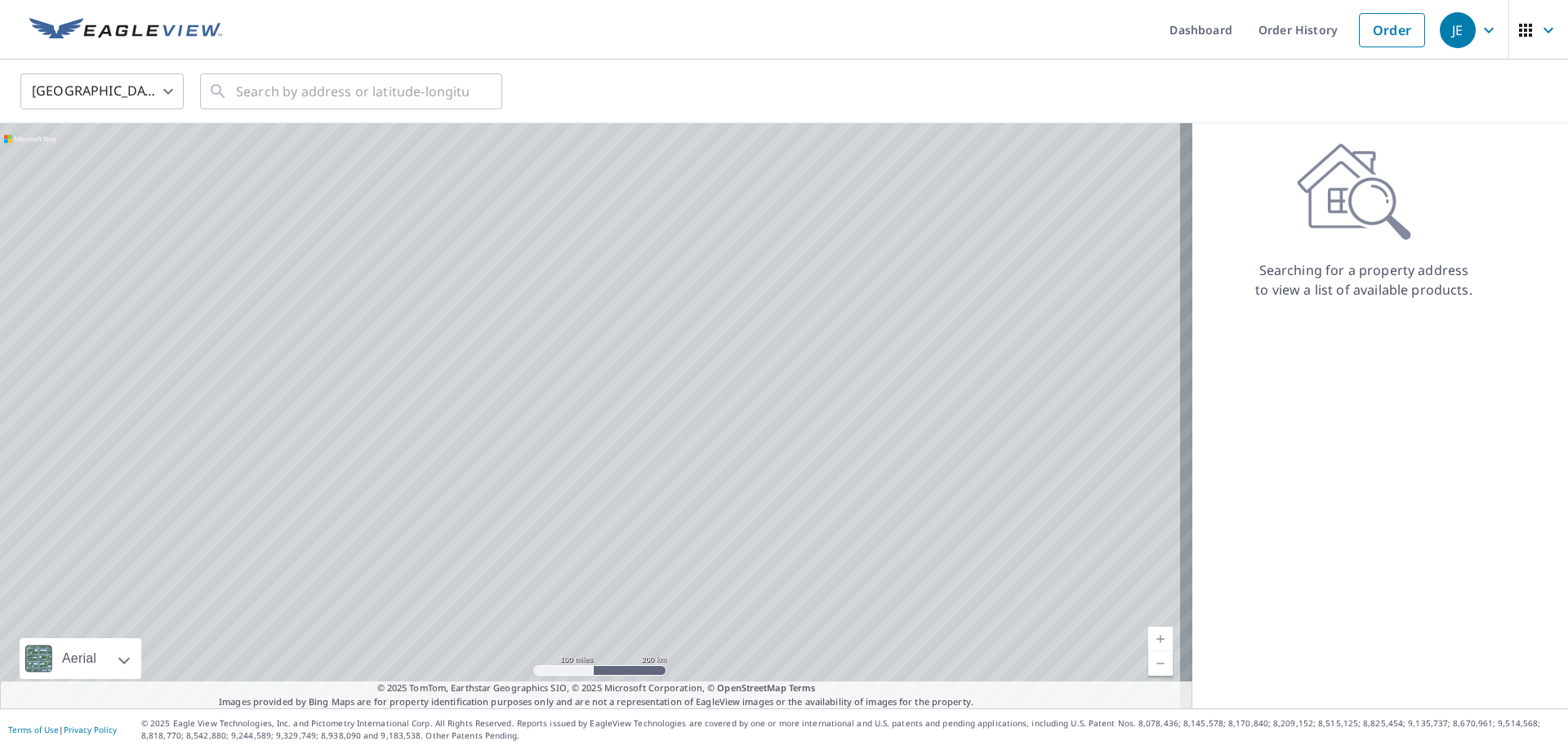
drag, startPoint x: 817, startPoint y: 331, endPoint x: 813, endPoint y: 309, distance: 22.4
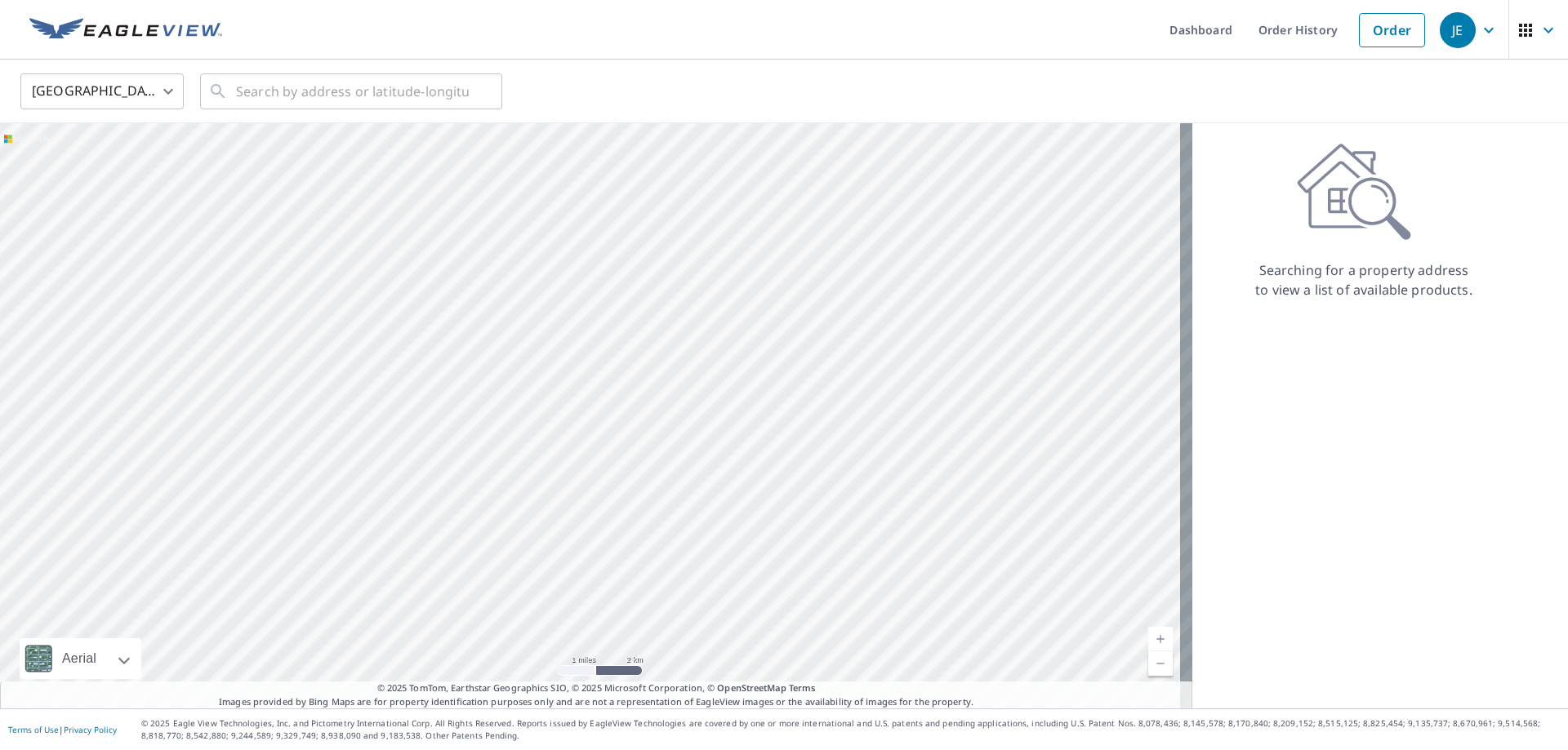
drag, startPoint x: 633, startPoint y: 281, endPoint x: 752, endPoint y: 311, distance: 122.7
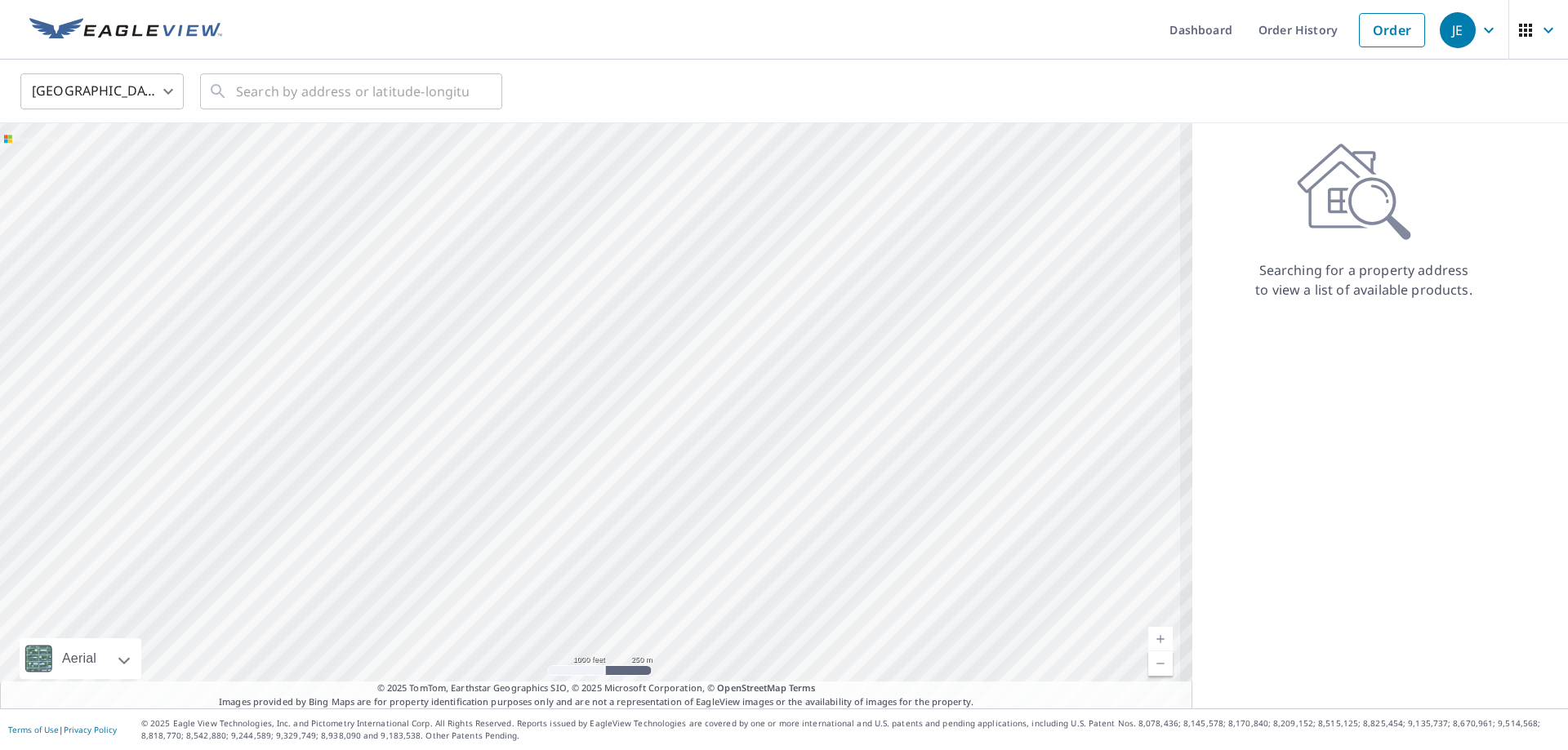
drag, startPoint x: 759, startPoint y: 355, endPoint x: 680, endPoint y: 376, distance: 81.7
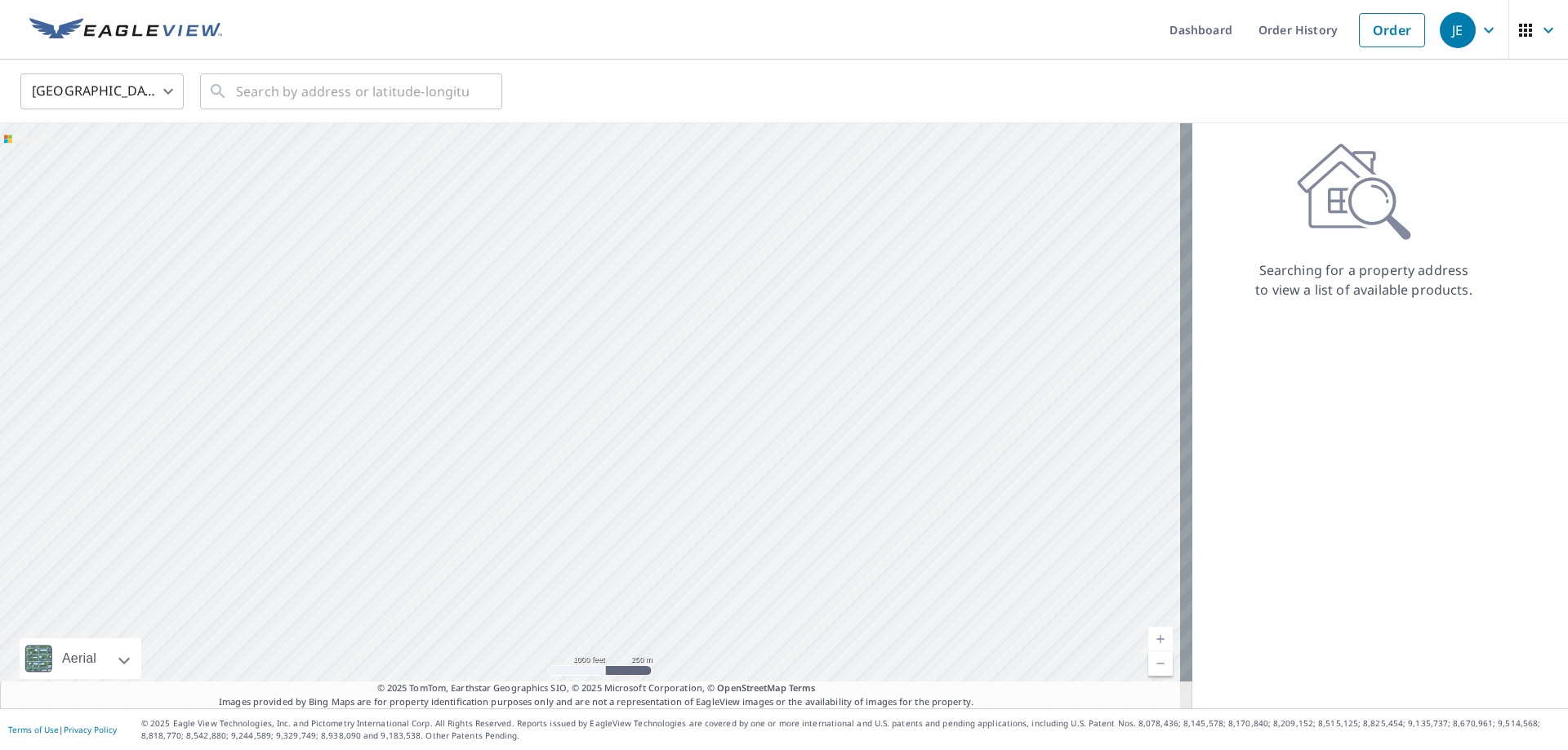
drag, startPoint x: 750, startPoint y: 332, endPoint x: 717, endPoint y: 348, distance: 36.7
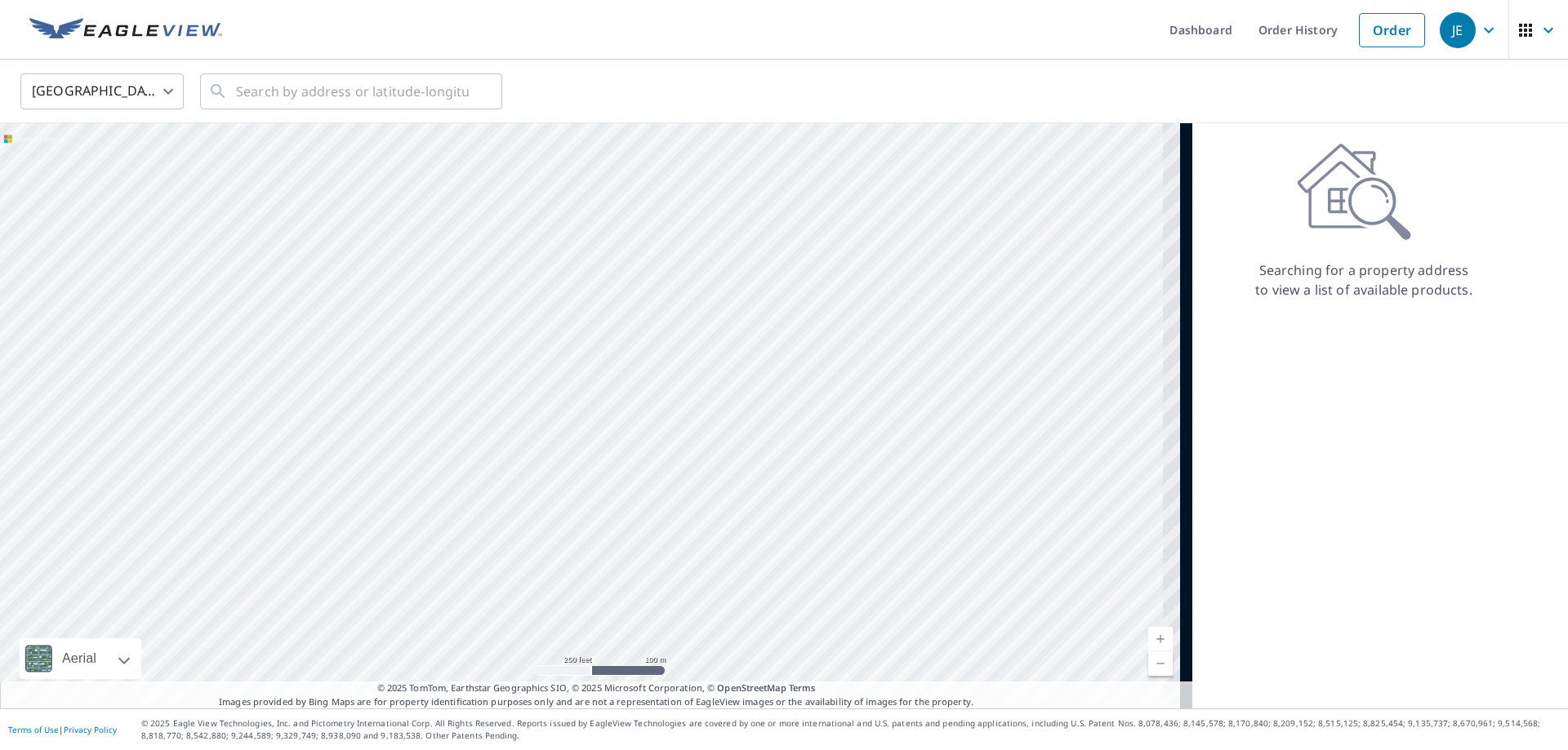
drag, startPoint x: 752, startPoint y: 403, endPoint x: 490, endPoint y: 245, distance: 306.0
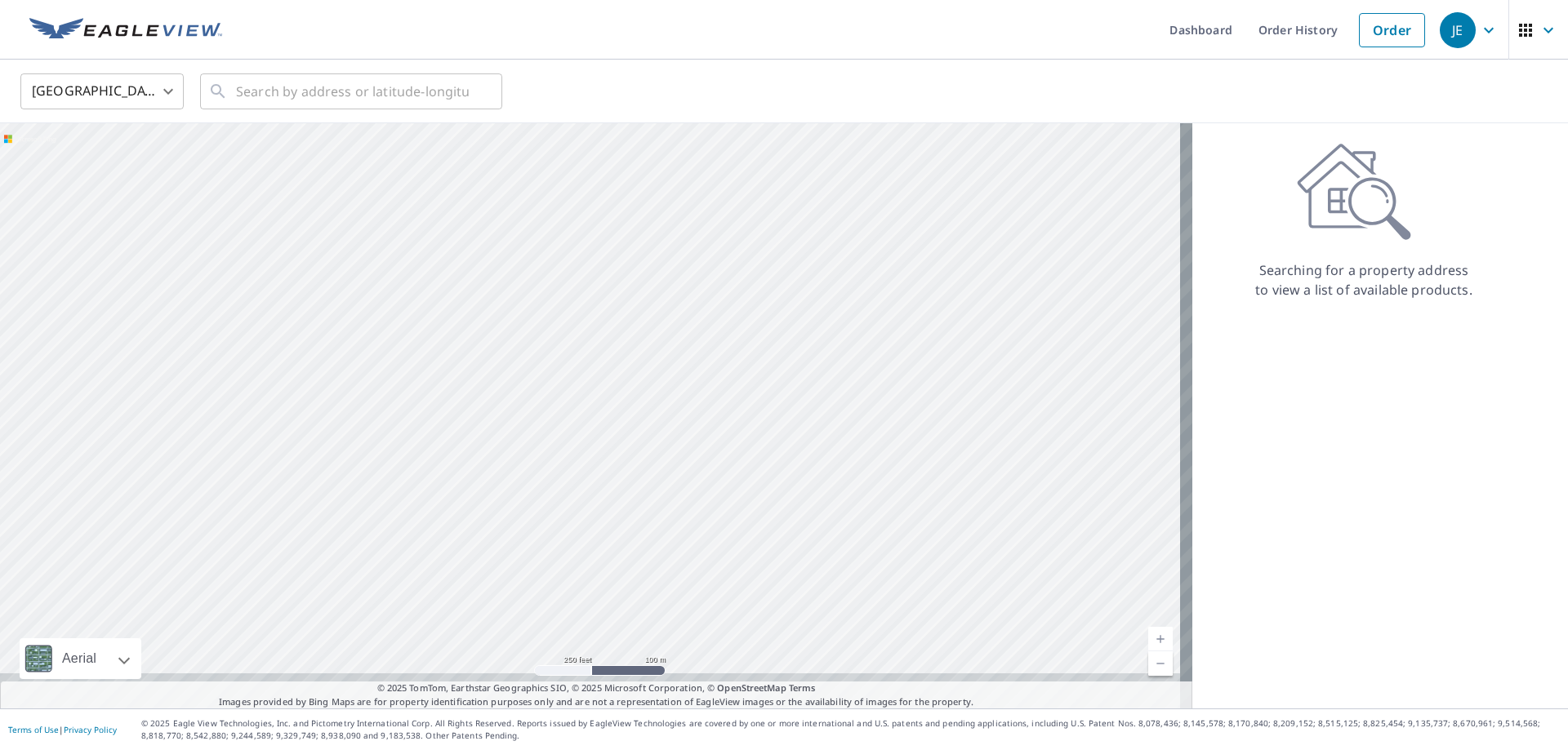
drag, startPoint x: 716, startPoint y: 342, endPoint x: 701, endPoint y: 282, distance: 61.8
drag, startPoint x: 734, startPoint y: 288, endPoint x: 750, endPoint y: 278, distance: 18.9
drag, startPoint x: 614, startPoint y: 300, endPoint x: 702, endPoint y: 283, distance: 89.6
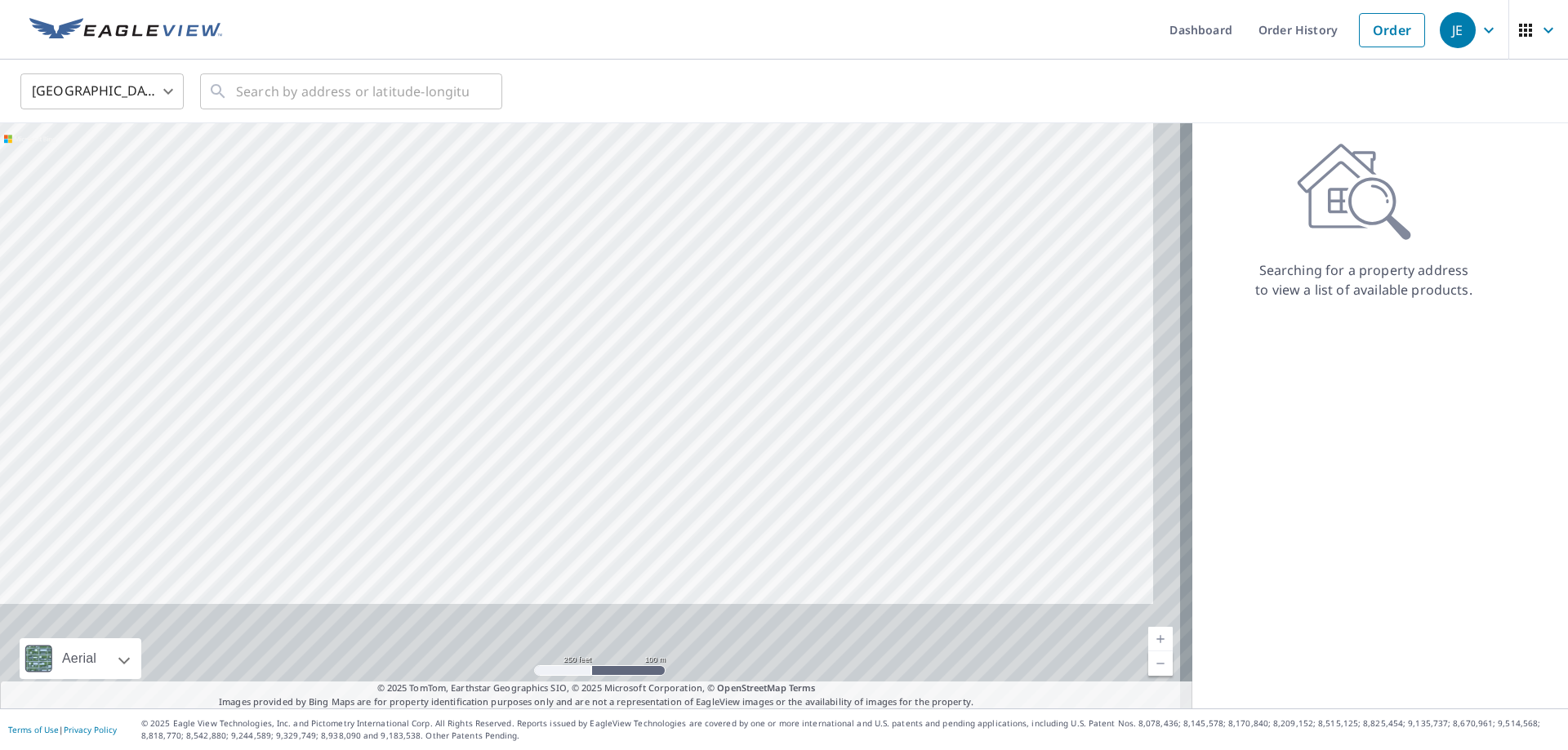
drag, startPoint x: 709, startPoint y: 307, endPoint x: 714, endPoint y: 287, distance: 20.6
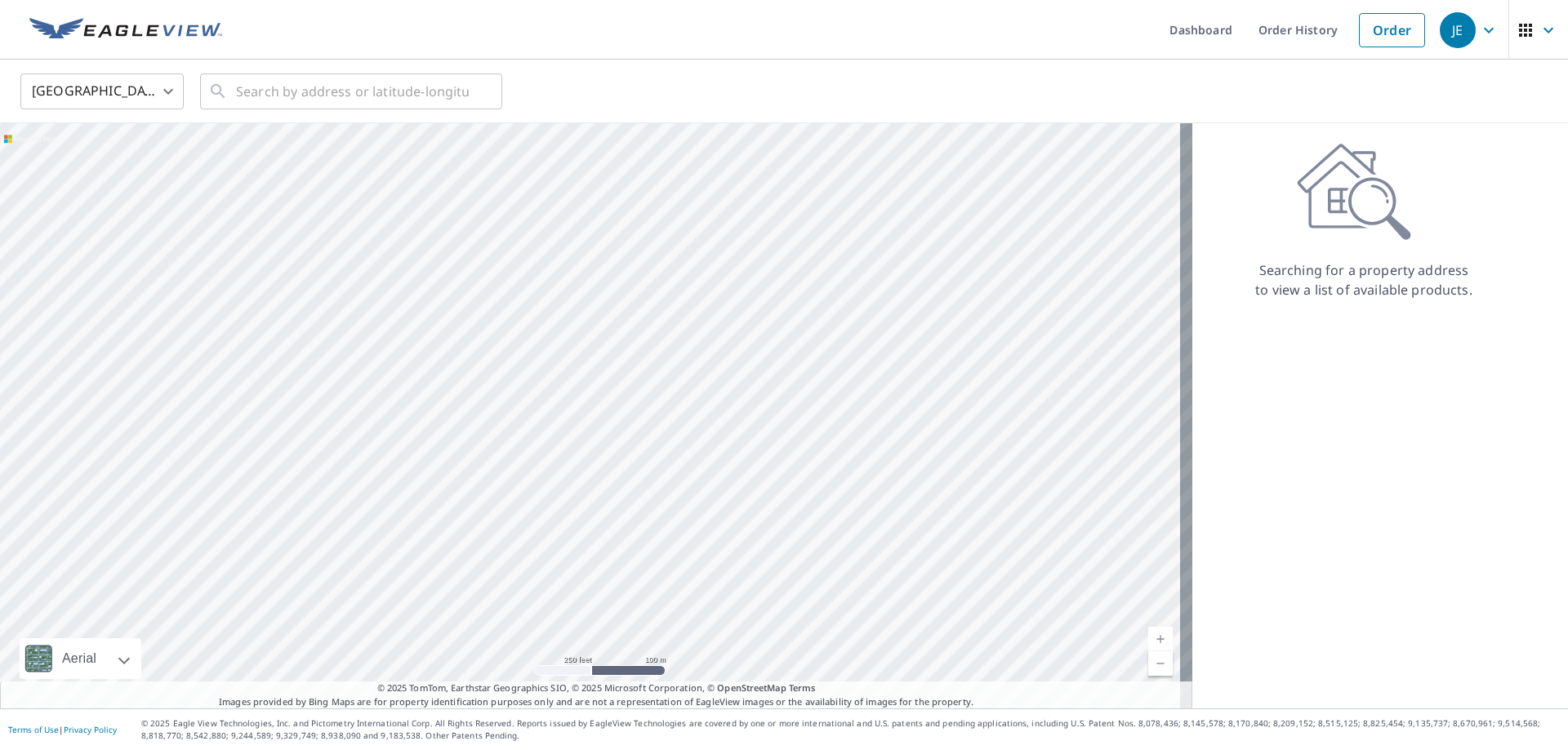
drag, startPoint x: 647, startPoint y: 396, endPoint x: 552, endPoint y: 440, distance: 104.7
drag, startPoint x: 675, startPoint y: 283, endPoint x: 662, endPoint y: 323, distance: 42.1
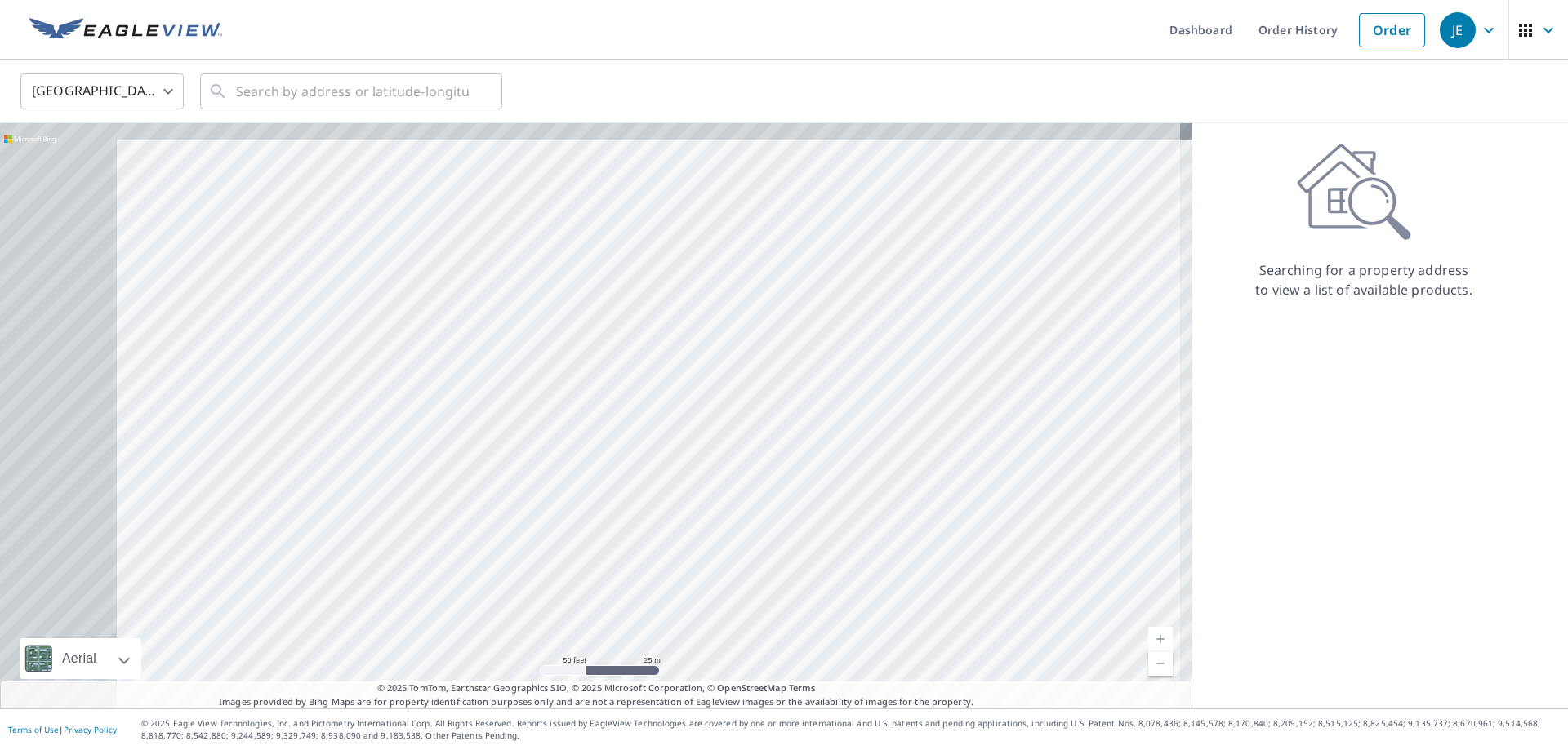
drag, startPoint x: 484, startPoint y: 328, endPoint x: 507, endPoint y: 327, distance: 23.0
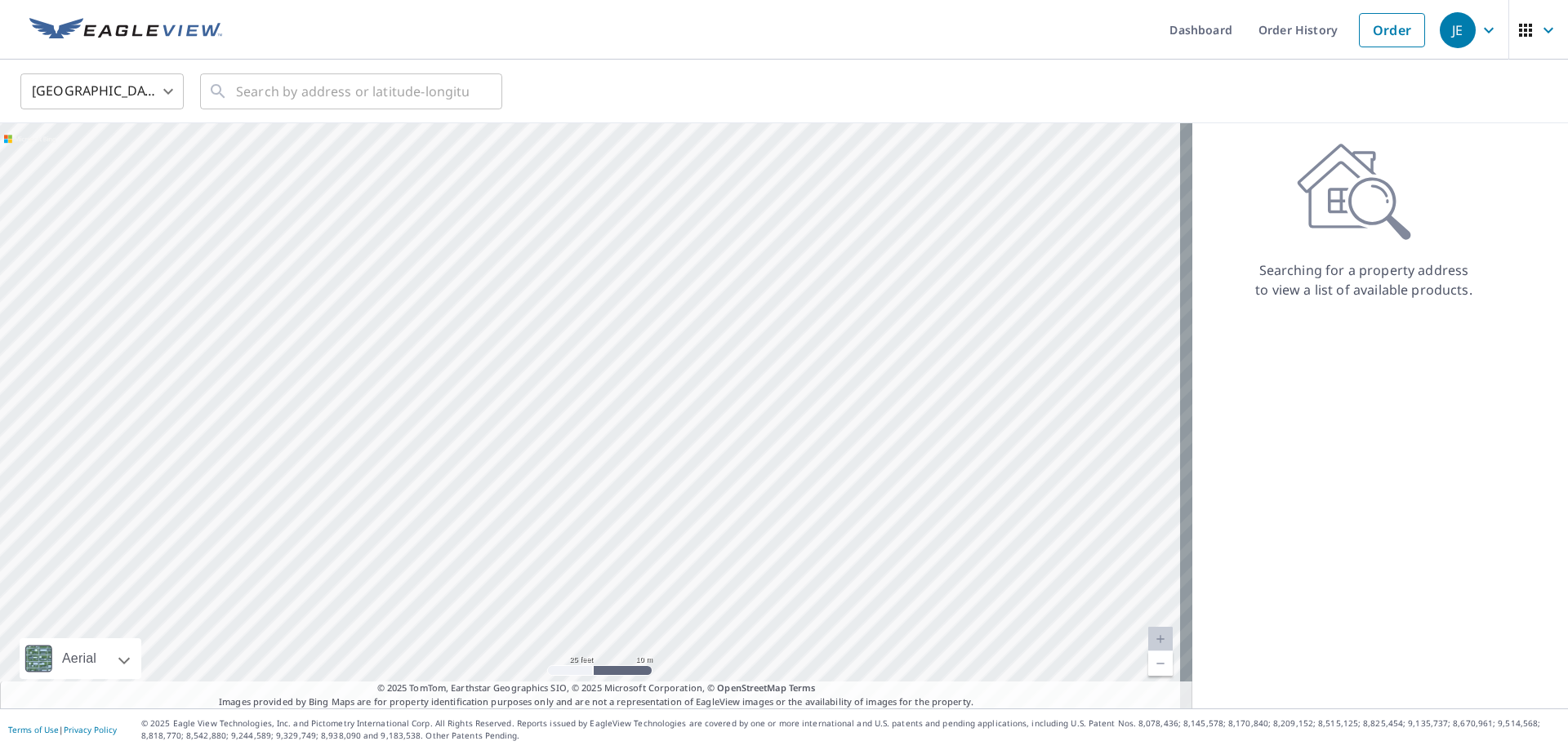
drag, startPoint x: 548, startPoint y: 305, endPoint x: 547, endPoint y: 421, distance: 116.0
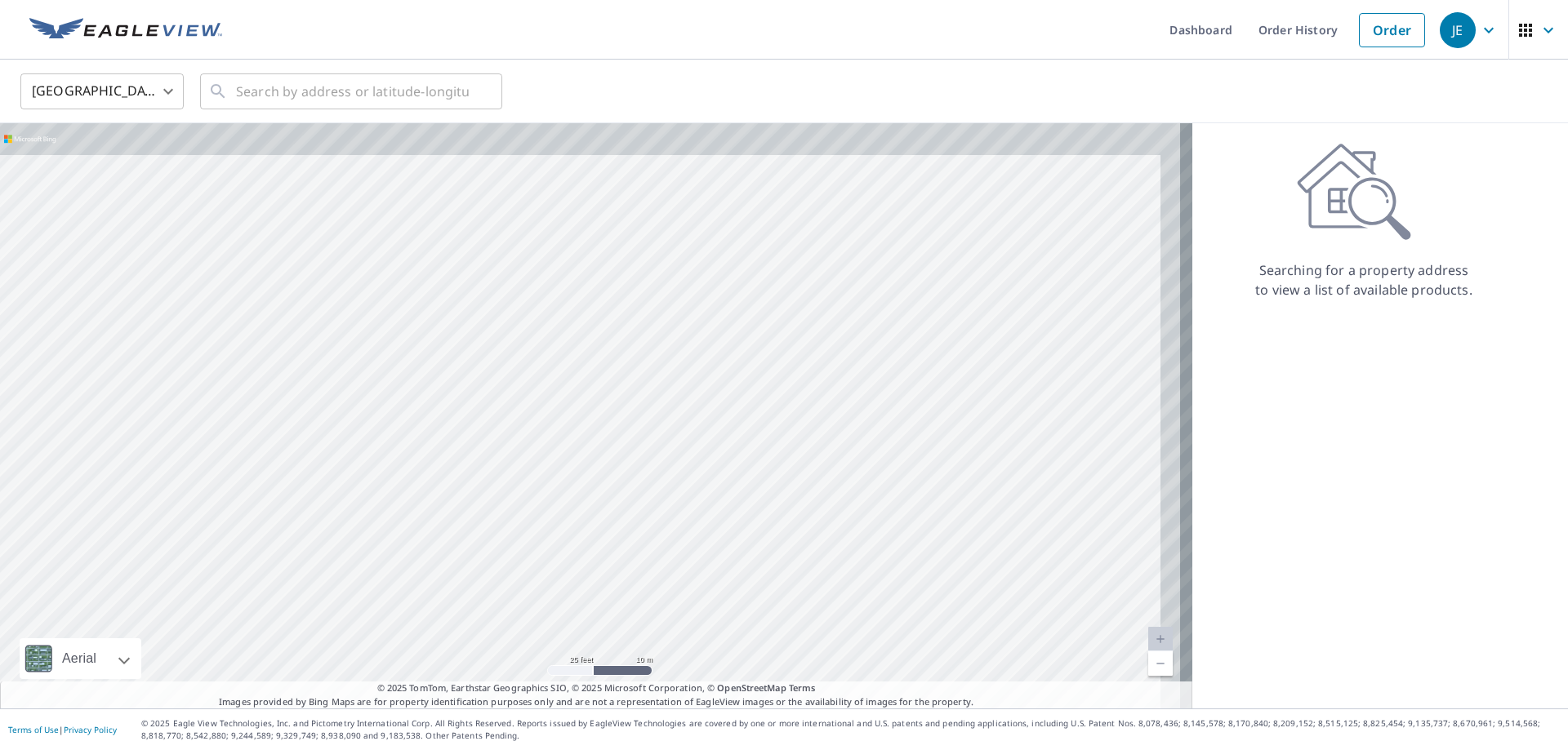
drag, startPoint x: 641, startPoint y: 325, endPoint x: 623, endPoint y: 354, distance: 34.1
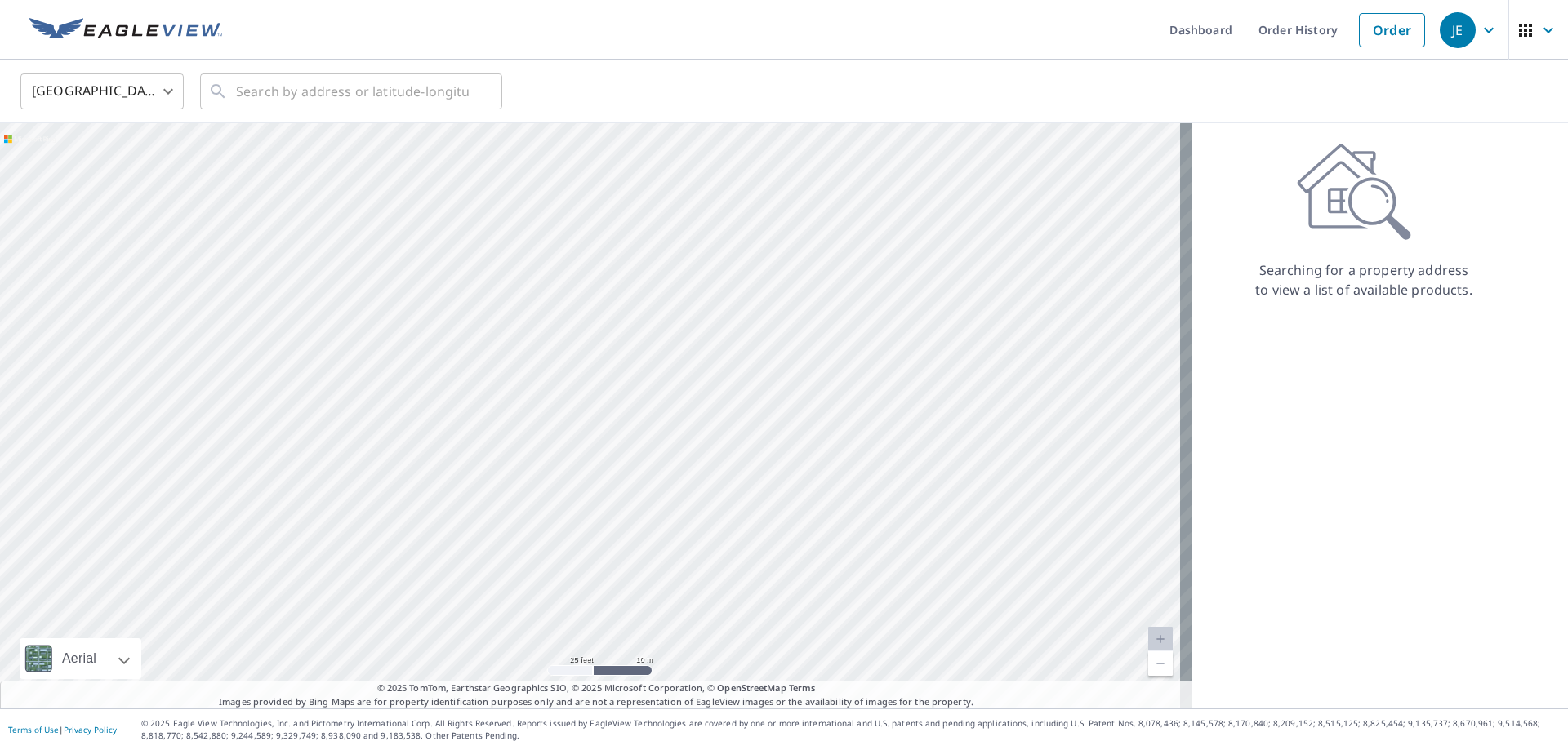
drag, startPoint x: 304, startPoint y: 263, endPoint x: 381, endPoint y: 356, distance: 120.7
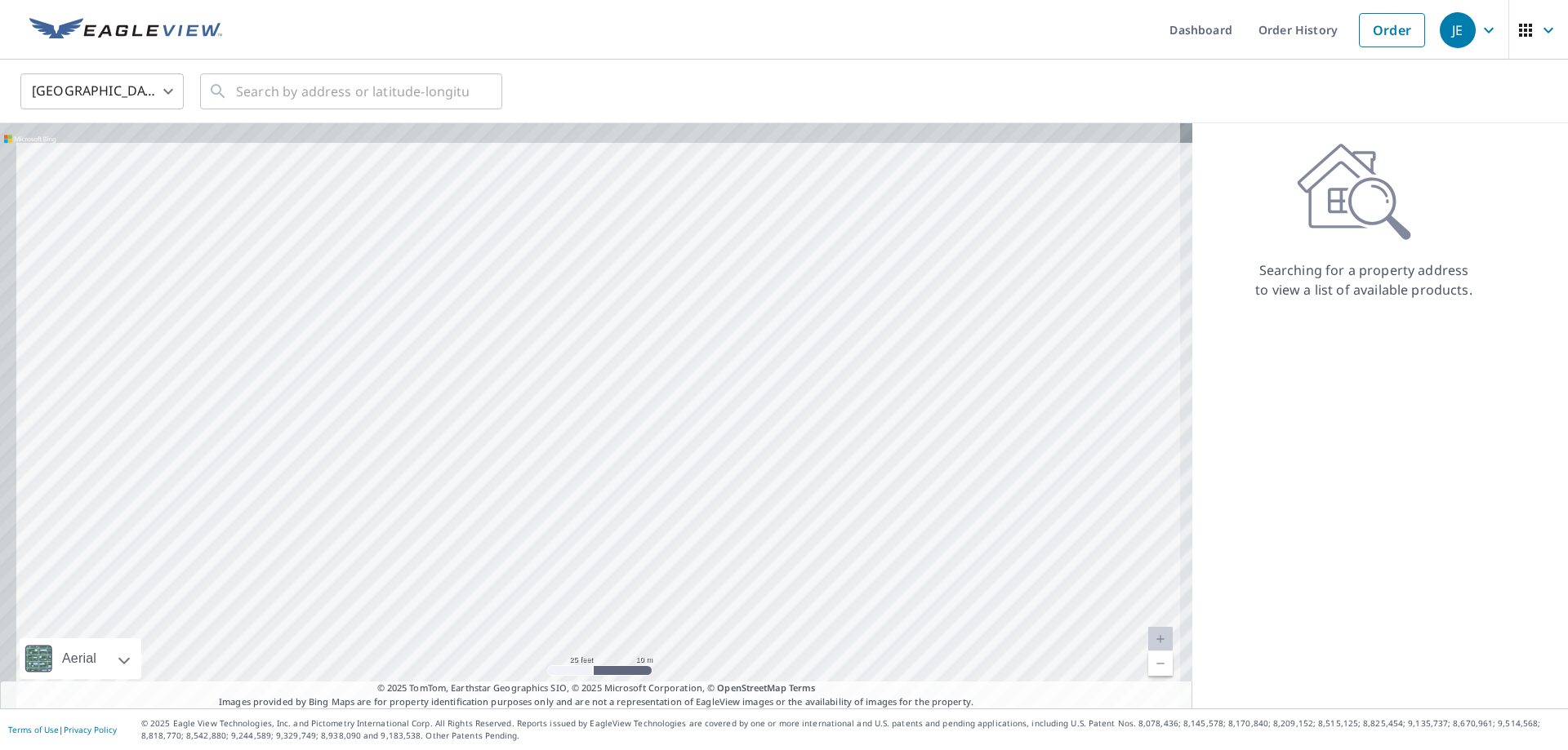
drag, startPoint x: 313, startPoint y: 392, endPoint x: 380, endPoint y: 432, distance: 78.0
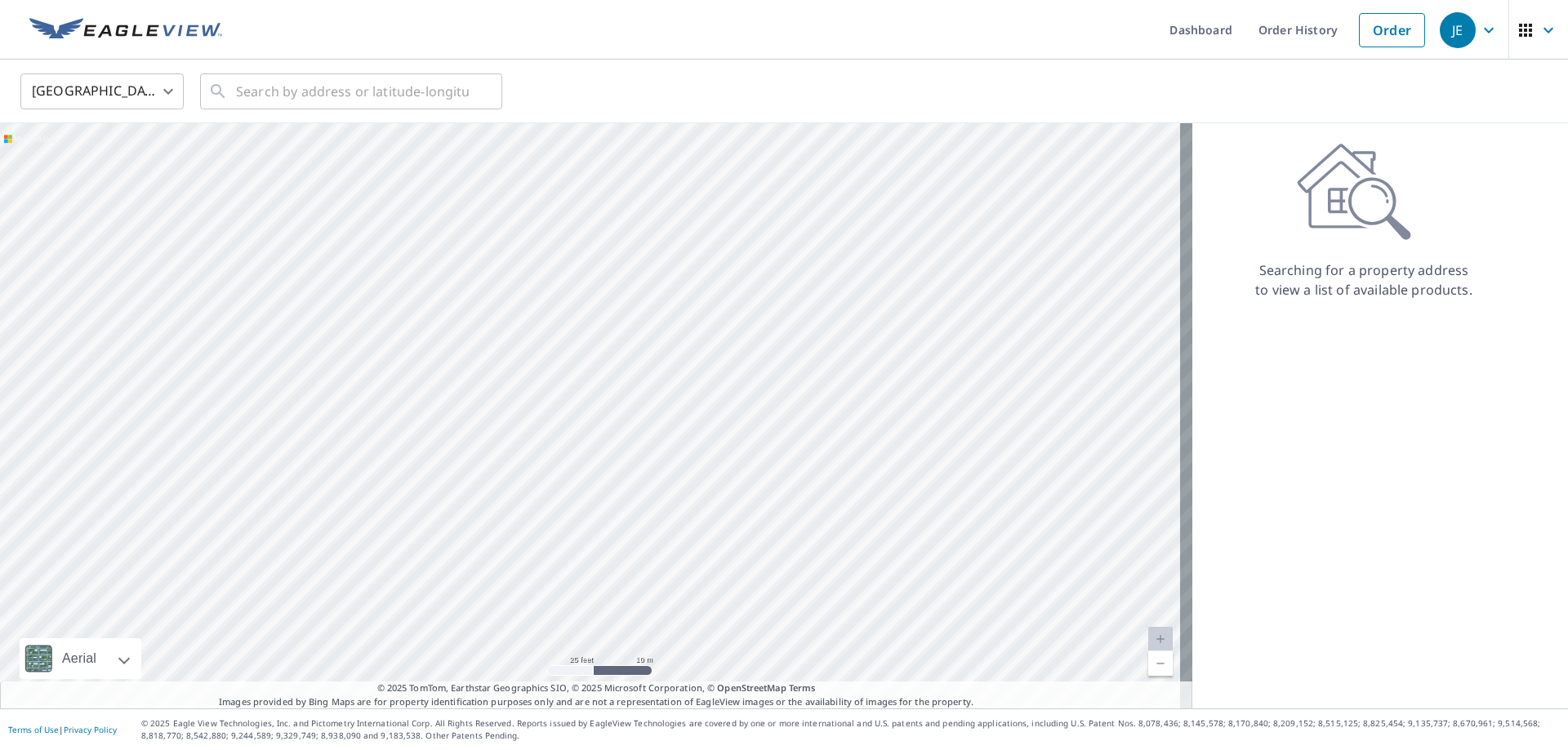
drag, startPoint x: 511, startPoint y: 309, endPoint x: 407, endPoint y: 414, distance: 147.8
drag, startPoint x: 544, startPoint y: 345, endPoint x: 543, endPoint y: 396, distance: 51.0
drag, startPoint x: 680, startPoint y: 321, endPoint x: 394, endPoint y: 412, distance: 300.1
drag, startPoint x: 776, startPoint y: 391, endPoint x: 649, endPoint y: 386, distance: 127.1
drag, startPoint x: 859, startPoint y: 480, endPoint x: 717, endPoint y: 298, distance: 230.8
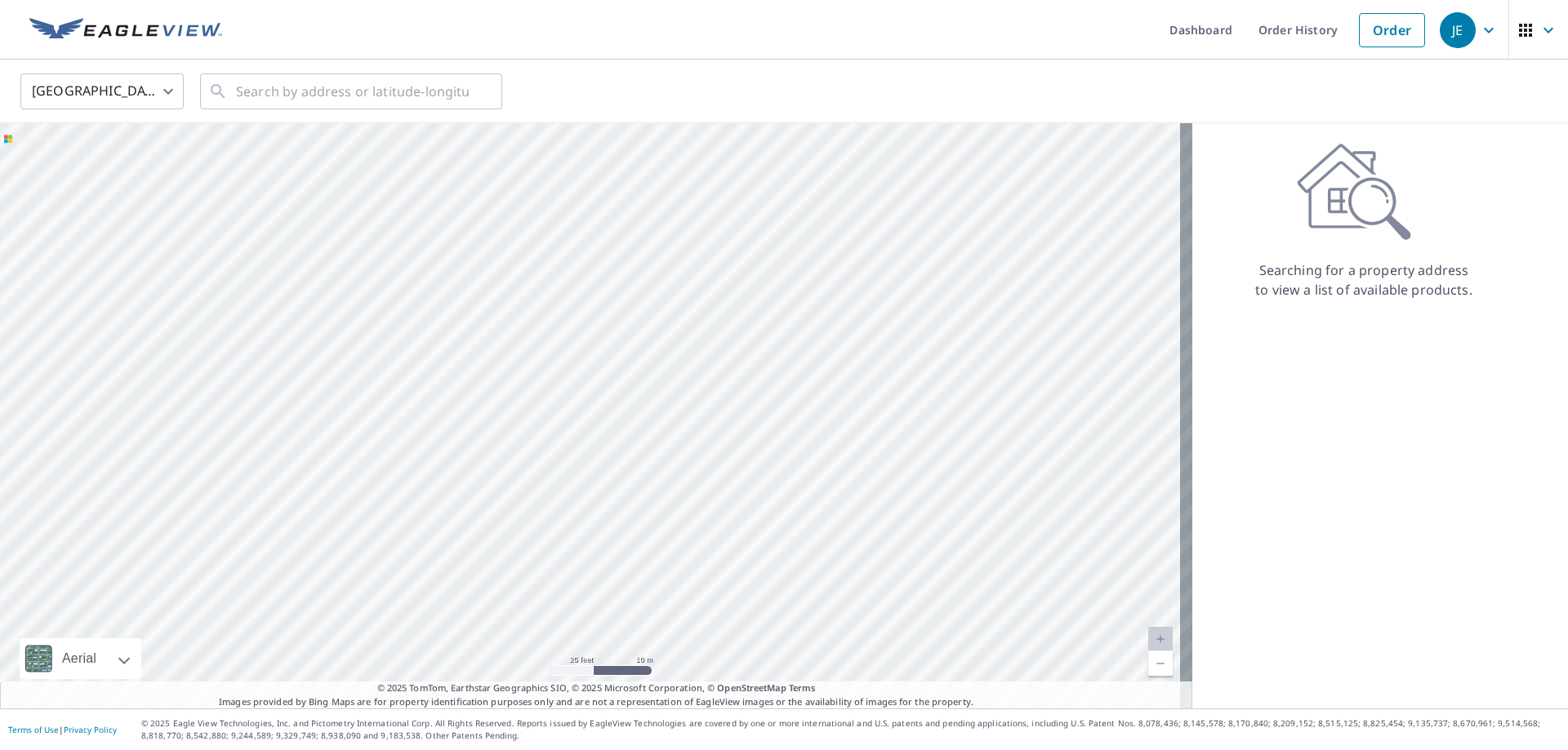
drag, startPoint x: 698, startPoint y: 436, endPoint x: 573, endPoint y: 461, distance: 127.5
drag, startPoint x: 802, startPoint y: 286, endPoint x: 803, endPoint y: 485, distance: 199.0
drag, startPoint x: 771, startPoint y: 358, endPoint x: 767, endPoint y: 431, distance: 73.1
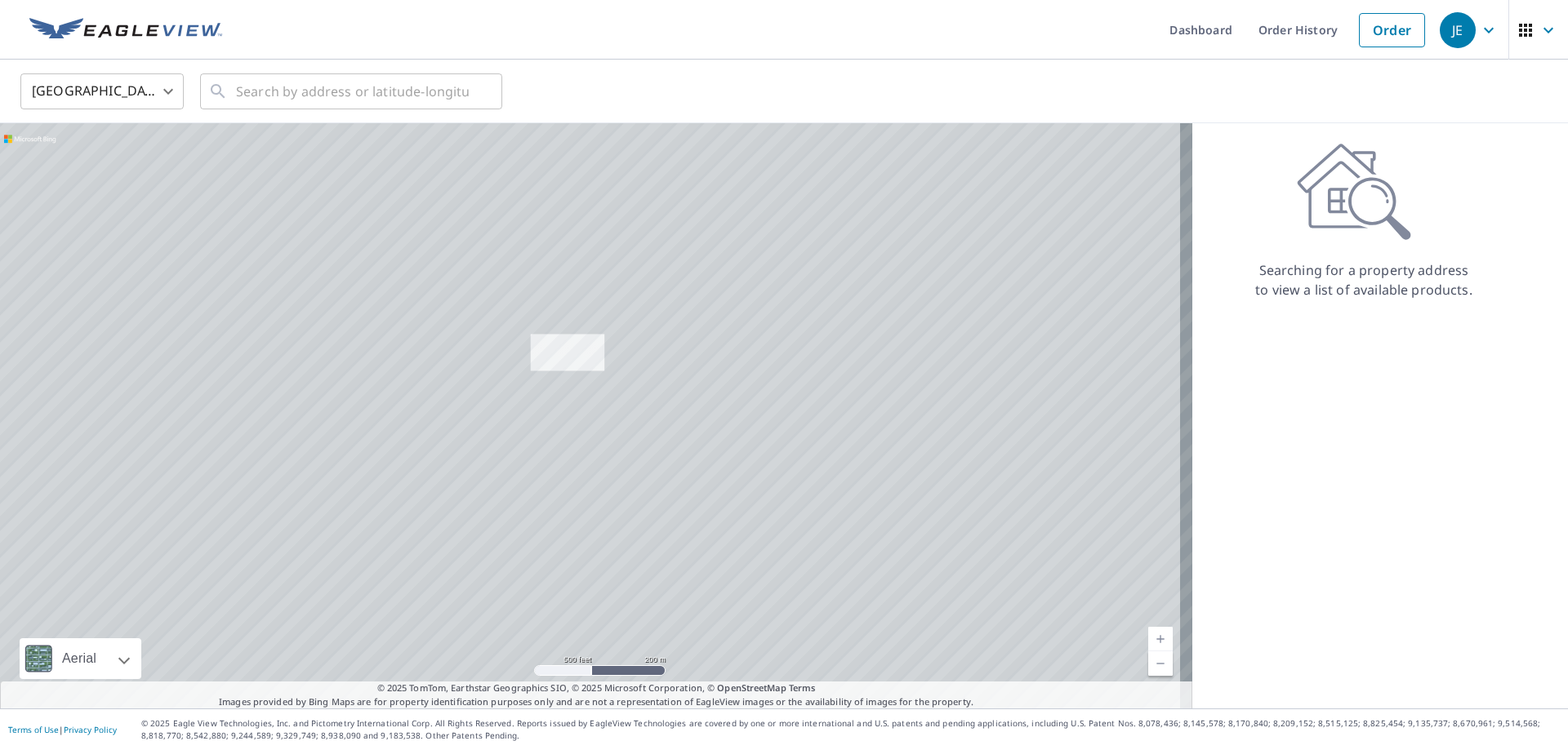
drag, startPoint x: 946, startPoint y: 454, endPoint x: 725, endPoint y: 406, distance: 226.2
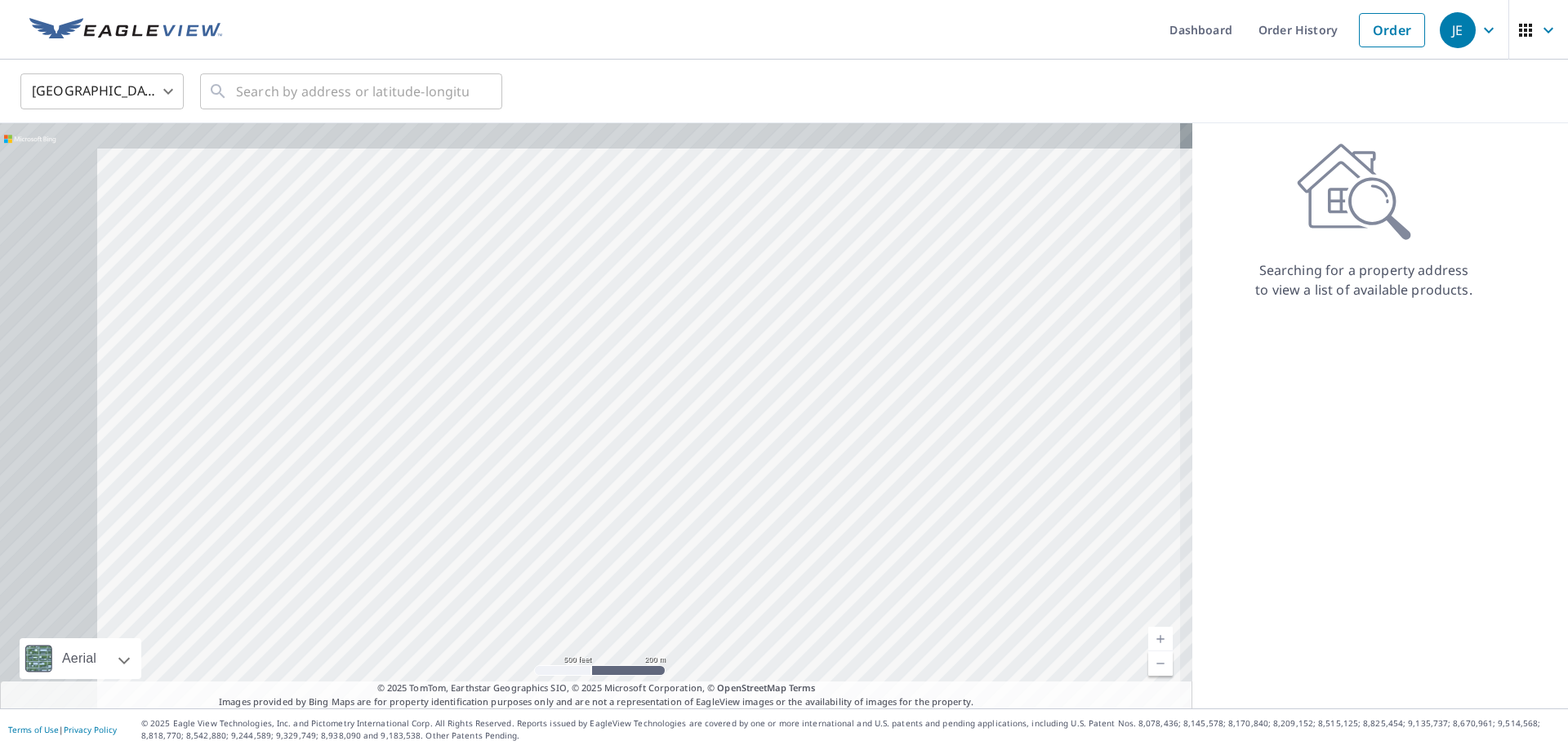
drag, startPoint x: 530, startPoint y: 255, endPoint x: 767, endPoint y: 319, distance: 245.5
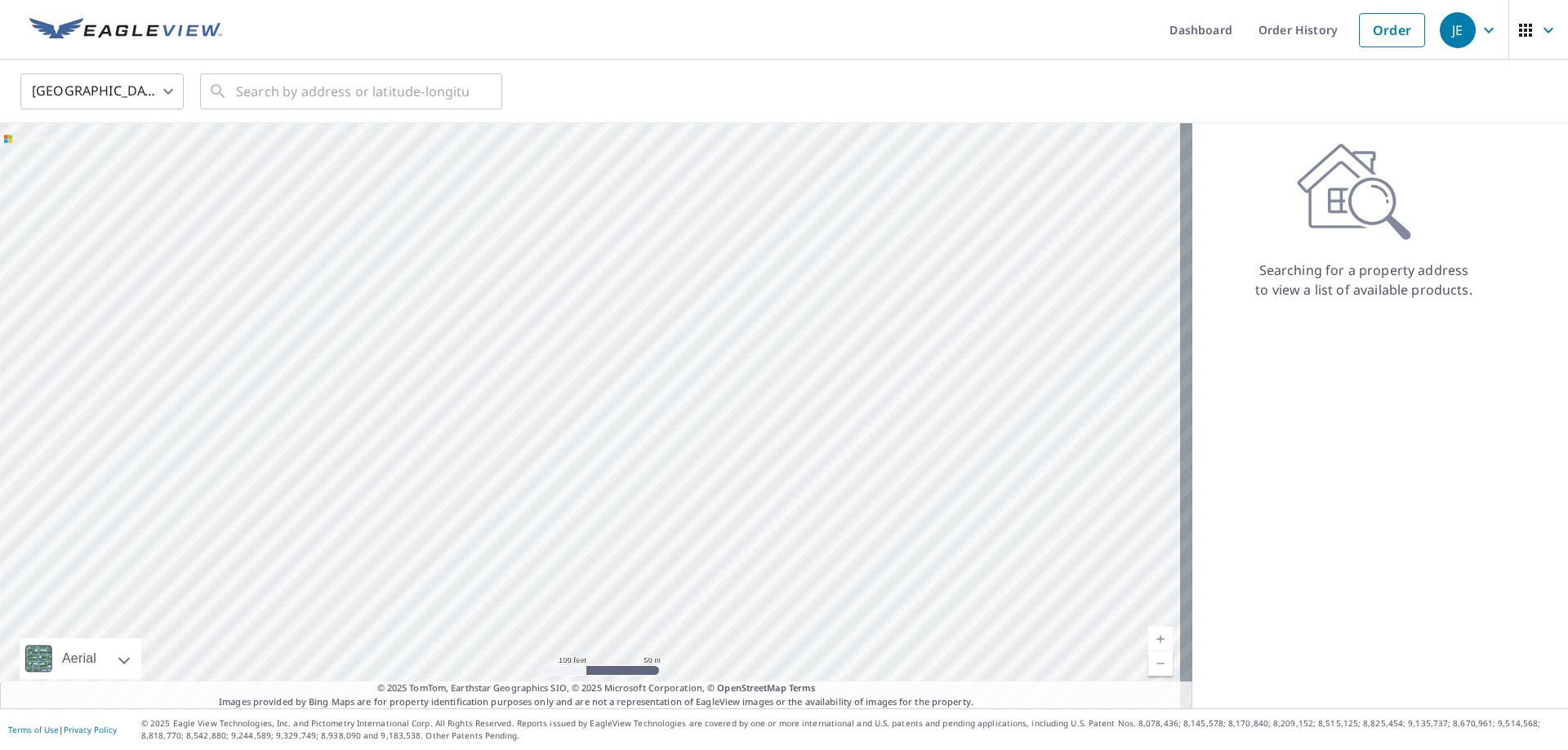
drag
drag, startPoint x: 656, startPoint y: 442, endPoint x: 676, endPoint y: 517, distance: 77.6
drag, startPoint x: 454, startPoint y: 259, endPoint x: 568, endPoint y: 346, distance: 143.4
drag, startPoint x: 717, startPoint y: 317, endPoint x: 717, endPoint y: 404, distance: 87.0
drag, startPoint x: 761, startPoint y: 364, endPoint x: 544, endPoint y: 342, distance: 218.1
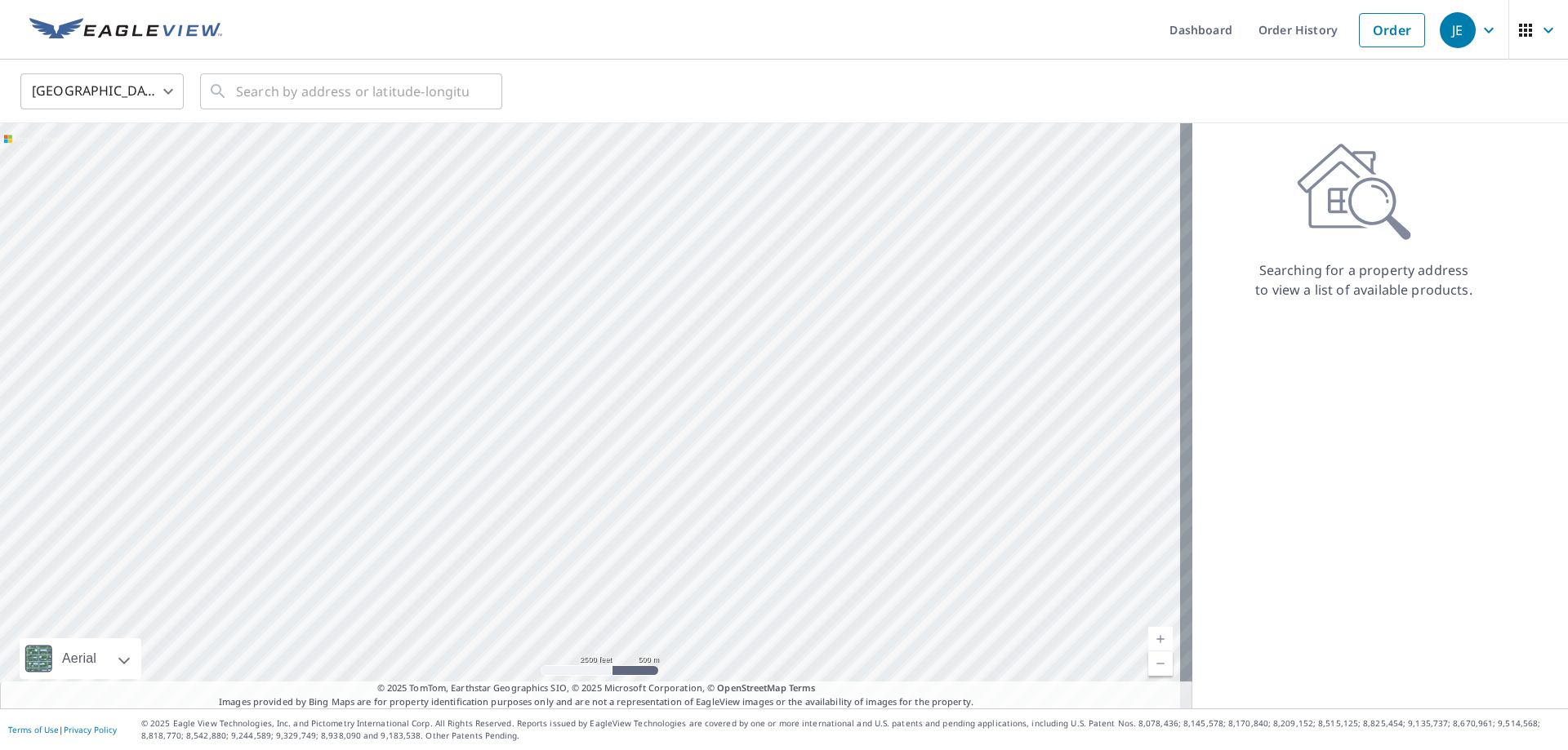
drag, startPoint x: 658, startPoint y: 447, endPoint x: 555, endPoint y: 305, distance: 175.4
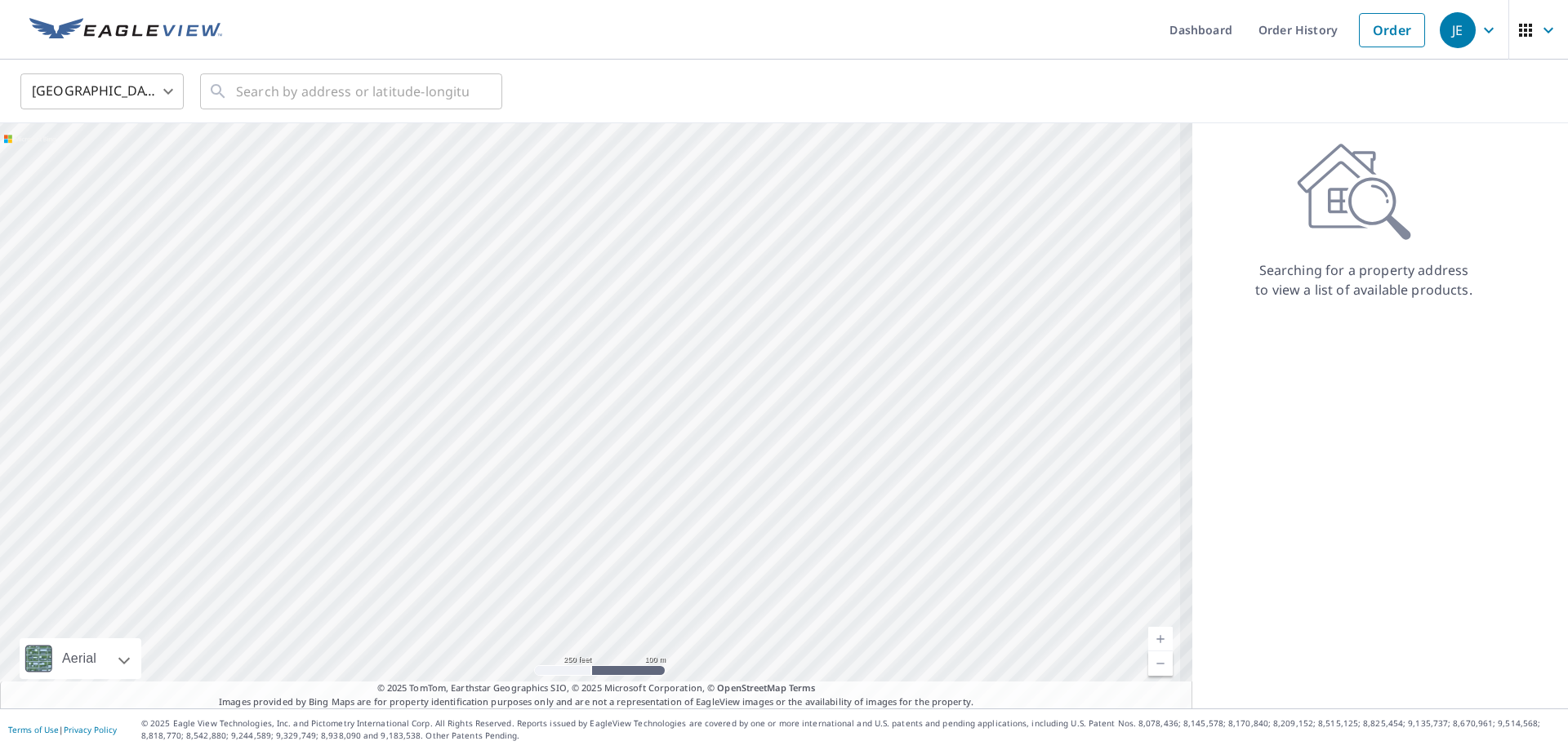
drag, startPoint x: 708, startPoint y: 464, endPoint x: 531, endPoint y: 303, distance: 239.3
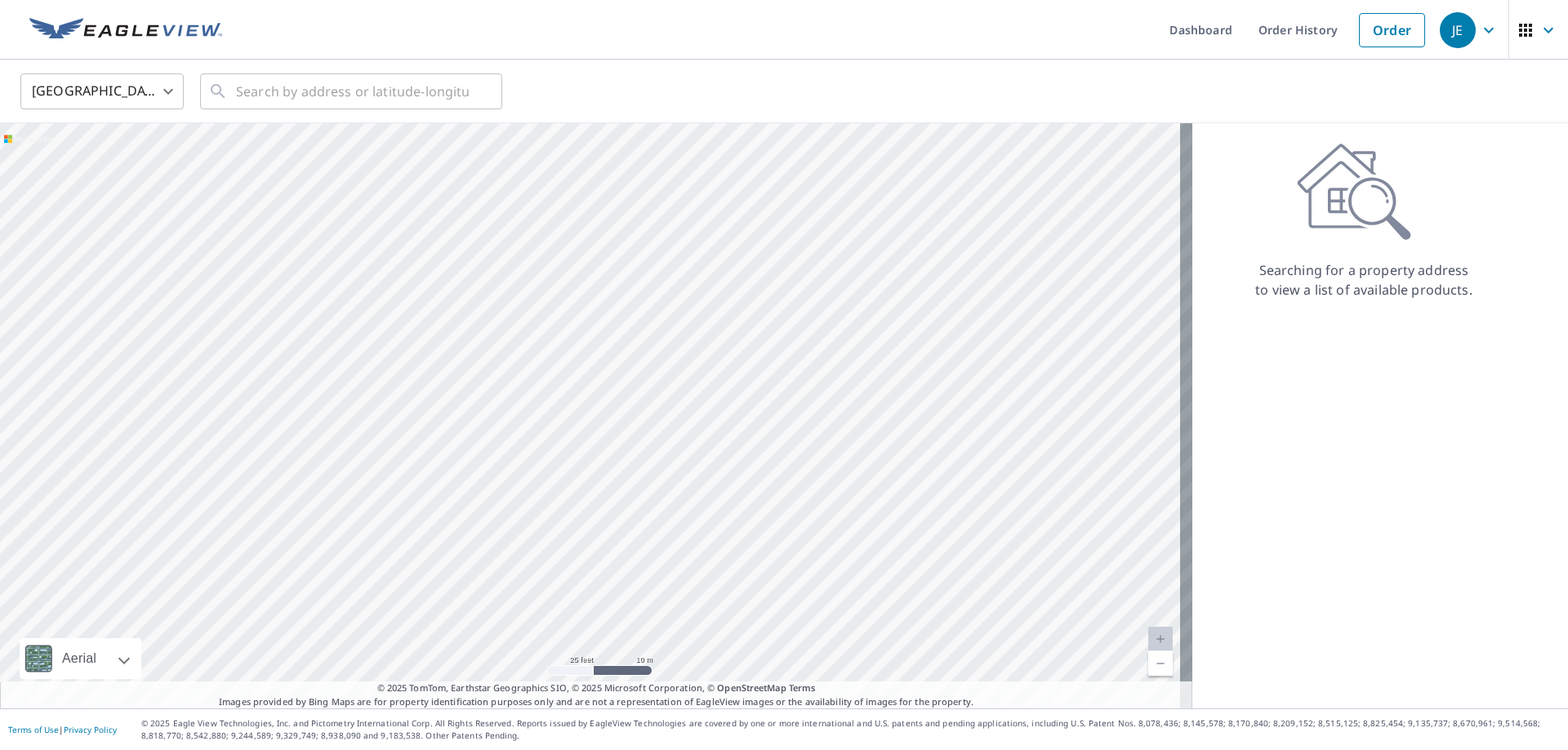
drag, startPoint x: 700, startPoint y: 400, endPoint x: 763, endPoint y: 445, distance: 77.4
drag, startPoint x: 514, startPoint y: 281, endPoint x: 516, endPoint y: 331, distance: 50.0
drag, startPoint x: 554, startPoint y: 362, endPoint x: 561, endPoint y: 392, distance: 30.8
drag, startPoint x: 725, startPoint y: 314, endPoint x: 529, endPoint y: 318, distance: 196.0
drag, startPoint x: 720, startPoint y: 277, endPoint x: 697, endPoint y: 254, distance: 32.5
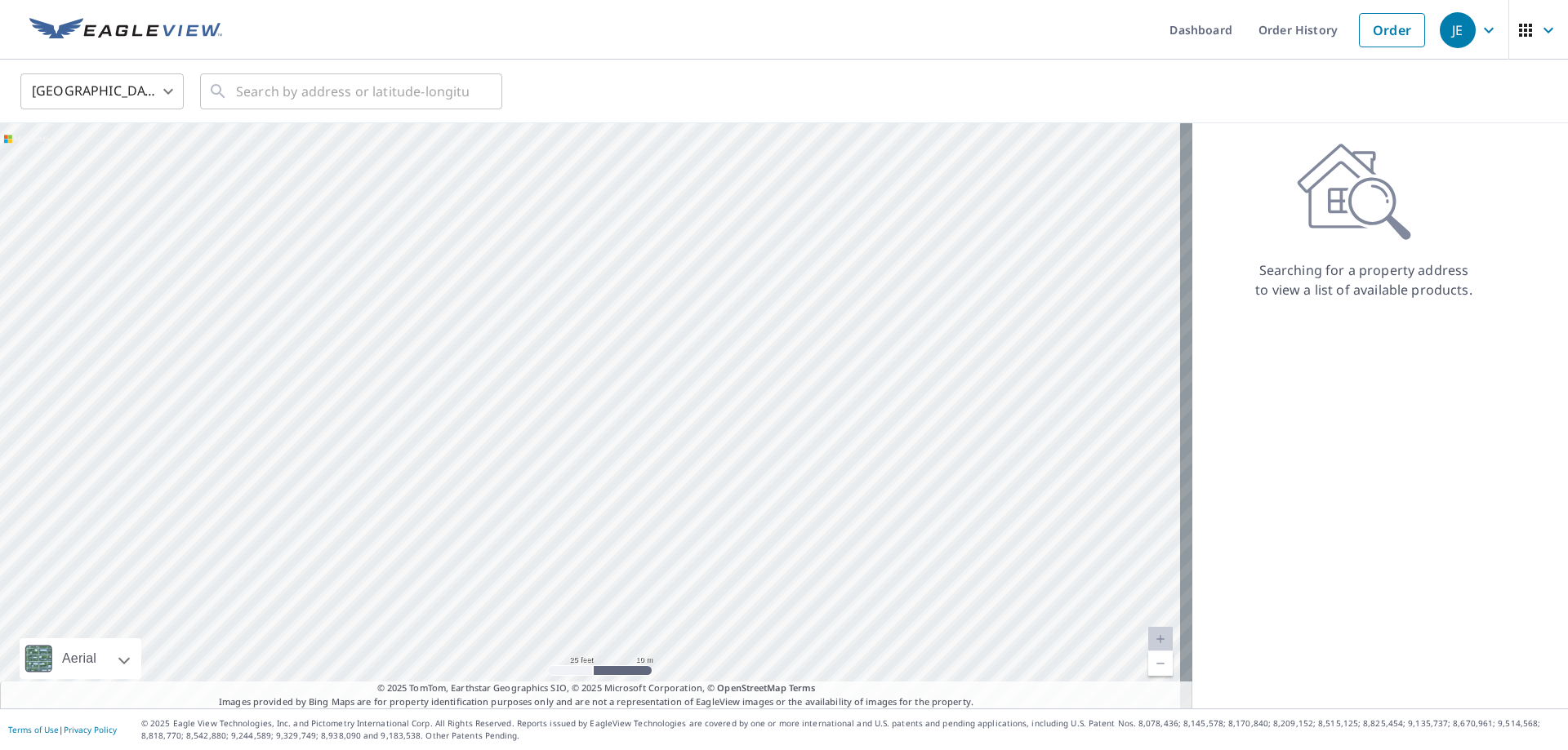
drag, startPoint x: 578, startPoint y: 302, endPoint x: 505, endPoint y: 230, distance: 102.5
drag, startPoint x: 725, startPoint y: 351, endPoint x: 658, endPoint y: 229, distance: 139.2
drag, startPoint x: 719, startPoint y: 406, endPoint x: 675, endPoint y: 258, distance: 154.4
drag, startPoint x: 717, startPoint y: 346, endPoint x: 693, endPoint y: 229, distance: 119.4
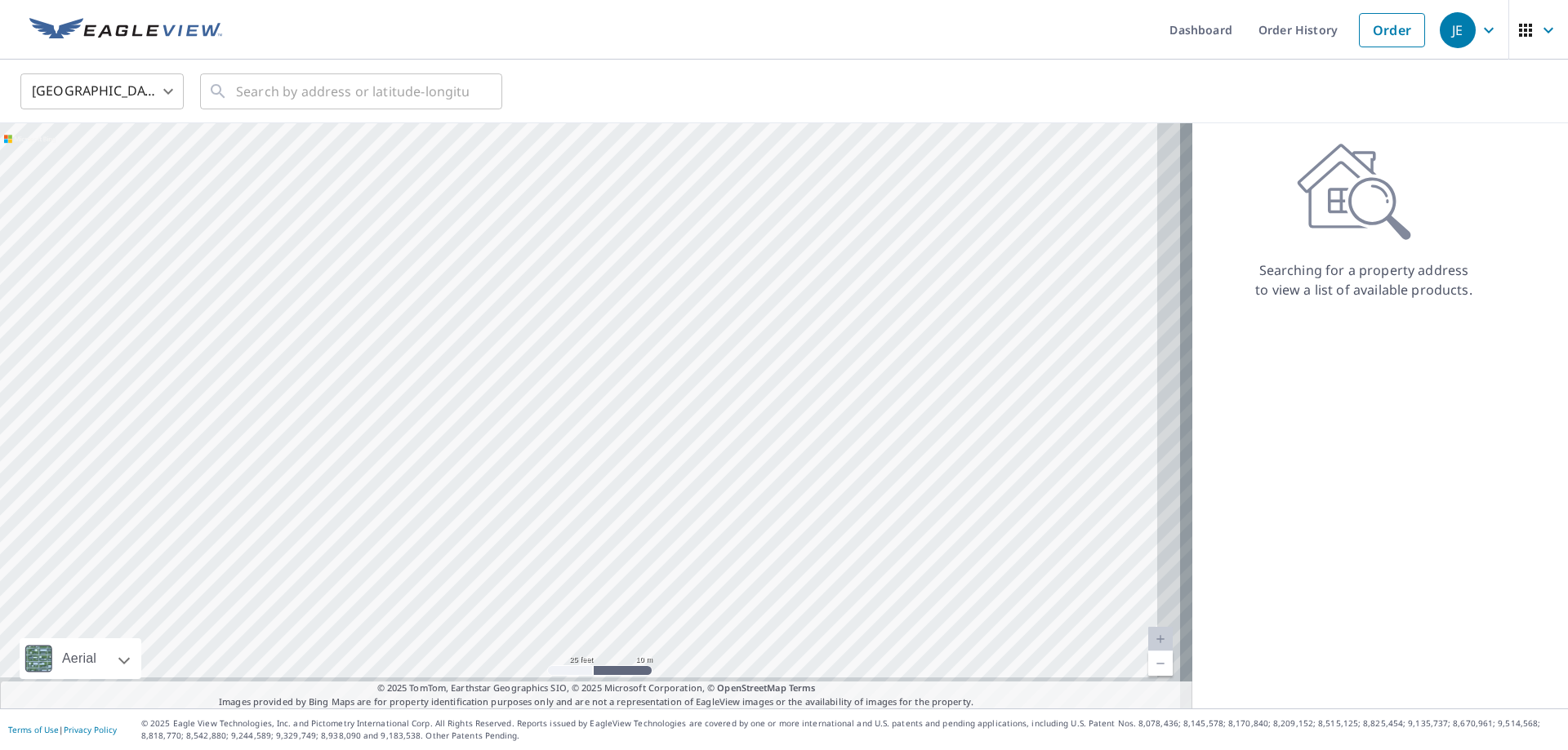
drag, startPoint x: 754, startPoint y: 330, endPoint x: 721, endPoint y: 284, distance: 56.6
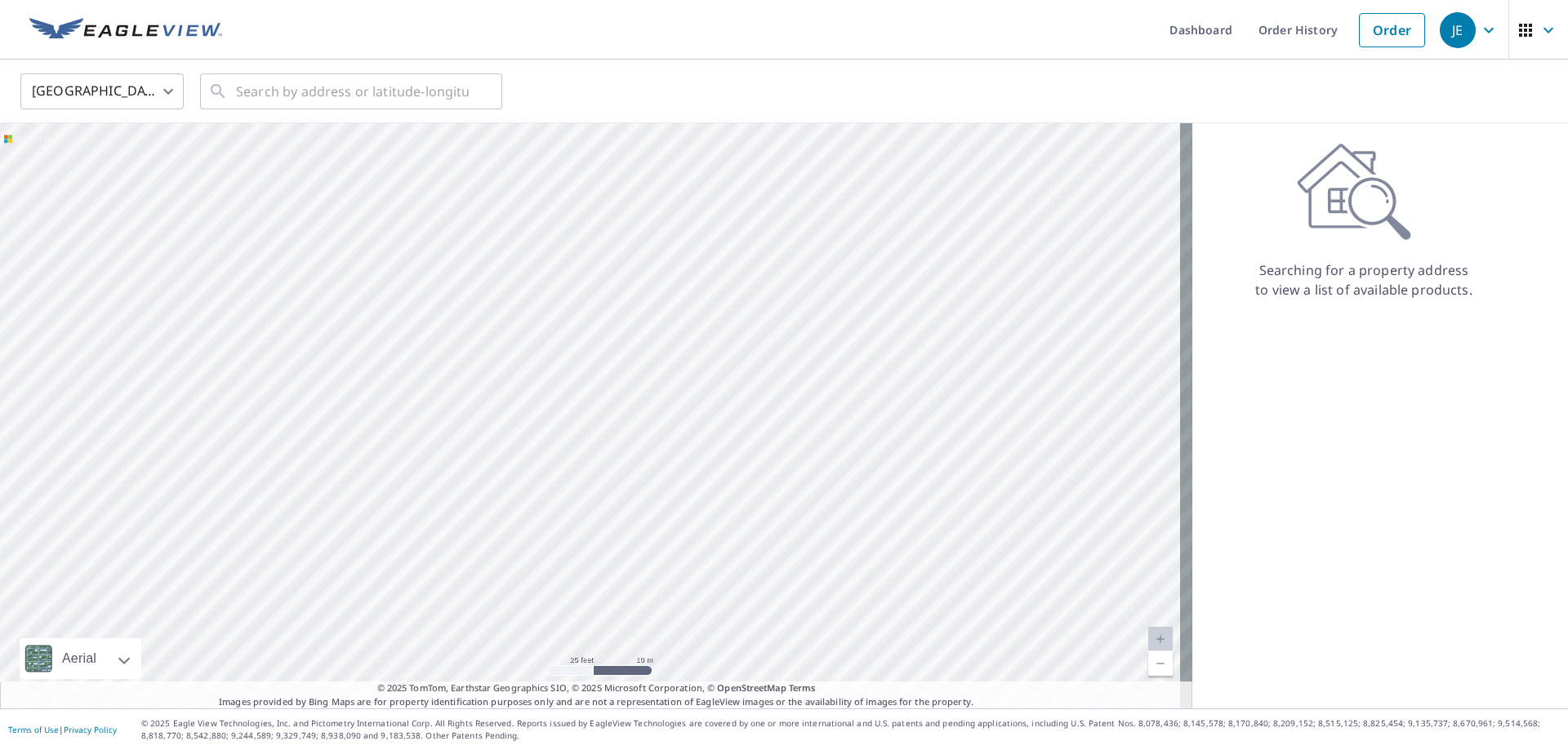
drag, startPoint x: 856, startPoint y: 431, endPoint x: 793, endPoint y: 319, distance: 128.5
drag, startPoint x: 641, startPoint y: 251, endPoint x: 625, endPoint y: 233, distance: 24.1
drag, startPoint x: 768, startPoint y: 255, endPoint x: 775, endPoint y: 211, distance: 44.6
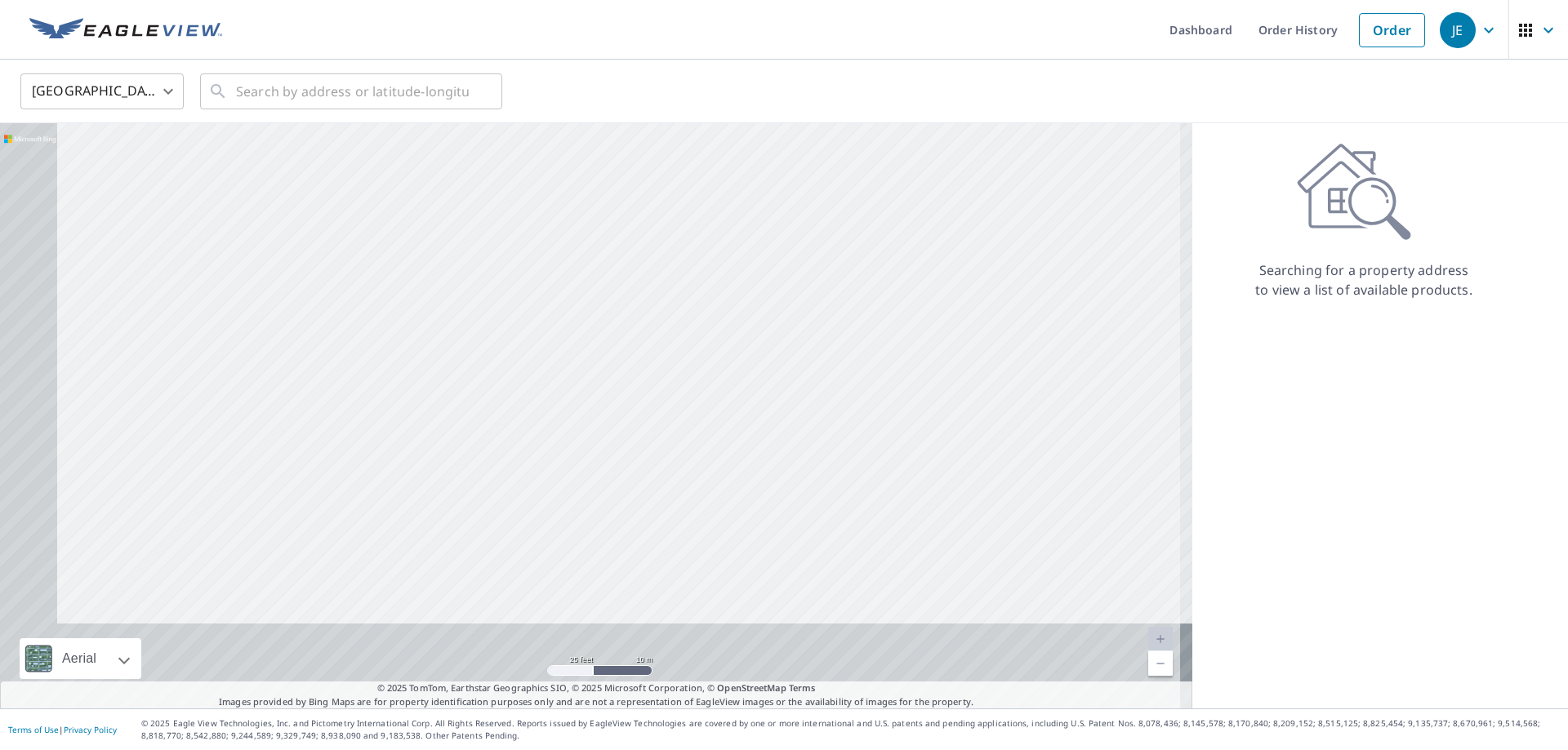
drag, startPoint x: 658, startPoint y: 227, endPoint x: 721, endPoint y: 148, distance: 101.0
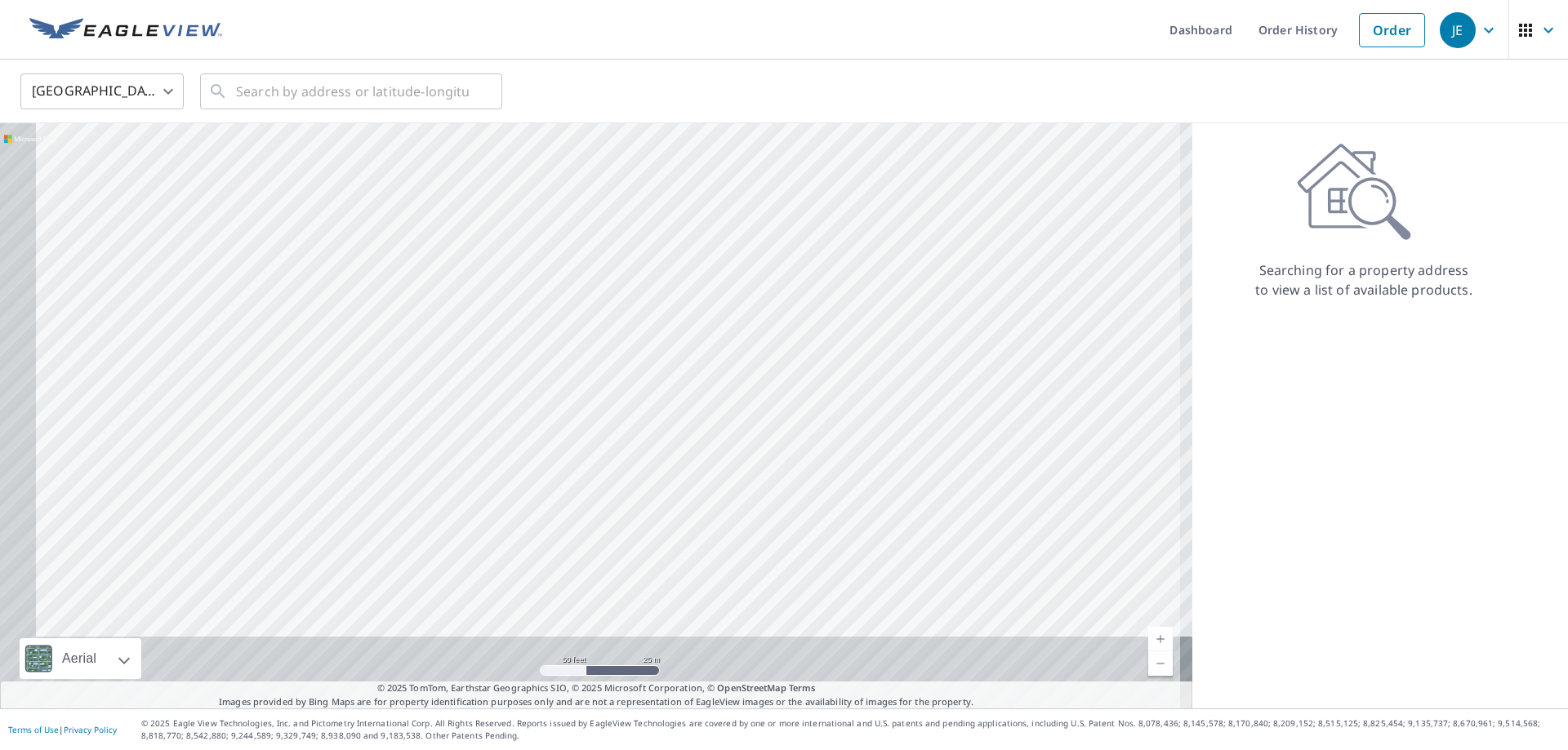
drag, startPoint x: 541, startPoint y: 394, endPoint x: 639, endPoint y: 203, distance: 214.7
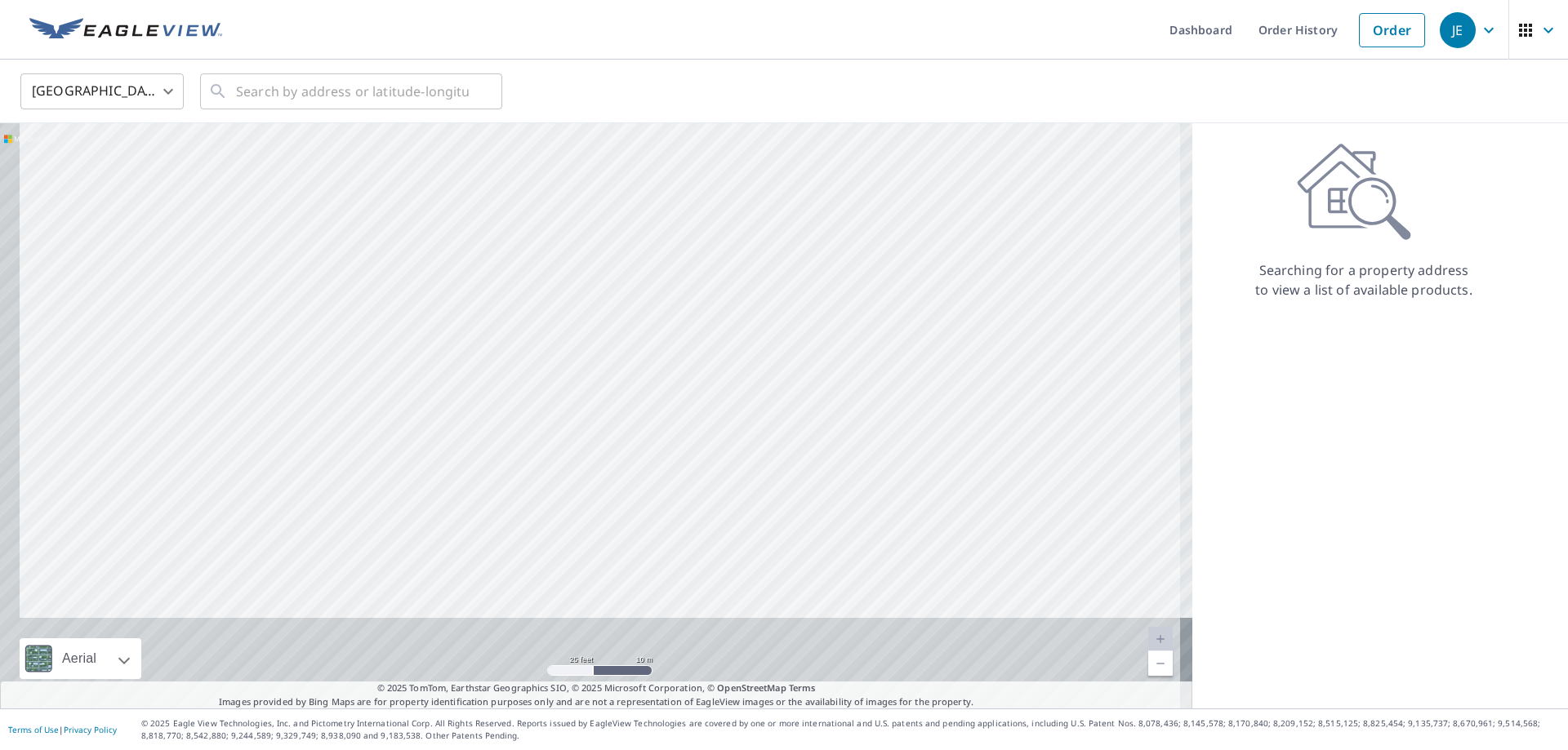
drag, startPoint x: 538, startPoint y: 402, endPoint x: 601, endPoint y: 156, distance: 253.9
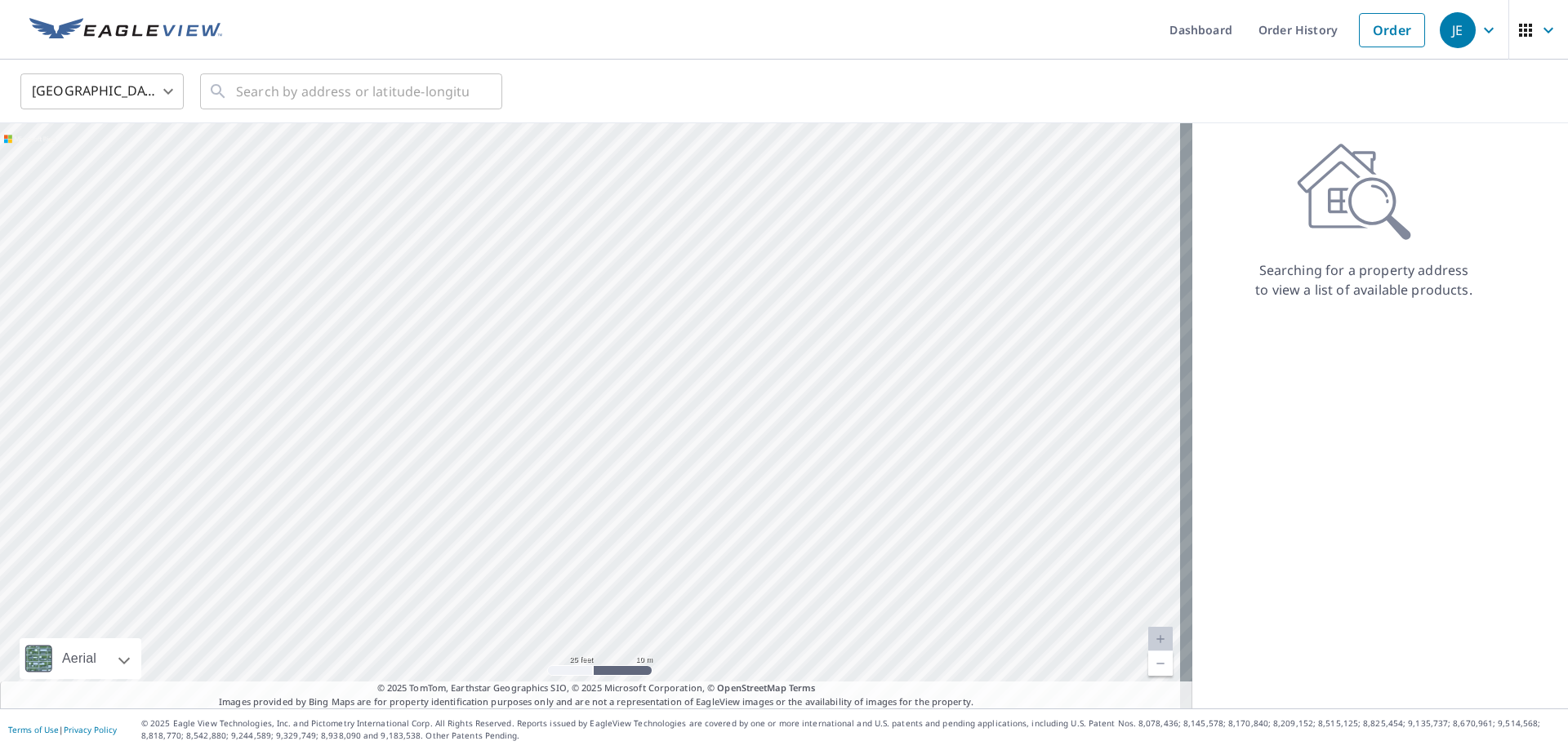
drag, startPoint x: 863, startPoint y: 307, endPoint x: 899, endPoint y: 277, distance: 46.9
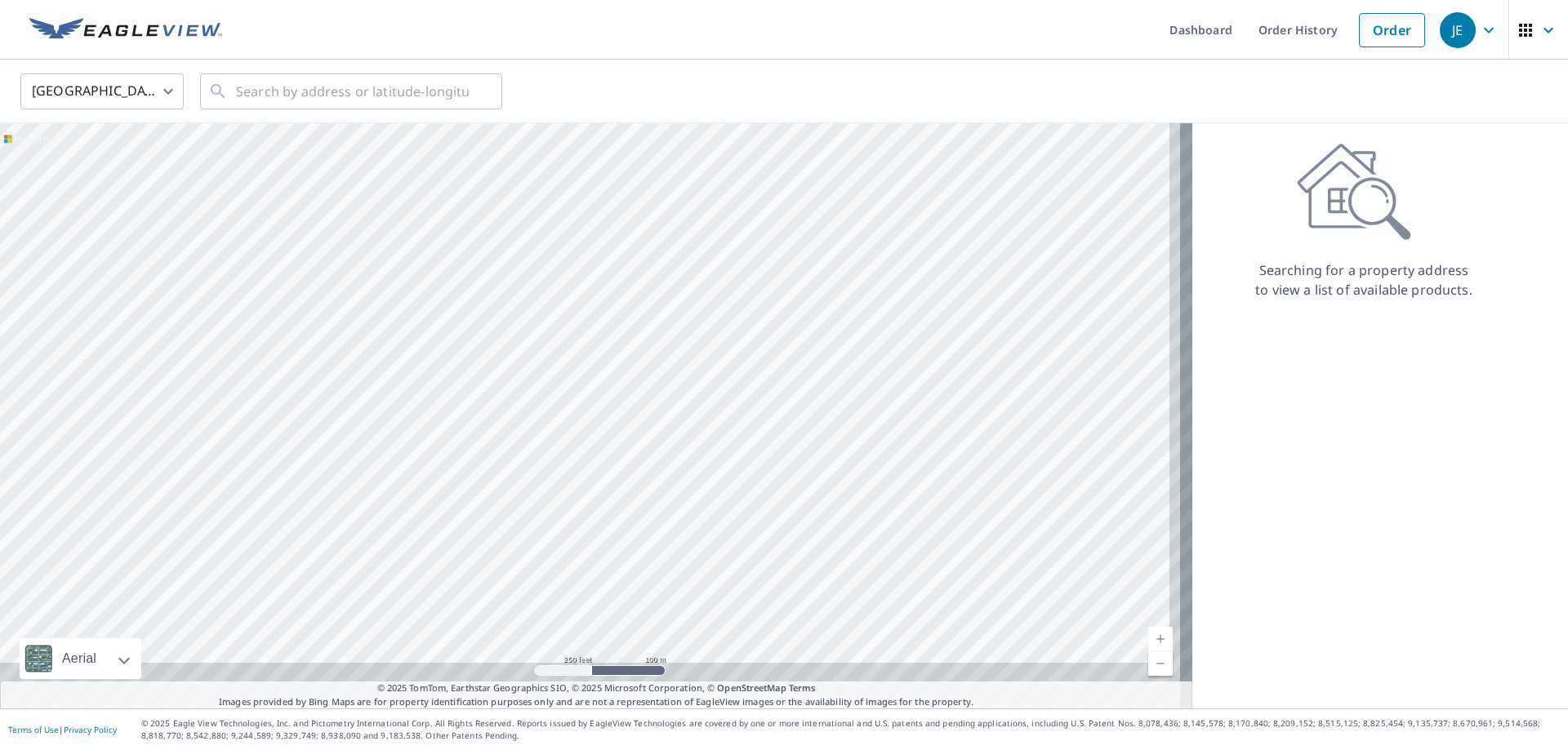
drag, startPoint x: 749, startPoint y: 282, endPoint x: 727, endPoint y: 188, distance: 96.5
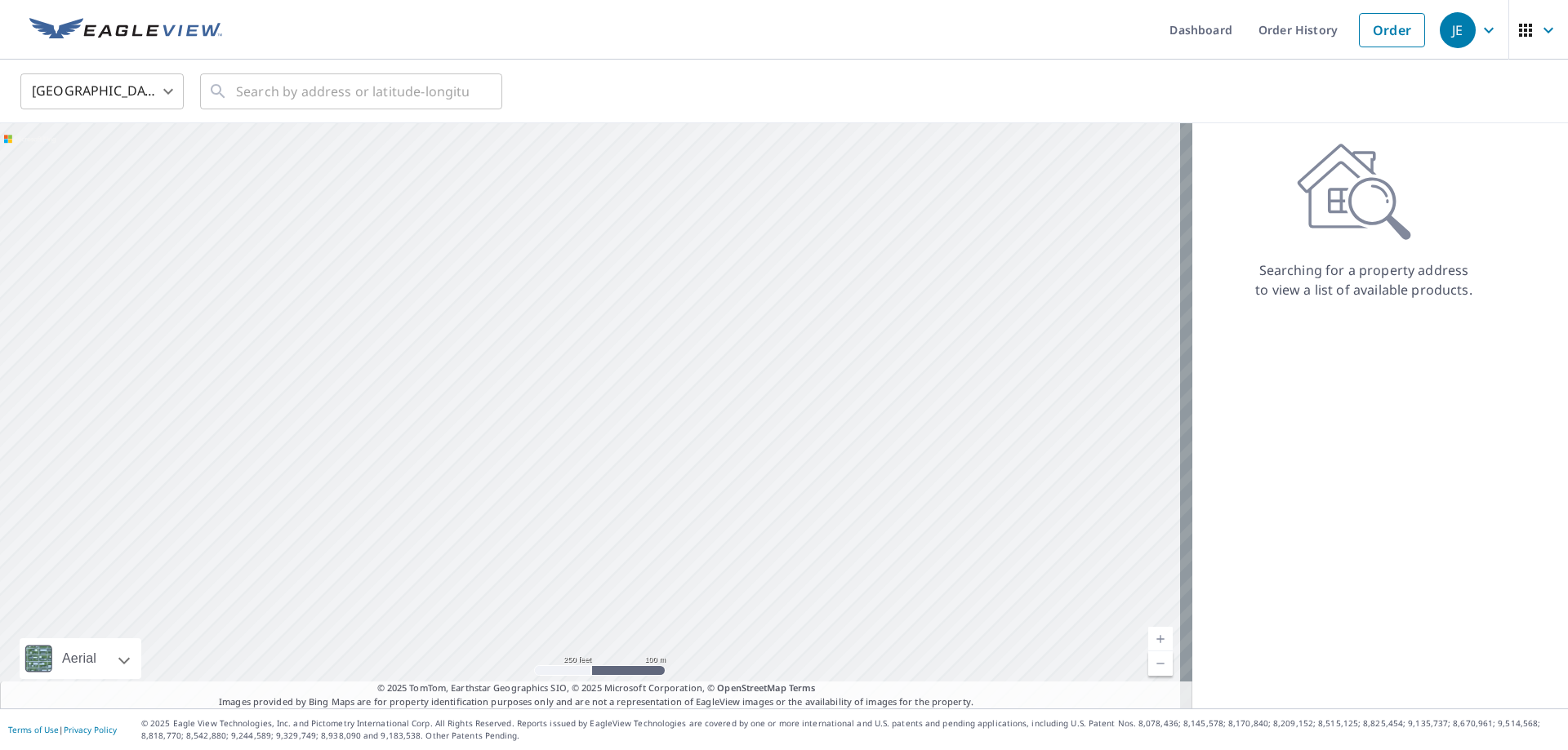
drag, startPoint x: 573, startPoint y: 268, endPoint x: 748, endPoint y: 409, distance: 224.7
drag, startPoint x: 599, startPoint y: 286, endPoint x: 656, endPoint y: 346, distance: 82.8
drag, startPoint x: 490, startPoint y: 260, endPoint x: 542, endPoint y: 273, distance: 53.6
drag, startPoint x: 391, startPoint y: 378, endPoint x: 423, endPoint y: 325, distance: 61.9
drag, startPoint x: 374, startPoint y: 234, endPoint x: 420, endPoint y: 342, distance: 117.4
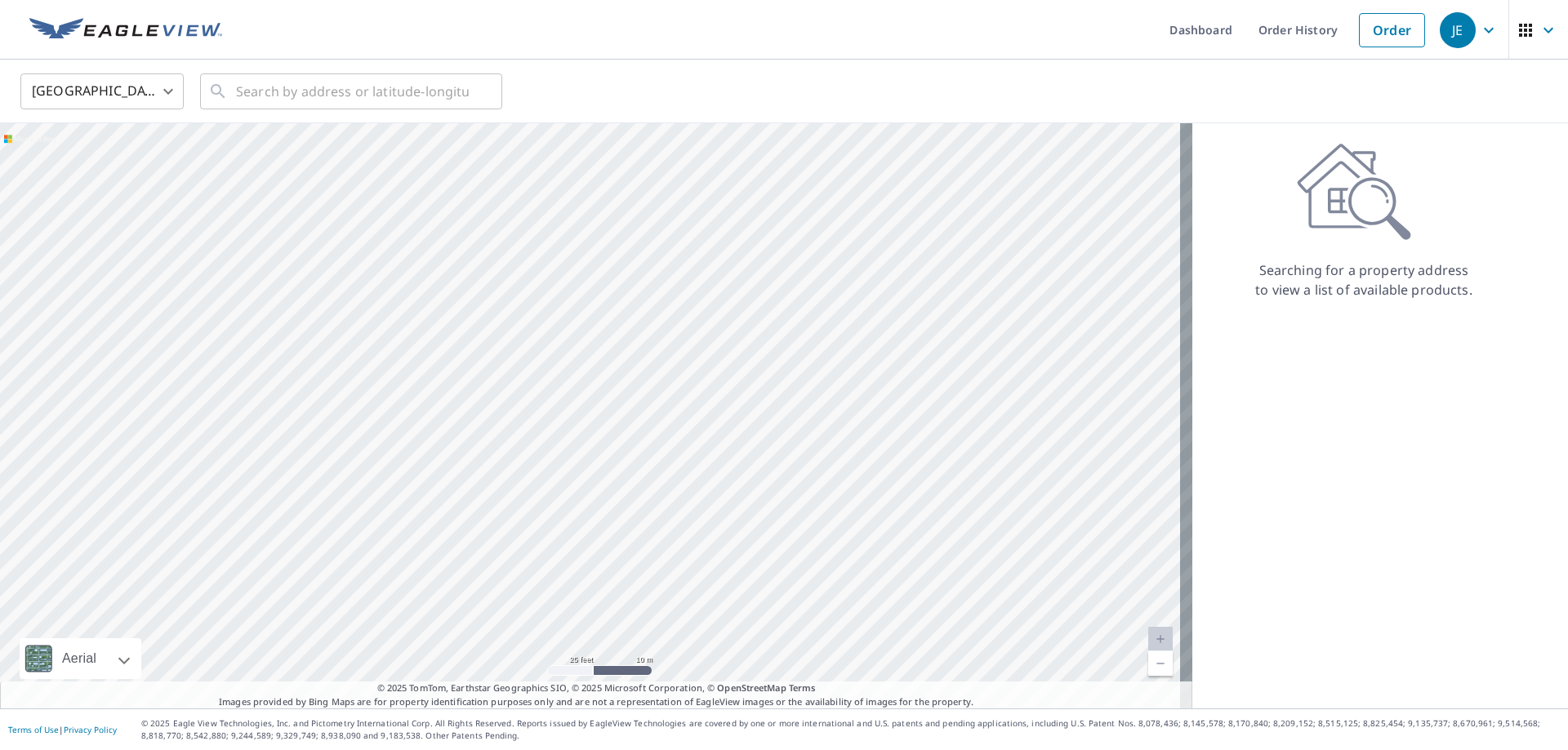
drag, startPoint x: 403, startPoint y: 214, endPoint x: 356, endPoint y: 186, distance: 54.7
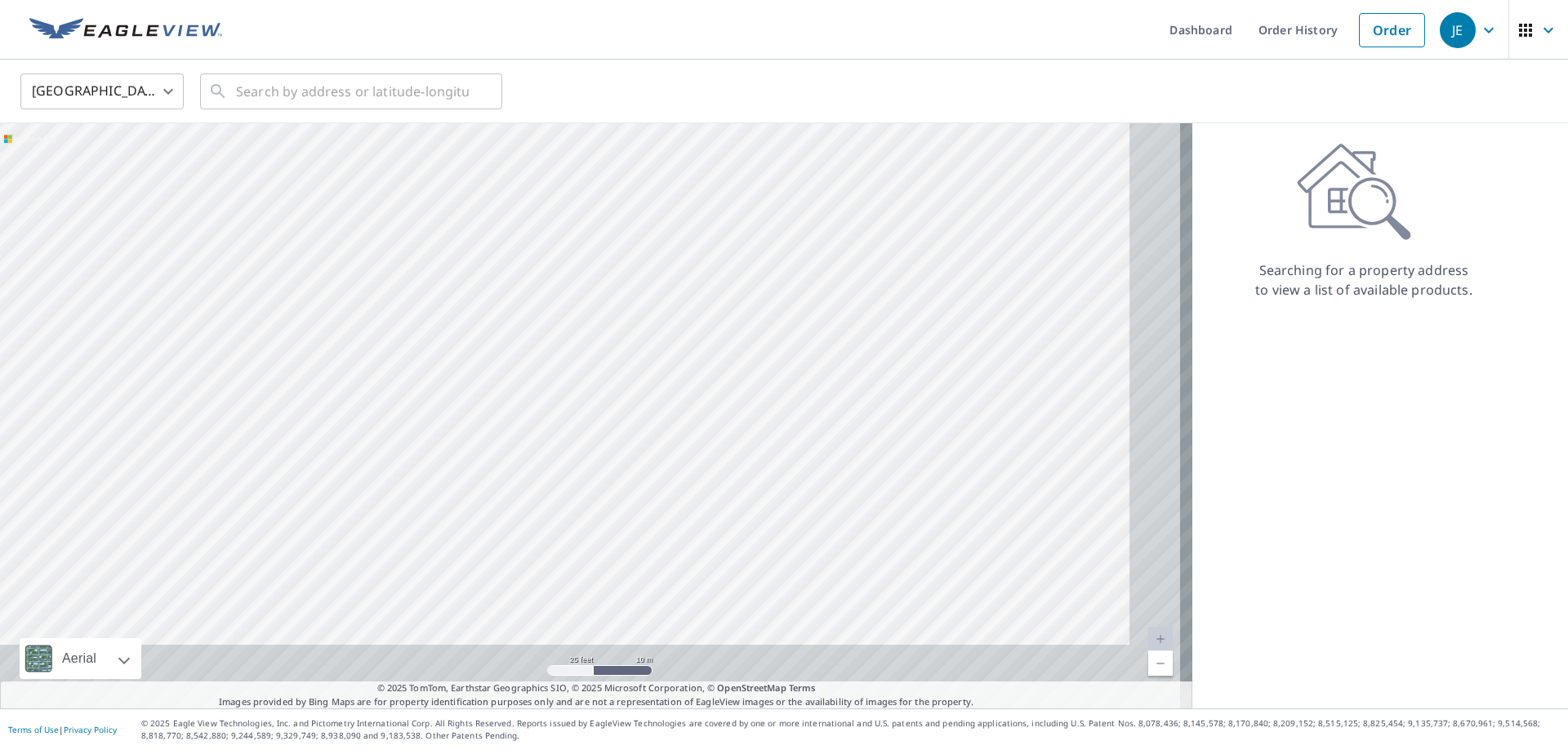
drag, startPoint x: 547, startPoint y: 256, endPoint x: 432, endPoint y: 170, distance: 143.6
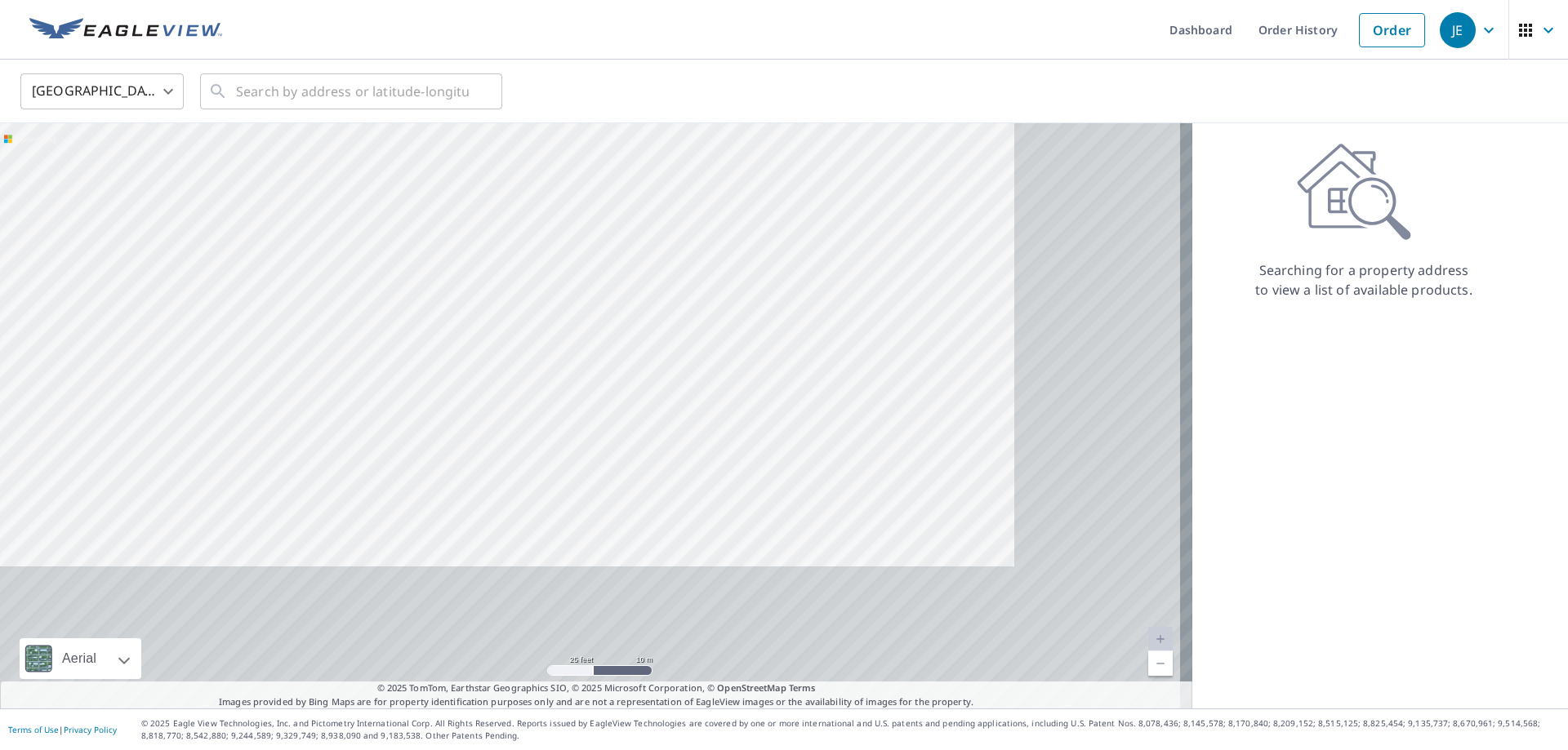
drag, startPoint x: 521, startPoint y: 200, endPoint x: 517, endPoint y: 228, distance: 28.3
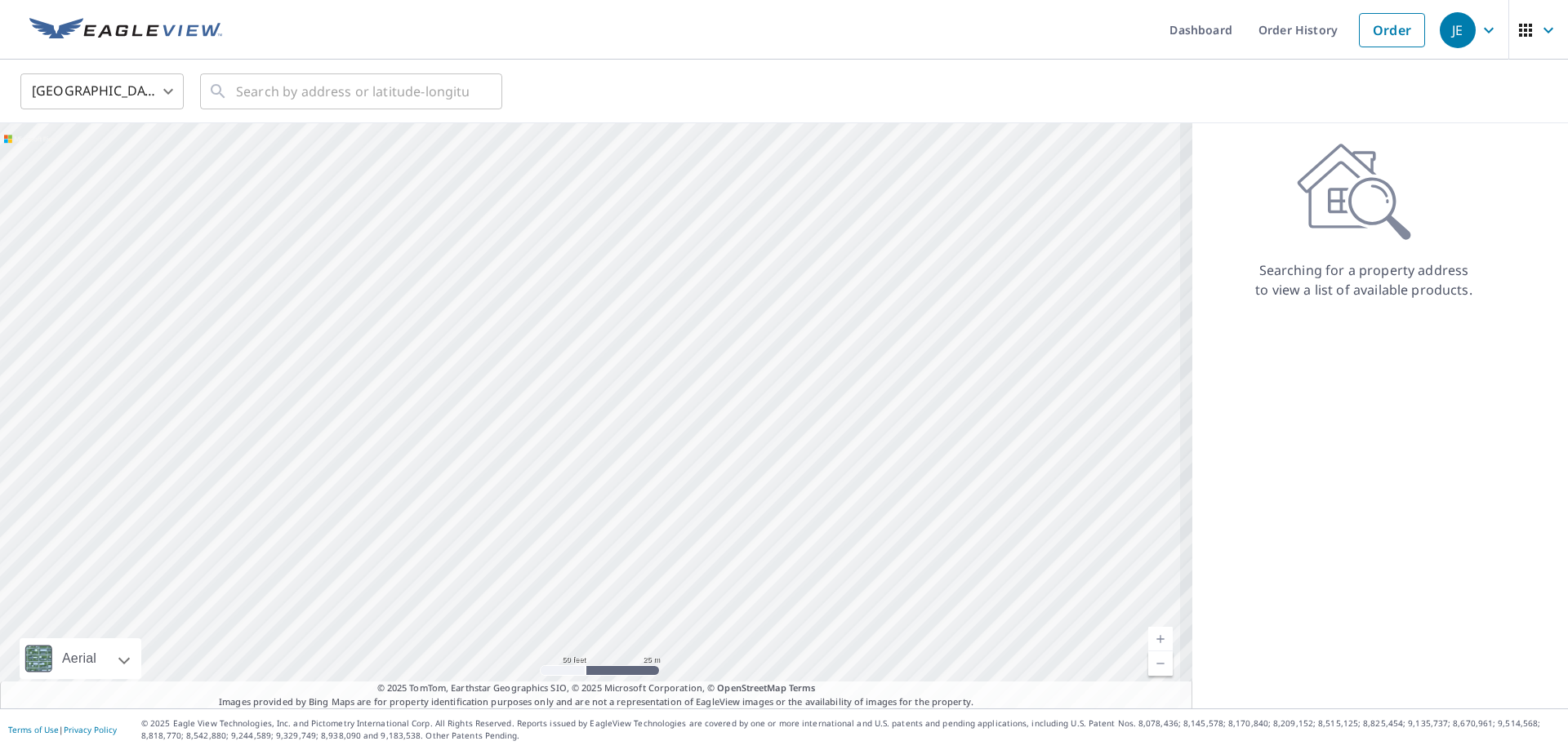
drag, startPoint x: 366, startPoint y: 285, endPoint x: 491, endPoint y: 183, distance: 161.3
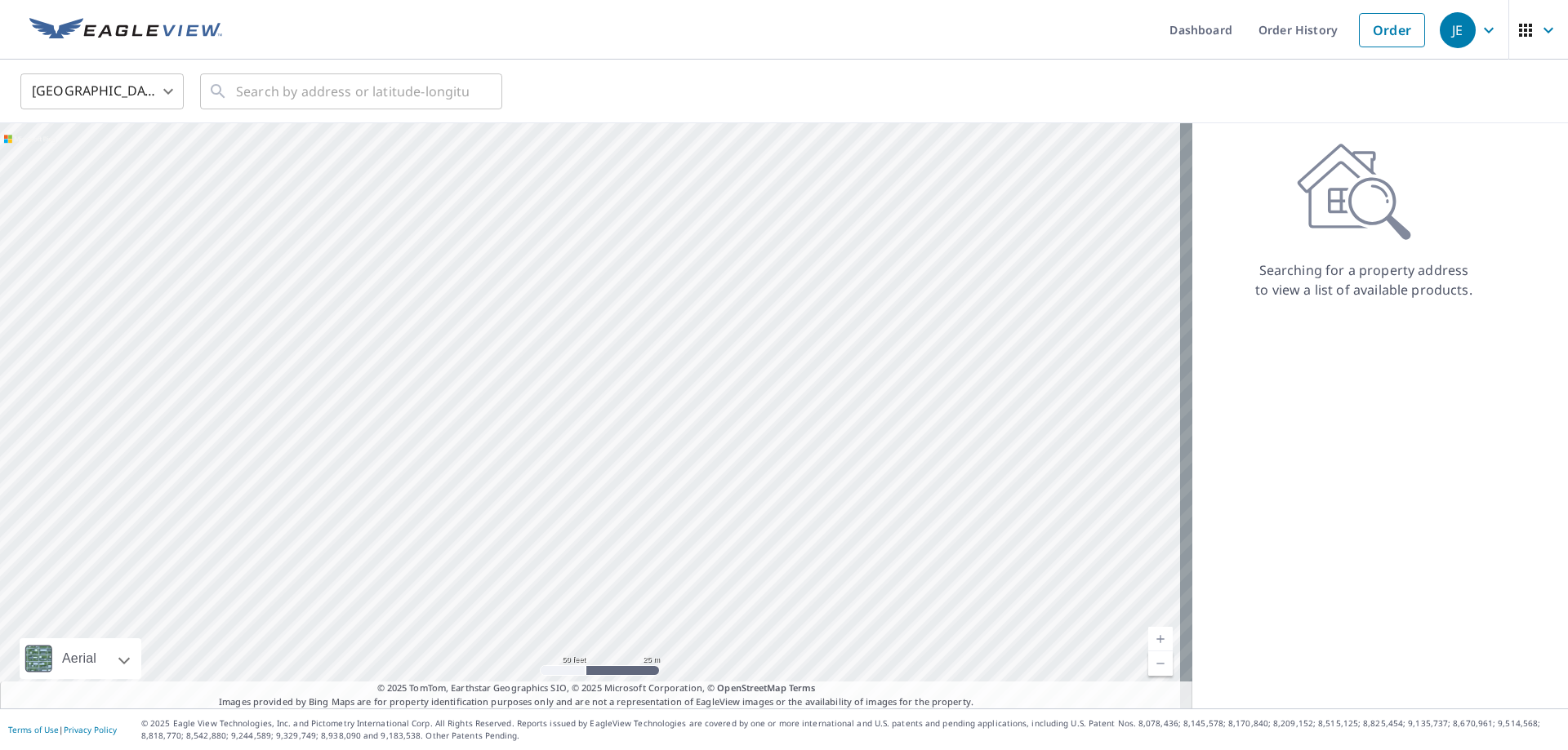
drag, startPoint x: 526, startPoint y: 360, endPoint x: 572, endPoint y: 147, distance: 217.9
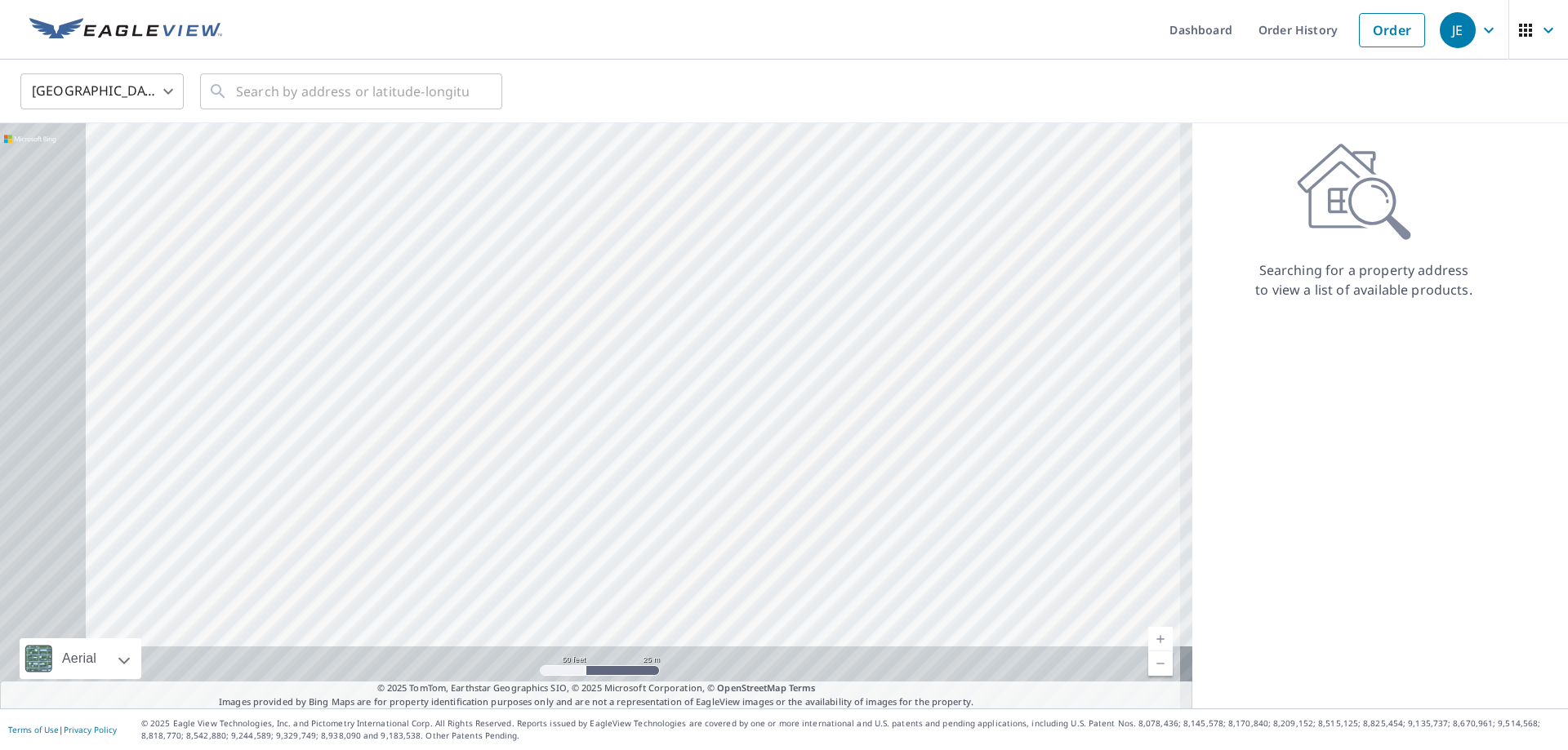
drag, startPoint x: 428, startPoint y: 205, endPoint x: 499, endPoint y: 174, distance: 77.5
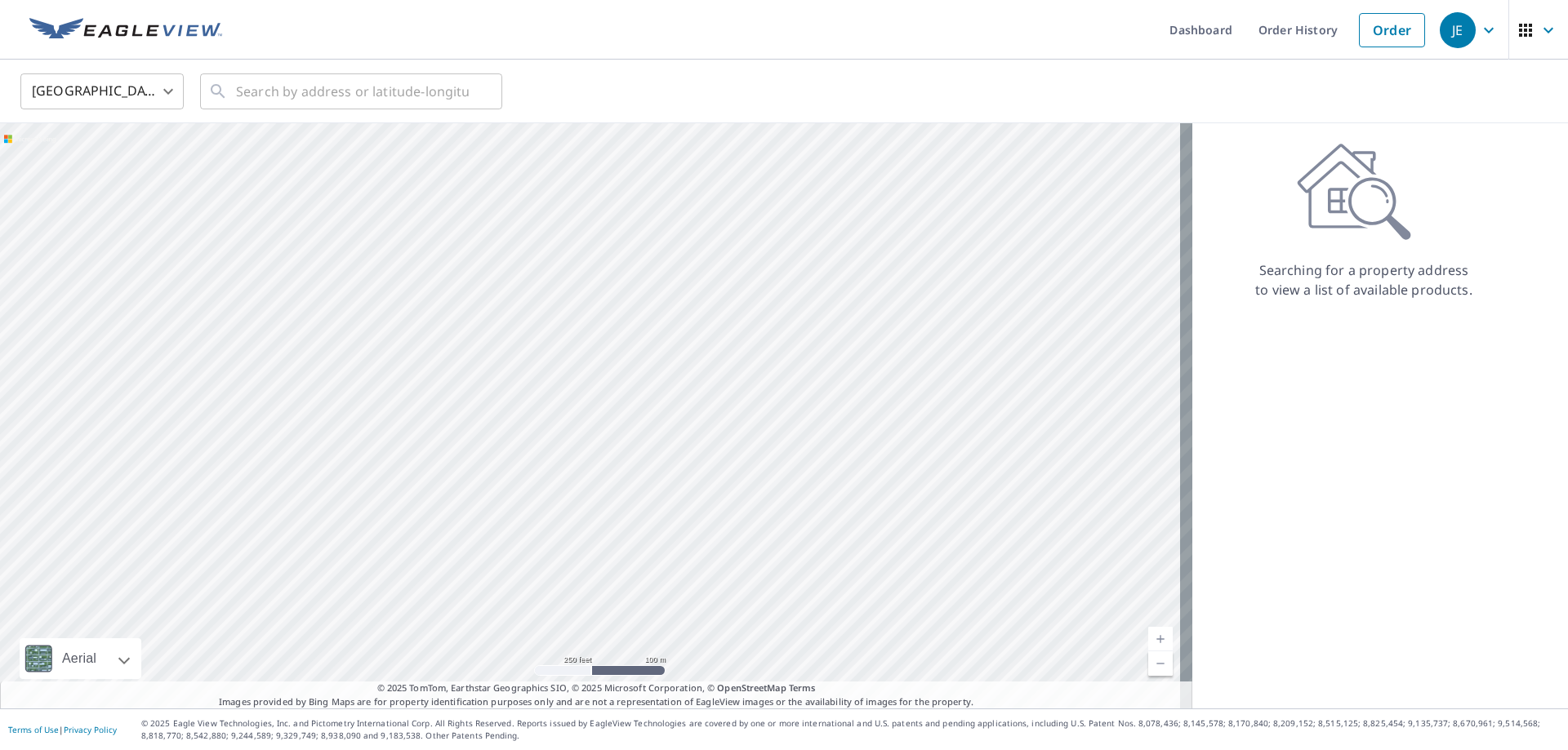
drag, startPoint x: 558, startPoint y: 388, endPoint x: 435, endPoint y: 421, distance: 127.3
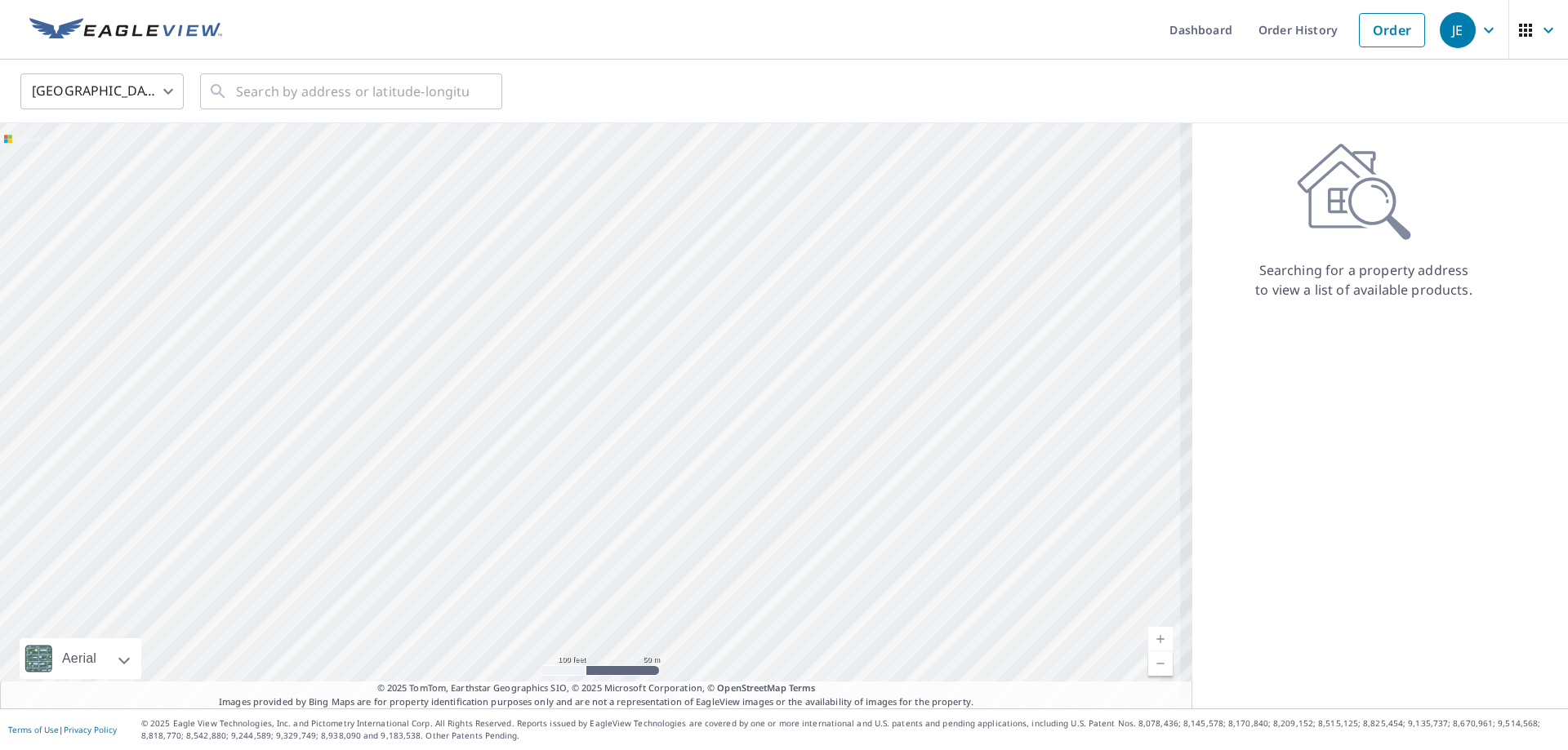
drag, startPoint x: 731, startPoint y: 332, endPoint x: 540, endPoint y: 566, distance: 302.1
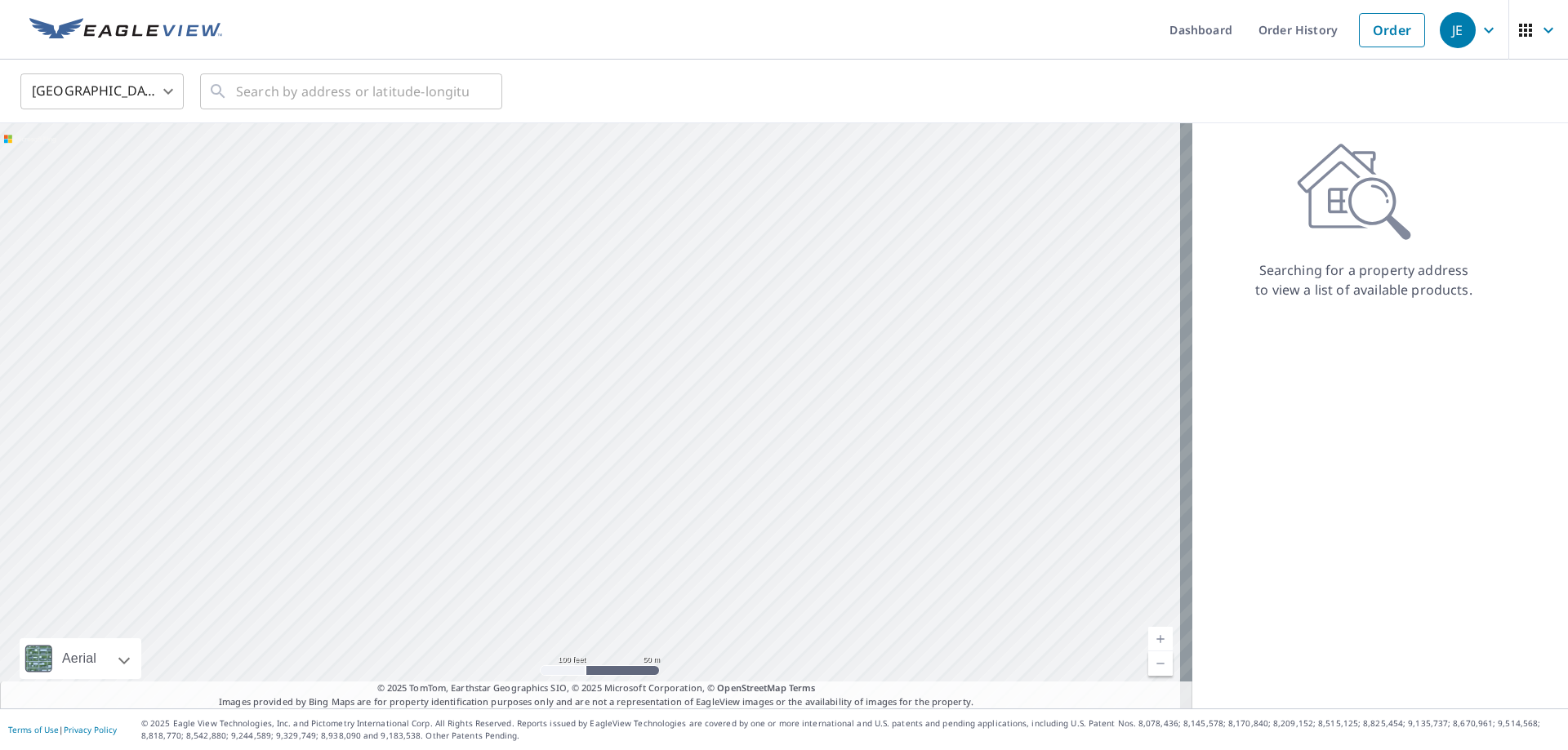
drag, startPoint x: 648, startPoint y: 429, endPoint x: 543, endPoint y: 555, distance: 164.0
drag, startPoint x: 524, startPoint y: 566, endPoint x: 521, endPoint y: 530, distance: 36.1
drag, startPoint x: 546, startPoint y: 474, endPoint x: 530, endPoint y: 538, distance: 66.0
drag, startPoint x: 518, startPoint y: 373, endPoint x: 449, endPoint y: 347, distance: 73.7
drag, startPoint x: 669, startPoint y: 497, endPoint x: 556, endPoint y: 637, distance: 179.9
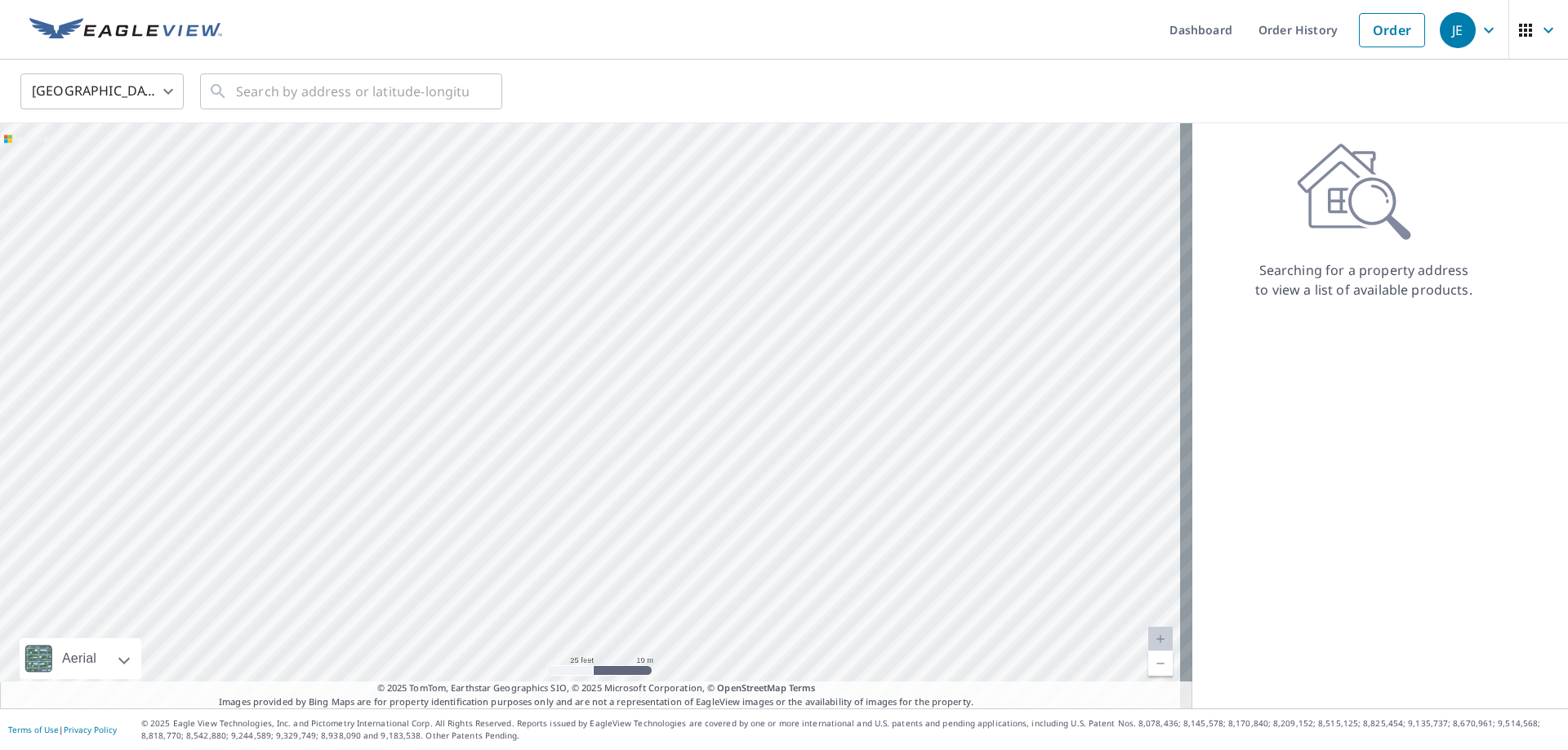
drag, startPoint x: 395, startPoint y: 338, endPoint x: 475, endPoint y: 360, distance: 83.0
drag, startPoint x: 231, startPoint y: 276, endPoint x: 416, endPoint y: 326, distance: 191.6
click at [594, 400] on div at bounding box center [596, 415] width 1193 height 585
drag, startPoint x: 568, startPoint y: 454, endPoint x: 586, endPoint y: 501, distance: 50.3
drag, startPoint x: 700, startPoint y: 377, endPoint x: 680, endPoint y: 366, distance: 22.8
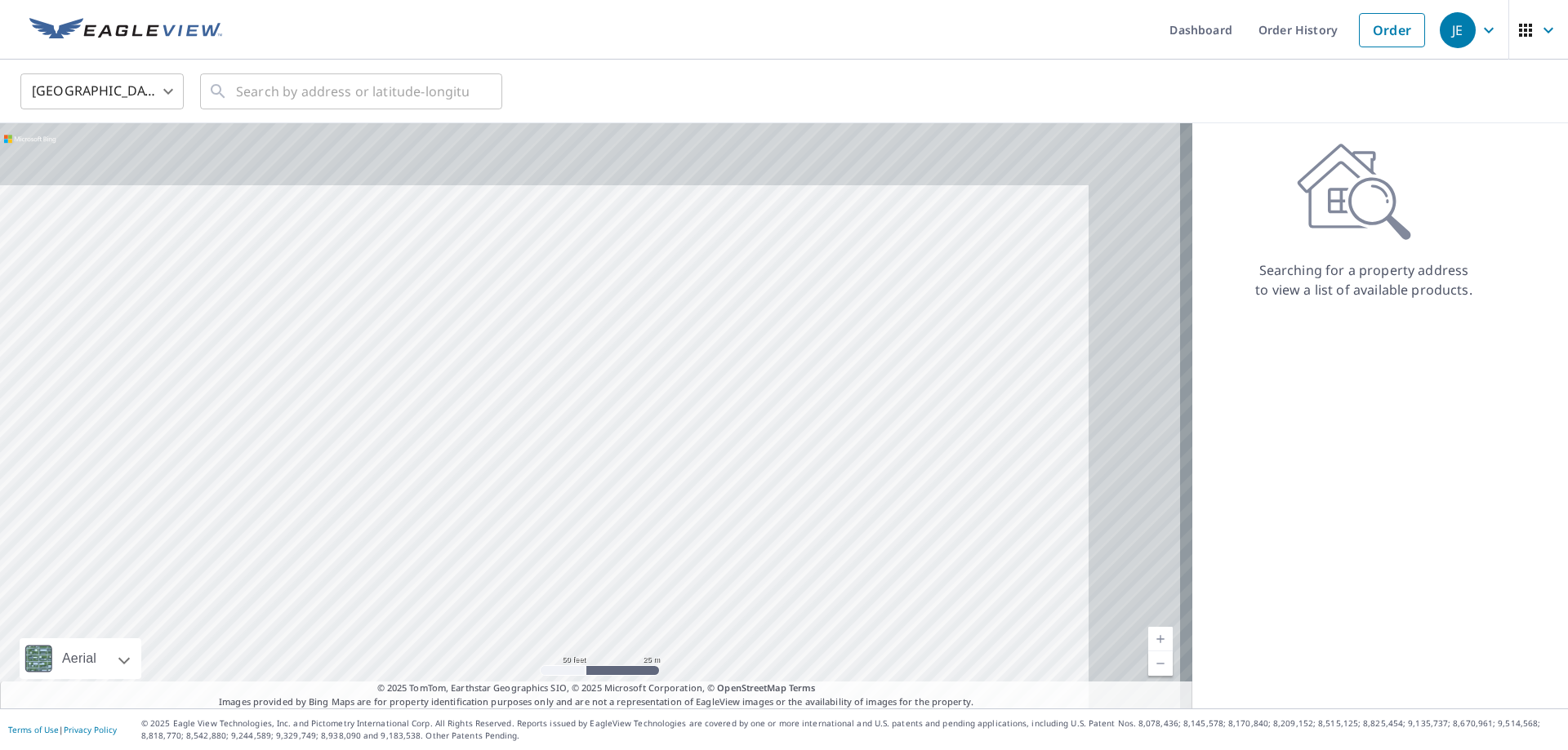
drag, startPoint x: 561, startPoint y: 432, endPoint x: 425, endPoint y: 460, distance: 138.9
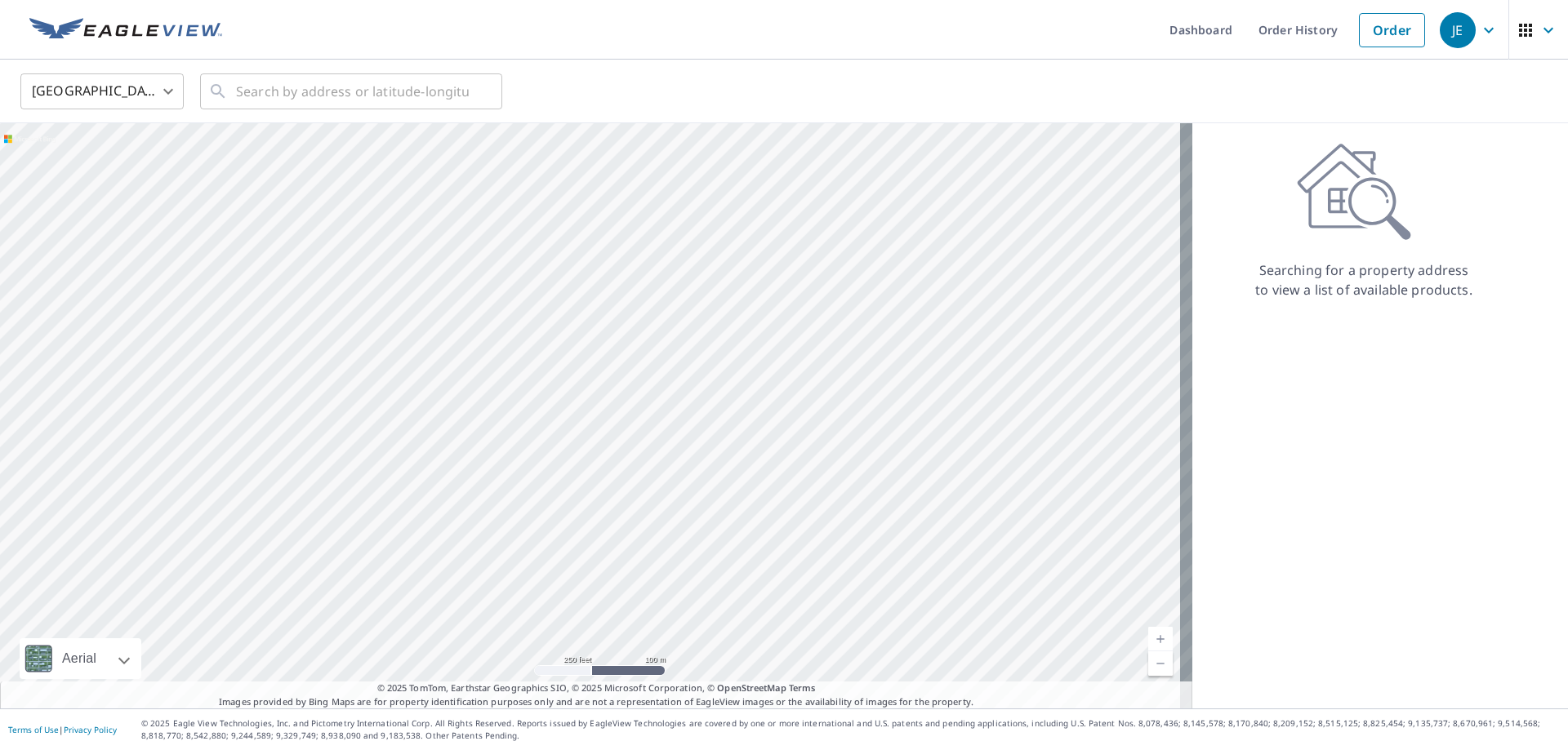
drag, startPoint x: 555, startPoint y: 471, endPoint x: 709, endPoint y: 261, distance: 260.4
drag, startPoint x: 596, startPoint y: 360, endPoint x: 648, endPoint y: 327, distance: 61.6
drag, startPoint x: 539, startPoint y: 356, endPoint x: 720, endPoint y: 244, distance: 212.8
drag, startPoint x: 757, startPoint y: 349, endPoint x: 717, endPoint y: 281, distance: 78.9
drag, startPoint x: 682, startPoint y: 356, endPoint x: 664, endPoint y: 390, distance: 38.5
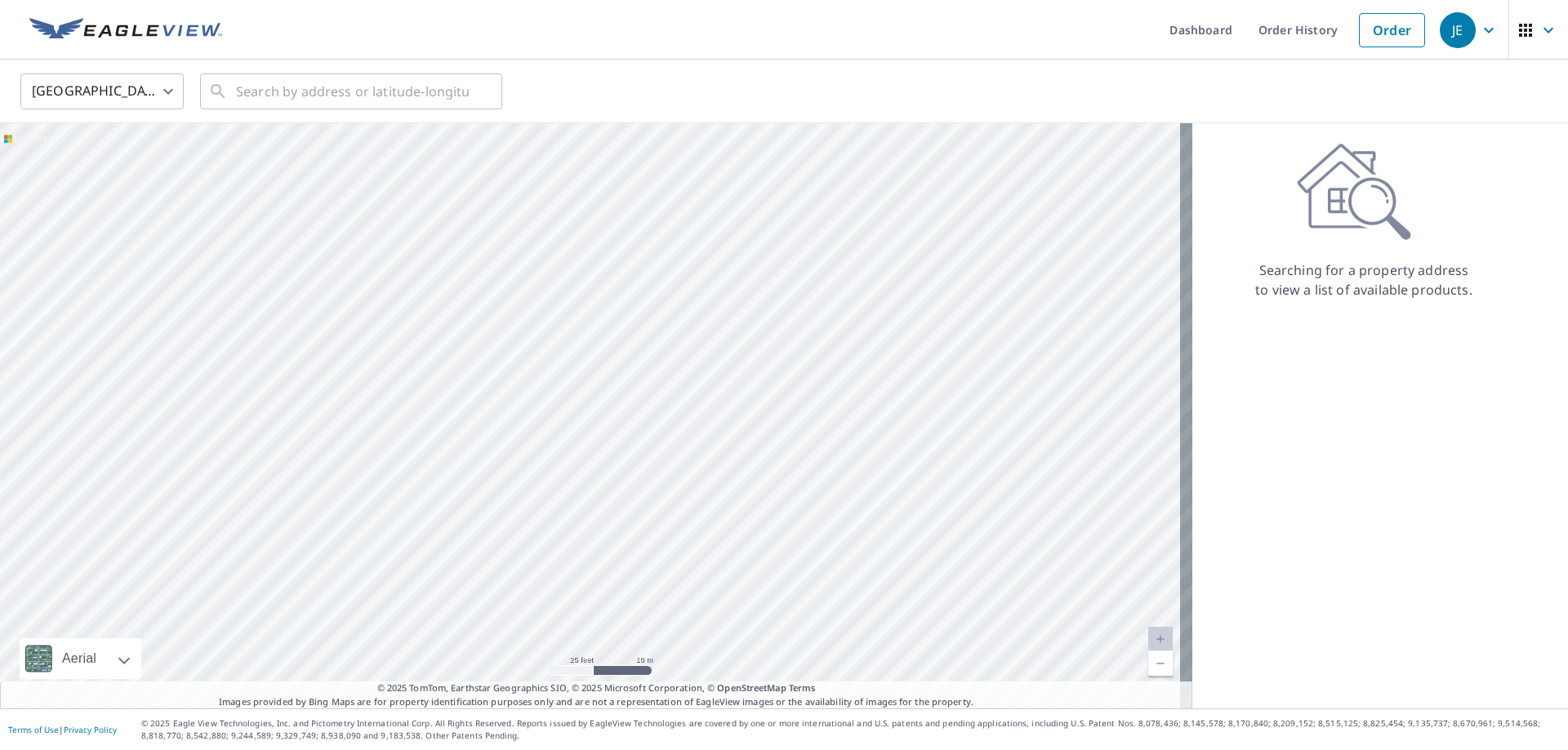
drag, startPoint x: 395, startPoint y: 346, endPoint x: 455, endPoint y: 387, distance: 72.7
drag, startPoint x: 600, startPoint y: 339, endPoint x: 617, endPoint y: 344, distance: 17.7
drag, startPoint x: 581, startPoint y: 348, endPoint x: 544, endPoint y: 392, distance: 57.5
drag, startPoint x: 574, startPoint y: 330, endPoint x: 464, endPoint y: 403, distance: 132.0
drag, startPoint x: 804, startPoint y: 302, endPoint x: 793, endPoint y: 304, distance: 11.2
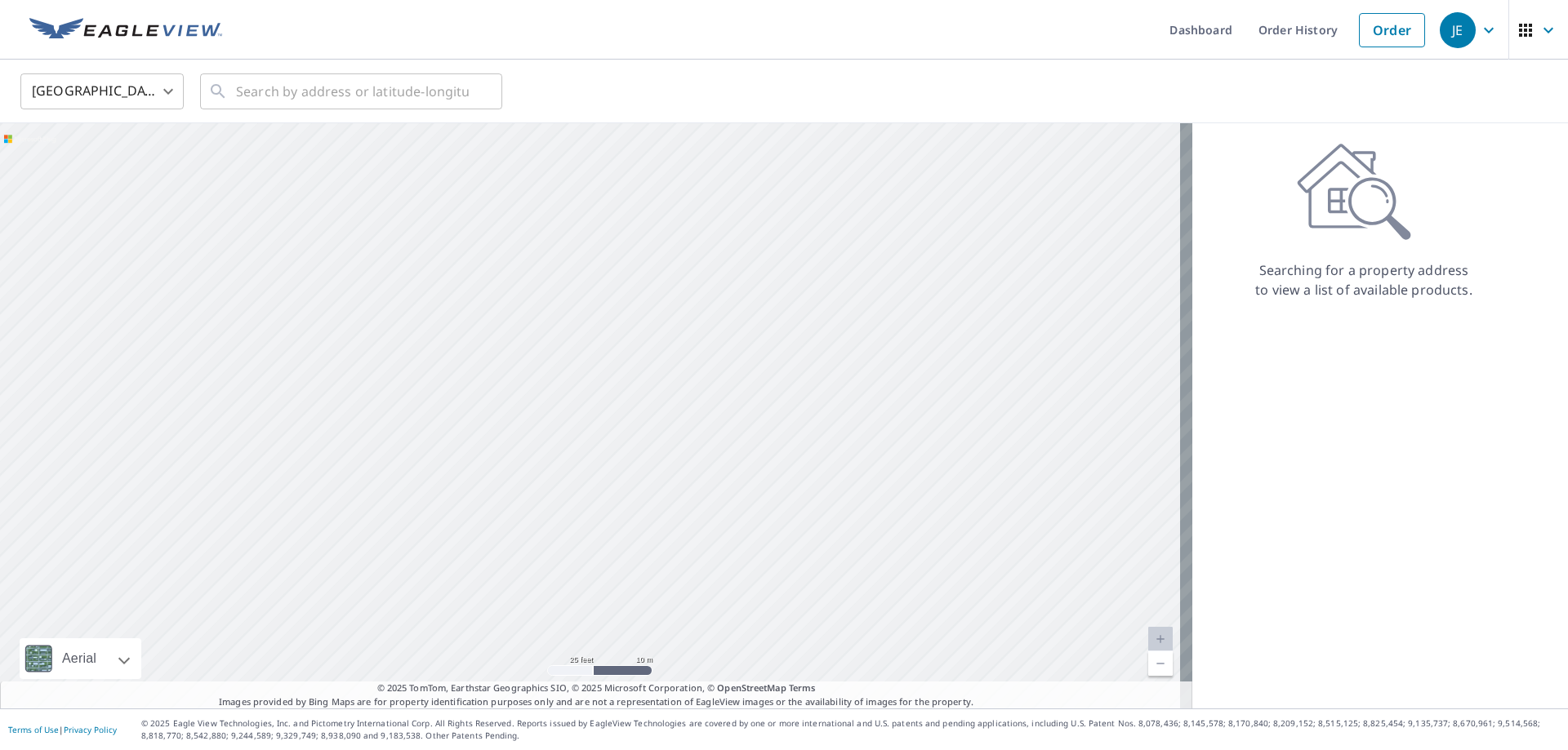
drag, startPoint x: 863, startPoint y: 332, endPoint x: 663, endPoint y: 254, distance: 214.7
drag, startPoint x: 736, startPoint y: 246, endPoint x: 681, endPoint y: 211, distance: 65.2
drag, startPoint x: 671, startPoint y: 496, endPoint x: 671, endPoint y: 462, distance: 34.0
drag, startPoint x: 571, startPoint y: 423, endPoint x: 613, endPoint y: 457, distance: 54.0
drag, startPoint x: 563, startPoint y: 379, endPoint x: 619, endPoint y: 434, distance: 78.5
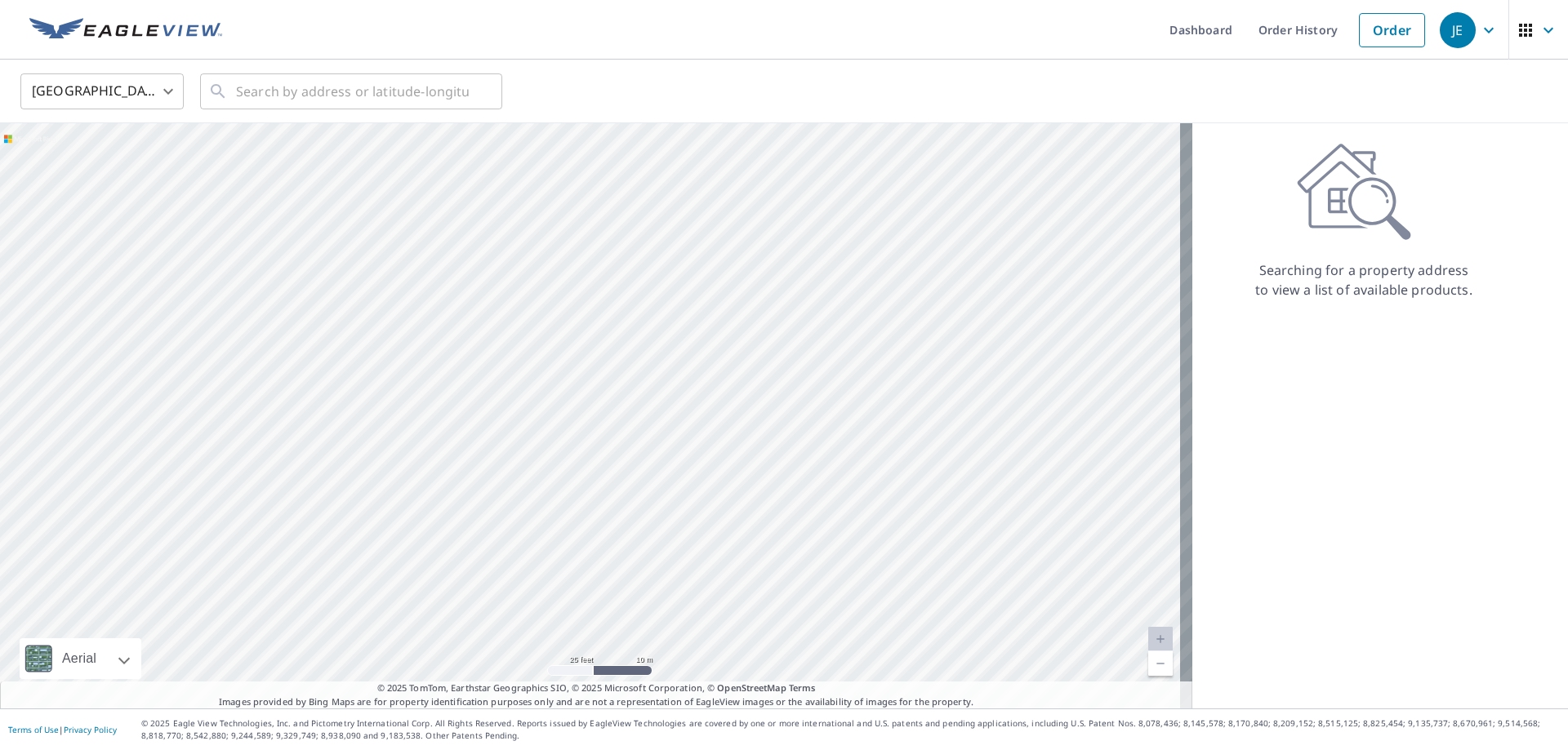
drag, startPoint x: 550, startPoint y: 359, endPoint x: 578, endPoint y: 387, distance: 39.6
drag, startPoint x: 541, startPoint y: 366, endPoint x: 555, endPoint y: 389, distance: 26.9
drag, startPoint x: 490, startPoint y: 353, endPoint x: 541, endPoint y: 391, distance: 63.6
drag, startPoint x: 489, startPoint y: 382, endPoint x: 497, endPoint y: 388, distance: 10.0
drag, startPoint x: 474, startPoint y: 338, endPoint x: 491, endPoint y: 366, distance: 32.8
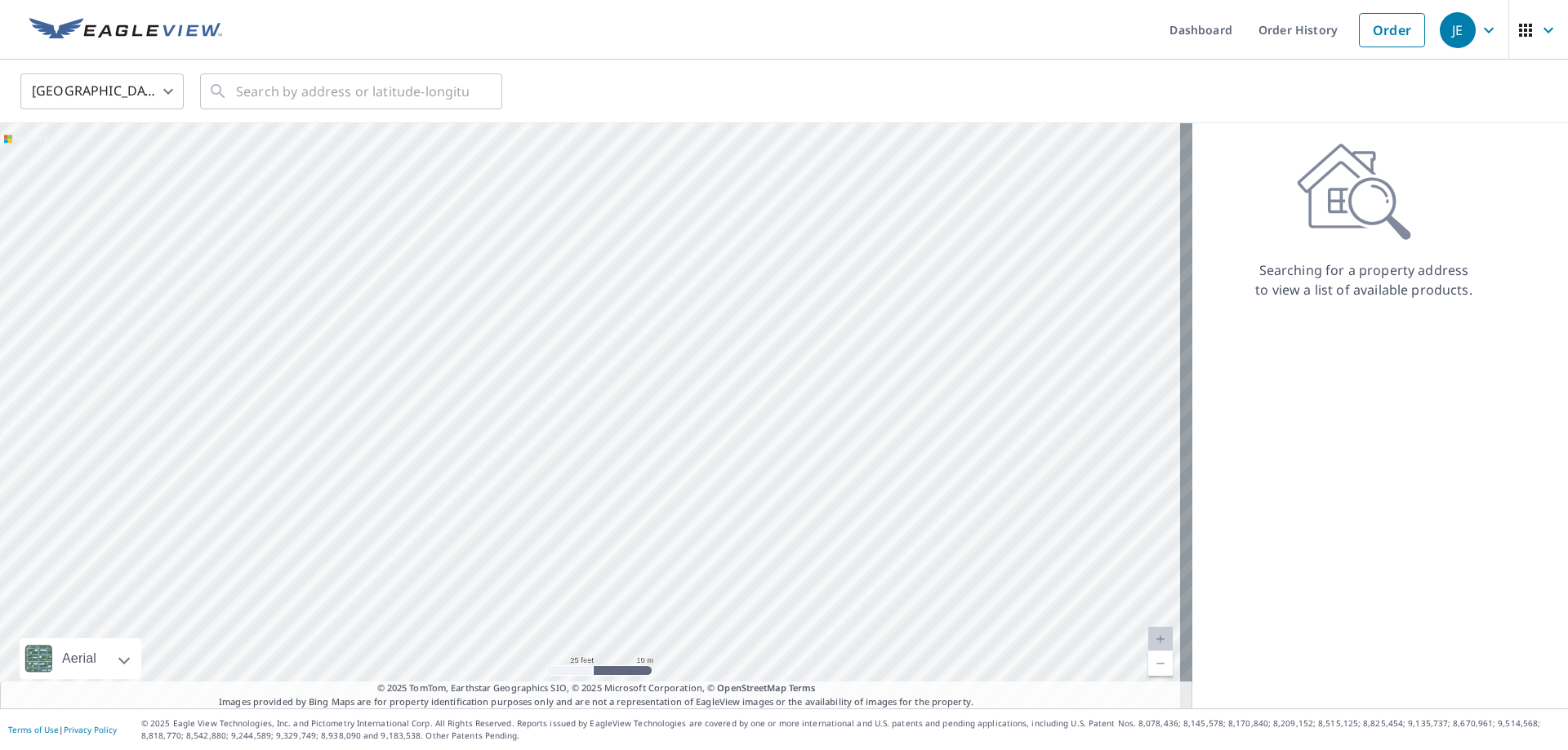
drag, startPoint x: 347, startPoint y: 321, endPoint x: 461, endPoint y: 355, distance: 119.0
drag, startPoint x: 423, startPoint y: 344, endPoint x: 432, endPoint y: 348, distance: 9.8
drag, startPoint x: 559, startPoint y: 332, endPoint x: 534, endPoint y: 364, distance: 40.6
drag, startPoint x: 735, startPoint y: 284, endPoint x: 318, endPoint y: 406, distance: 434.5
drag, startPoint x: 768, startPoint y: 434, endPoint x: 618, endPoint y: 289, distance: 208.6
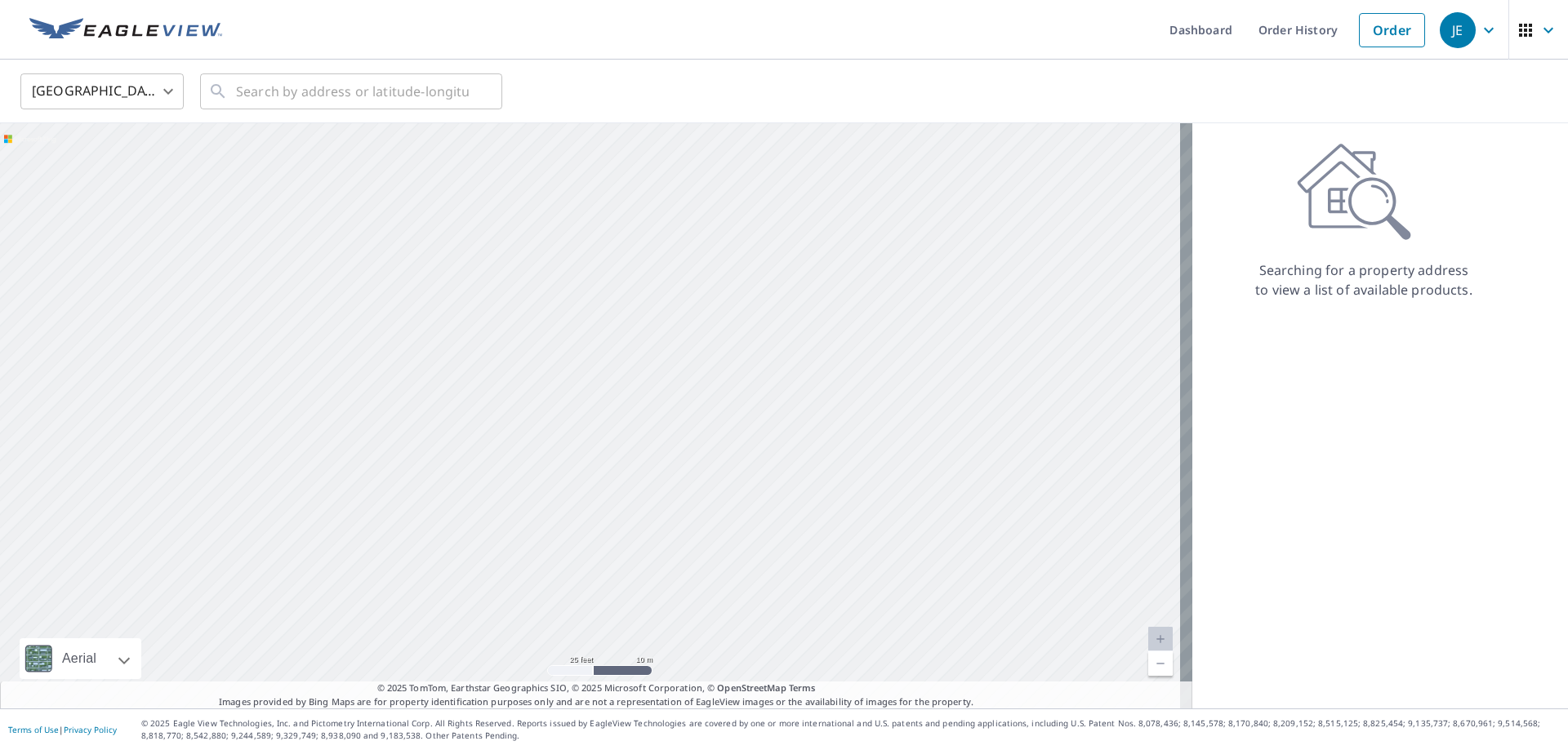
drag, startPoint x: 790, startPoint y: 404, endPoint x: 687, endPoint y: 240, distance: 193.7
drag, startPoint x: 611, startPoint y: 426, endPoint x: 621, endPoint y: 374, distance: 53.0
drag, startPoint x: 583, startPoint y: 468, endPoint x: 587, endPoint y: 442, distance: 26.3
drag, startPoint x: 705, startPoint y: 365, endPoint x: 710, endPoint y: 404, distance: 39.3
drag, startPoint x: 717, startPoint y: 356, endPoint x: 714, endPoint y: 435, distance: 79.1
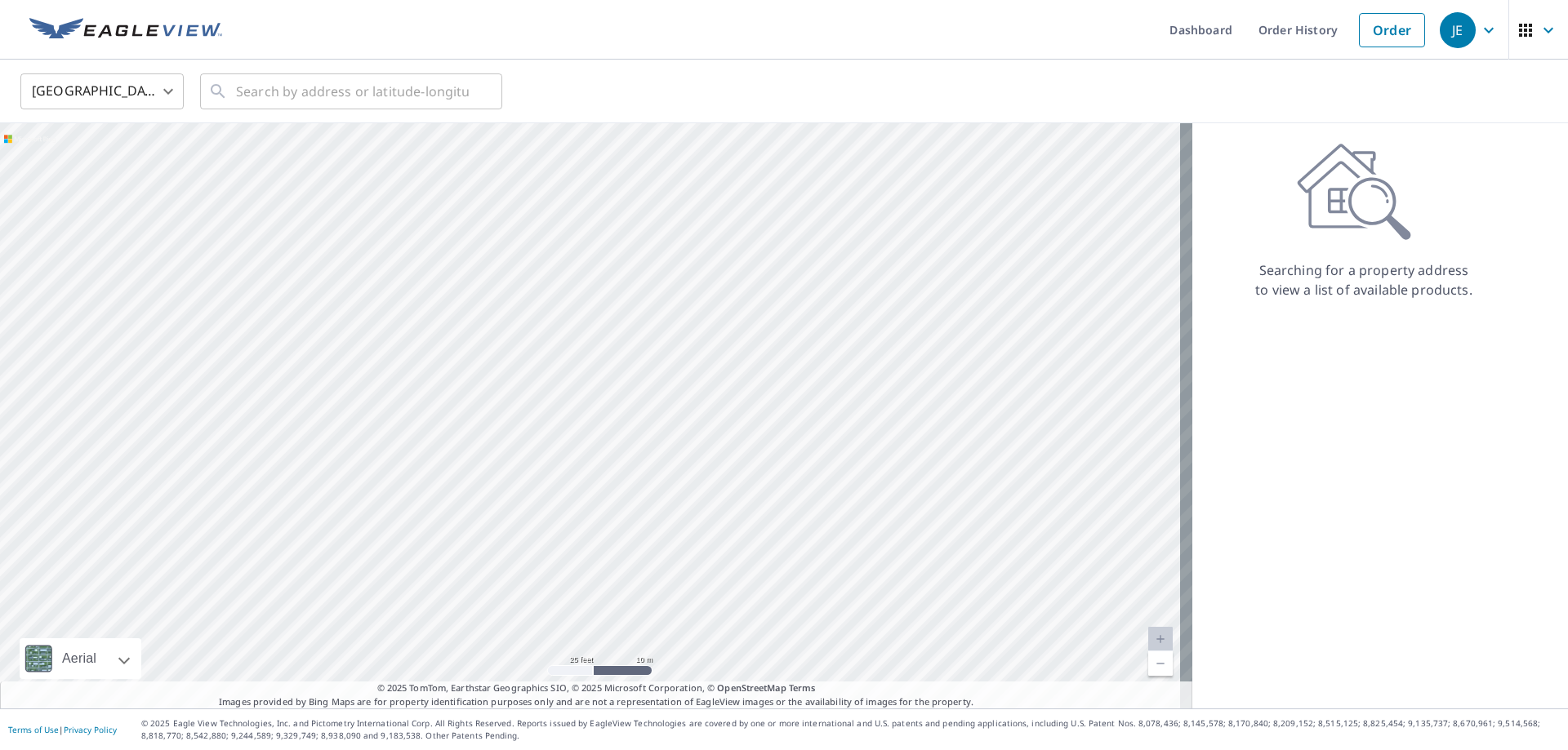
drag, startPoint x: 683, startPoint y: 338, endPoint x: 633, endPoint y: 373, distance: 61.0
drag, startPoint x: 667, startPoint y: 388, endPoint x: 651, endPoint y: 406, distance: 24.1
drag, startPoint x: 685, startPoint y: 395, endPoint x: 650, endPoint y: 420, distance: 43.0
drag, startPoint x: 596, startPoint y: 395, endPoint x: 601, endPoint y: 414, distance: 19.6
drag, startPoint x: 561, startPoint y: 394, endPoint x: 573, endPoint y: 404, distance: 15.6
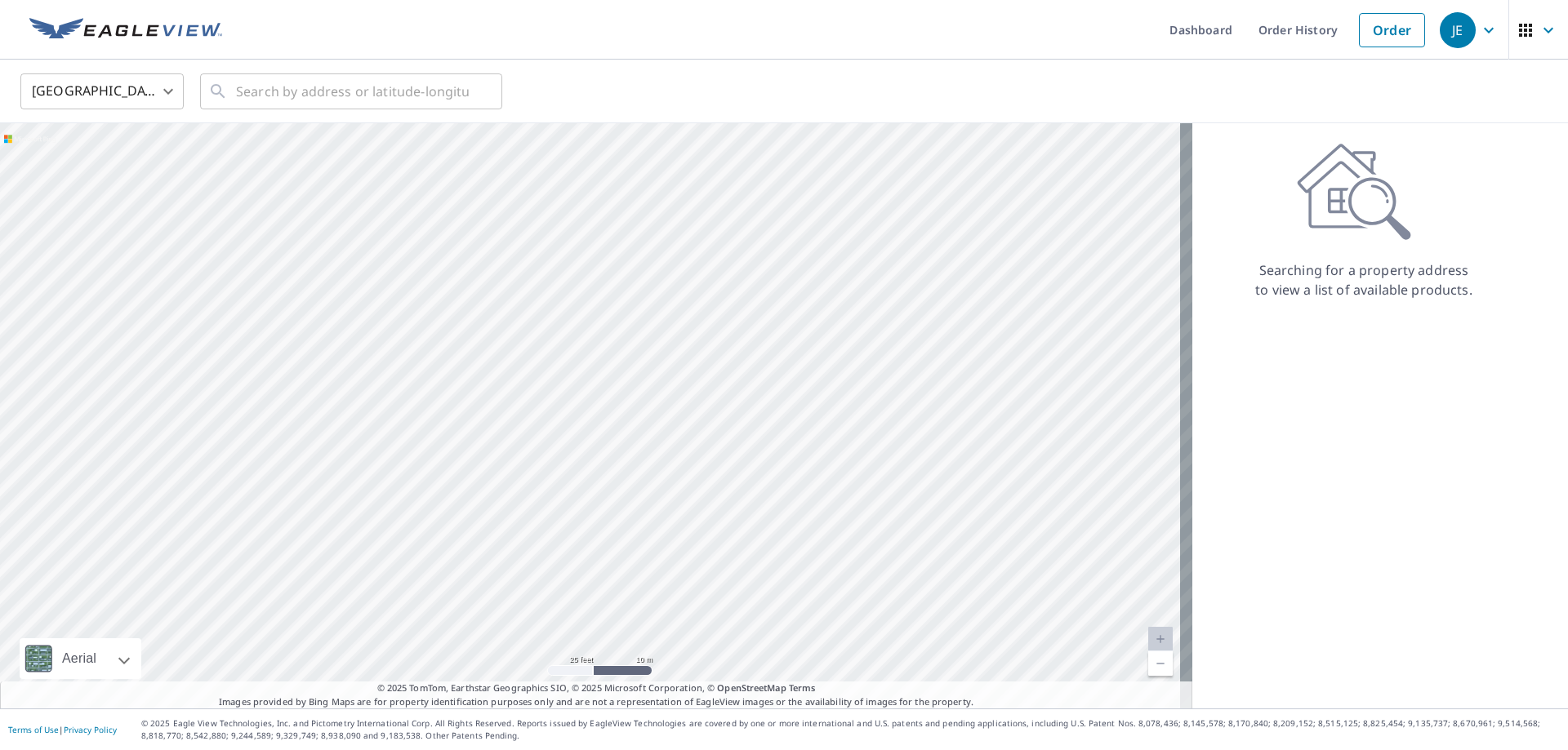
drag, startPoint x: 499, startPoint y: 397, endPoint x: 592, endPoint y: 413, distance: 94.4
drag, startPoint x: 449, startPoint y: 381, endPoint x: 571, endPoint y: 354, distance: 125.0
drag, startPoint x: 490, startPoint y: 381, endPoint x: 461, endPoint y: 376, distance: 29.4
drag, startPoint x: 652, startPoint y: 421, endPoint x: 605, endPoint y: 275, distance: 153.4
drag, startPoint x: 608, startPoint y: 301, endPoint x: 594, endPoint y: 297, distance: 14.6
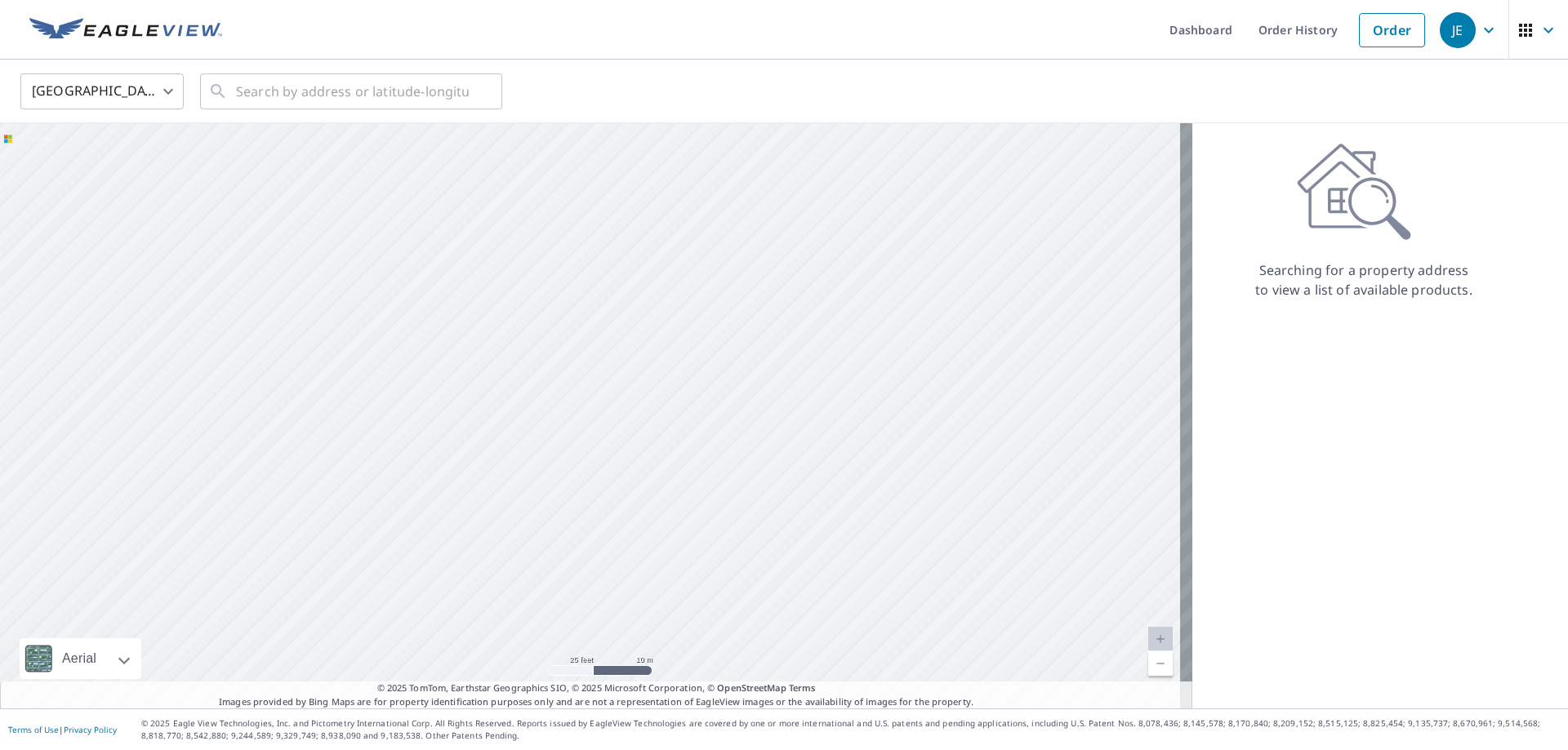
drag, startPoint x: 576, startPoint y: 324, endPoint x: 508, endPoint y: 372, distance: 83.2
drag, startPoint x: 642, startPoint y: 351, endPoint x: 639, endPoint y: 379, distance: 28.2
drag, startPoint x: 645, startPoint y: 354, endPoint x: 641, endPoint y: 388, distance: 34.2
drag, startPoint x: 565, startPoint y: 328, endPoint x: 600, endPoint y: 379, distance: 61.9
drag, startPoint x: 609, startPoint y: 359, endPoint x: 609, endPoint y: 384, distance: 25.0
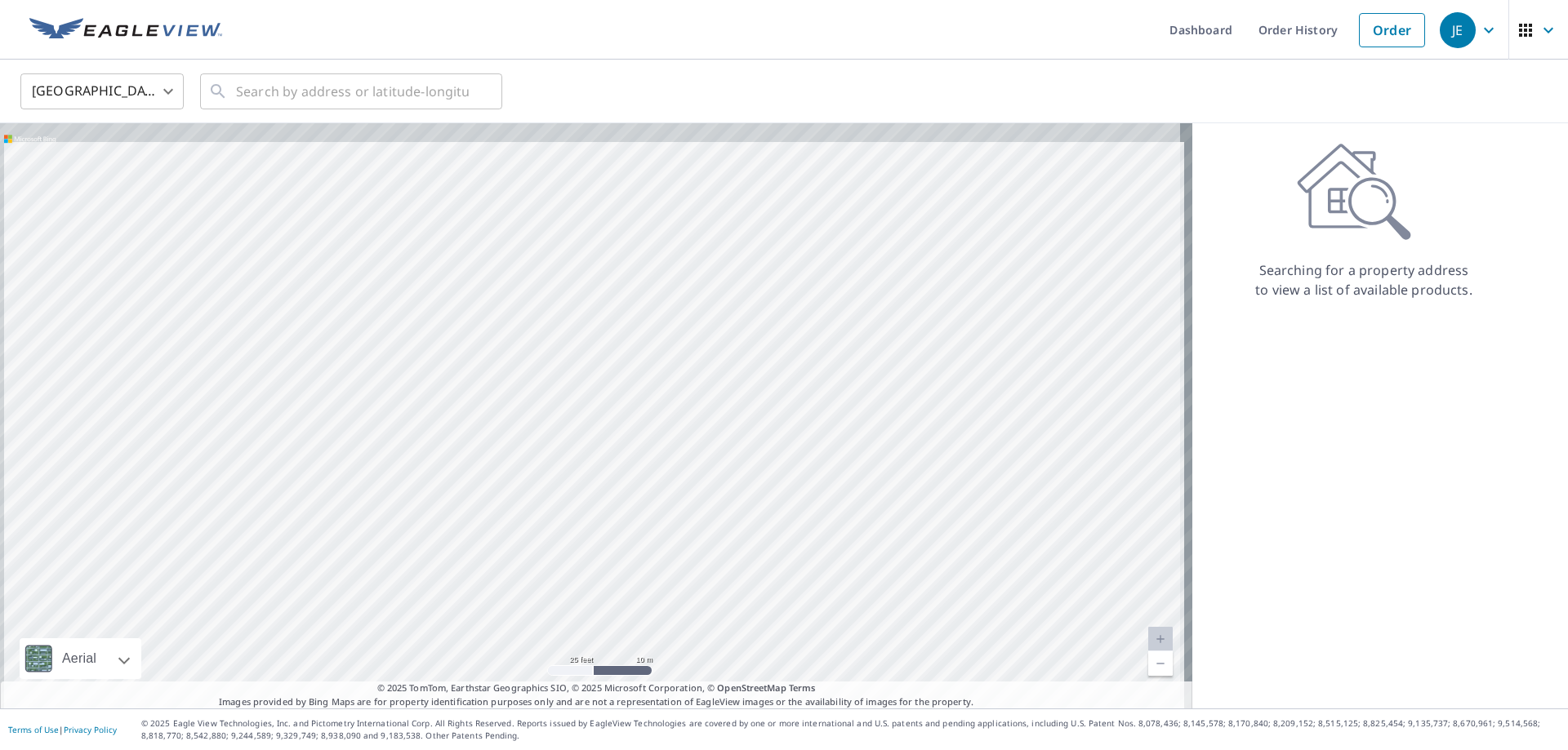
drag, startPoint x: 560, startPoint y: 328, endPoint x: 571, endPoint y: 370, distance: 43.4
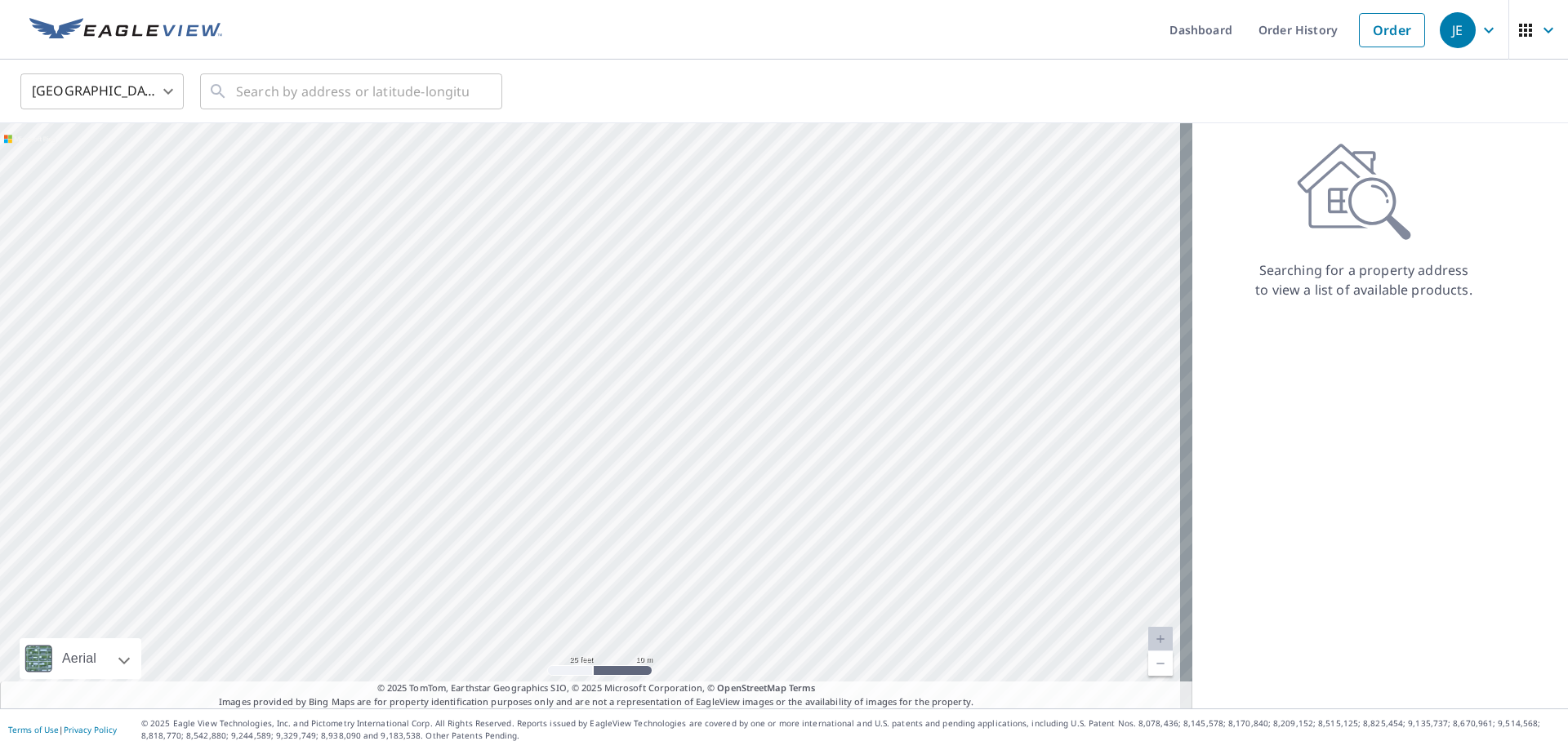
drag, startPoint x: 577, startPoint y: 329, endPoint x: 584, endPoint y: 417, distance: 88.3
drag, startPoint x: 504, startPoint y: 442, endPoint x: 499, endPoint y: 471, distance: 29.4
